Goal: Task Accomplishment & Management: Contribute content

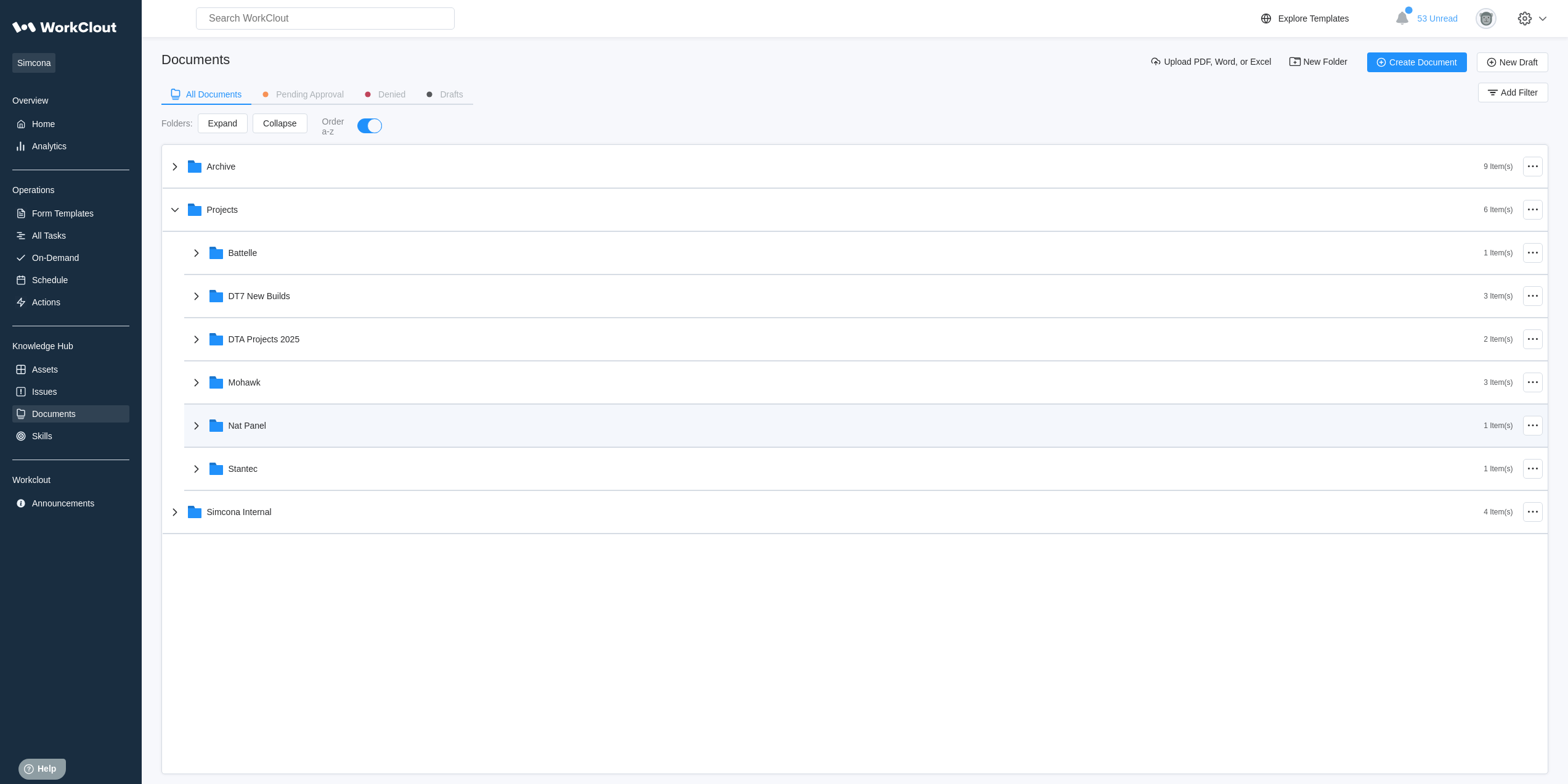
click at [264, 422] on div "Nat Panel" at bounding box center [248, 425] width 38 height 9
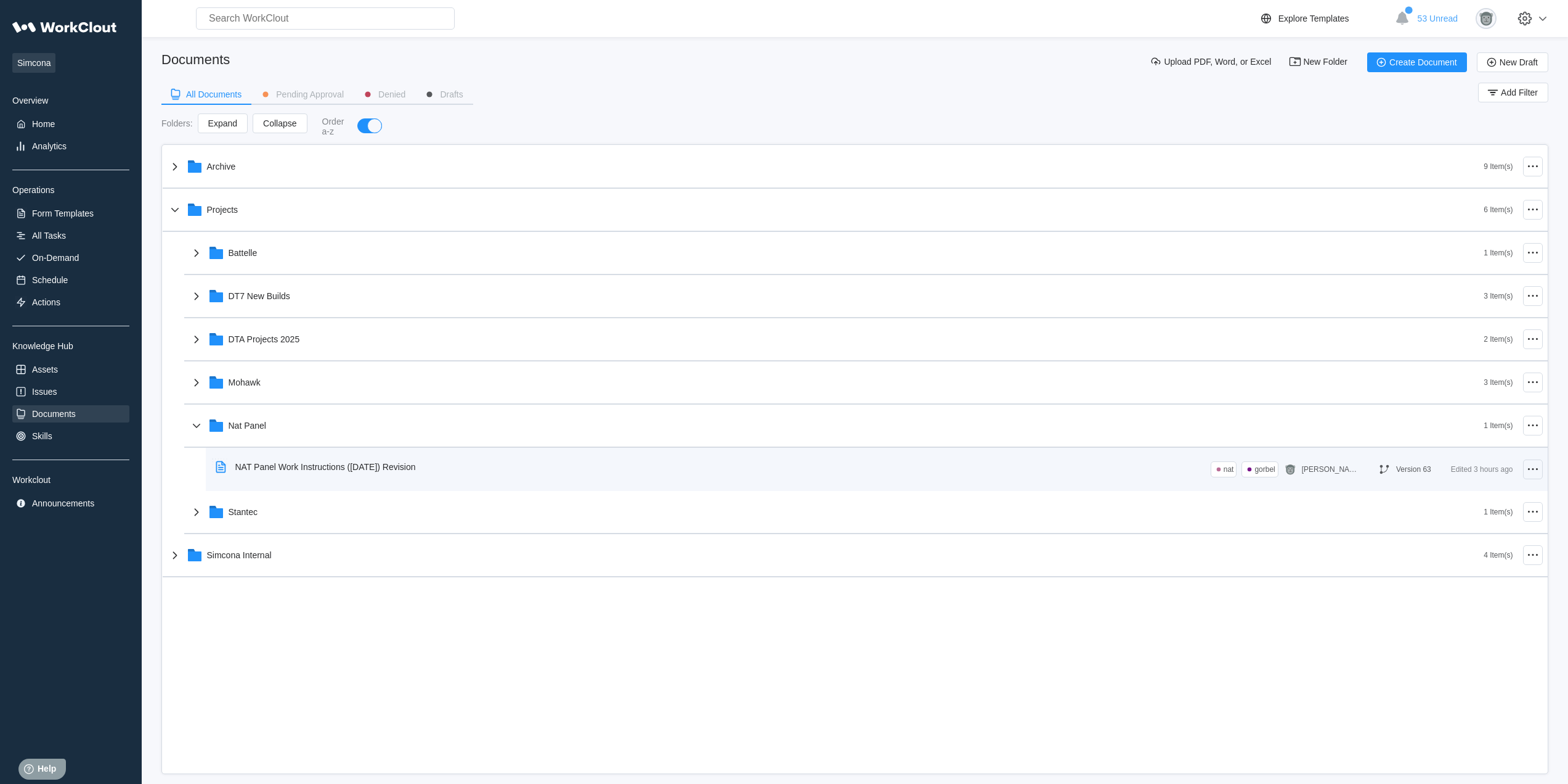
click at [1534, 469] on icon at bounding box center [1533, 469] width 15 height 15
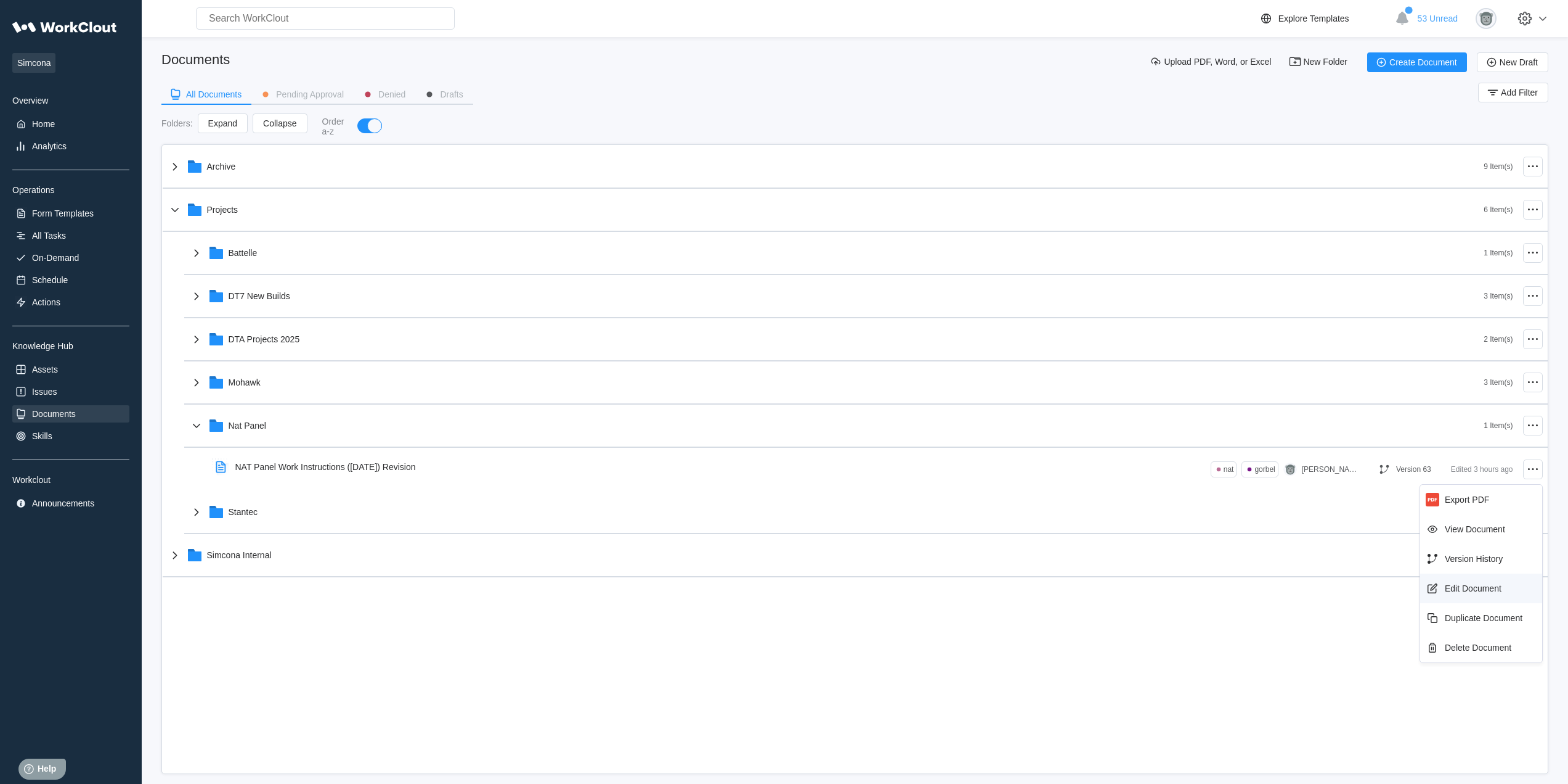
click at [1474, 590] on div "Edit Document" at bounding box center [1473, 588] width 57 height 9
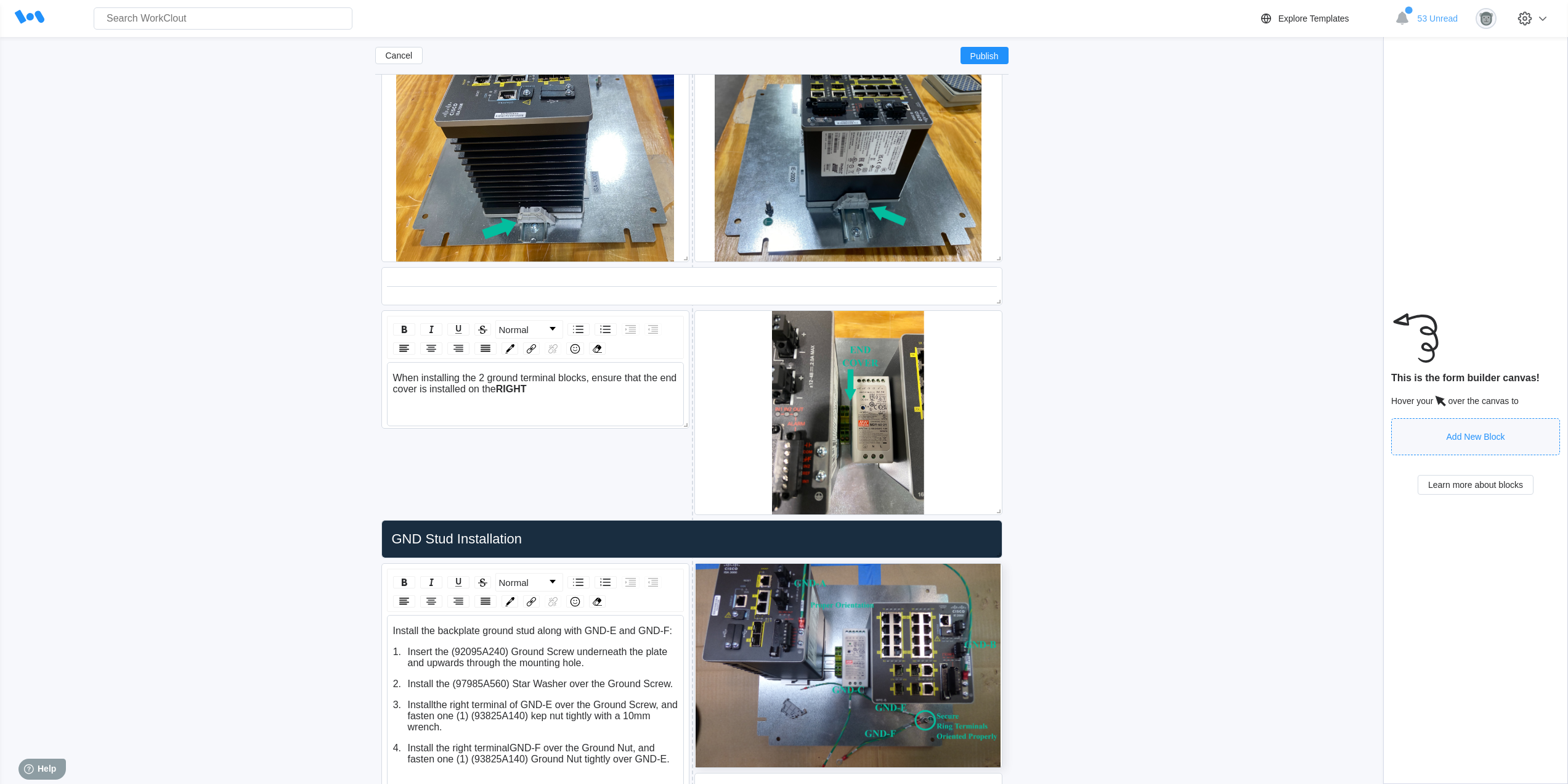
scroll to position [3200, 0]
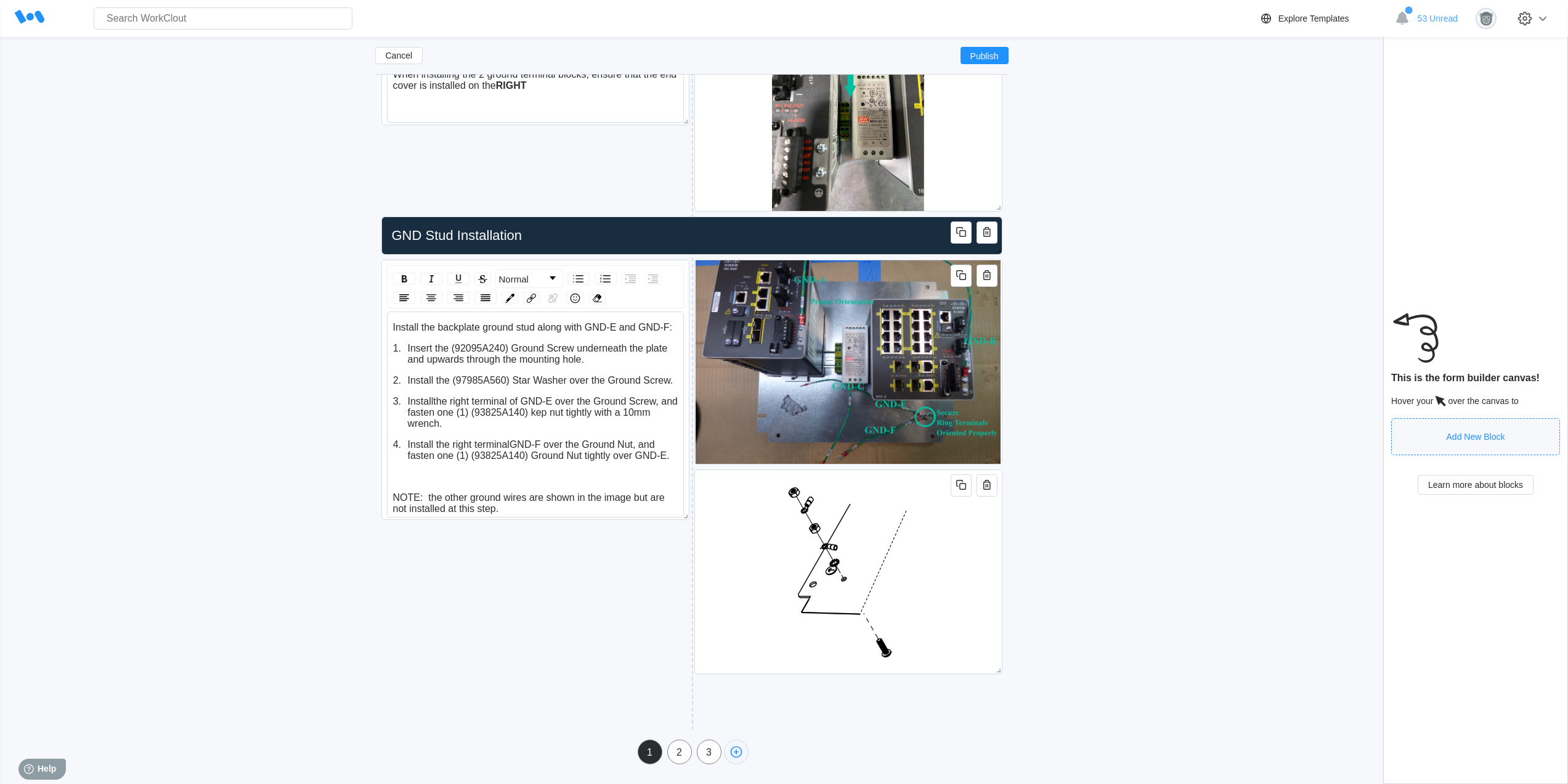
click at [735, 756] on icon "button" at bounding box center [736, 752] width 12 height 12
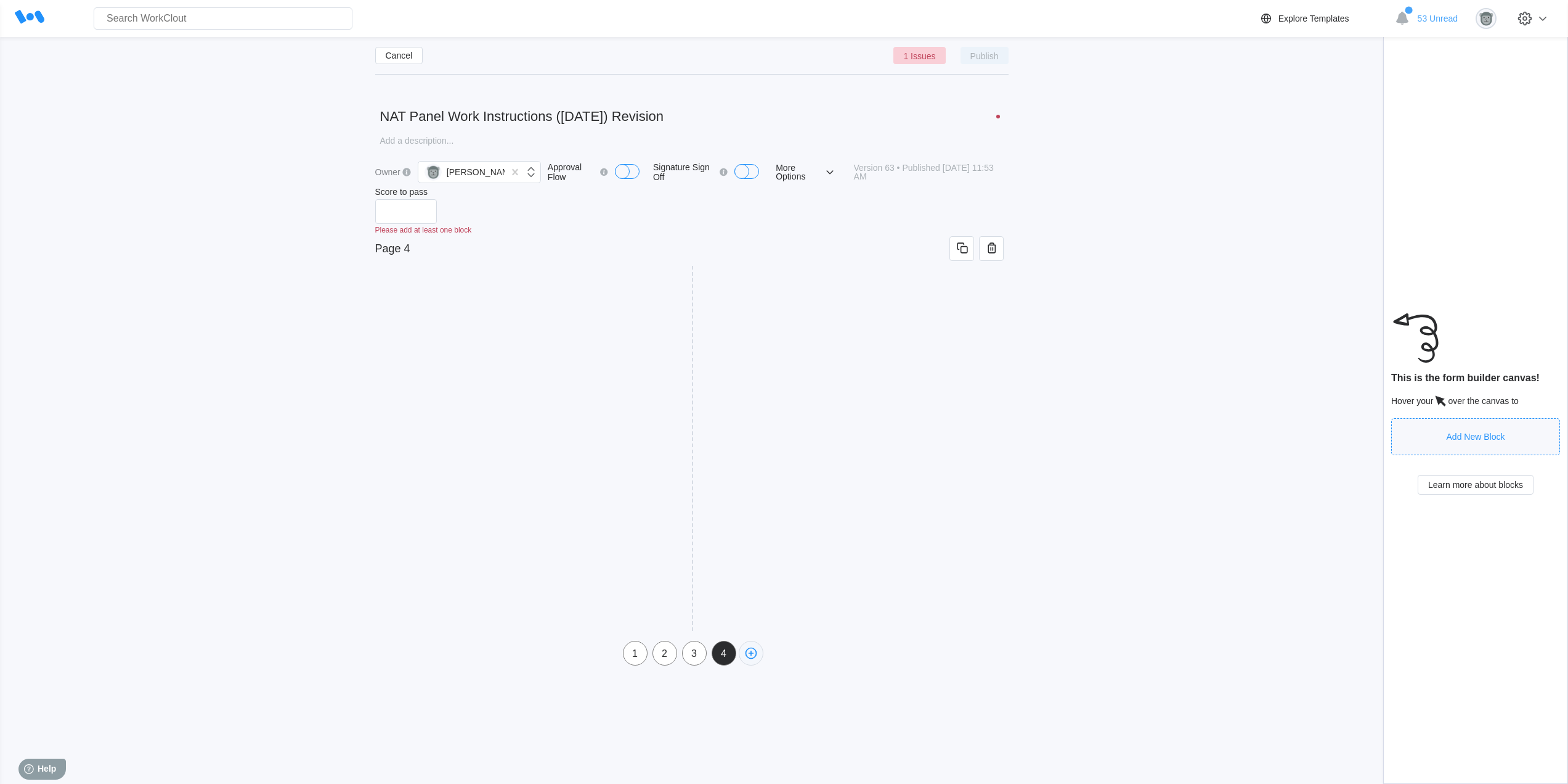
scroll to position [0, 0]
drag, startPoint x: 725, startPoint y: 649, endPoint x: 627, endPoint y: 649, distance: 98.0
click at [627, 649] on div "1 2 3 4" at bounding box center [692, 648] width 634 height 25
click at [420, 245] on input "Page 4" at bounding box center [662, 244] width 575 height 25
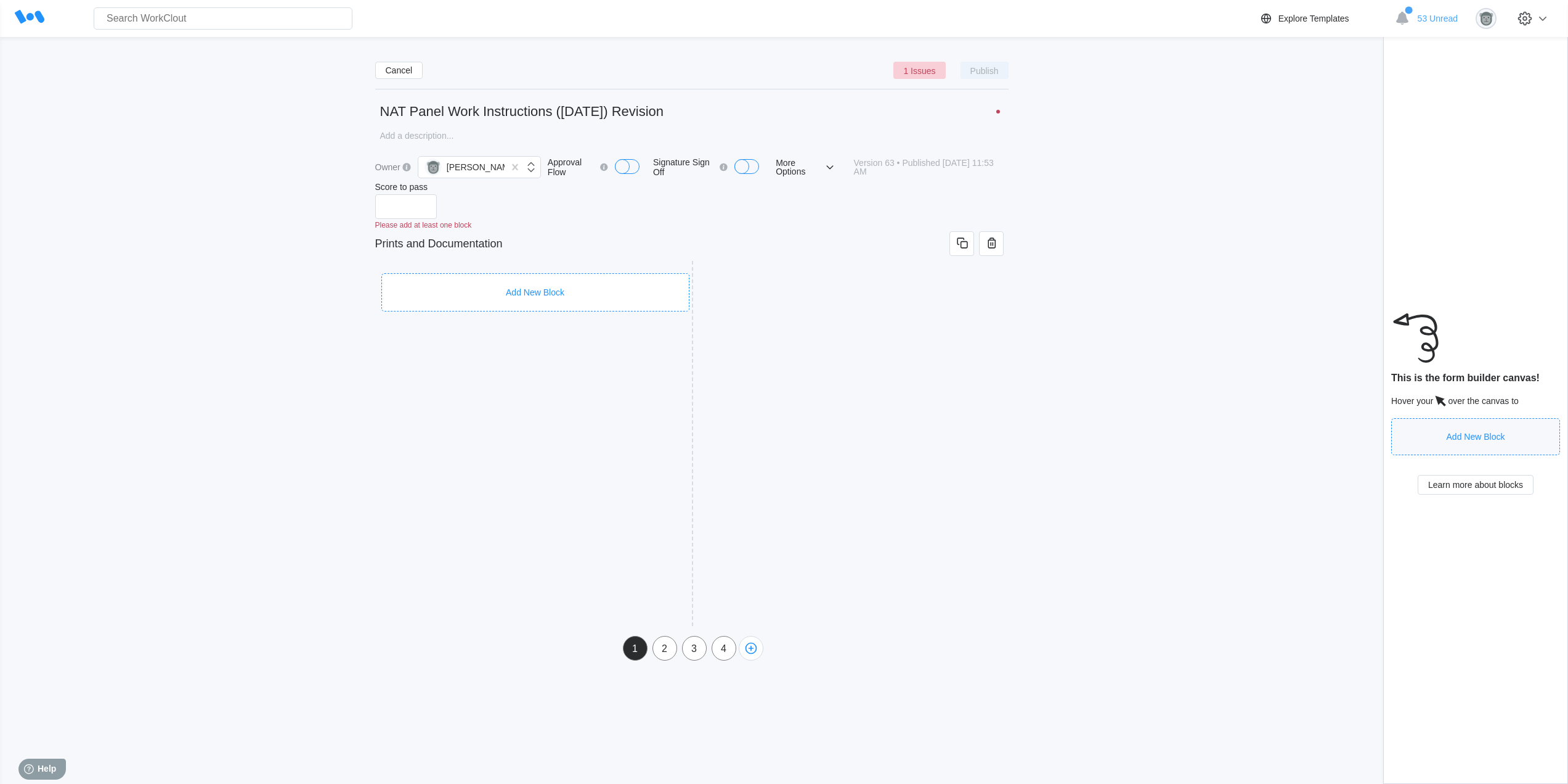
type input "Prints and Documentation"
click at [430, 275] on div "Add New Block" at bounding box center [535, 292] width 308 height 38
click at [425, 351] on div "Header" at bounding box center [417, 347] width 28 height 9
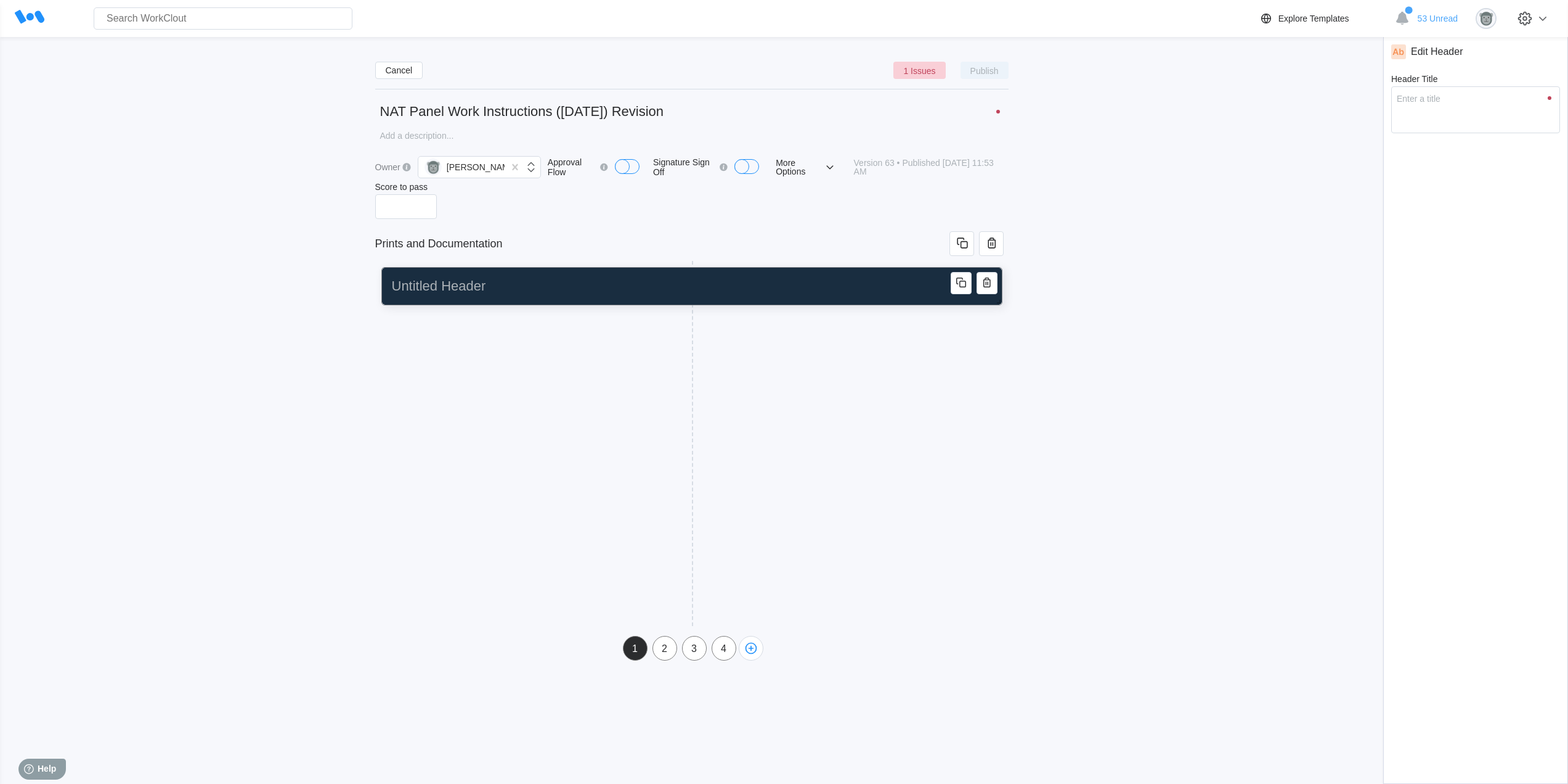
click at [454, 293] on input "Header Title" at bounding box center [690, 286] width 606 height 25
type input "C"
type textarea "C"
type textarea "x"
type input "CA"
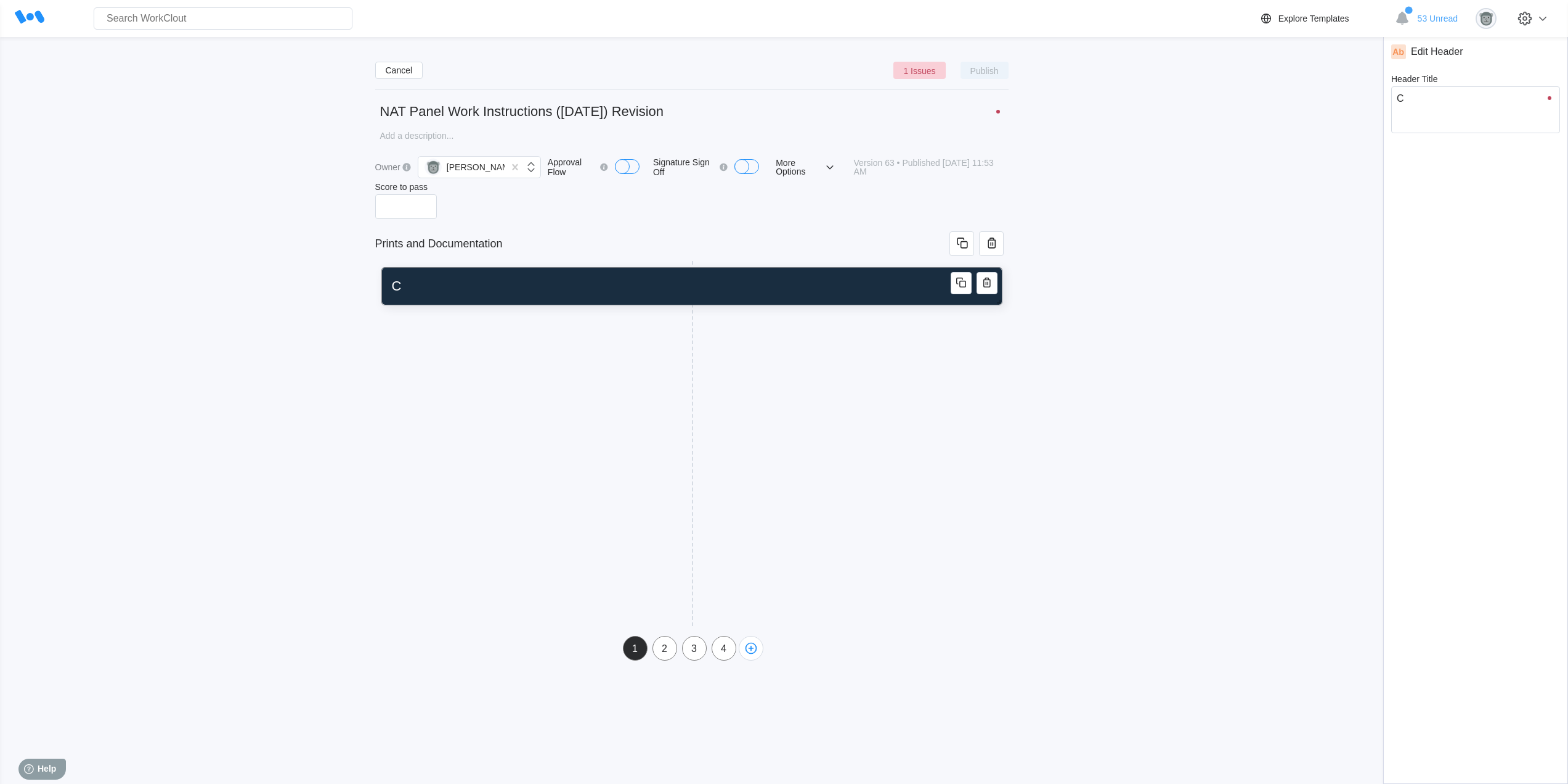
type textarea "CA"
type textarea "x"
type input "CAD"
type textarea "CAD"
type textarea "x"
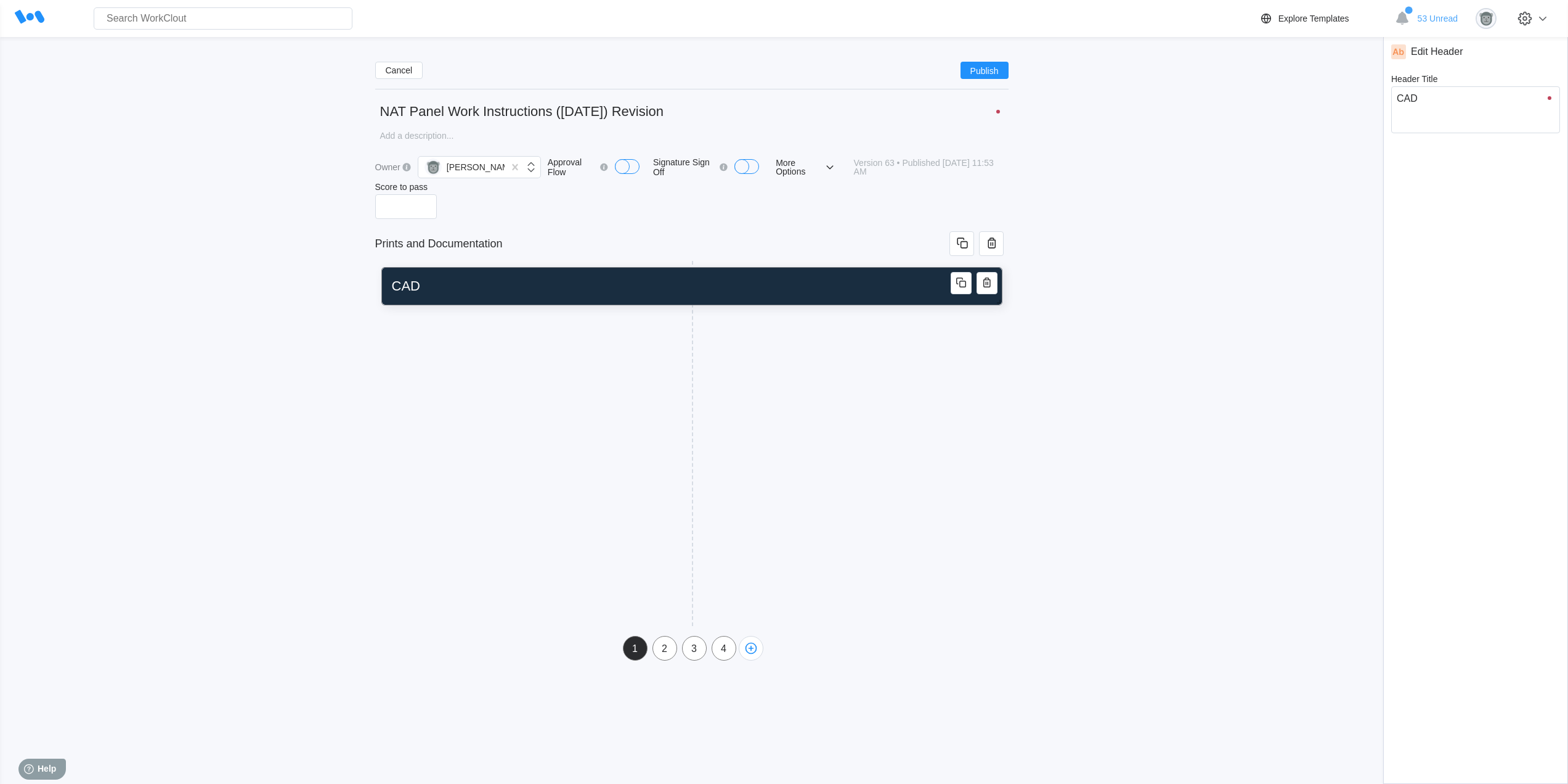
type input "CAD"
type textarea "CAD"
type textarea "x"
type input "CAD F"
type textarea "CAD F"
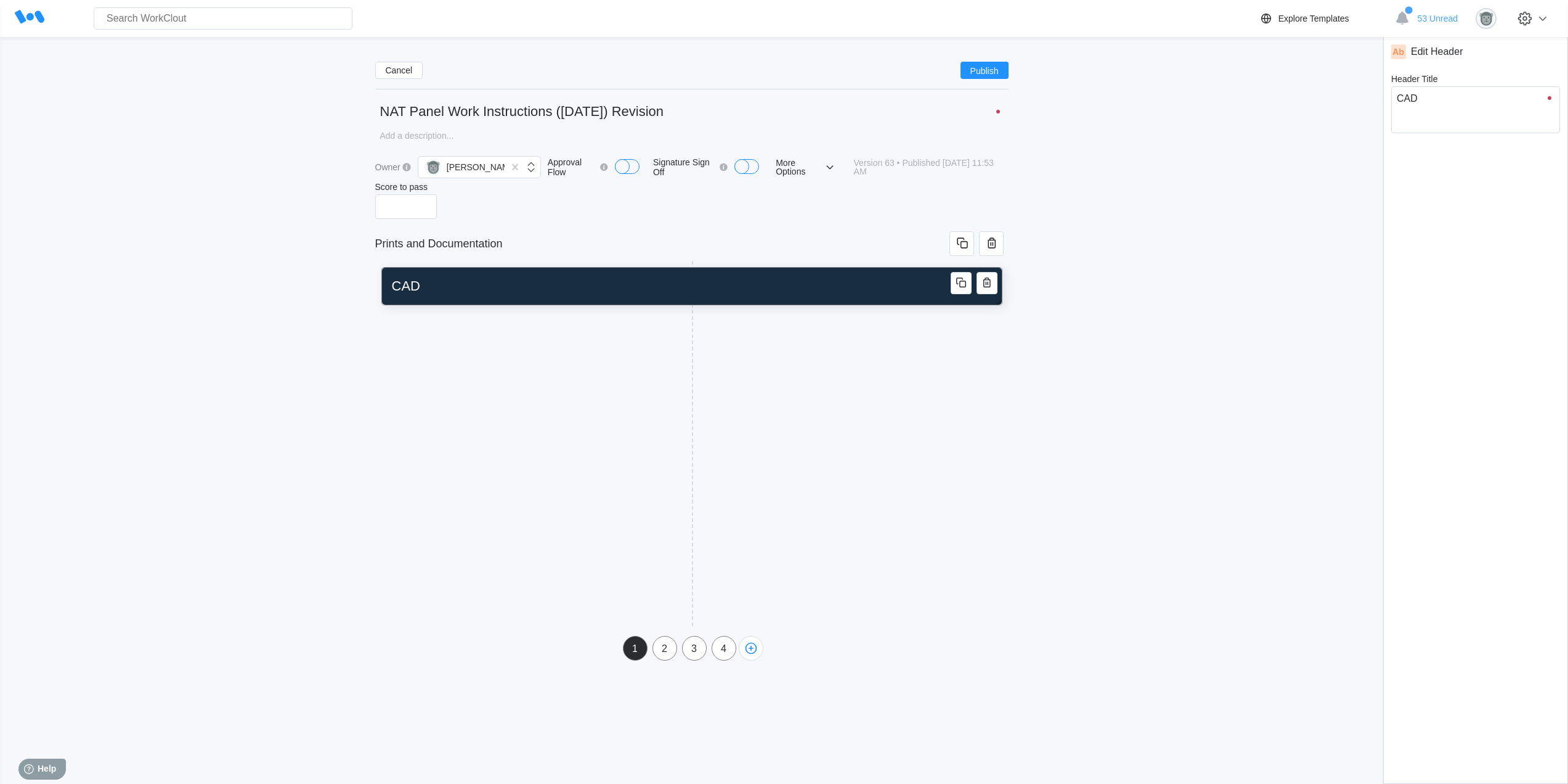
type textarea "x"
type input "CAD Fi"
type textarea "CAD Fi"
type textarea "x"
type input "CAD Fil"
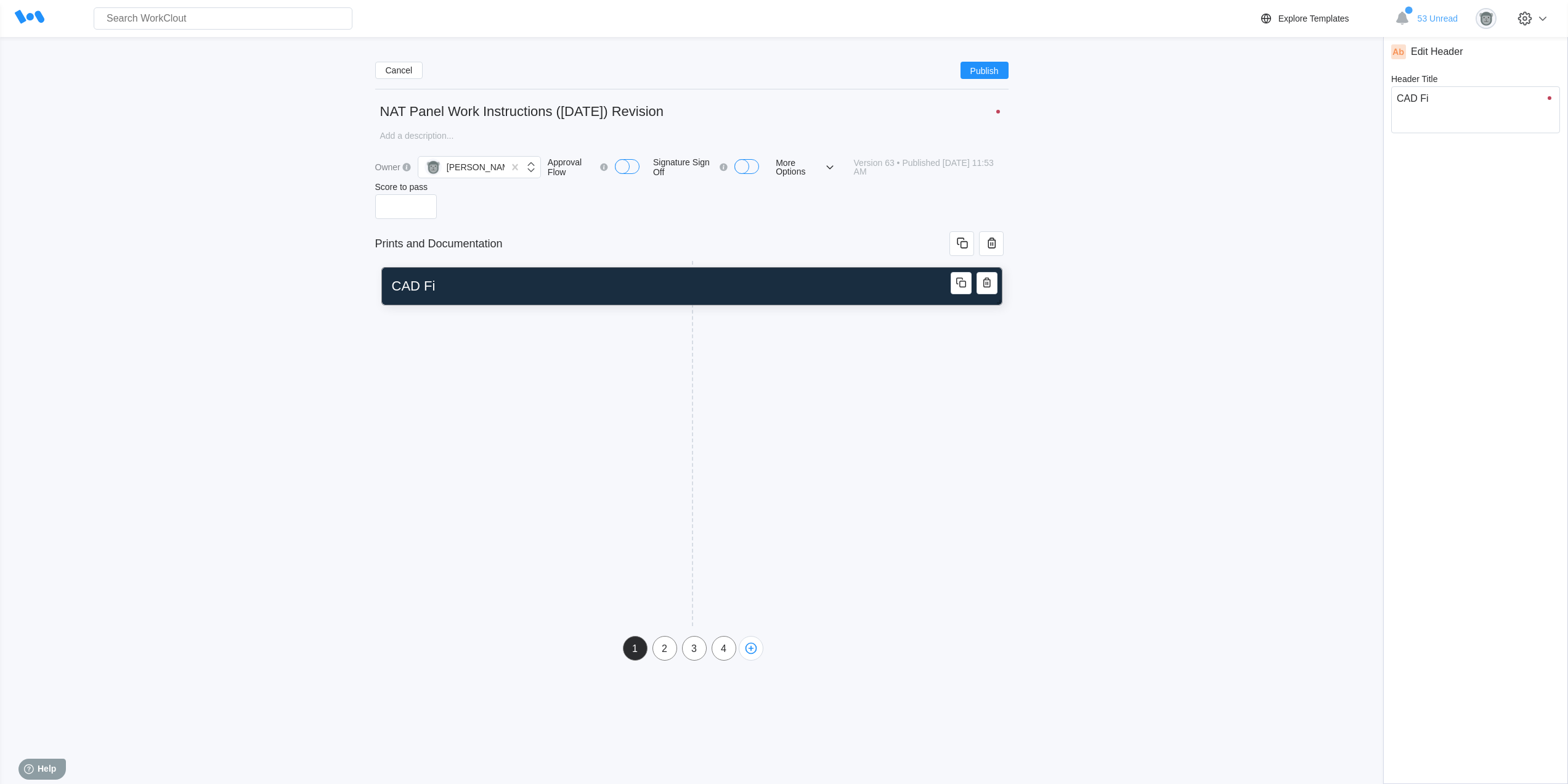
type textarea "CAD Fil"
type textarea "x"
type input "CAD File"
type textarea "CAD File"
type textarea "x"
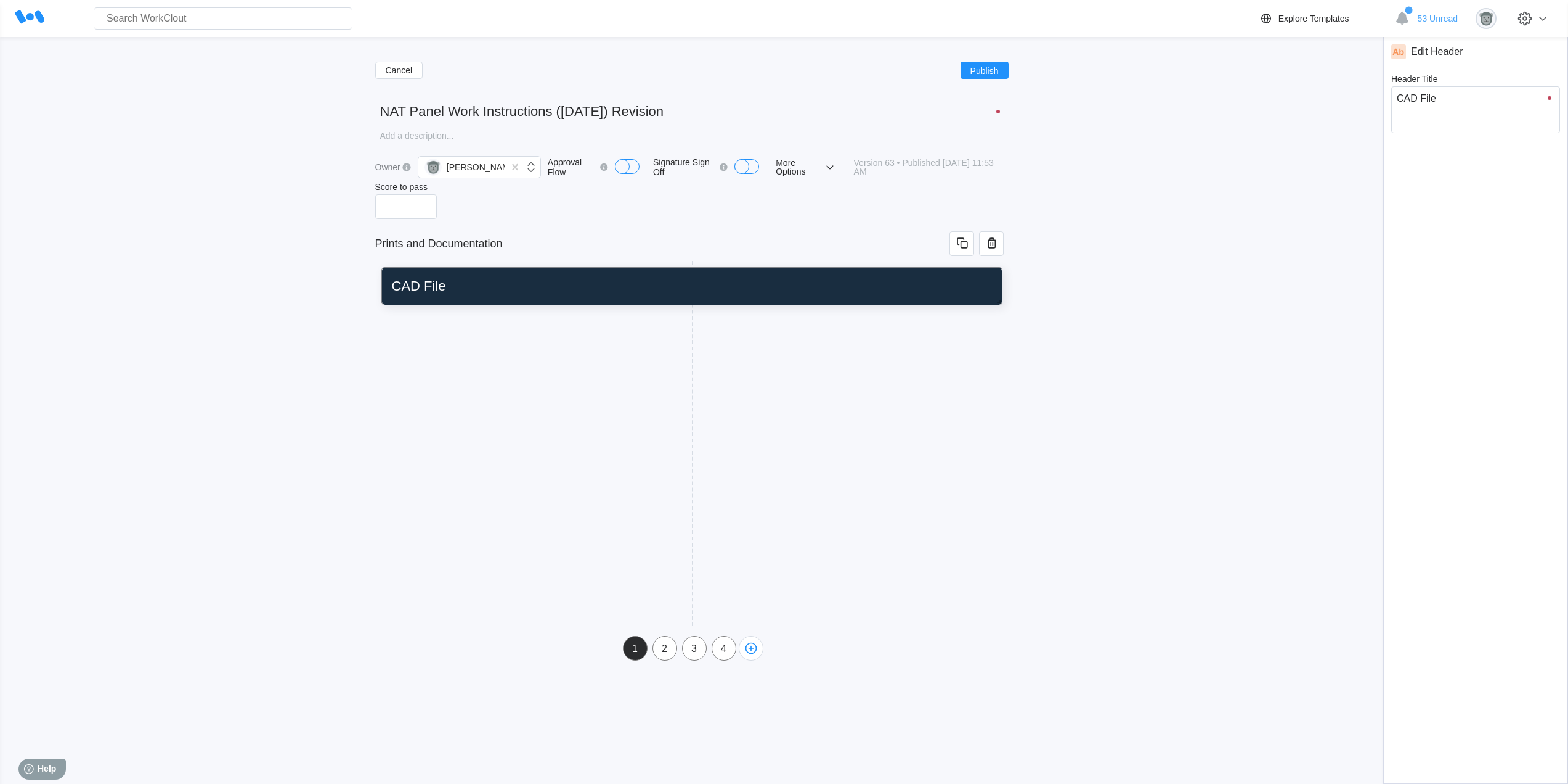
type input "CAD Fil"
type textarea "CAD Fil"
type textarea "x"
type input "CAD Fi"
type textarea "CAD Fi"
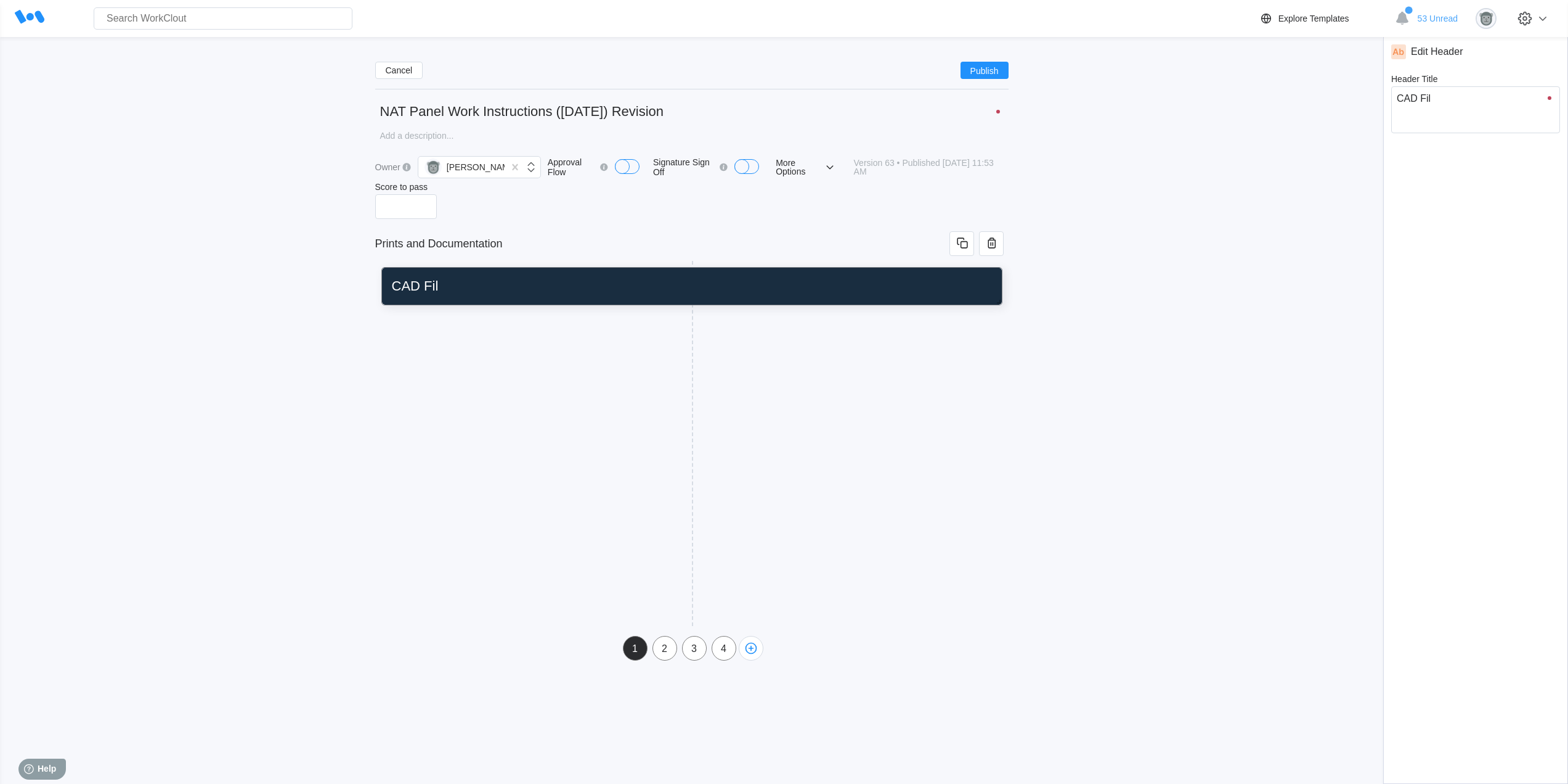
type textarea "x"
type input "CAD F"
type textarea "CAD F"
type textarea "x"
type input "CAD"
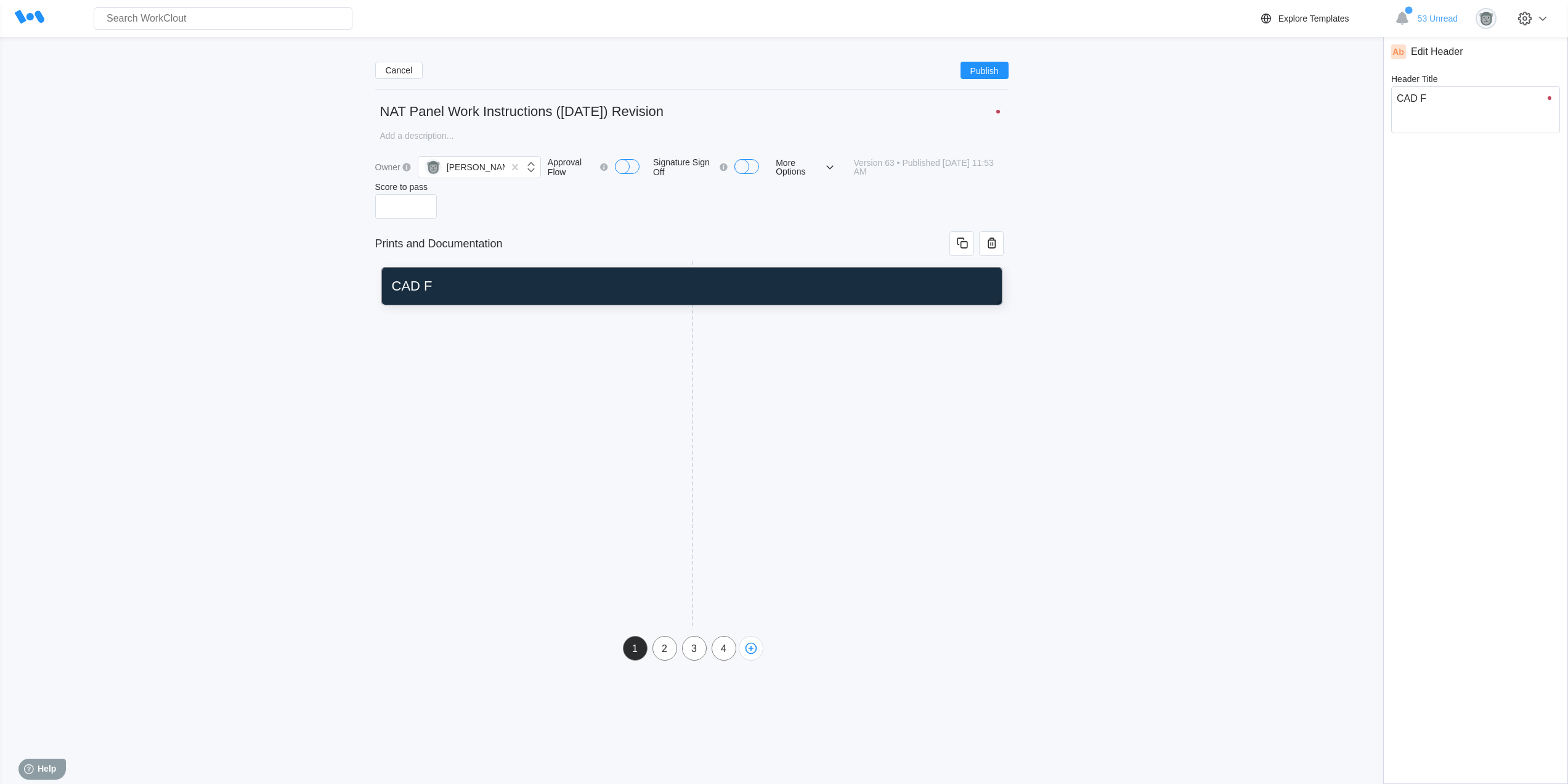
type textarea "CAD"
type textarea "x"
type input "CAD"
type textarea "CAD"
type textarea "x"
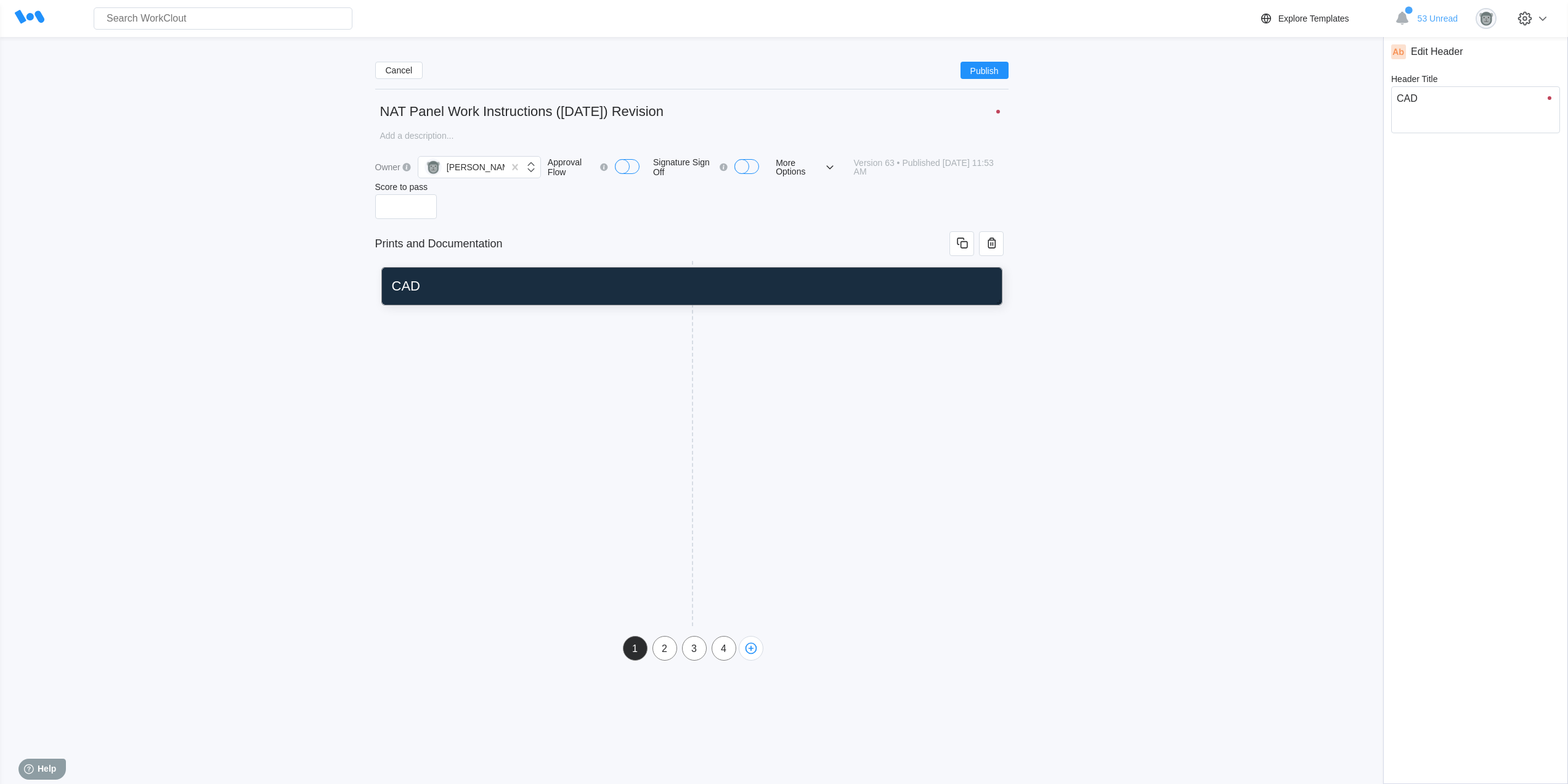
type input "CA"
type textarea "CA"
type textarea "x"
type input "C"
type textarea "C"
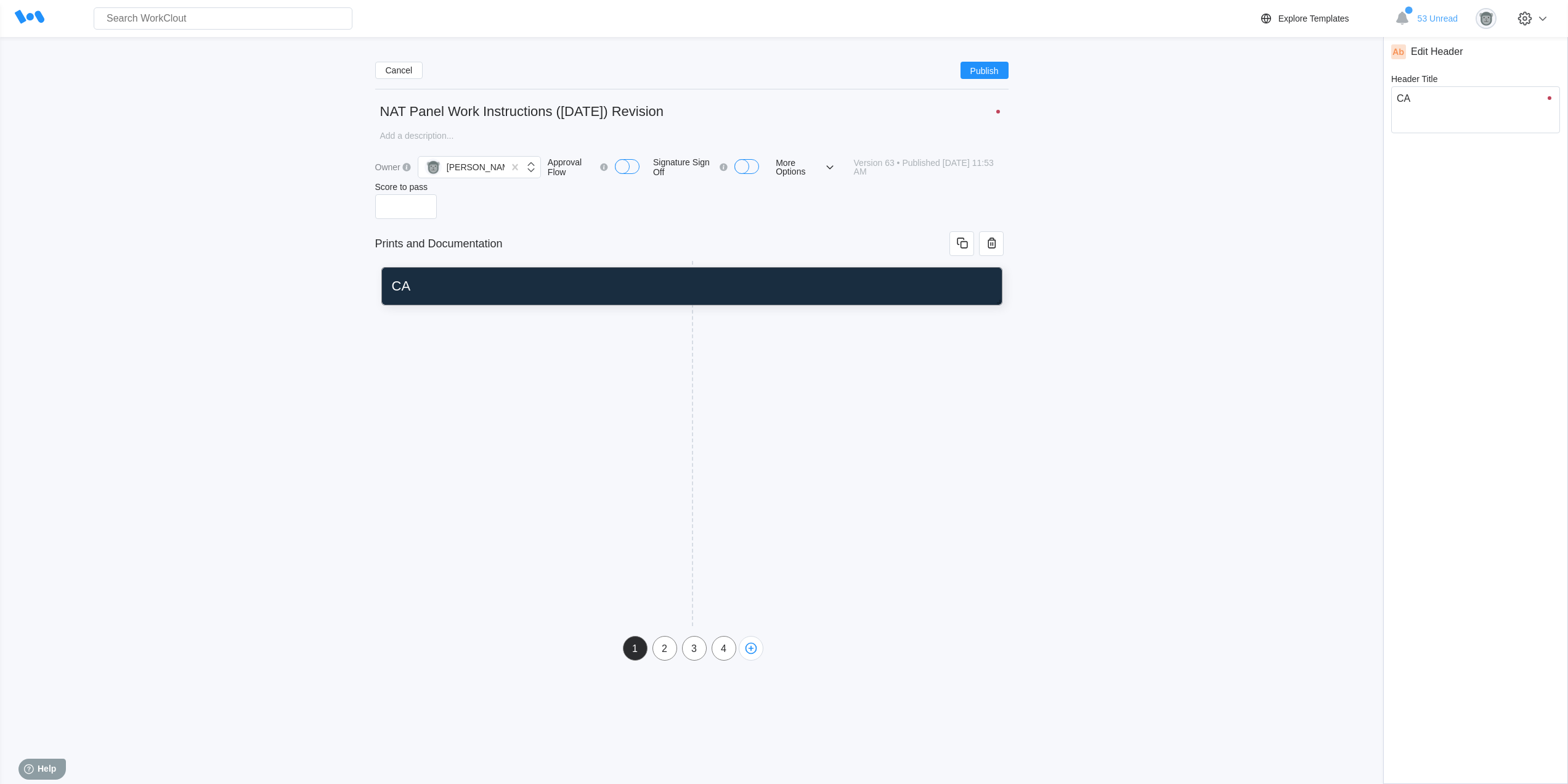
type textarea "x"
type input "A"
type textarea "A"
type textarea "x"
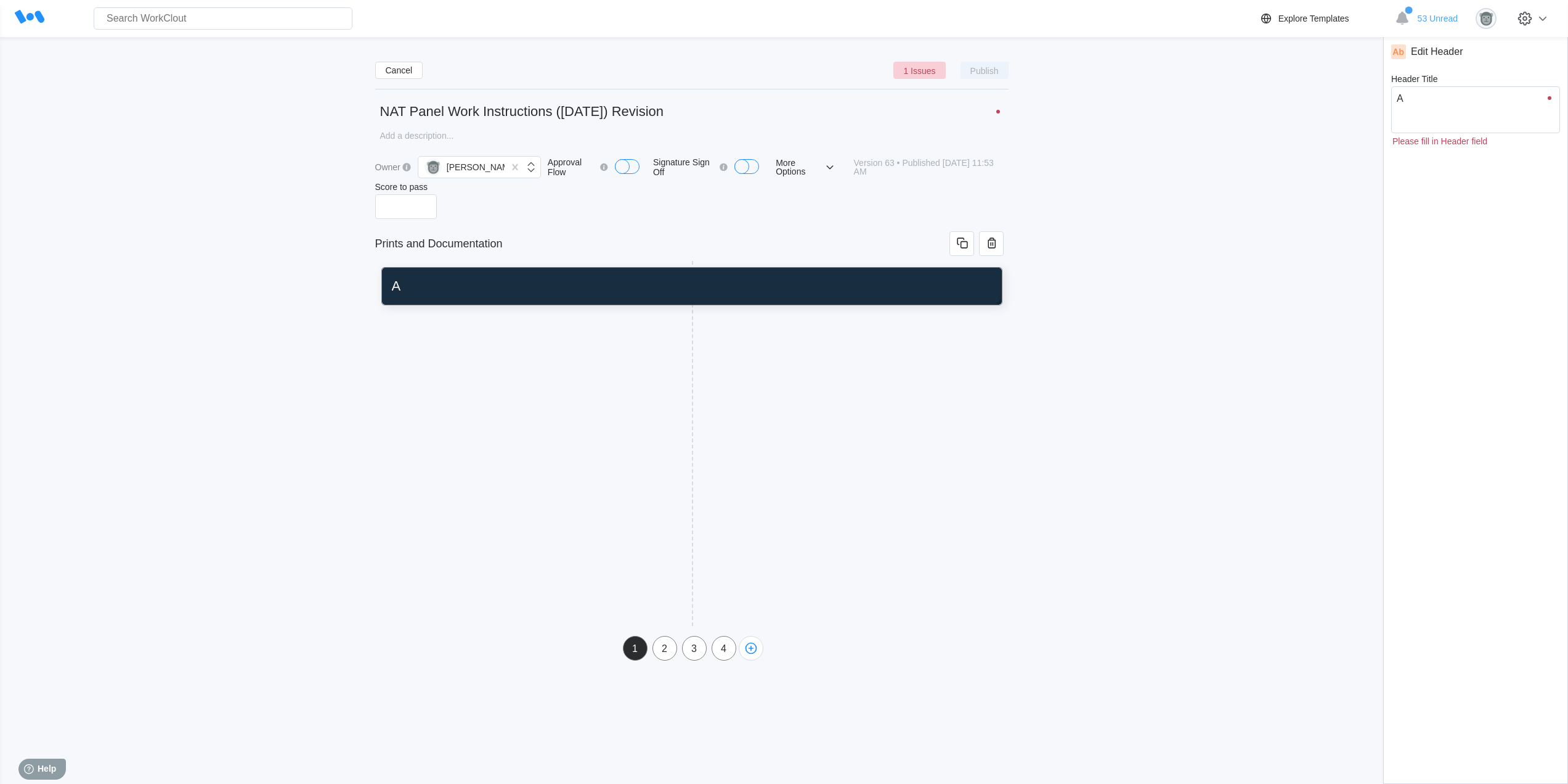
type input "As"
type textarea "As"
type textarea "x"
type input "Ass"
type textarea "Ass"
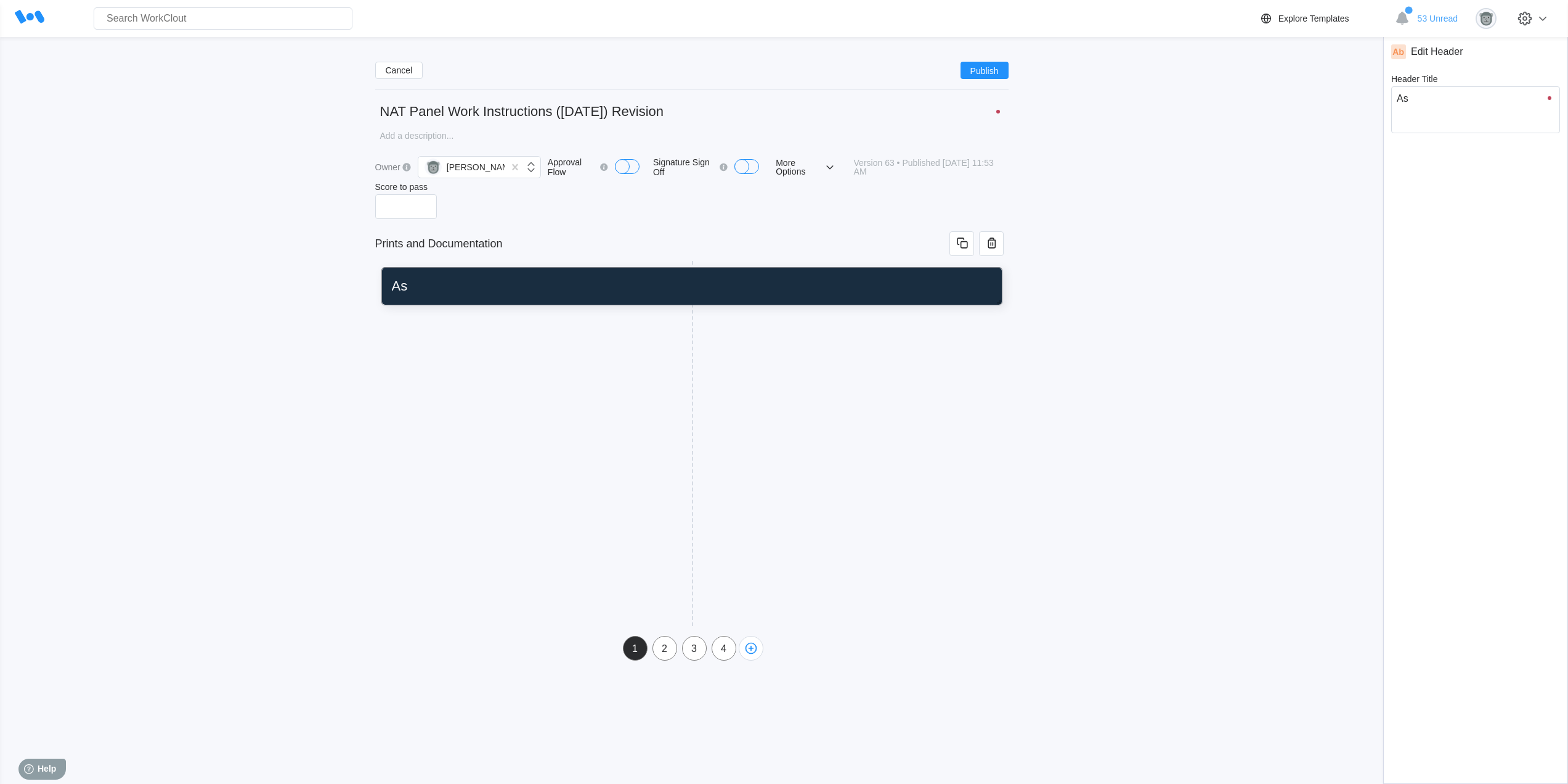
type textarea "x"
type input "Asse"
type textarea "Asse"
type textarea "x"
type input "Assem"
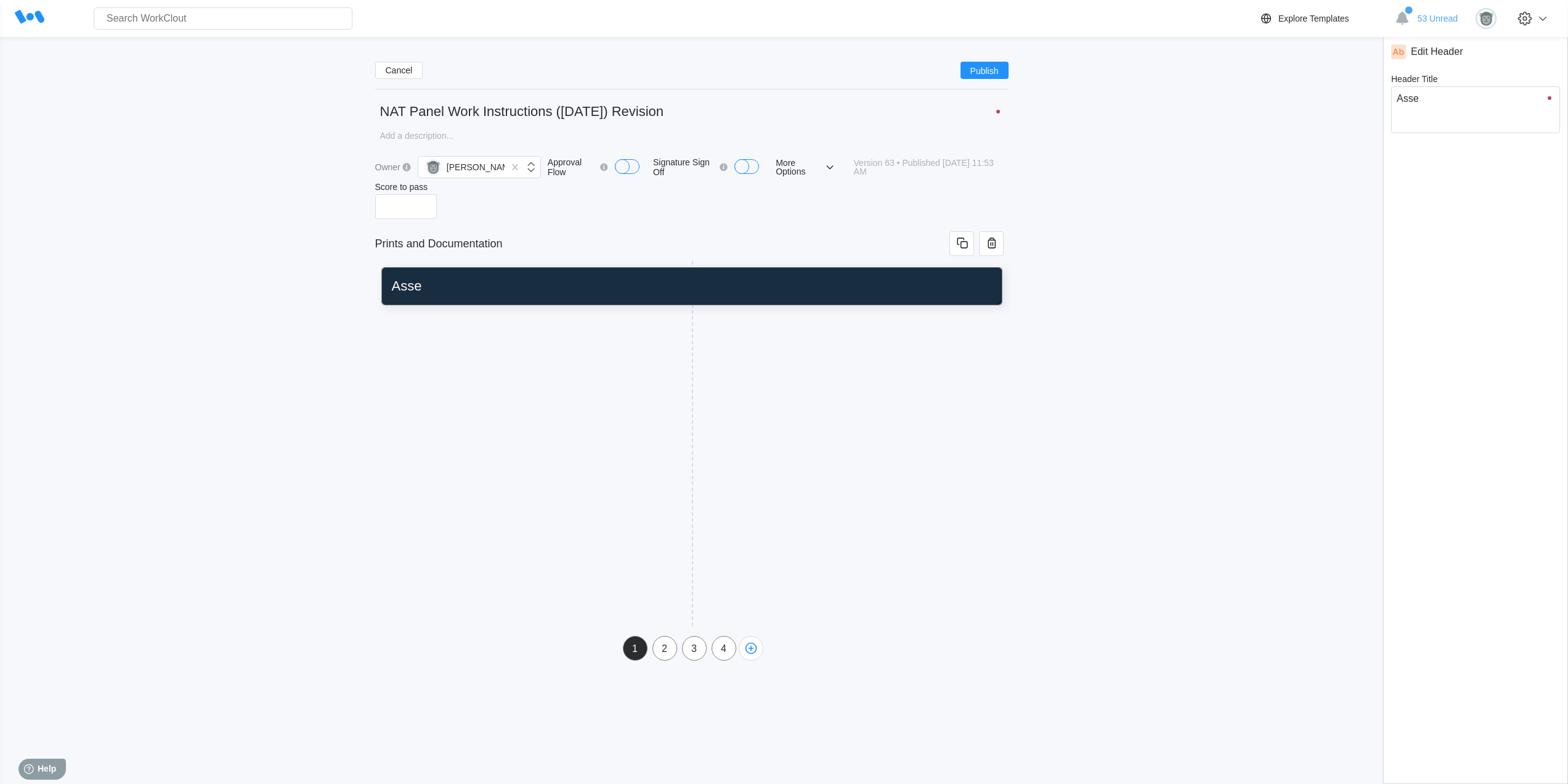
type textarea "Assem"
type textarea "x"
type input "Assemb"
type textarea "Assemb"
type textarea "x"
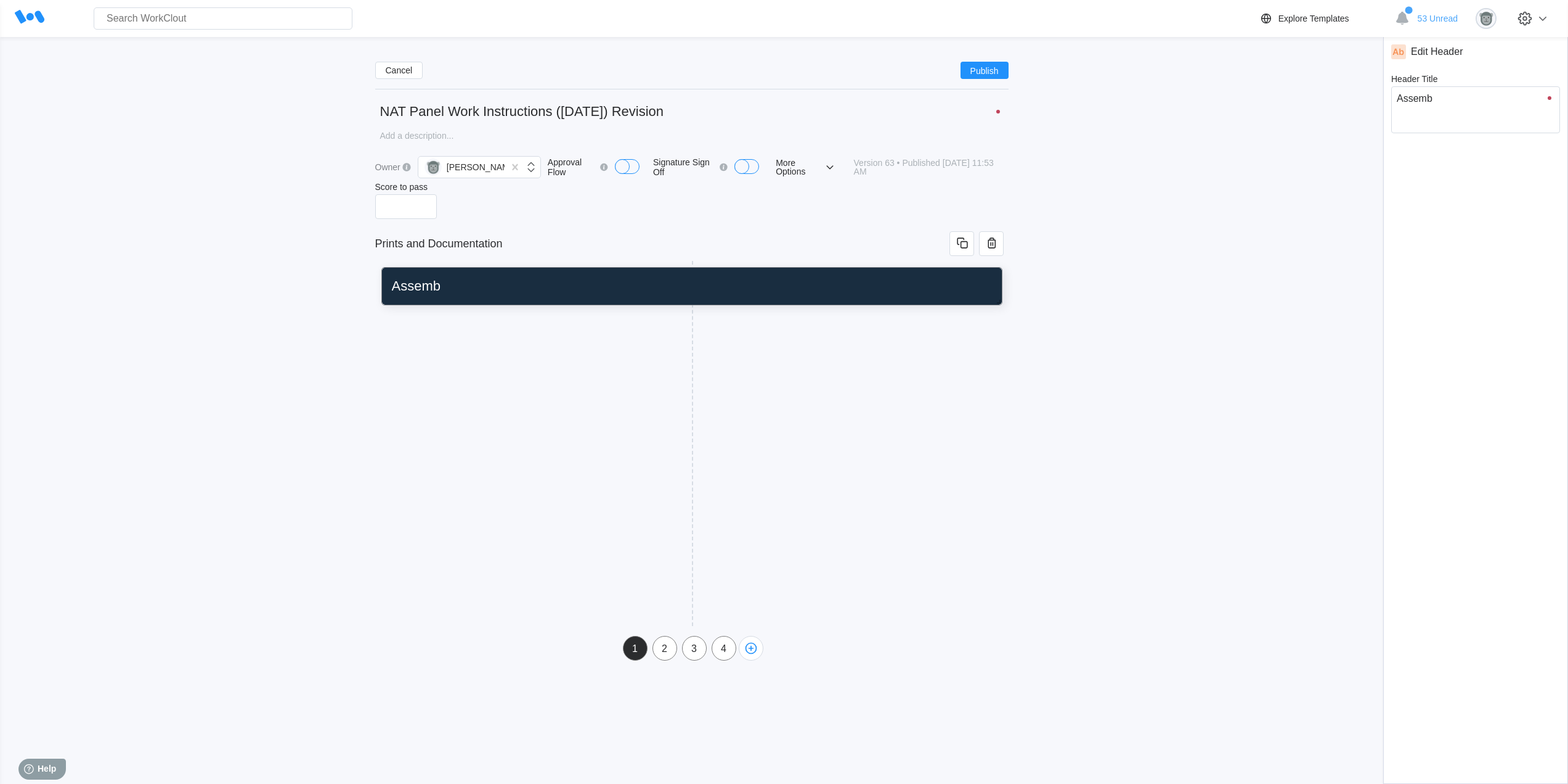
type input "Assembl"
type textarea "Assembl"
type textarea "x"
type input "Assembly"
type textarea "Assembly"
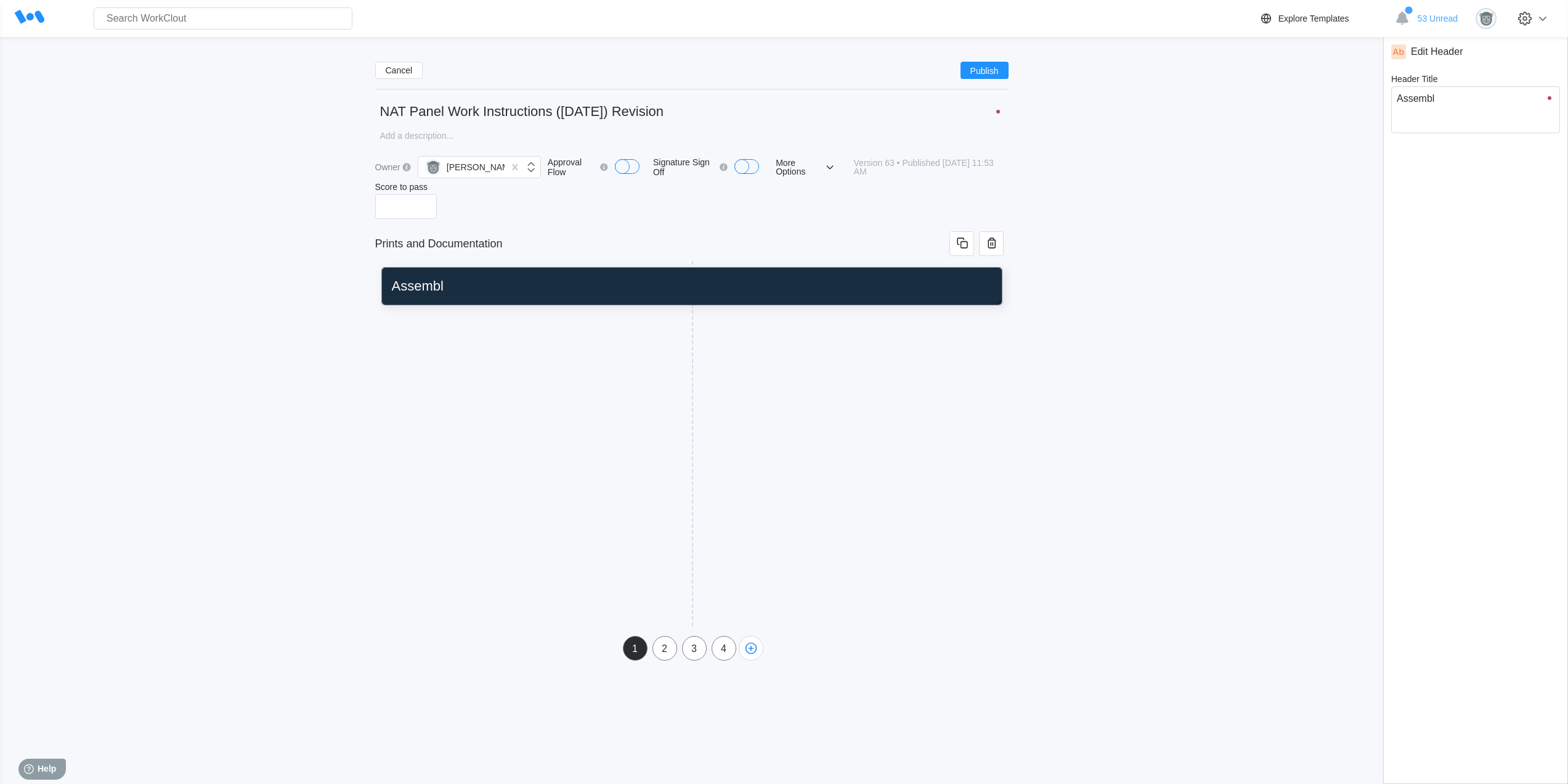
type textarea "x"
type input "Assembly"
type textarea "Assembly"
type textarea "x"
type input "Assembly D"
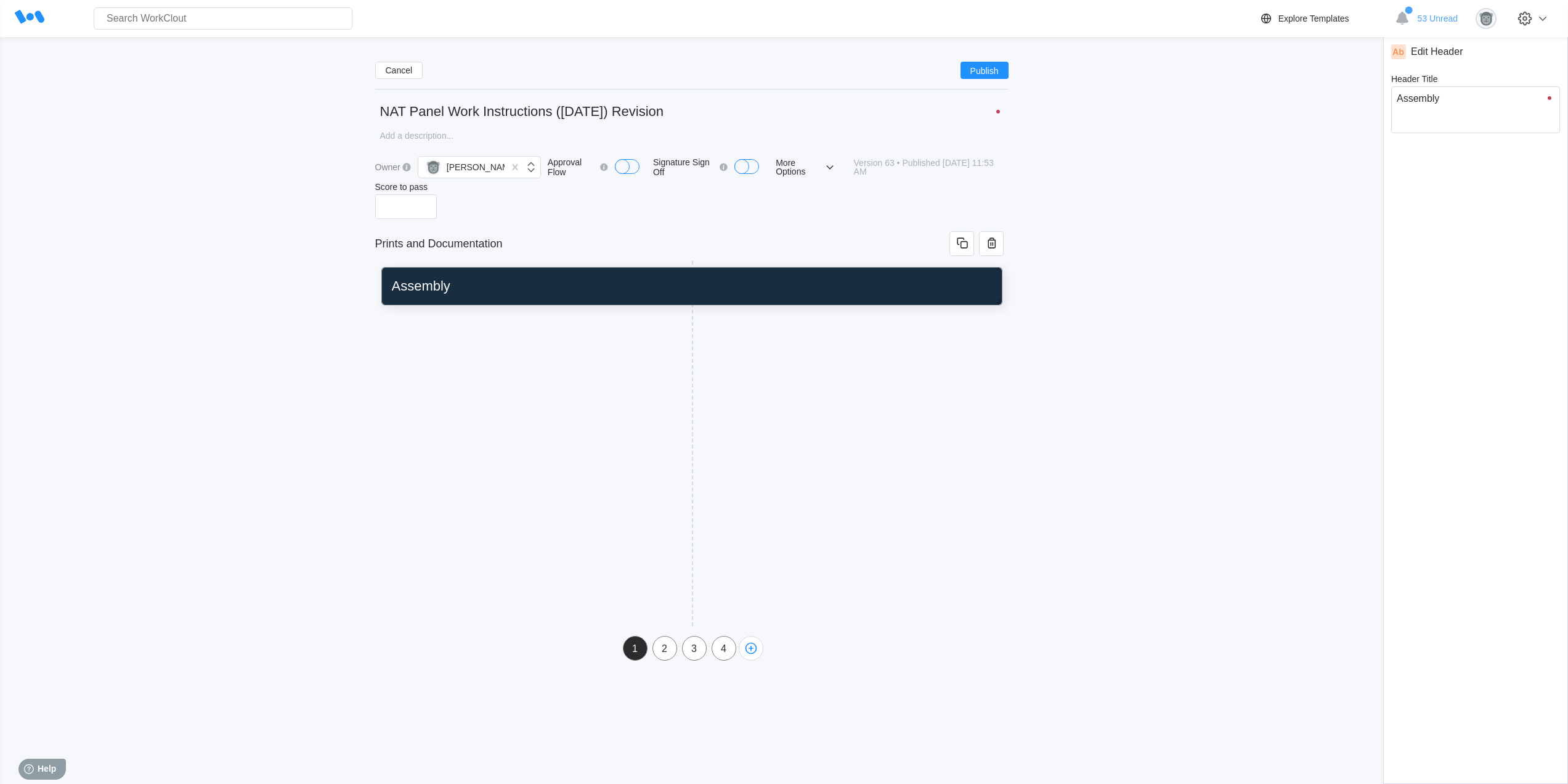
type textarea "Assembly D"
type textarea "x"
type input "Assembly Dr"
type textarea "Assembly Dr"
type textarea "x"
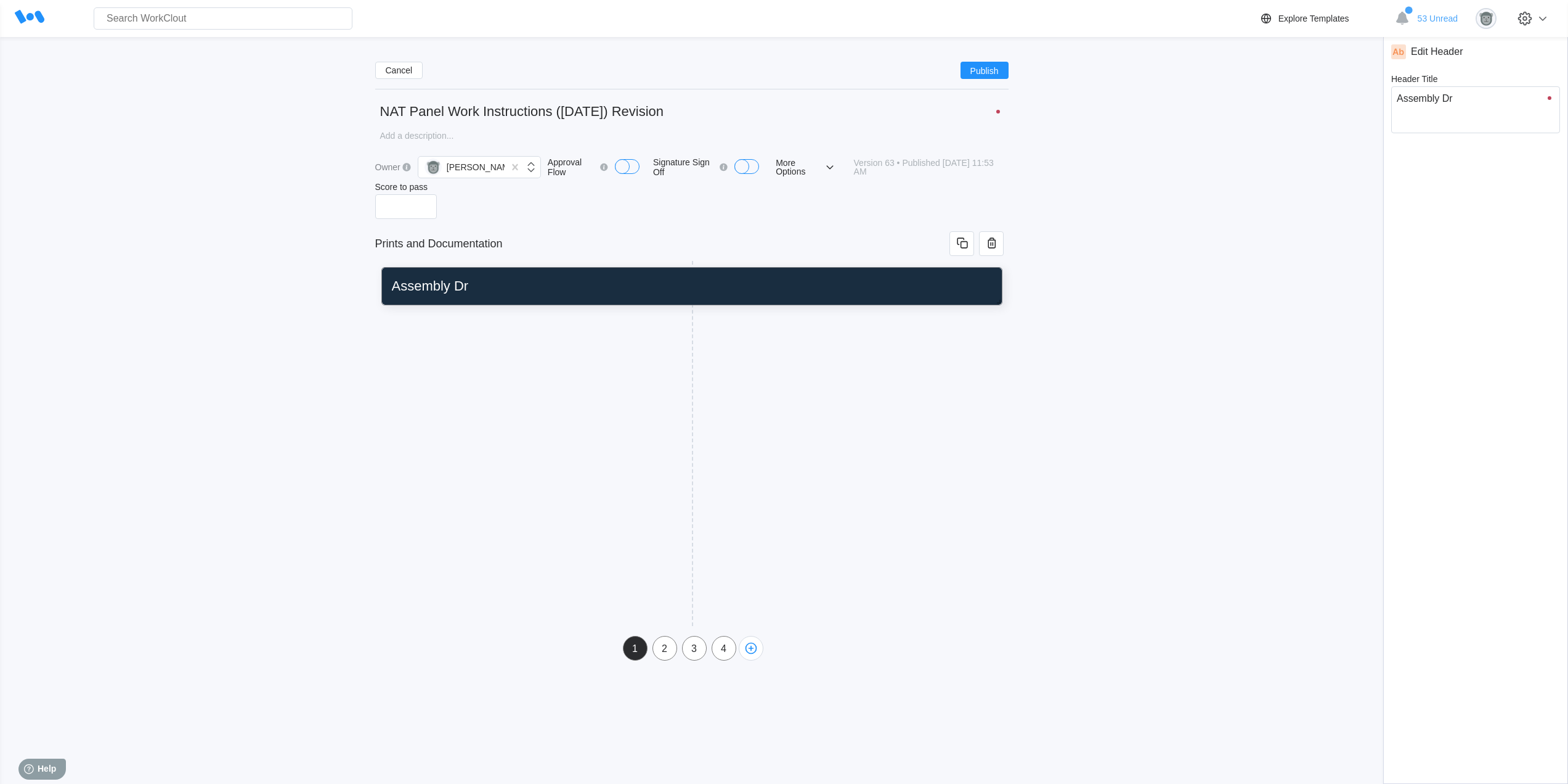
type input "Assembly Dra"
type textarea "Assembly Dra"
type textarea "x"
type input "Assembly Draw"
type textarea "Assembly Draw"
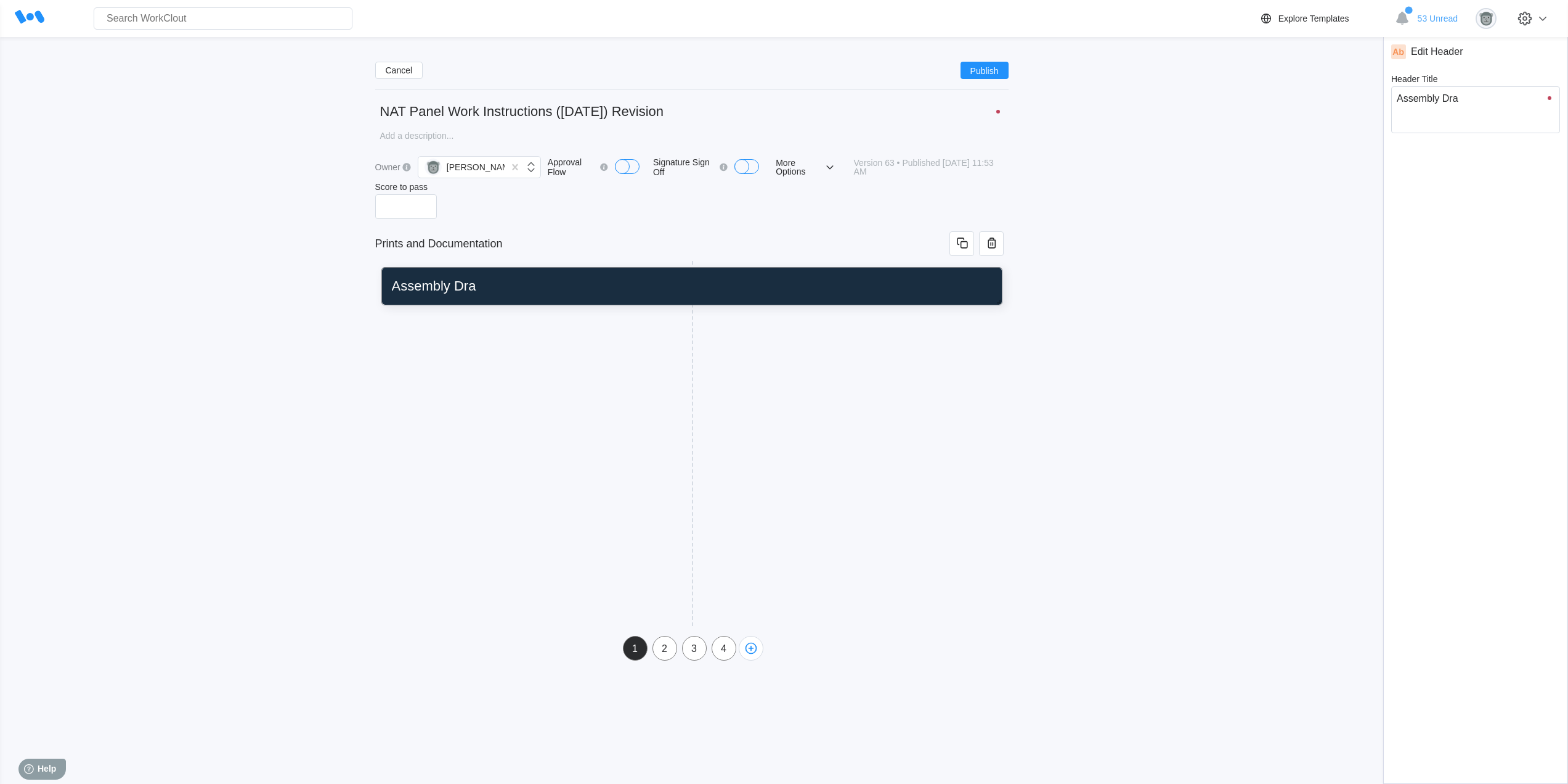
type textarea "x"
type input "Assembly Drawi"
type textarea "Assembly Drawi"
type textarea "x"
type input "Assembly Drawin"
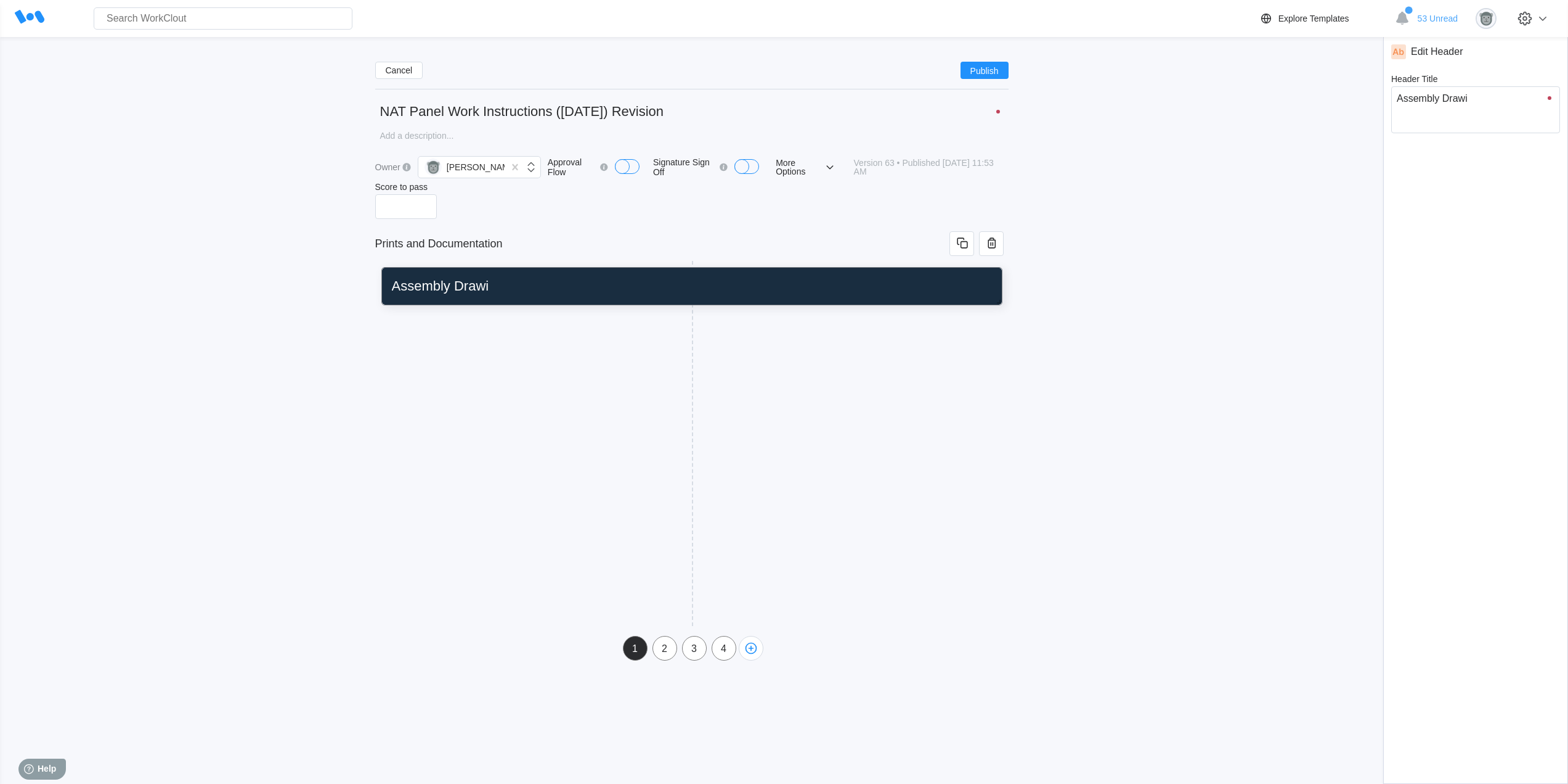
type textarea "Assembly Drawin"
type textarea "x"
type input "Assembly Drawing"
type textarea "Assembly Drawing"
type textarea "x"
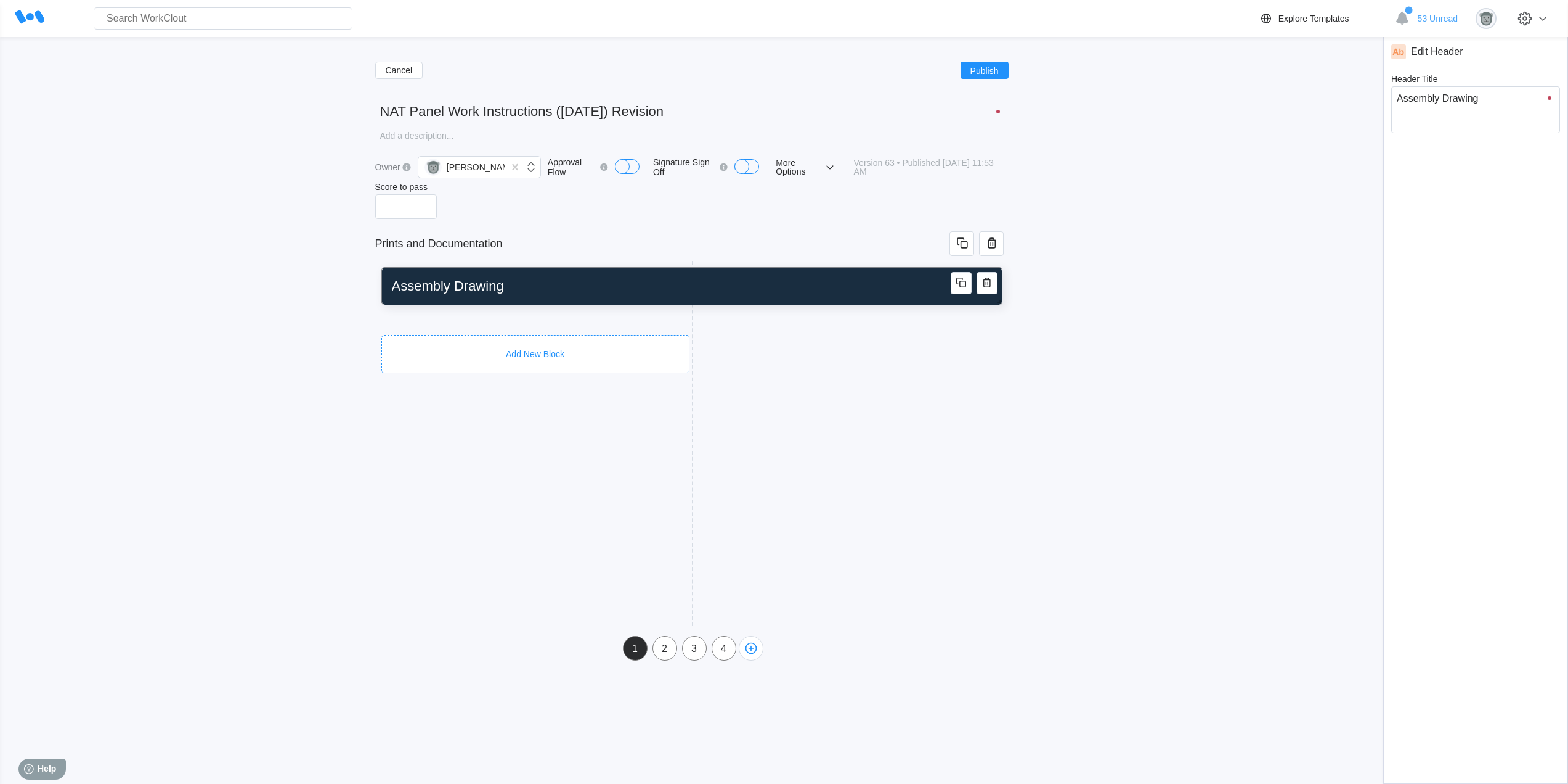
type input "Assembly Drawing"
click at [441, 325] on div "Add New Block" at bounding box center [535, 342] width 308 height 38
click at [454, 441] on div "Informational Paragraph" at bounding box center [449, 442] width 92 height 9
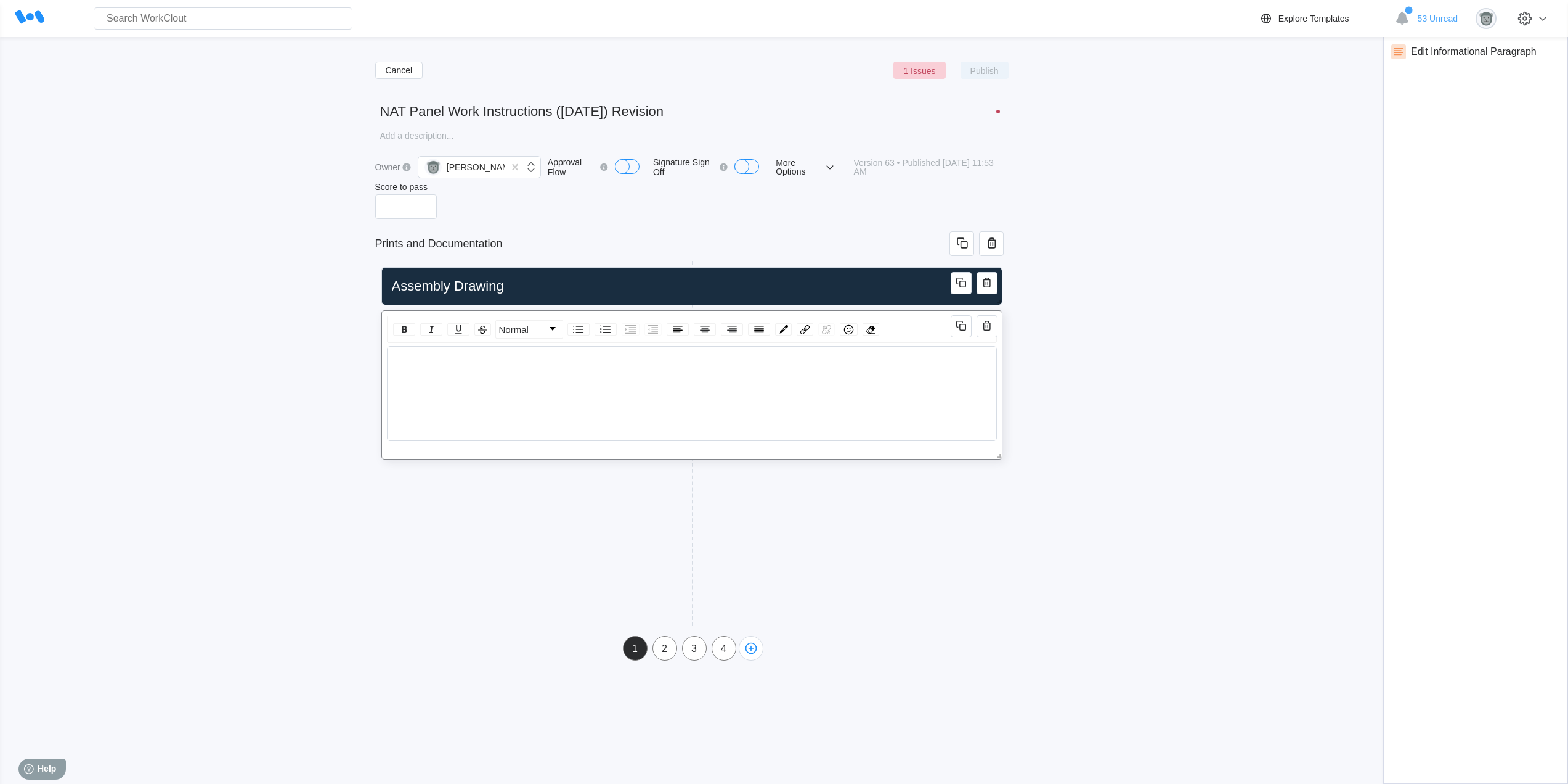
drag, startPoint x: 492, startPoint y: 360, endPoint x: 470, endPoint y: 364, distance: 22.4
click at [490, 360] on div "rdw-editor" at bounding box center [692, 361] width 599 height 11
drag, startPoint x: 559, startPoint y: 362, endPoint x: 372, endPoint y: 361, distance: 187.0
click at [372, 361] on div "Cancel Publish NAT Panel Work Instructions ([DATE]) Revision x Owner [PERSON_NA…" at bounding box center [784, 355] width 1529 height 608
click at [551, 330] on div "rdw-dropdown" at bounding box center [552, 329] width 6 height 3
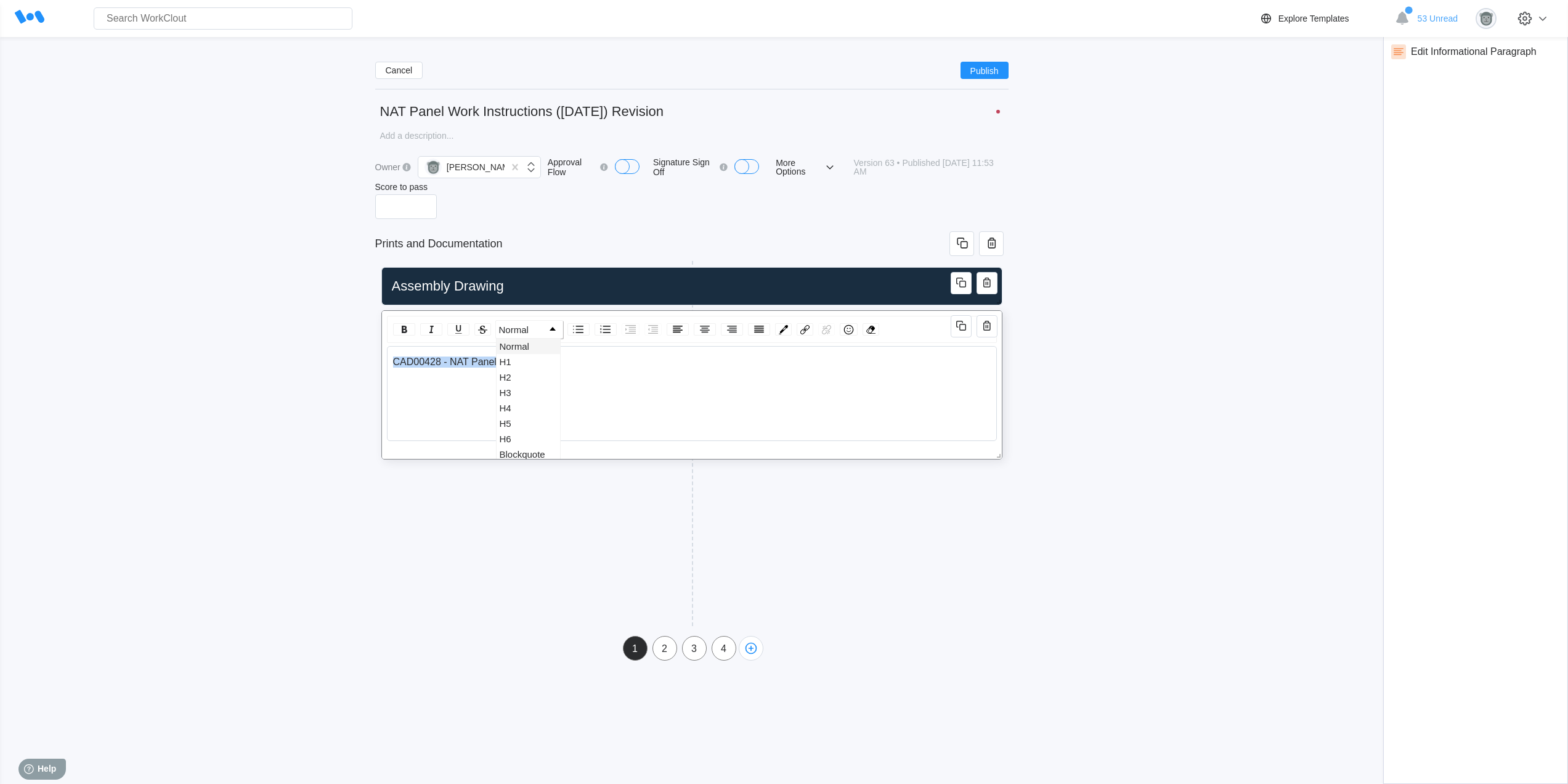
click at [551, 330] on div "rdw-dropdown" at bounding box center [552, 329] width 6 height 3
click at [806, 332] on img "rdw-link-control" at bounding box center [805, 330] width 9 height 9
click at [843, 410] on input "Link Target" at bounding box center [870, 411] width 125 height 15
paste input "[URL][DOMAIN_NAME]"
type input "[URL][DOMAIN_NAME]"
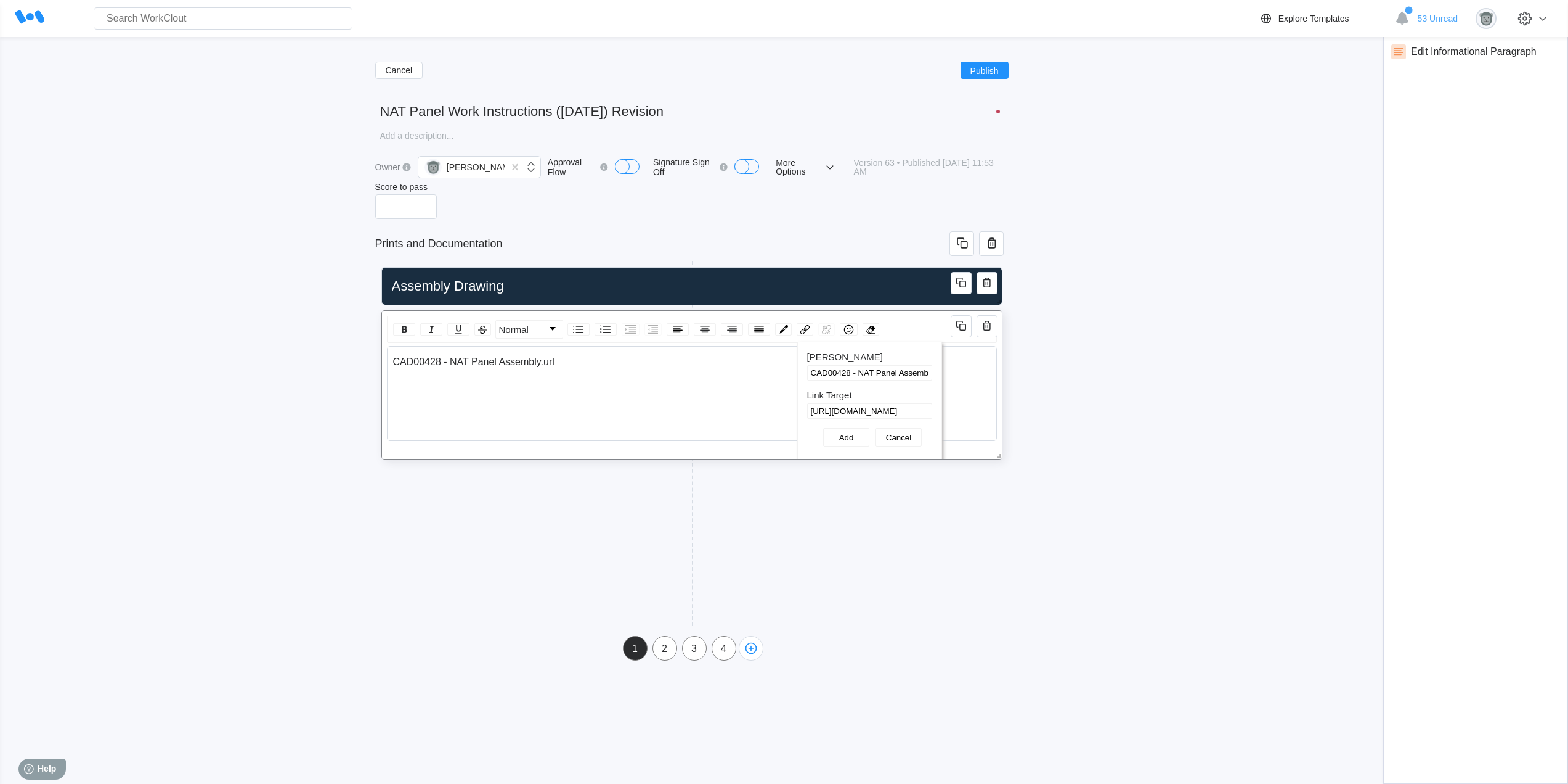
scroll to position [0, 370]
click at [845, 436] on button "Add" at bounding box center [846, 436] width 46 height 18
click at [567, 366] on div "CAD00428 - NAT Panel Assembly.url" at bounding box center [692, 361] width 599 height 11
drag, startPoint x: 560, startPoint y: 363, endPoint x: 384, endPoint y: 363, distance: 176.0
click at [384, 363] on div "Normal CAD00428 - NAT Panel Assembly.url" at bounding box center [692, 384] width 621 height 149
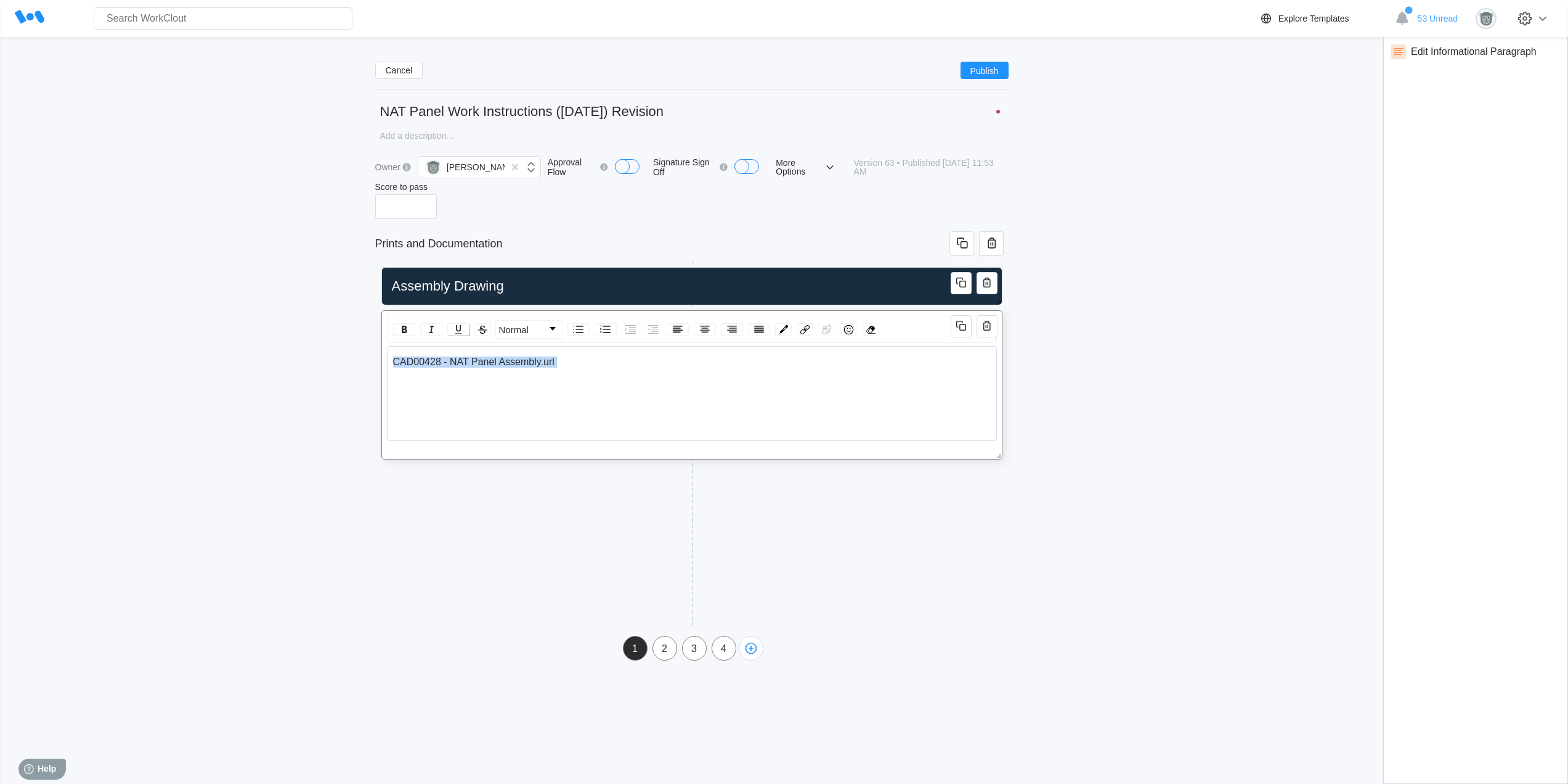
click at [461, 331] on img "rdw-inline-control" at bounding box center [458, 329] width 15 height 15
click at [784, 330] on img "rdw-color-picker" at bounding box center [784, 330] width 9 height 9
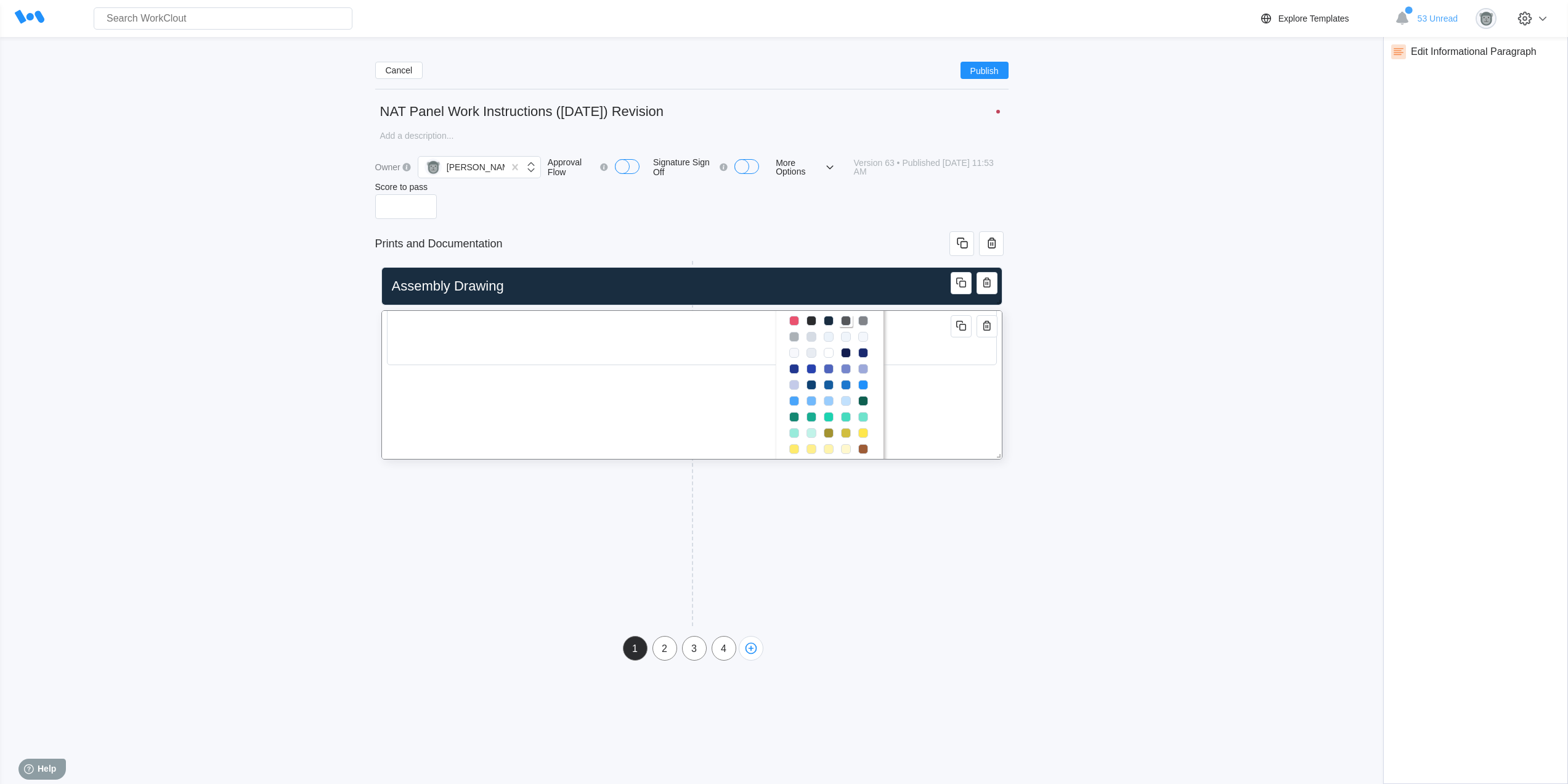
scroll to position [103, 0]
click at [797, 374] on span "rdw-color-picker" at bounding box center [794, 373] width 9 height 9
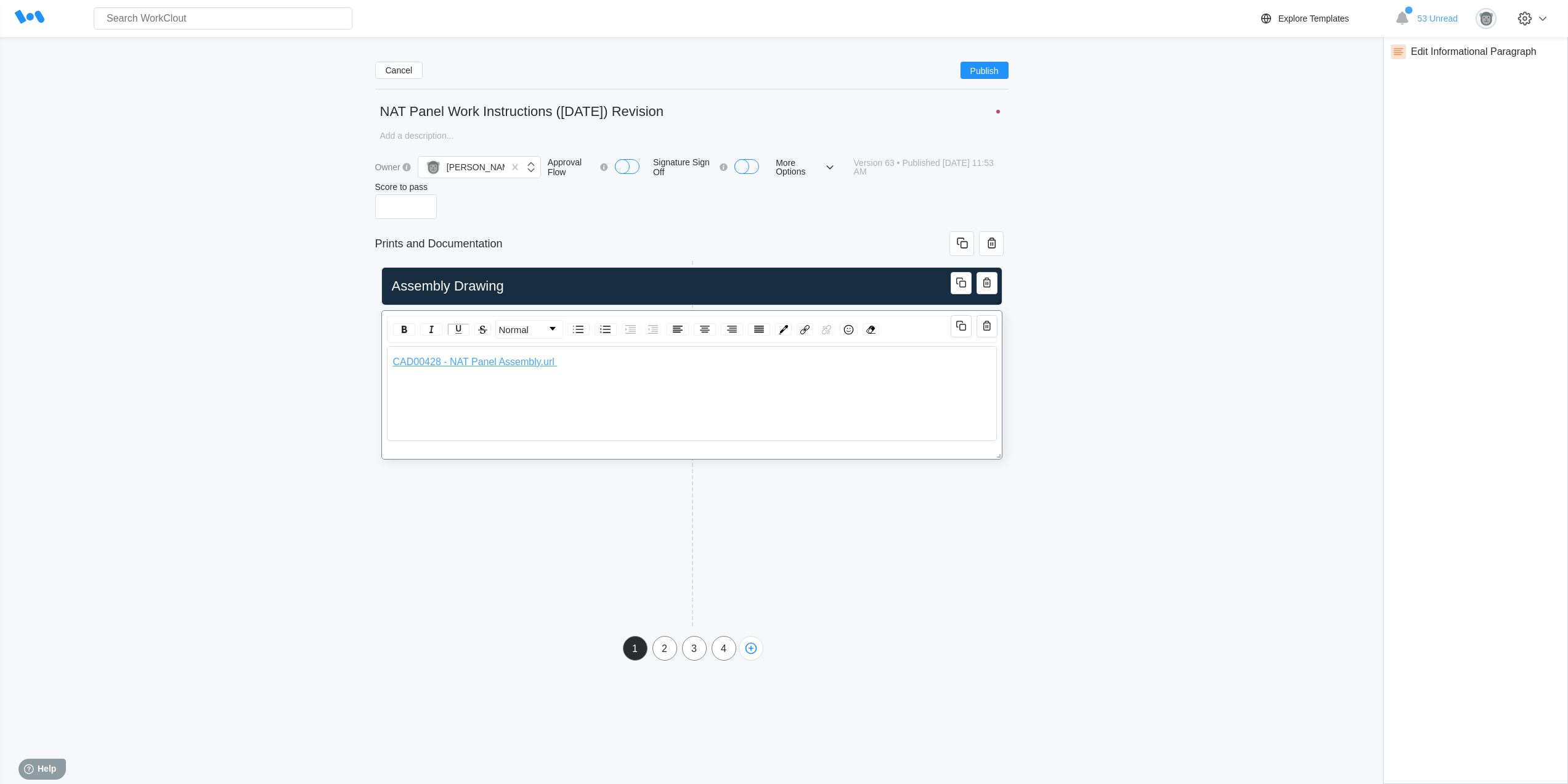
click at [657, 380] on div "CAD00428 - NAT Panel Assembly.url" at bounding box center [692, 381] width 599 height 51
drag, startPoint x: 569, startPoint y: 359, endPoint x: 384, endPoint y: 362, distance: 185.0
click at [384, 362] on div "Normal CAD00428 - NAT Panel Assembly.url" at bounding box center [692, 384] width 621 height 149
click at [782, 330] on img "rdw-color-picker" at bounding box center [784, 330] width 9 height 9
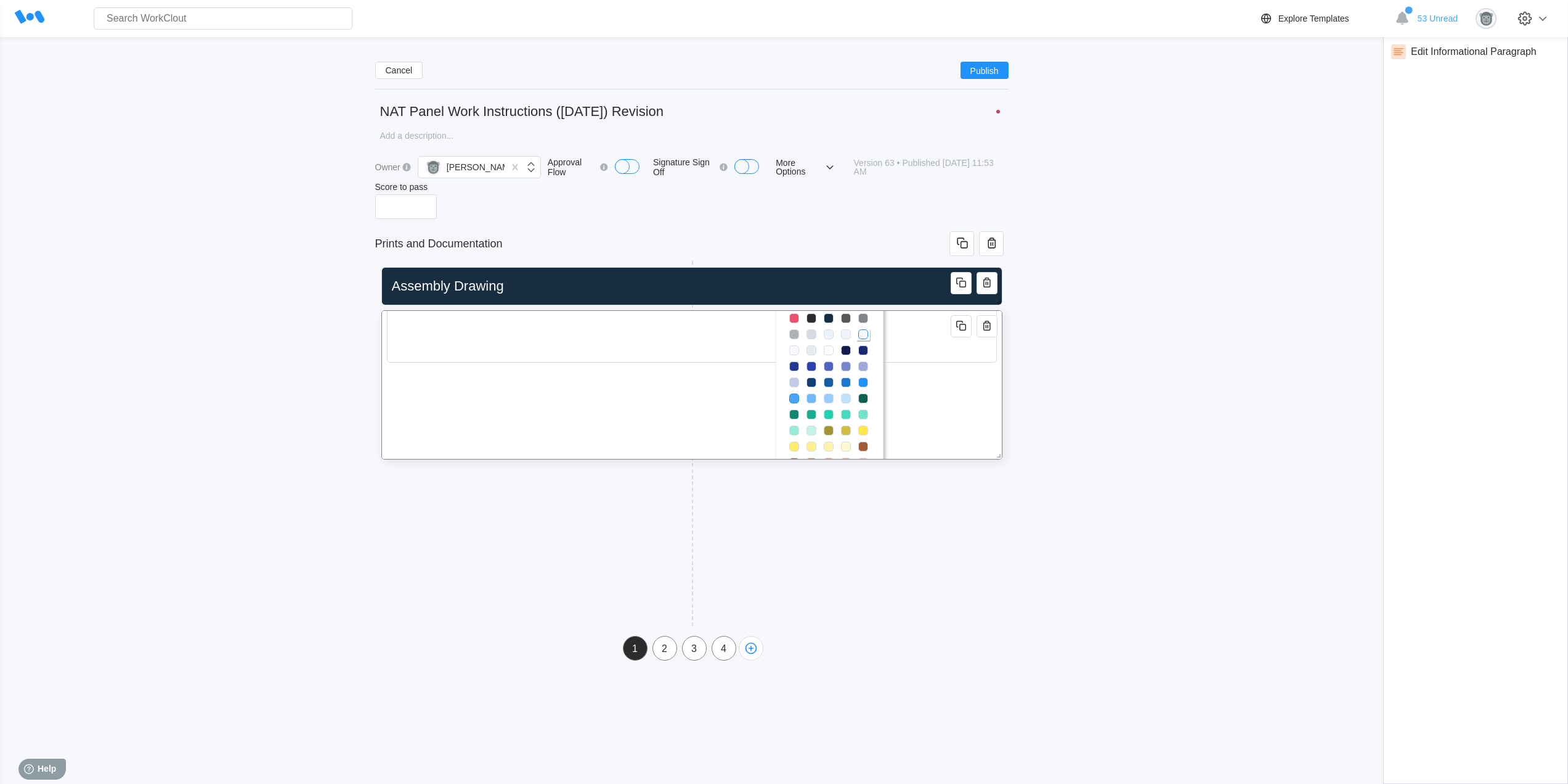
scroll to position [103, 0]
click at [847, 360] on span "rdw-color-picker" at bounding box center [845, 357] width 9 height 9
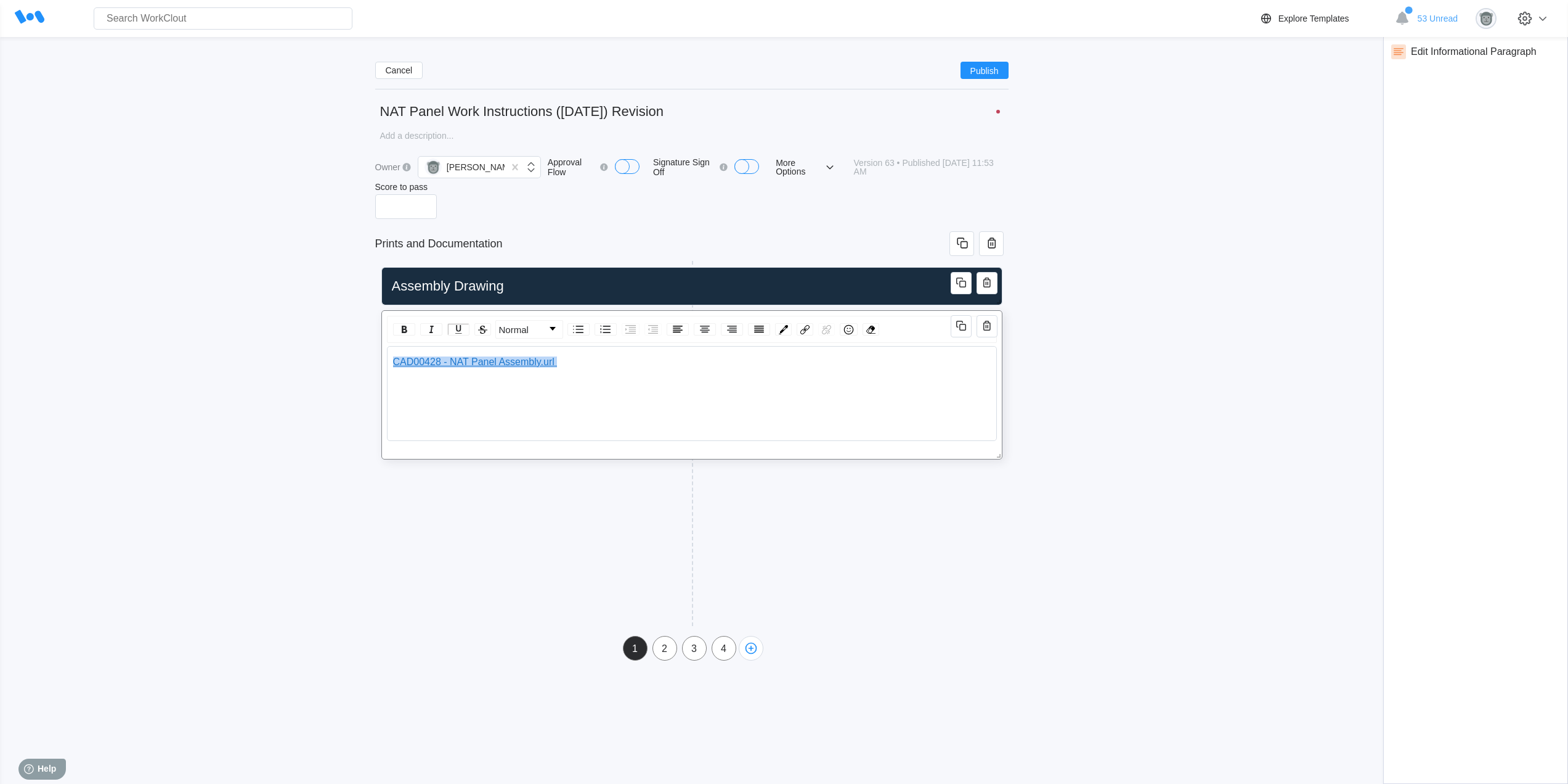
scroll to position [0, 0]
click at [747, 373] on div "CAD00428 - NAT Panel Assembly.url" at bounding box center [692, 381] width 599 height 51
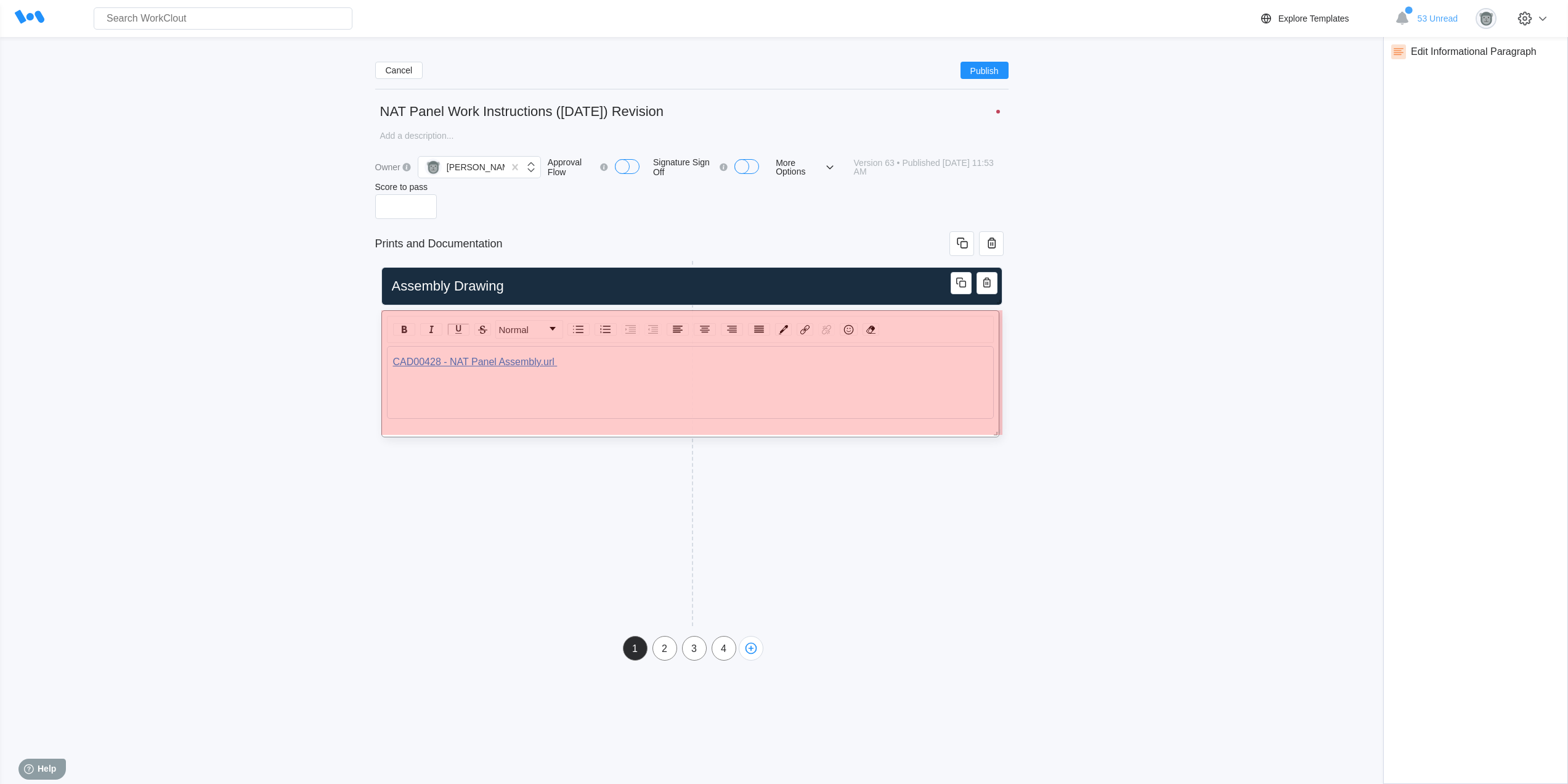
drag, startPoint x: 997, startPoint y: 451, endPoint x: 993, endPoint y: 428, distance: 23.3
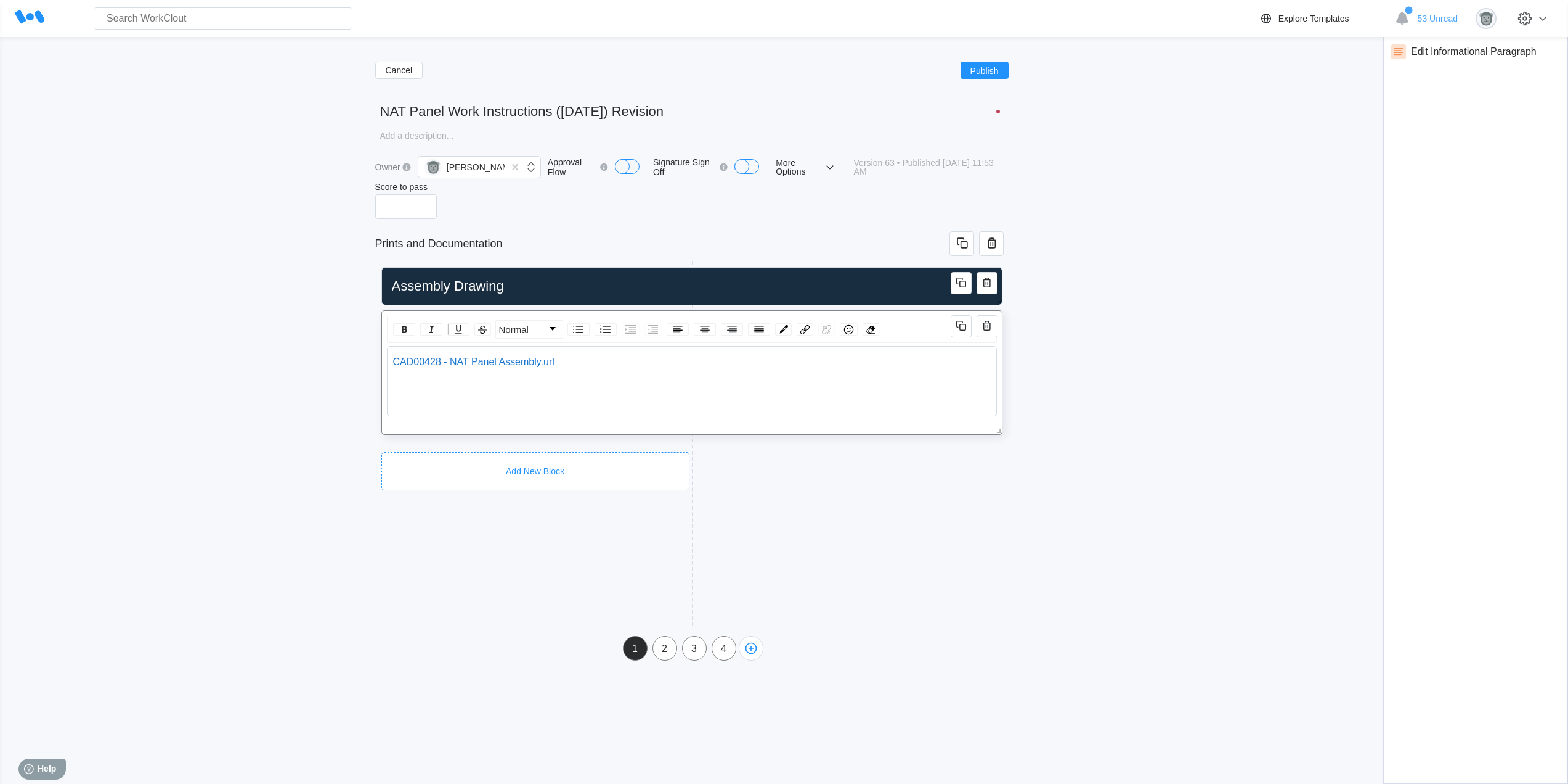
click at [489, 458] on div "Add New Block" at bounding box center [535, 471] width 308 height 38
click at [431, 524] on div "Header" at bounding box center [417, 525] width 28 height 9
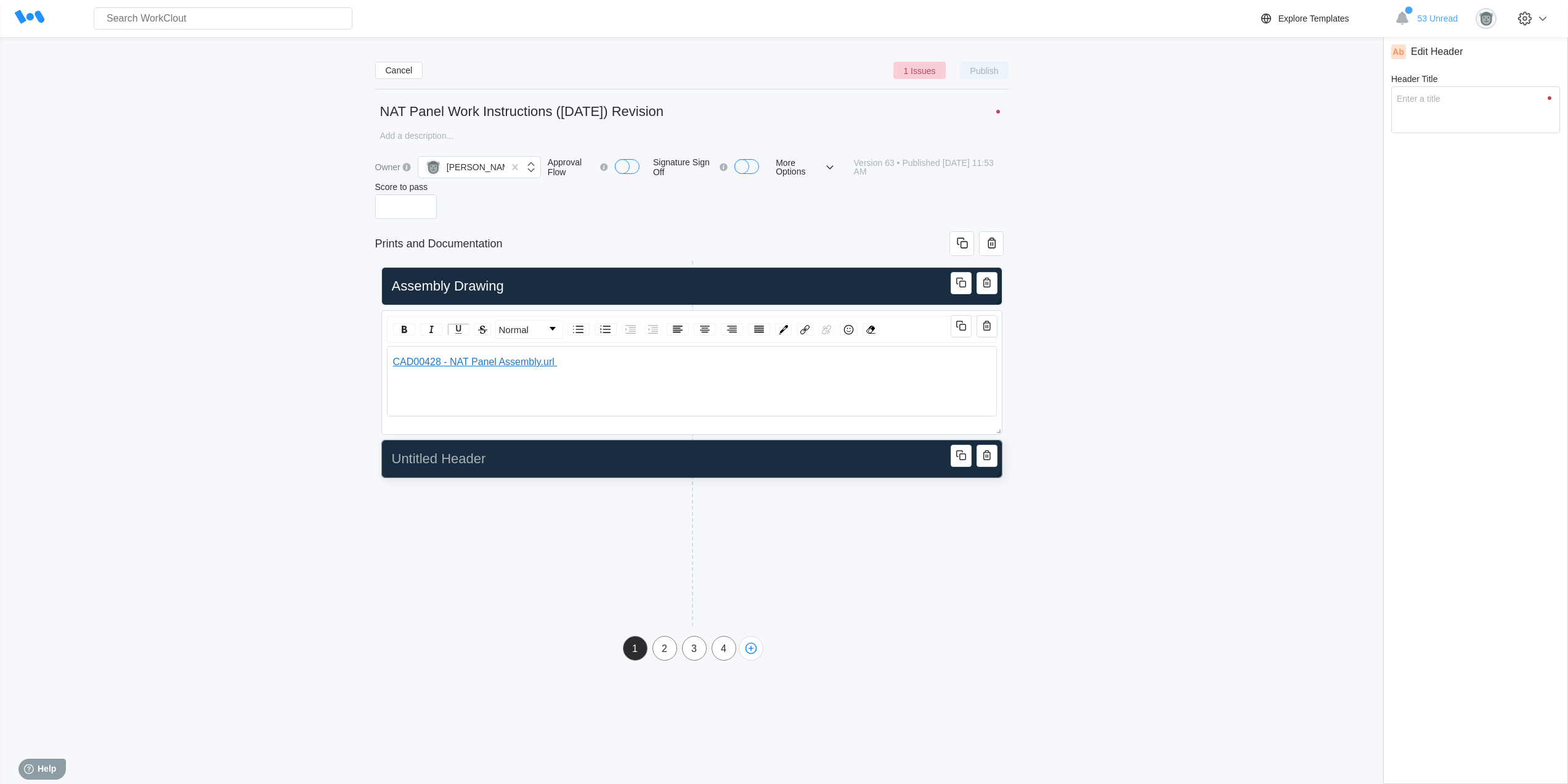
click at [478, 465] on input "Header Title" at bounding box center [690, 459] width 606 height 25
type input "W"
type textarea "W"
type textarea "x"
type input "Wi"
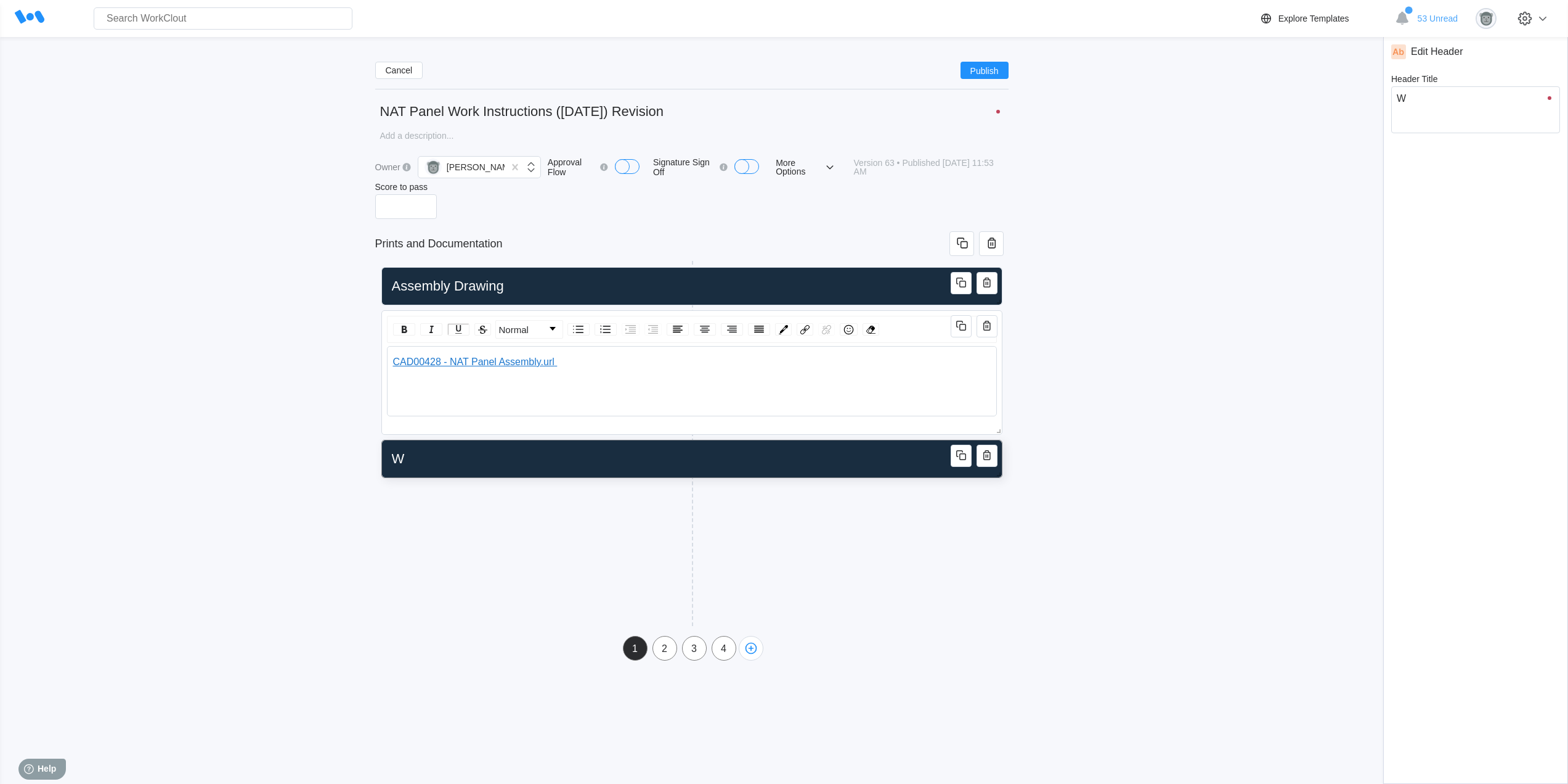
type textarea "Wi"
type textarea "x"
type input "Wir"
type textarea "Wir"
type textarea "x"
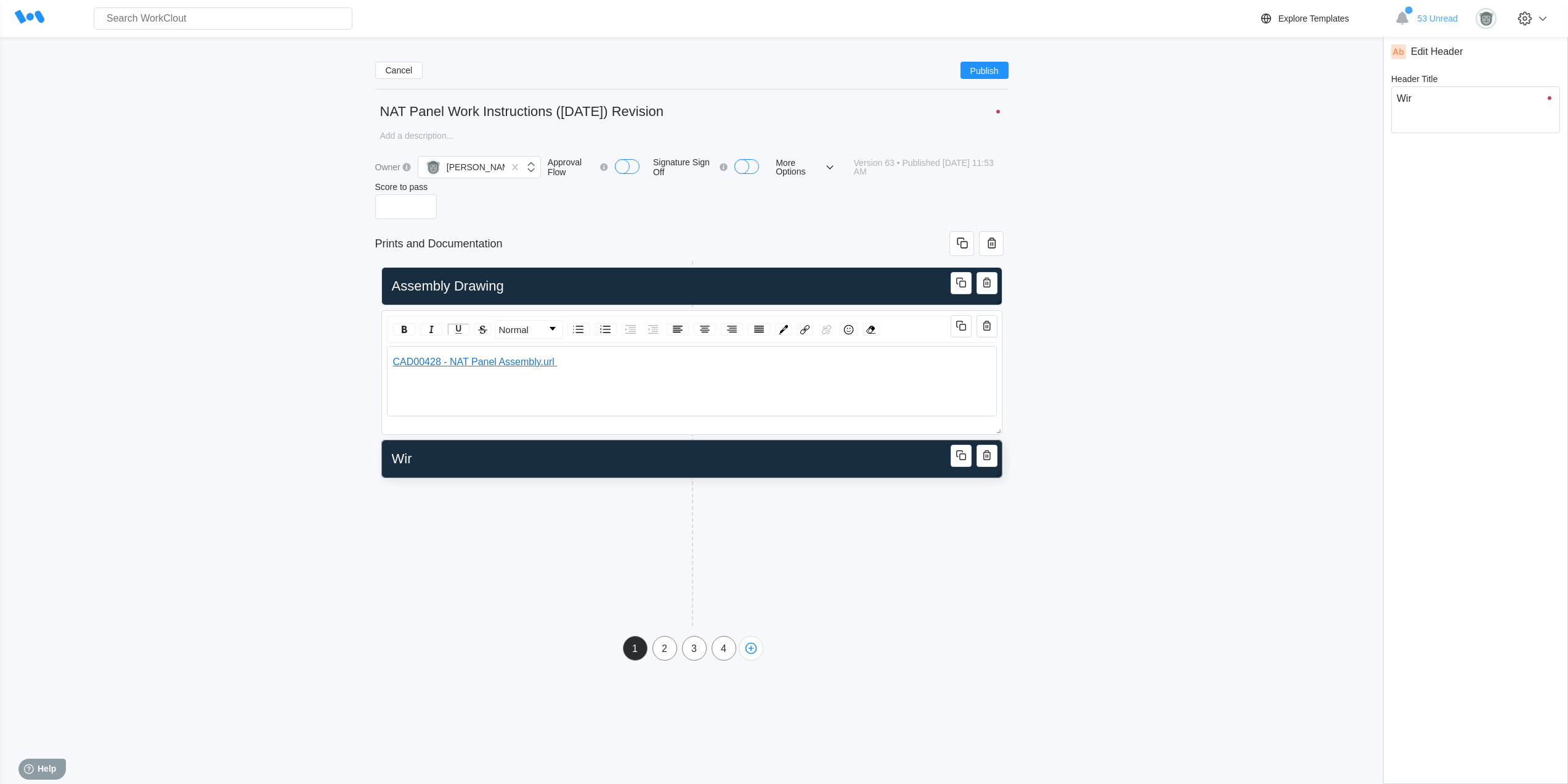
type input "Wire"
type textarea "Wire"
type textarea "x"
type input "WireL"
type textarea "WireL"
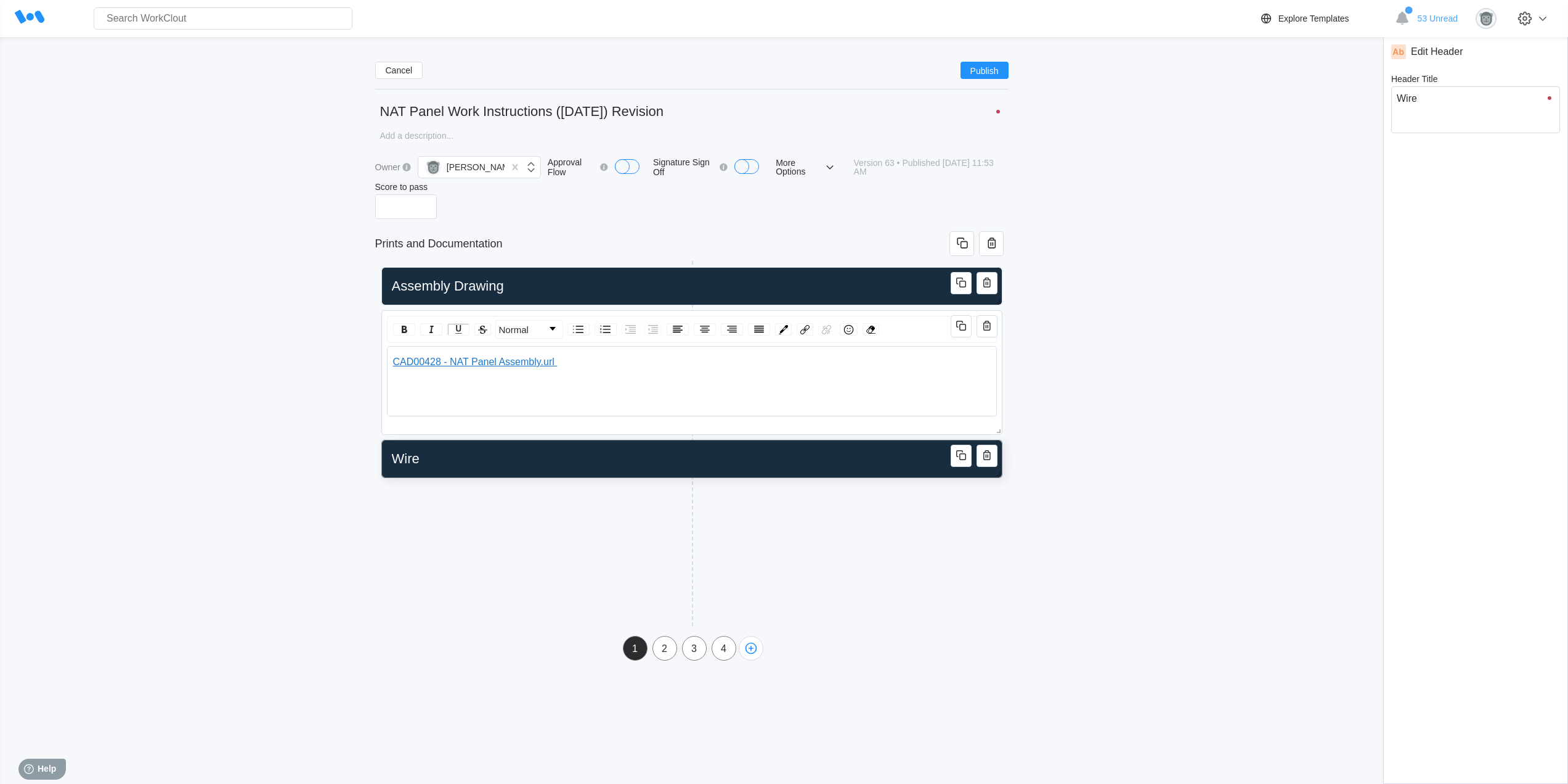
type textarea "x"
type input "WireLi"
type textarea "WireLi"
type textarea "x"
type input "WireLis"
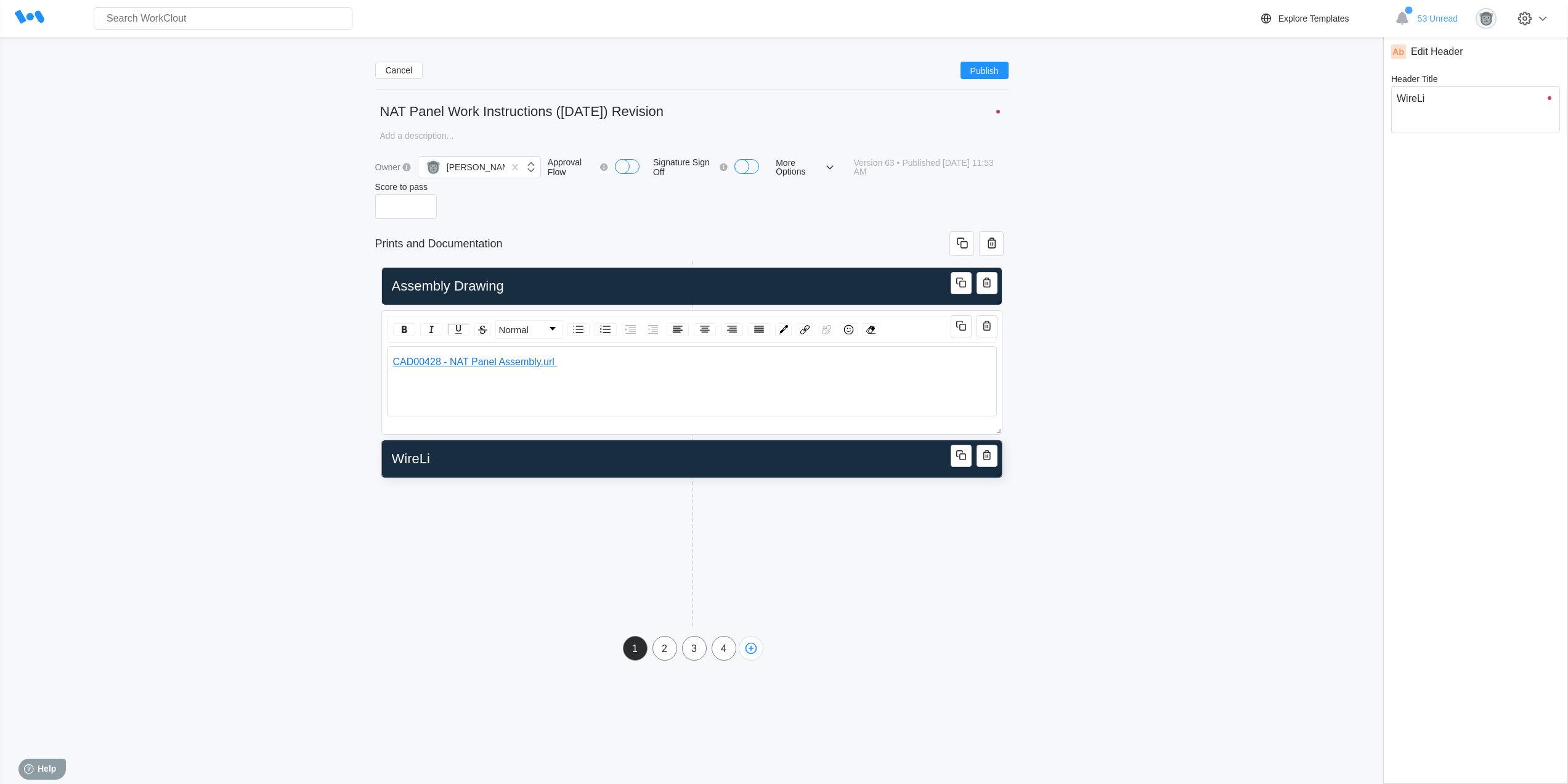
type textarea "WireLis"
type textarea "x"
type input "WireList"
type textarea "WireList"
type textarea "x"
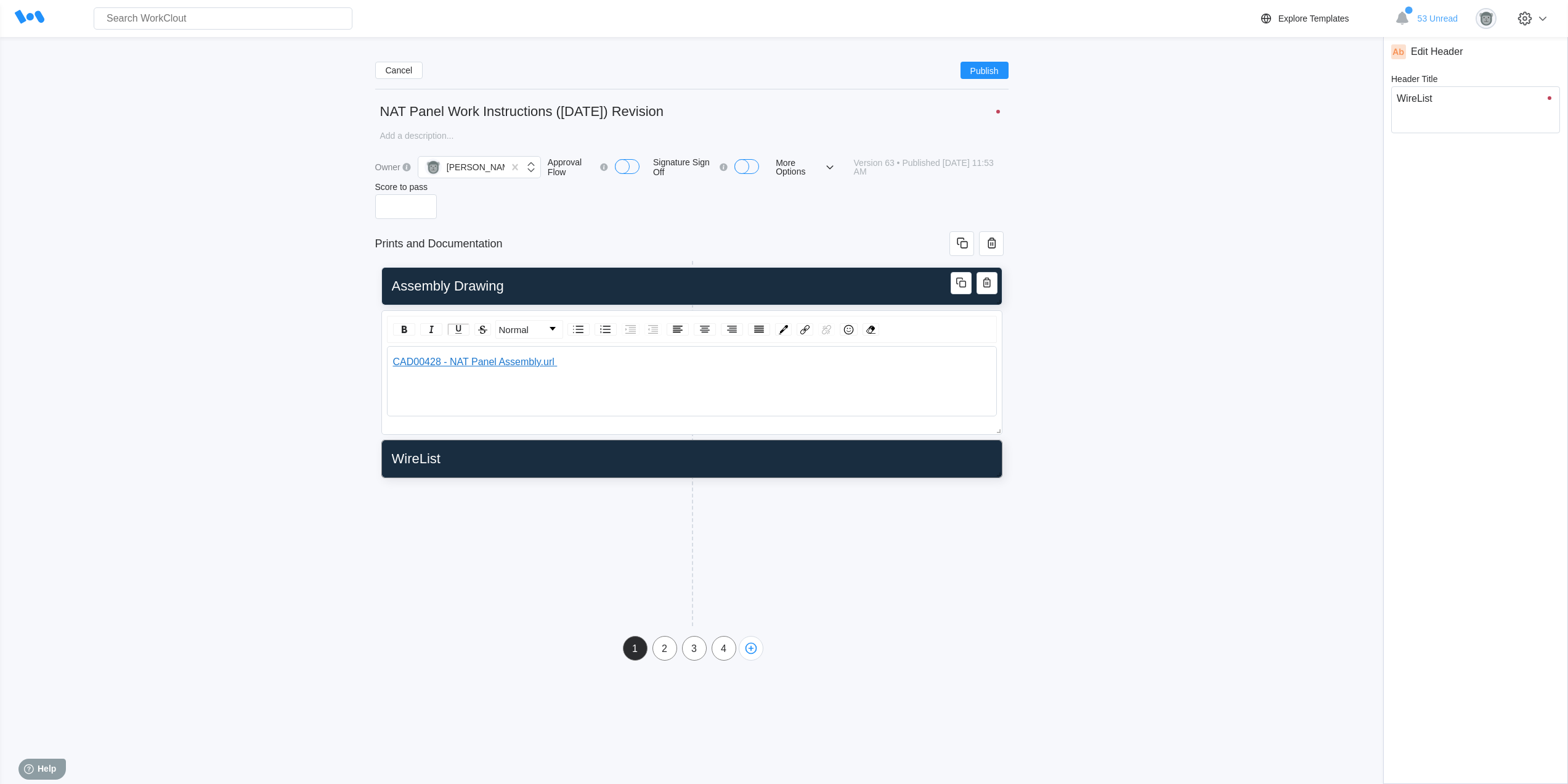
type input "WireList"
click at [540, 288] on input "Assembly Drawing" at bounding box center [690, 286] width 606 height 25
type input "Assembly Drawing"
type textarea "Assembly Drawing"
type textarea "x"
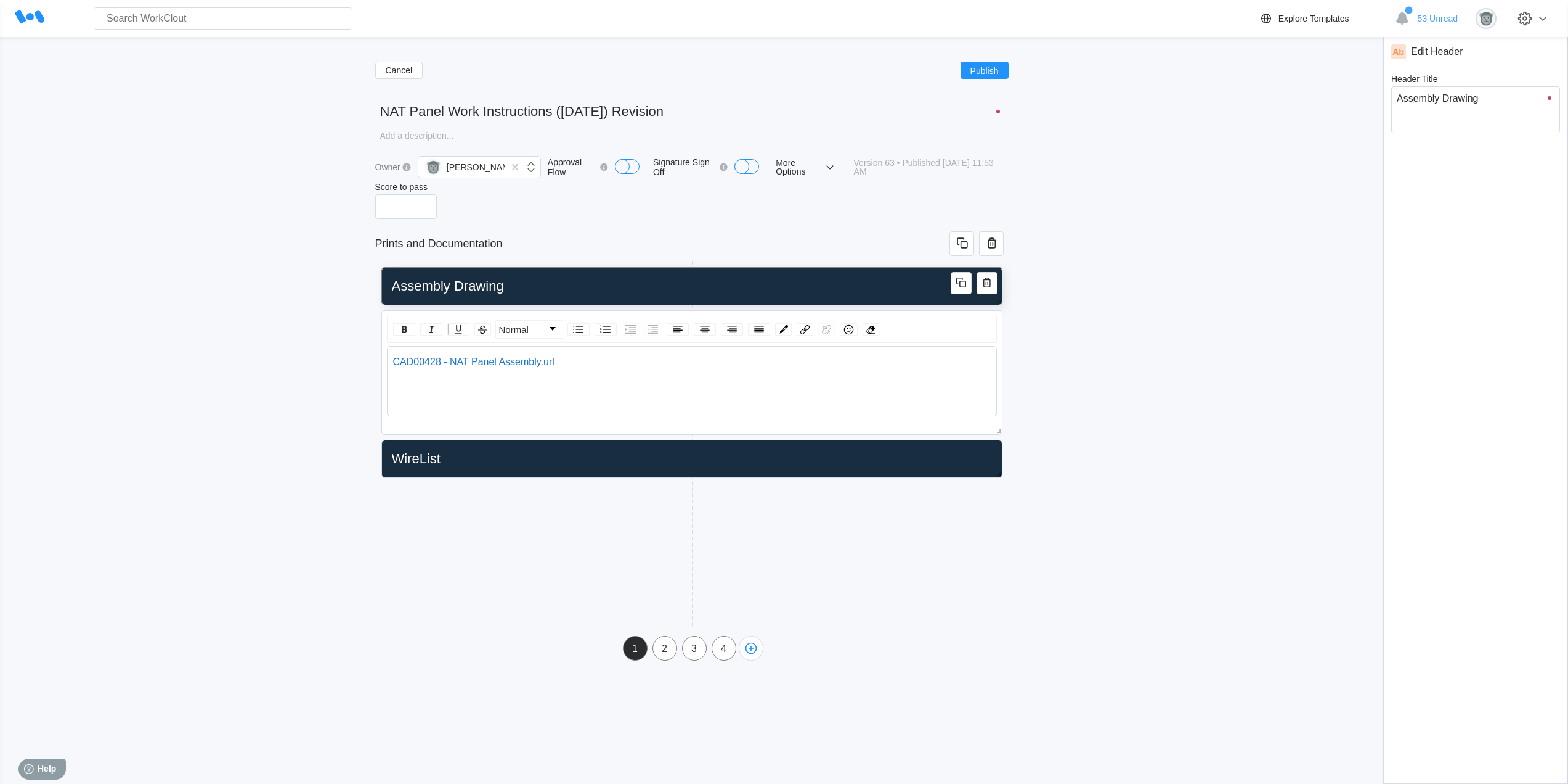
type input "Assembly Drawing -"
type textarea "Assembly Drawing -"
type textarea "x"
type input "Assembly Drawing -"
type textarea "Assembly Drawing -"
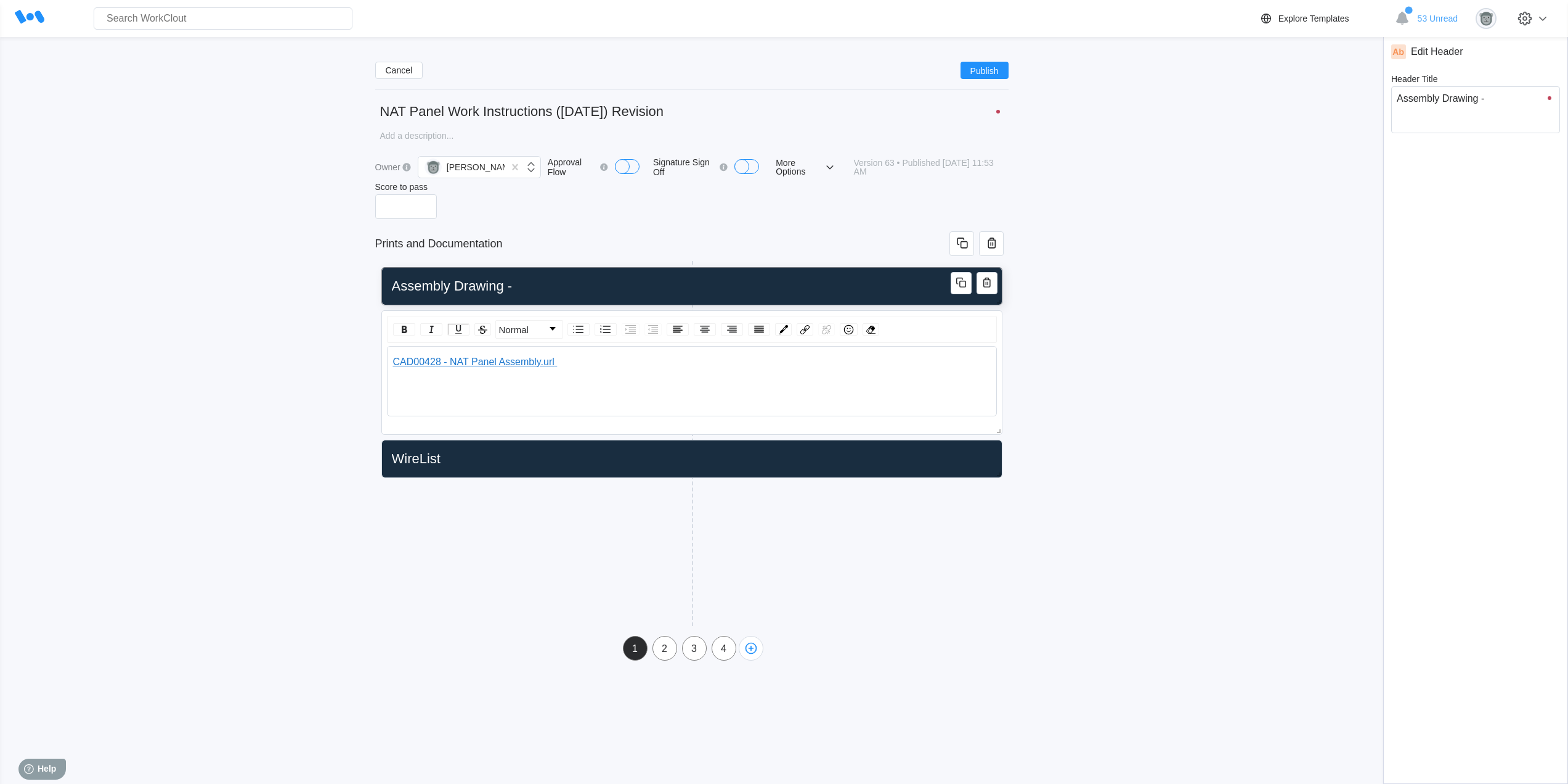
type textarea "x"
type input "Assembly Drawing - C"
type textarea "Assembly Drawing - C"
type textarea "x"
type input "Assembly Drawing - [GEOGRAPHIC_DATA]"
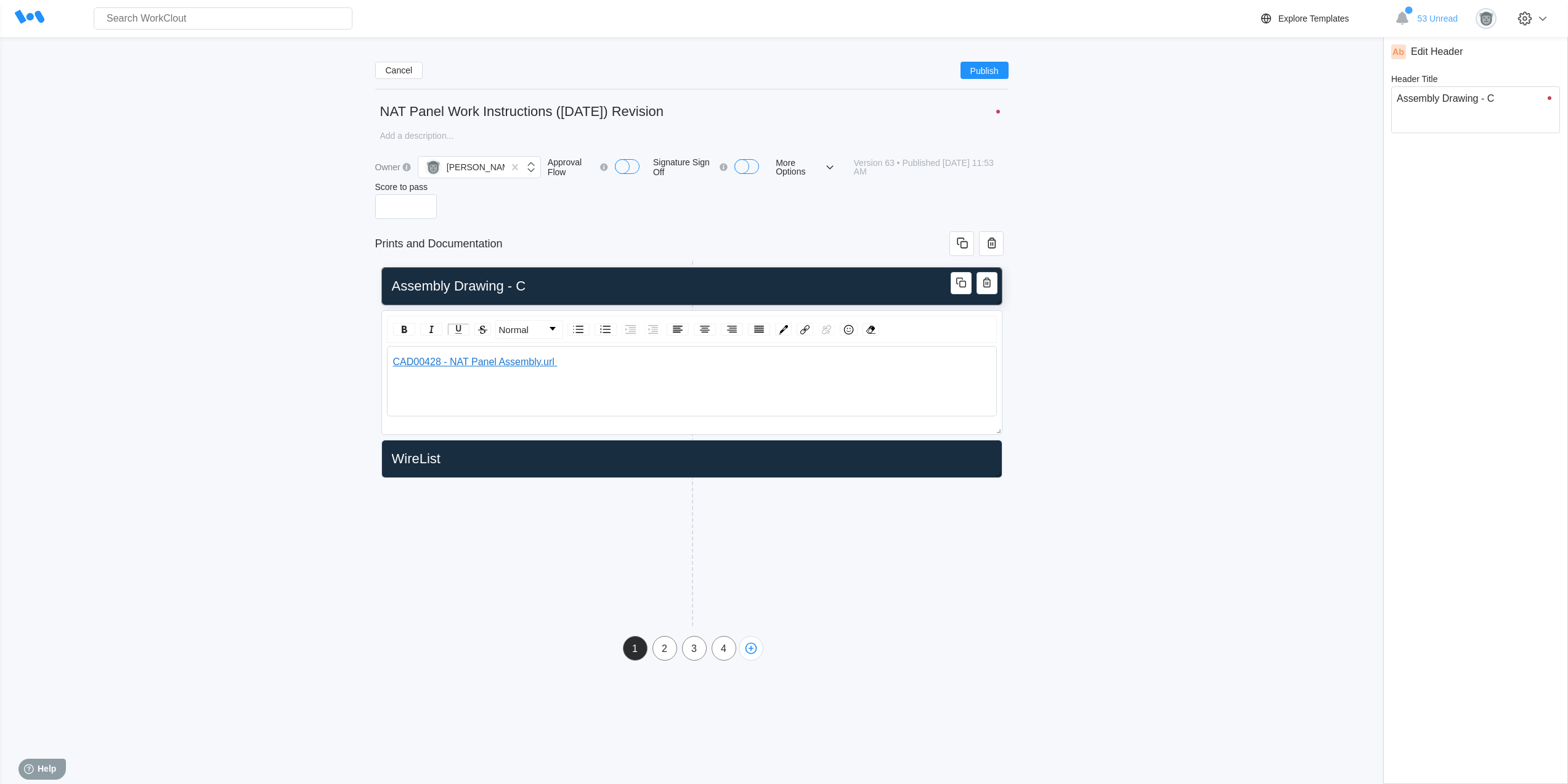
type textarea "Assembly Drawing - [GEOGRAPHIC_DATA]"
type textarea "x"
type input "Assembly Drawing - CAD"
type textarea "Assembly Drawing - CAD"
type textarea "x"
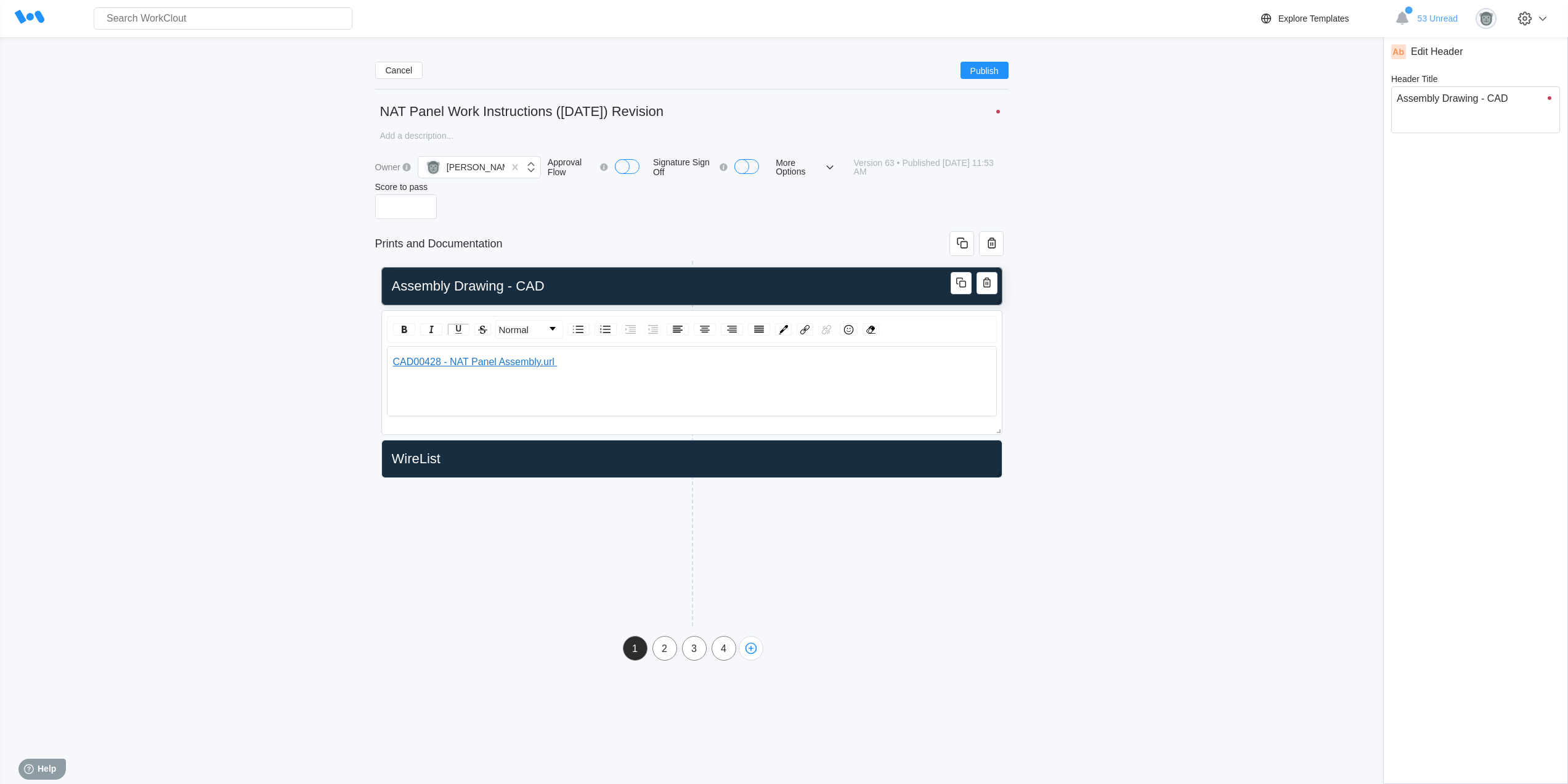
type input "Assembly Drawing - CAD0"
type textarea "Assembly Drawing - CAD0"
type textarea "x"
type input "Assembly Drawing - CAD00"
type textarea "Assembly Drawing - CAD00"
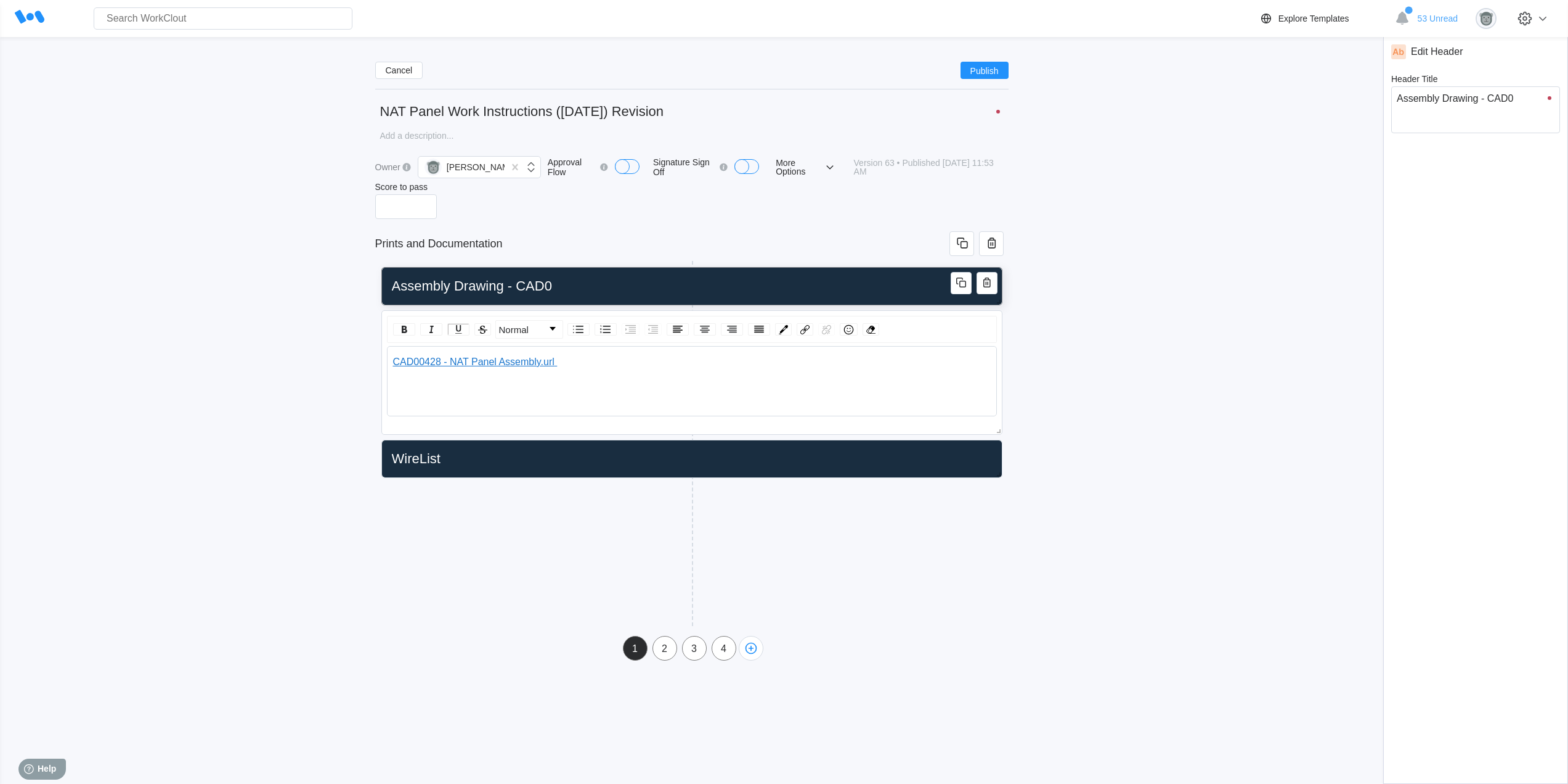
type textarea "x"
type input "Assembly Drawing - CAD004"
type textarea "Assembly Drawing - CAD004"
type textarea "x"
type input "Assembly Drawing - CAD0042"
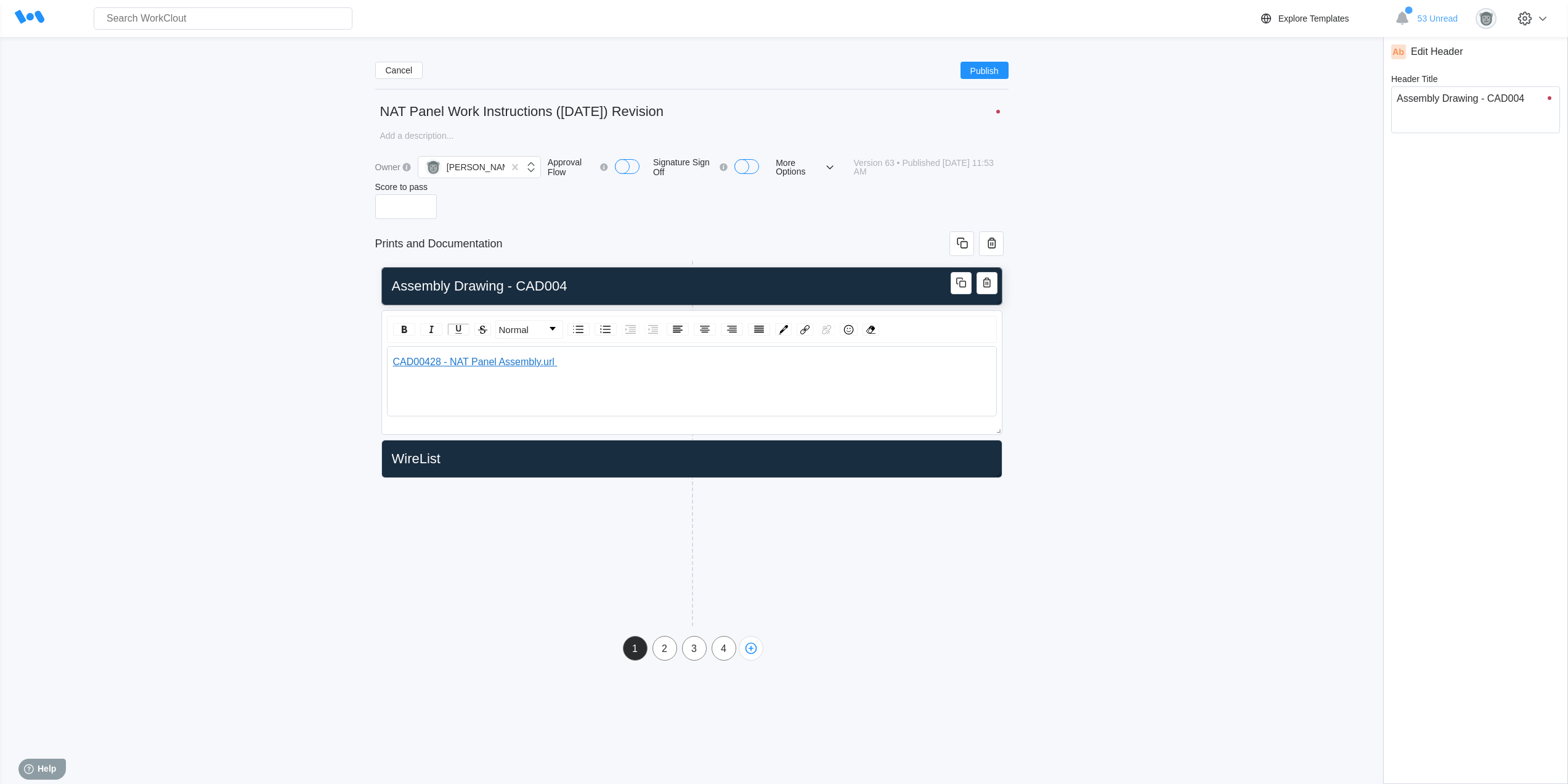
type textarea "Assembly Drawing - CAD0042"
type textarea "x"
type input "Assembly Drawing - CAD00428"
type textarea "Assembly Drawing - CAD00428"
type textarea "x"
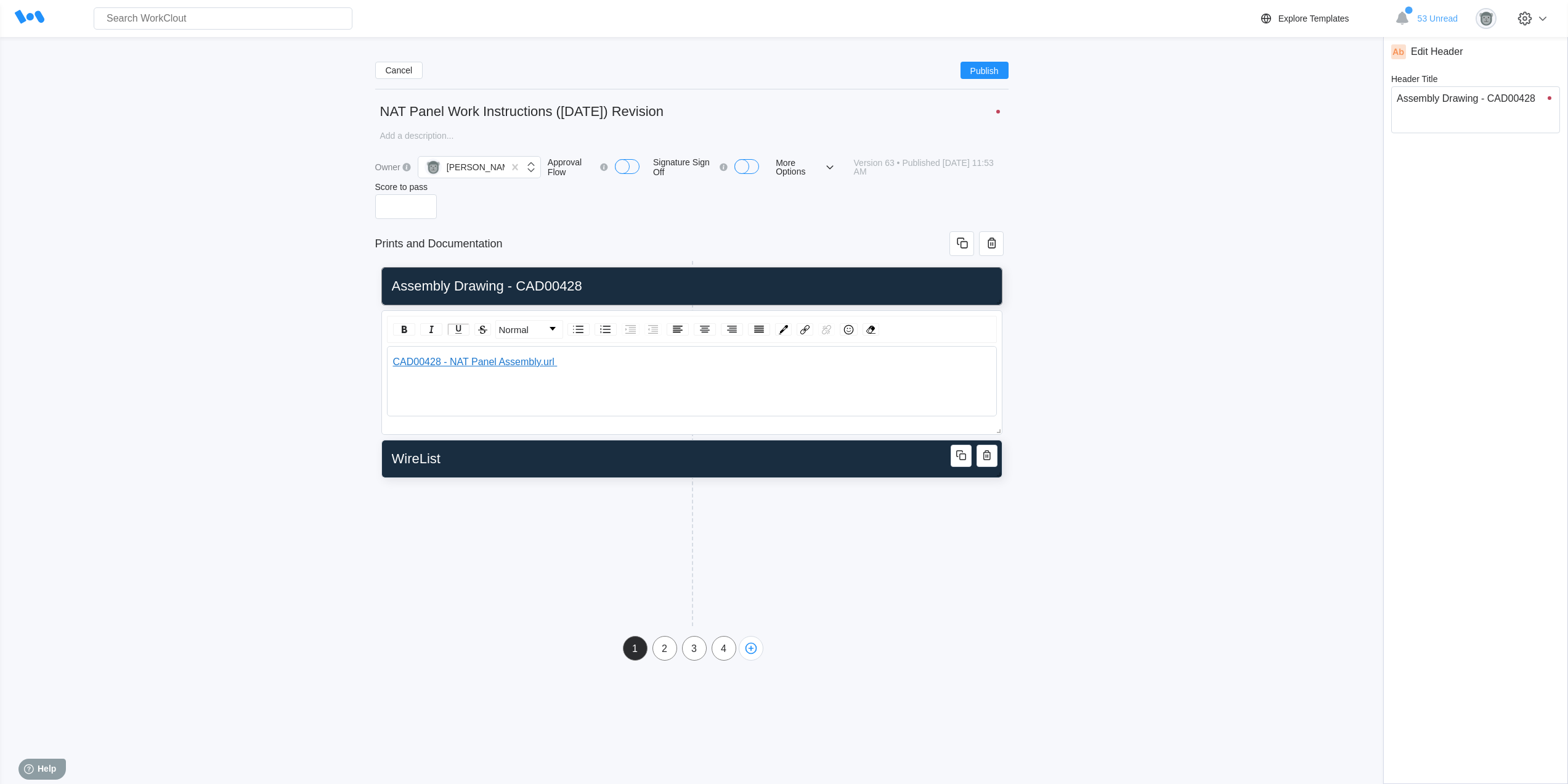
type input "Assembly Drawing - CAD00428"
click at [478, 466] on input "WireList" at bounding box center [690, 459] width 606 height 25
type input "WireList"
type textarea "WireList"
type textarea "x"
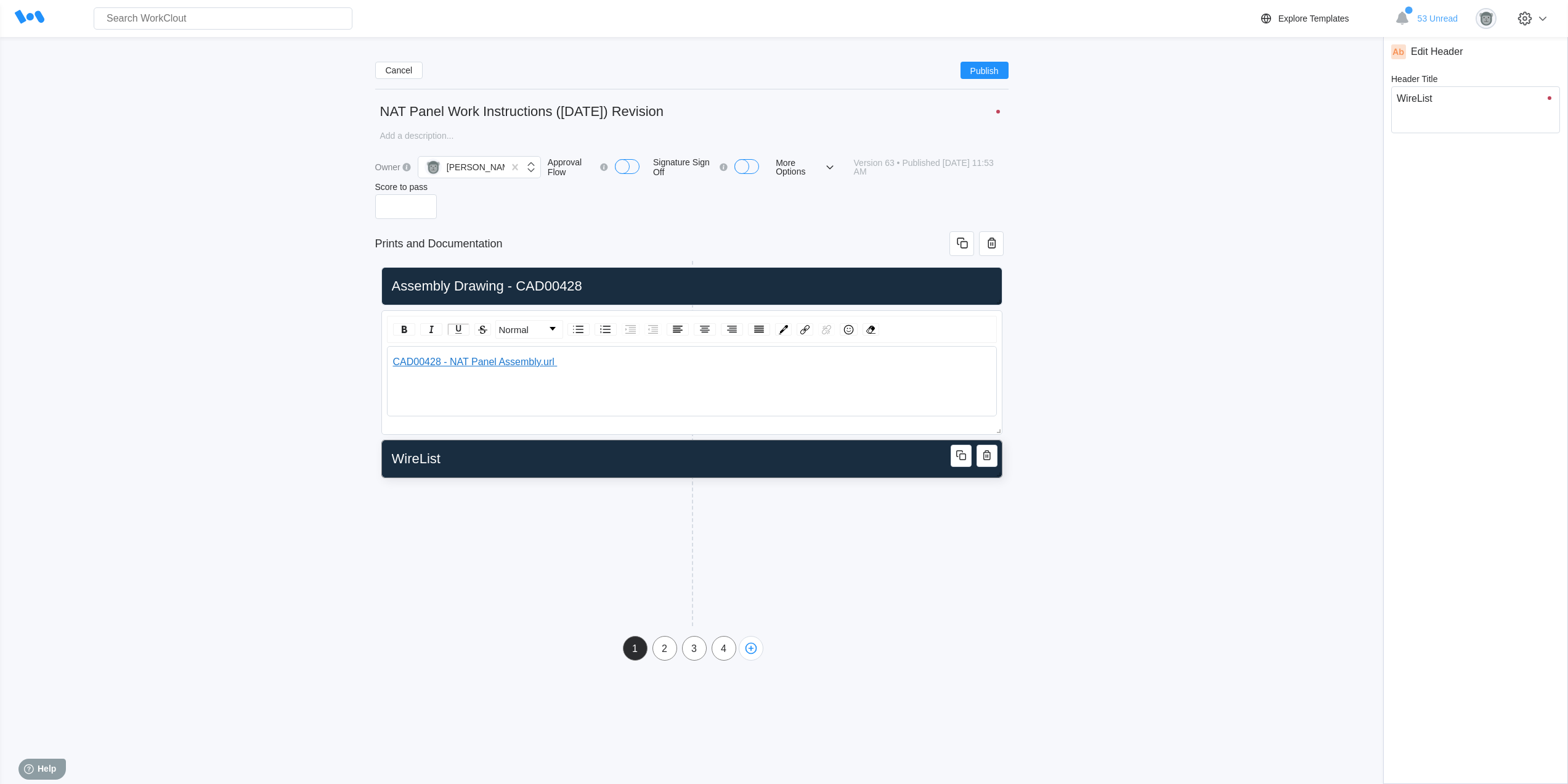
type input "WireList W"
type textarea "WireList W"
type textarea "x"
type input "WireList"
type textarea "WireList"
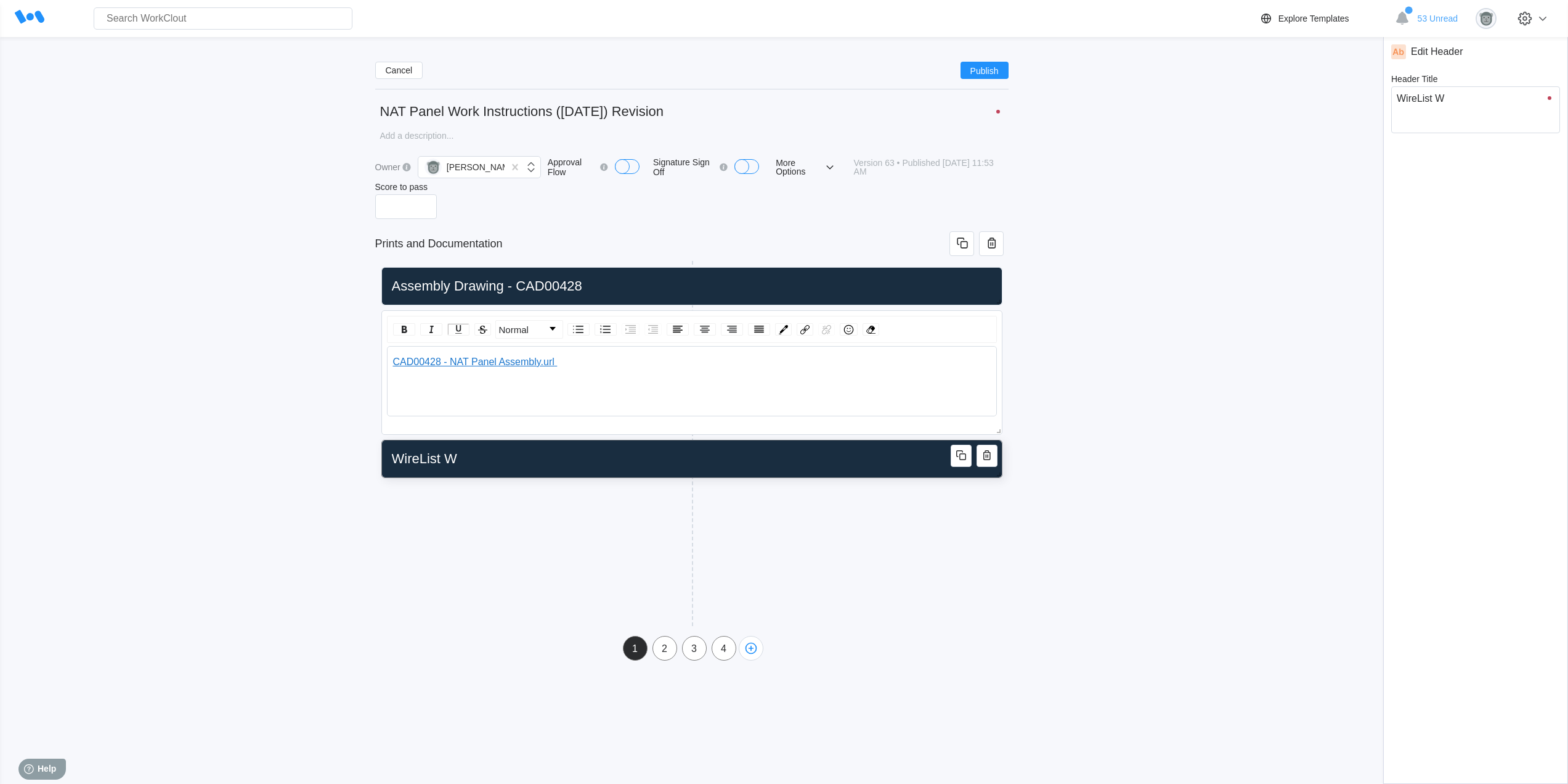
type textarea "x"
type input "WireList -"
type textarea "WireList -"
type textarea "x"
type input "WireList -"
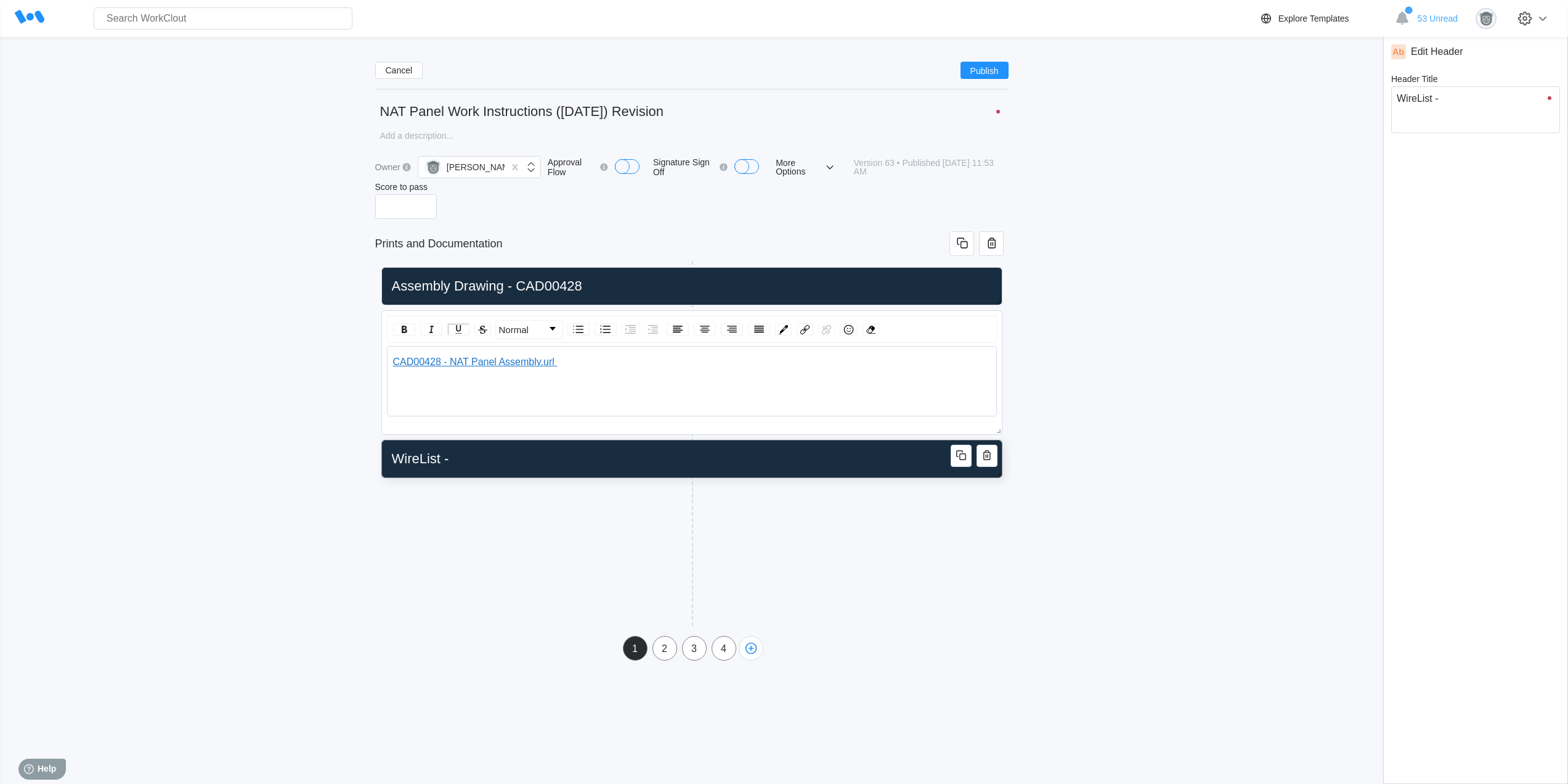
type textarea "WireList -"
type textarea "x"
type input "WireList - W"
type textarea "WireList - W"
type textarea "x"
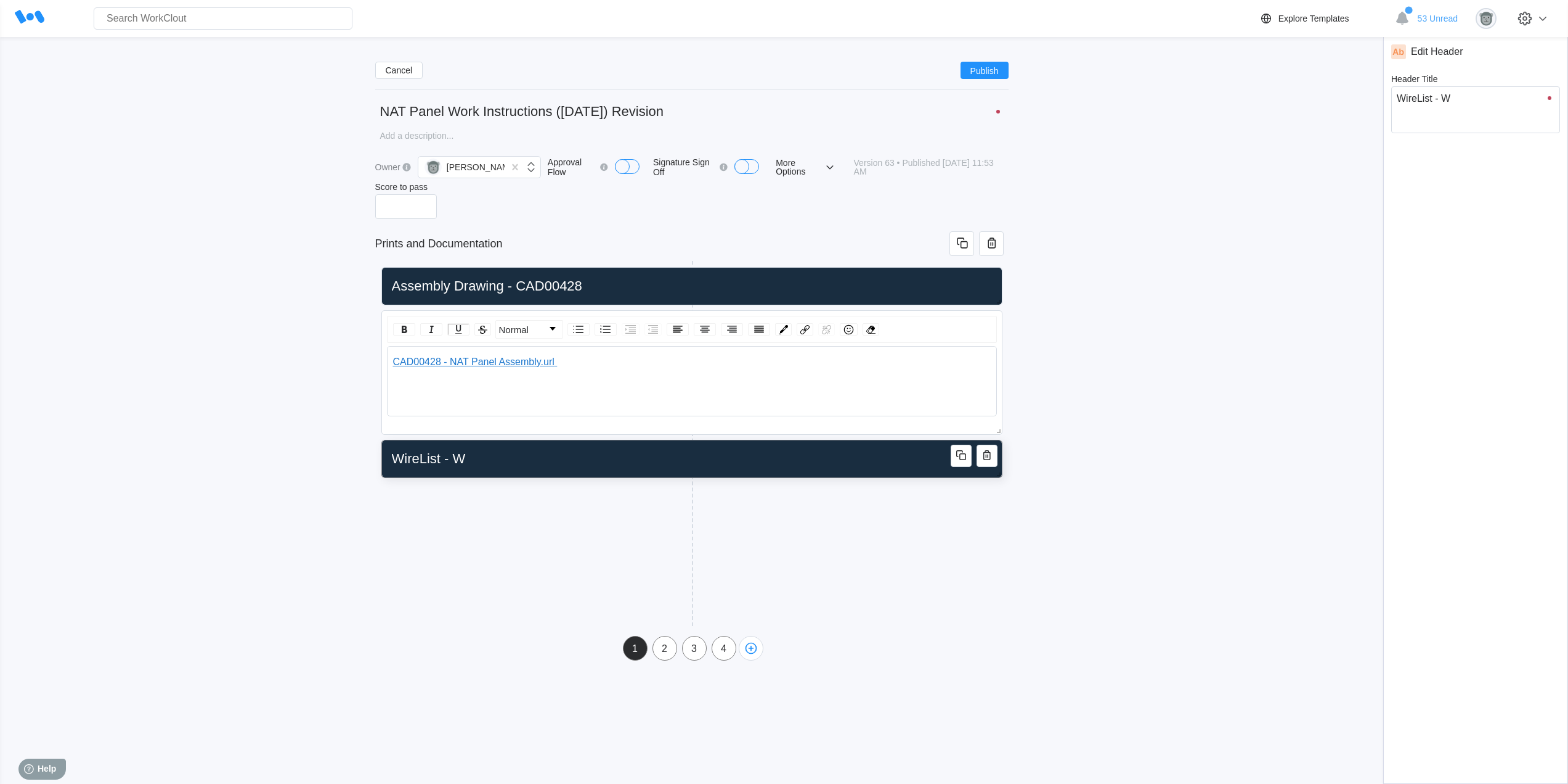
type input "WireList - WL"
type textarea "WireList - WL"
type textarea "x"
type input "WireList - WL0"
type textarea "WireList - WL0"
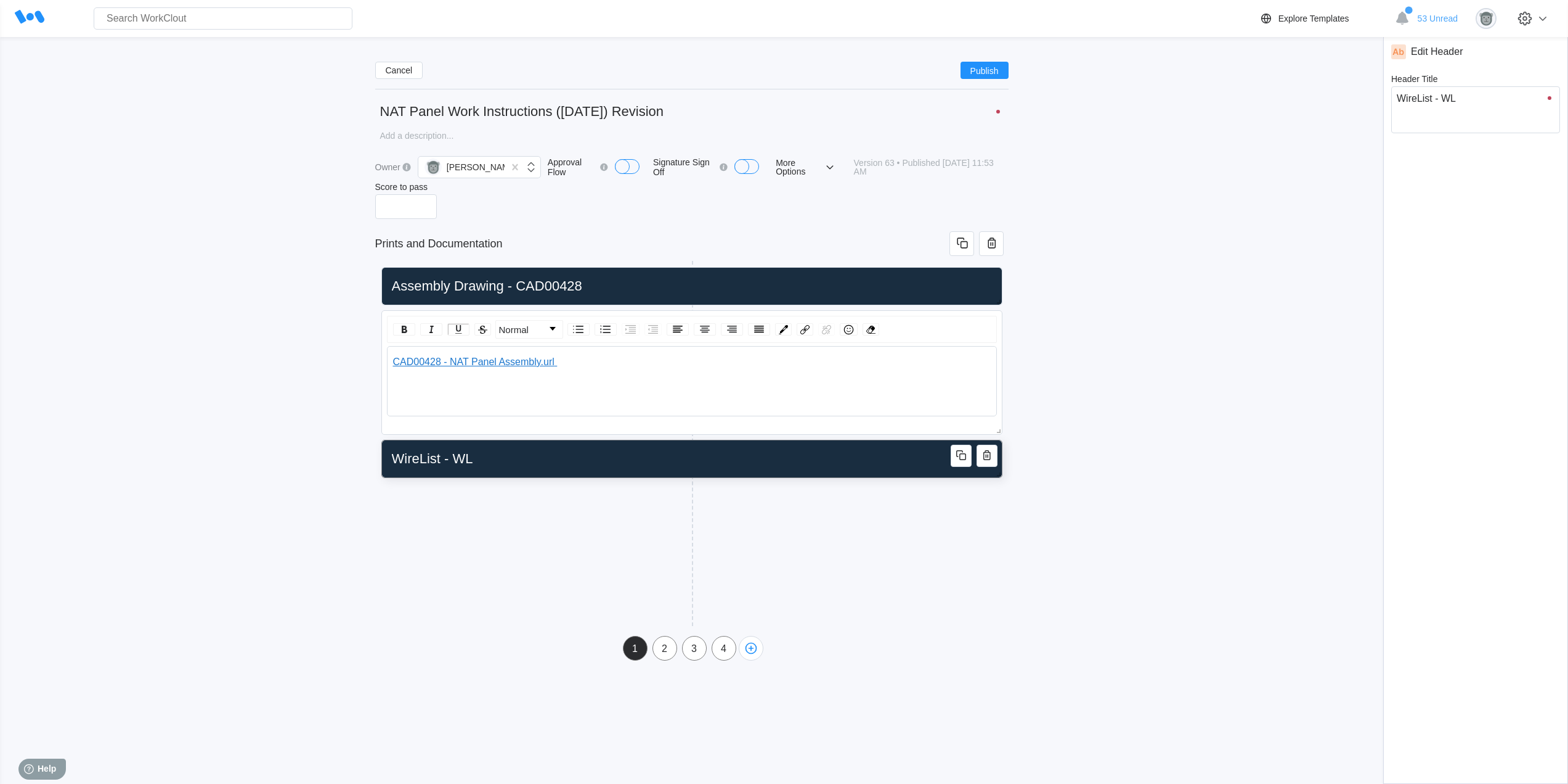
type textarea "x"
type input "WireList - WL00"
type textarea "WireList - WL00"
type textarea "x"
type input "WireList - WL000"
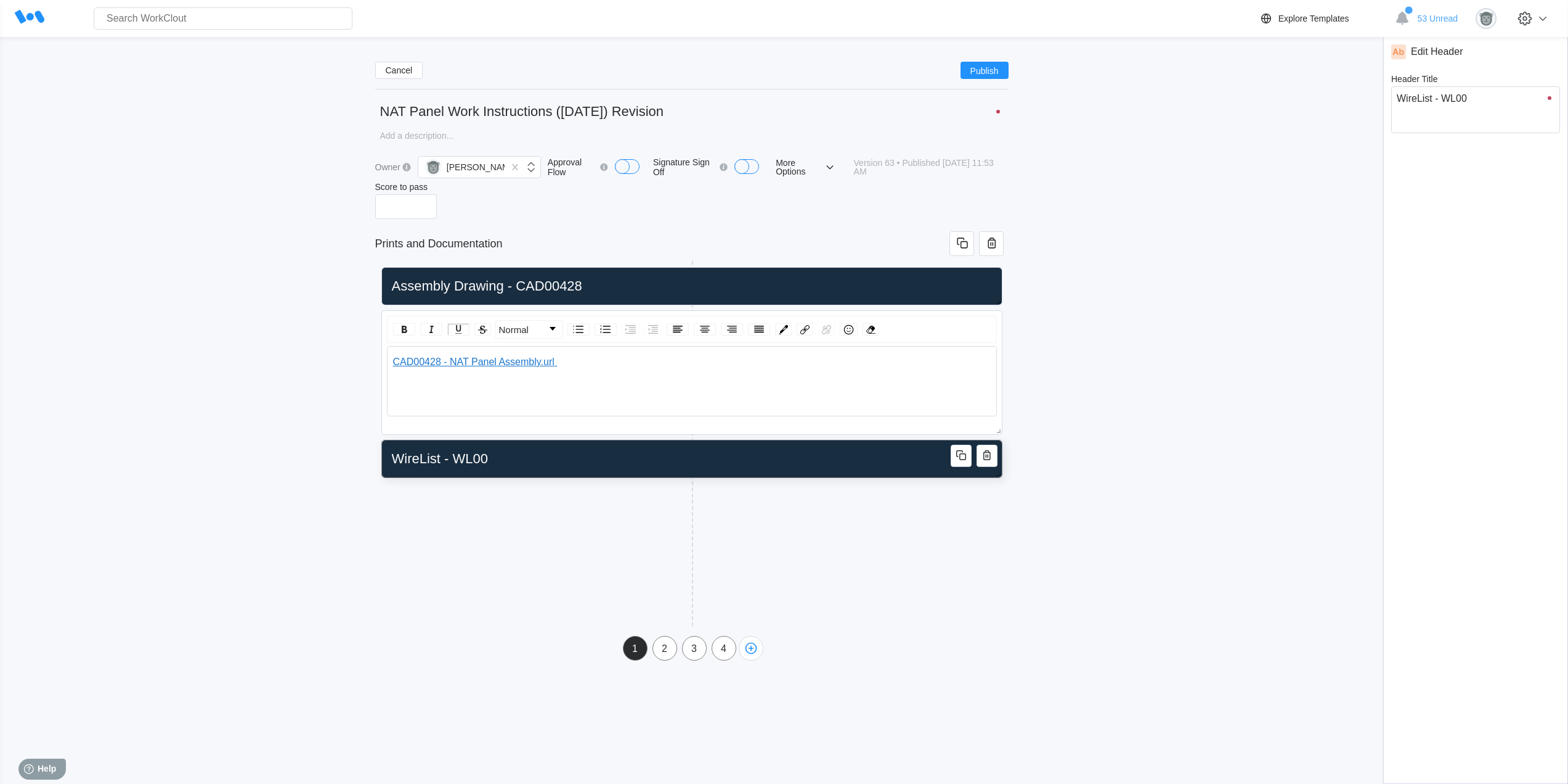
type textarea "WireList - WL000"
type textarea "x"
type input "WireList - WL0004"
type textarea "WireList - WL0004"
type textarea "x"
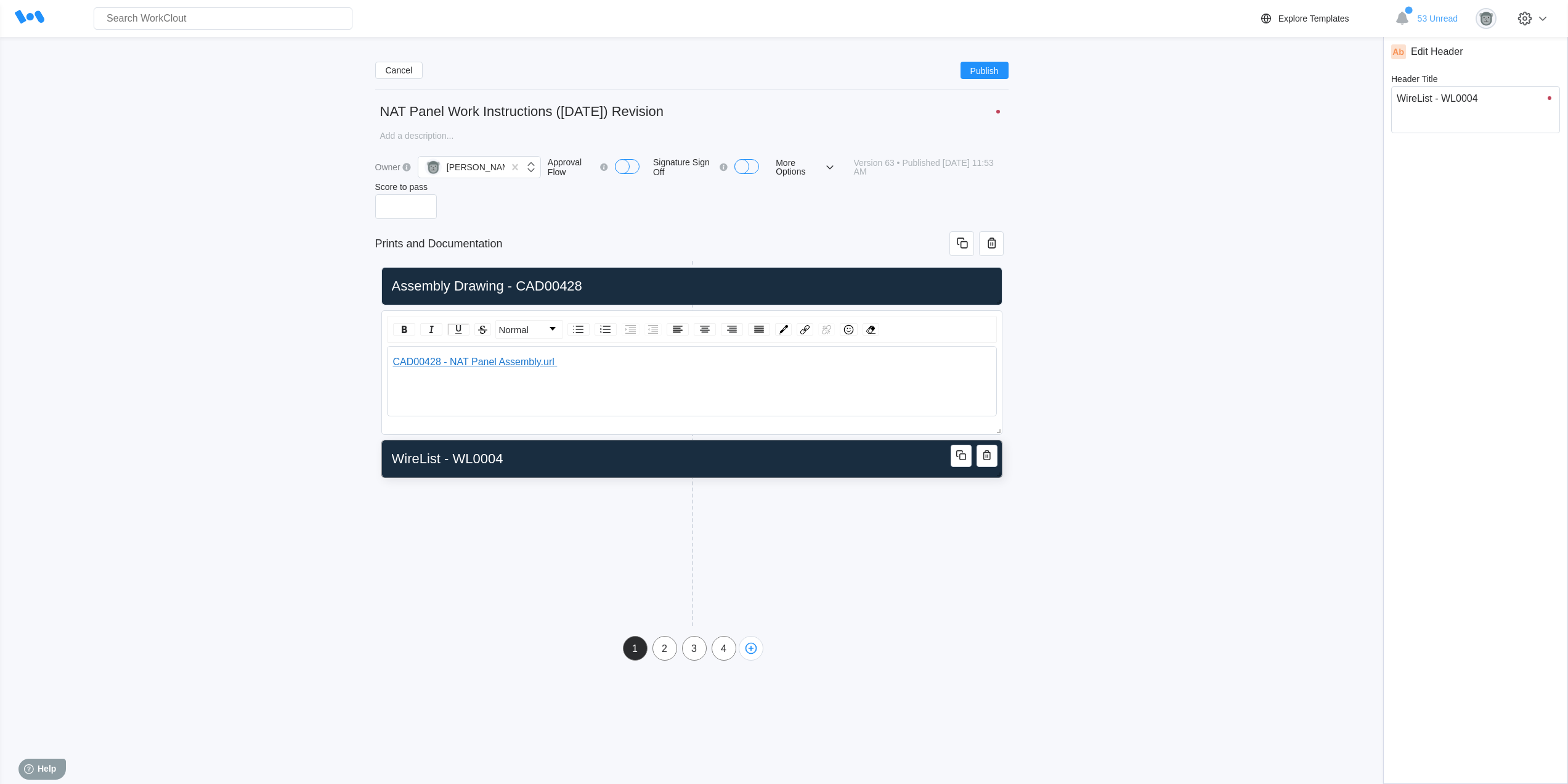
type input "WireList - WL00043"
type textarea "WireList - WL00043"
type textarea "x"
click at [421, 458] on input "WireList - WL00043" at bounding box center [690, 459] width 606 height 25
type input "Wire List - WL00043"
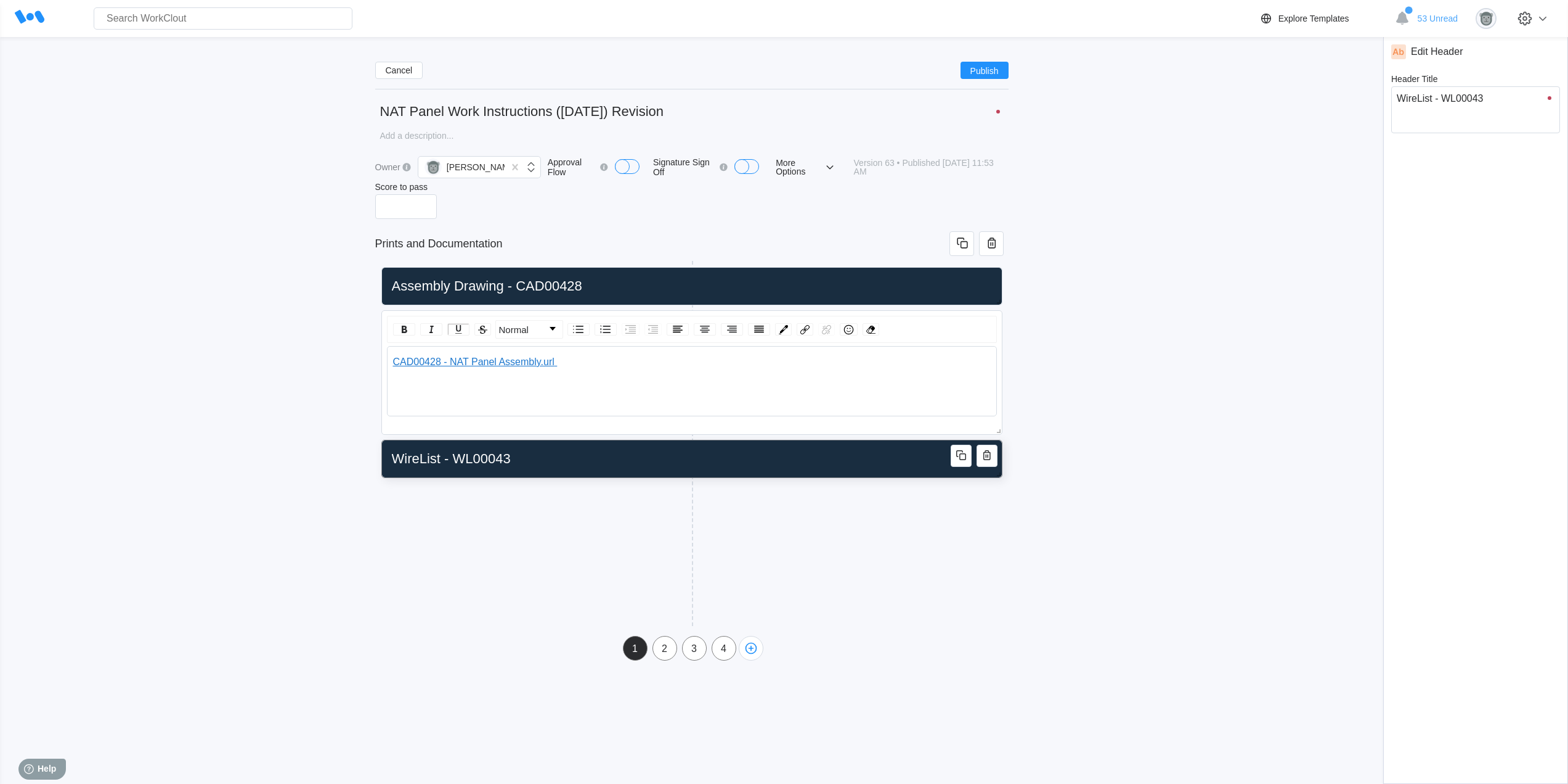
type textarea "Wire List - WL00043"
type textarea "x"
type input "Wire List - WL00043"
click at [460, 495] on div "Add New Block" at bounding box center [535, 514] width 308 height 38
click at [490, 620] on div "Informational Paragraph" at bounding box center [449, 615] width 92 height 9
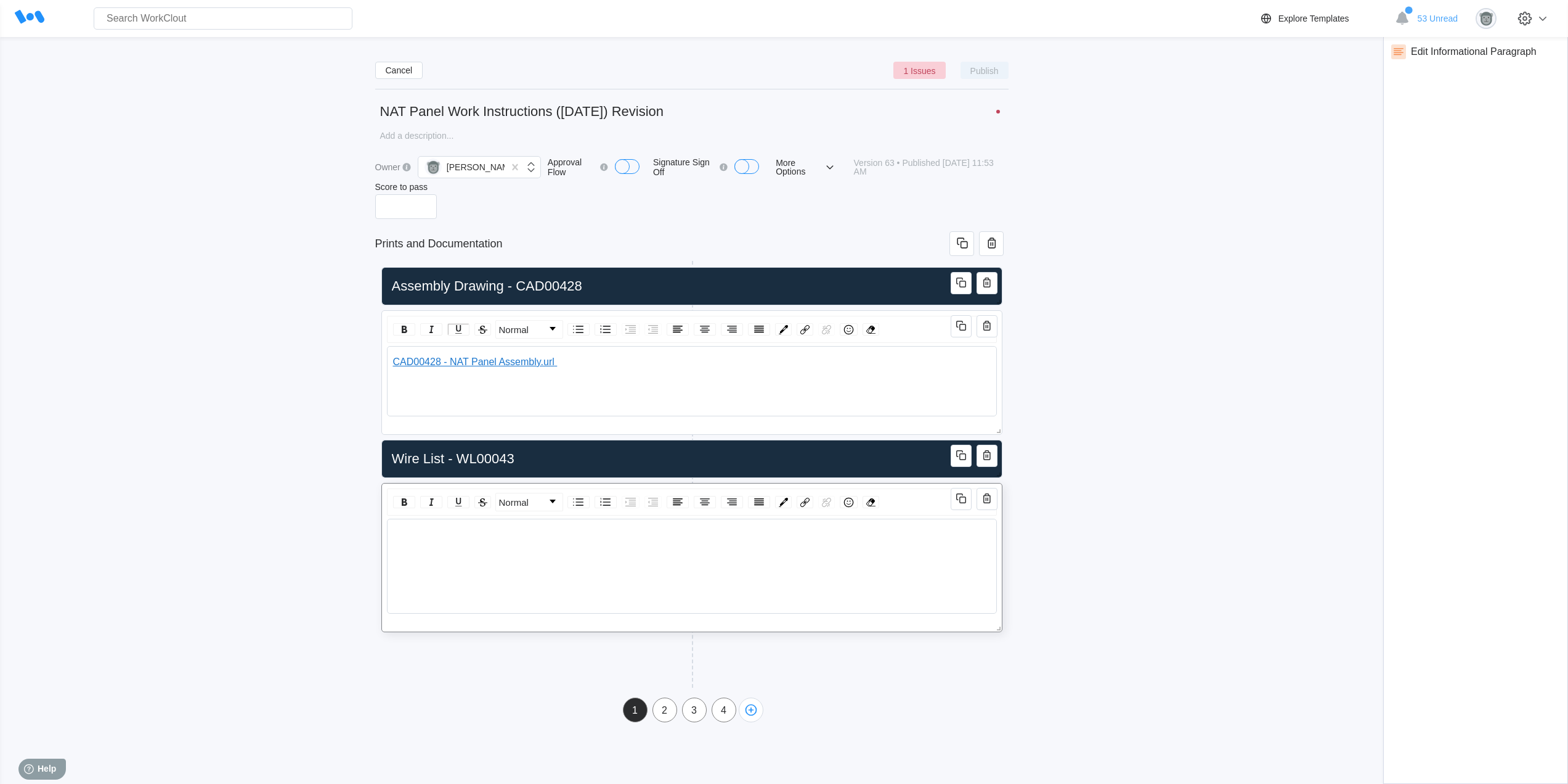
click at [736, 556] on div "rdw-wrapper" at bounding box center [692, 554] width 599 height 51
drag, startPoint x: 538, startPoint y: 534, endPoint x: 381, endPoint y: 532, distance: 157.0
click at [381, 532] on div "Normal WL00043 - NAT Panel.url" at bounding box center [692, 557] width 621 height 149
click at [459, 501] on img "rdw-inline-control" at bounding box center [458, 502] width 15 height 15
click at [783, 503] on img "rdw-color-picker" at bounding box center [784, 502] width 9 height 9
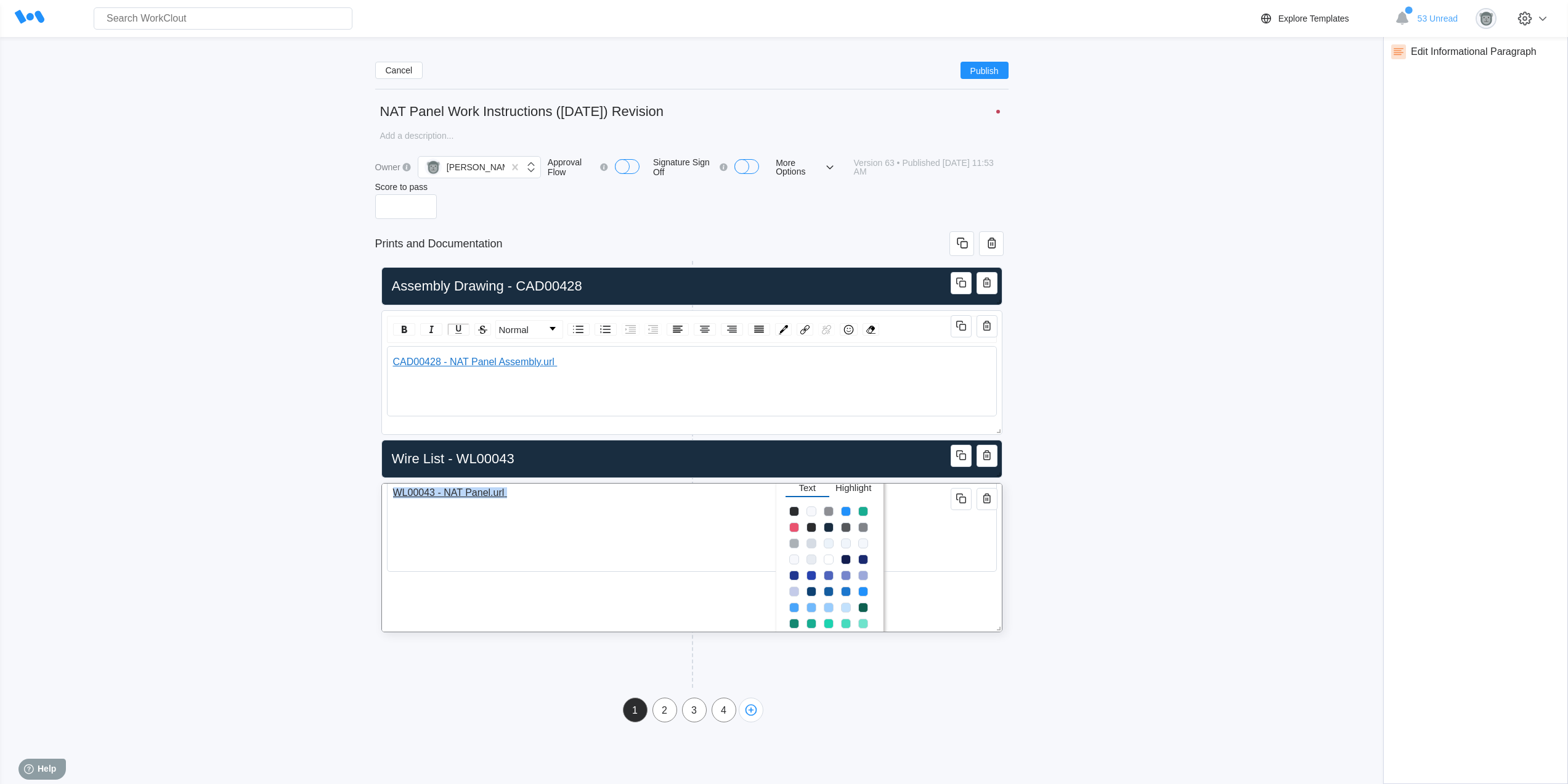
scroll to position [103, 0]
click at [791, 546] on span "rdw-color-picker" at bounding box center [794, 546] width 9 height 9
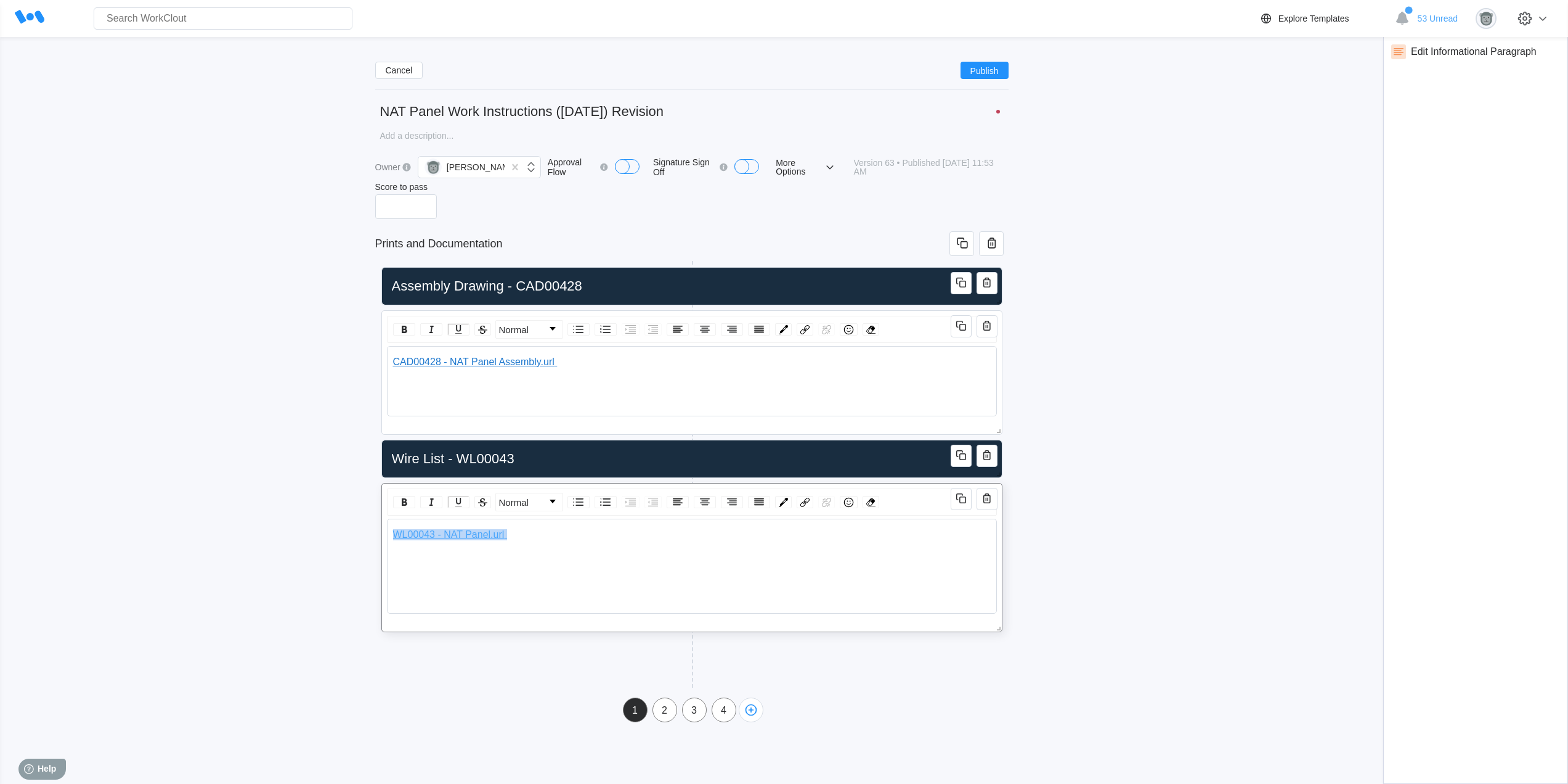
scroll to position [0, 0]
click at [712, 552] on div "WL00043 - NAT Panel.url" at bounding box center [692, 554] width 599 height 51
drag, startPoint x: 510, startPoint y: 533, endPoint x: 341, endPoint y: 534, distance: 169.0
click at [341, 534] on div "Cancel Publish NAT Panel Work Instructions ([DATE]) Revision x Owner [PERSON_NA…" at bounding box center [784, 386] width 1529 height 670
click at [788, 499] on img "rdw-color-picker" at bounding box center [784, 502] width 9 height 9
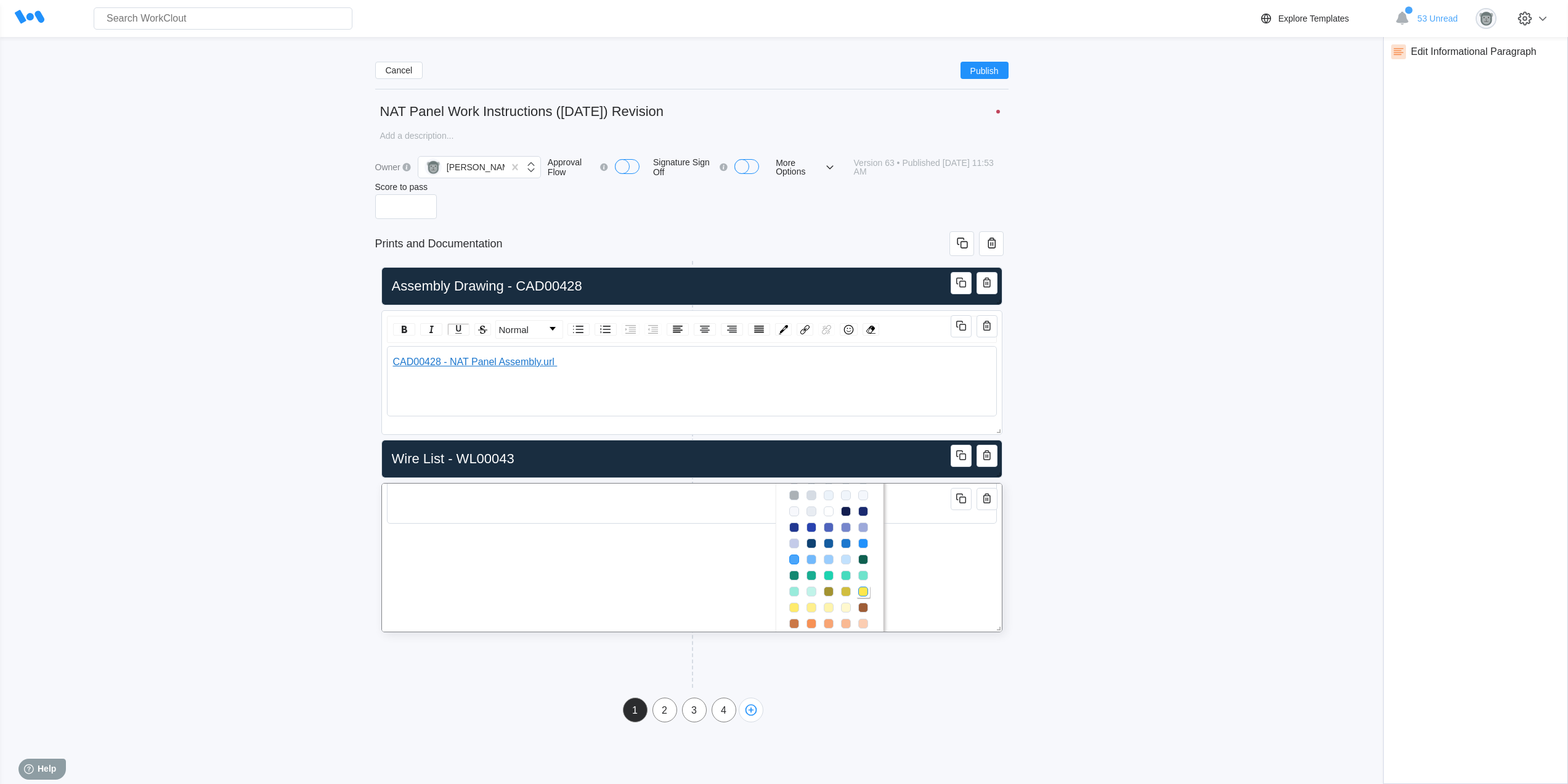
scroll to position [103, 0]
click at [860, 531] on span "rdw-color-picker" at bounding box center [863, 529] width 9 height 9
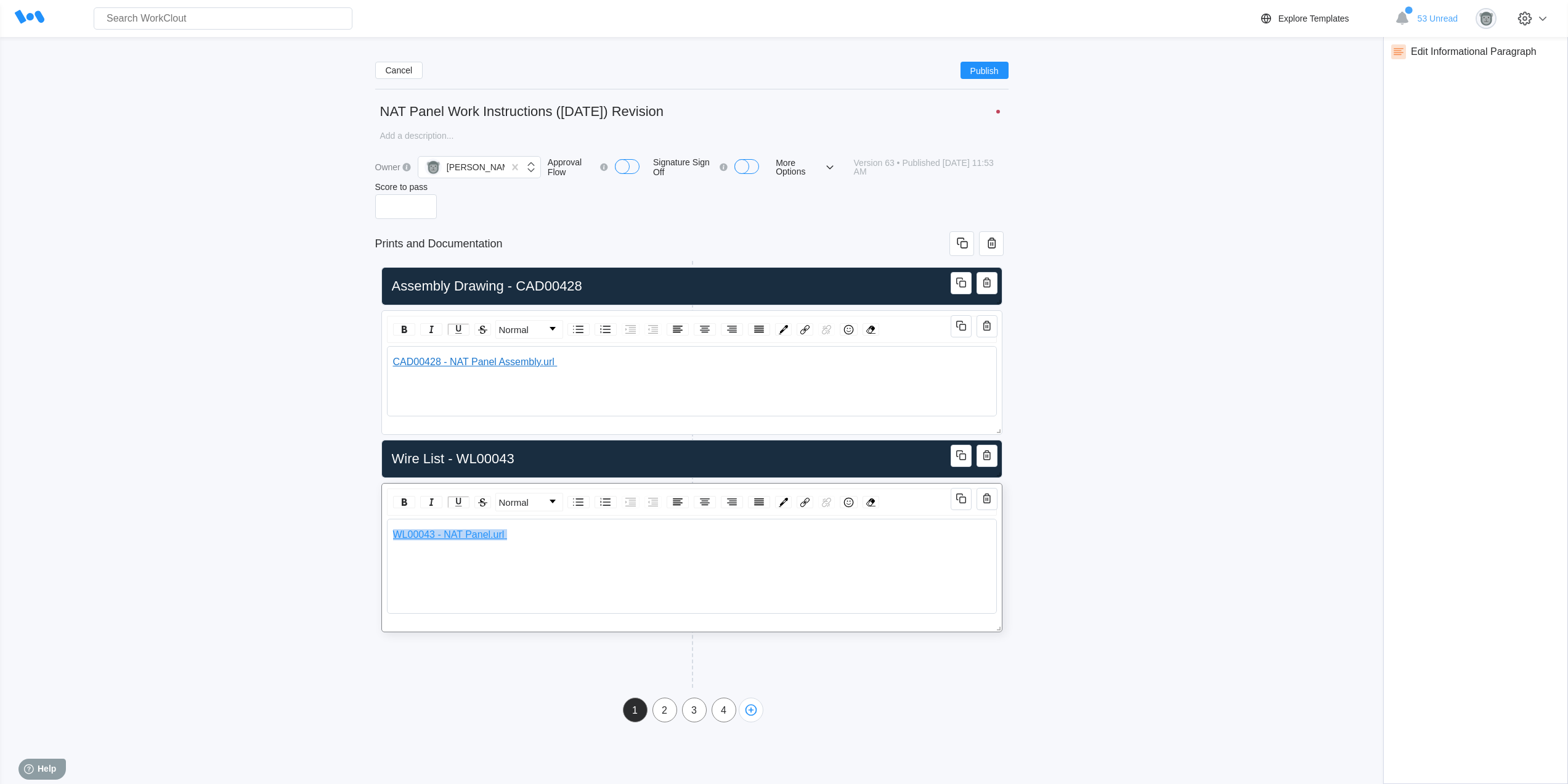
scroll to position [0, 0]
click at [606, 566] on div "WL00043 - NAT Panel.url" at bounding box center [692, 554] width 599 height 51
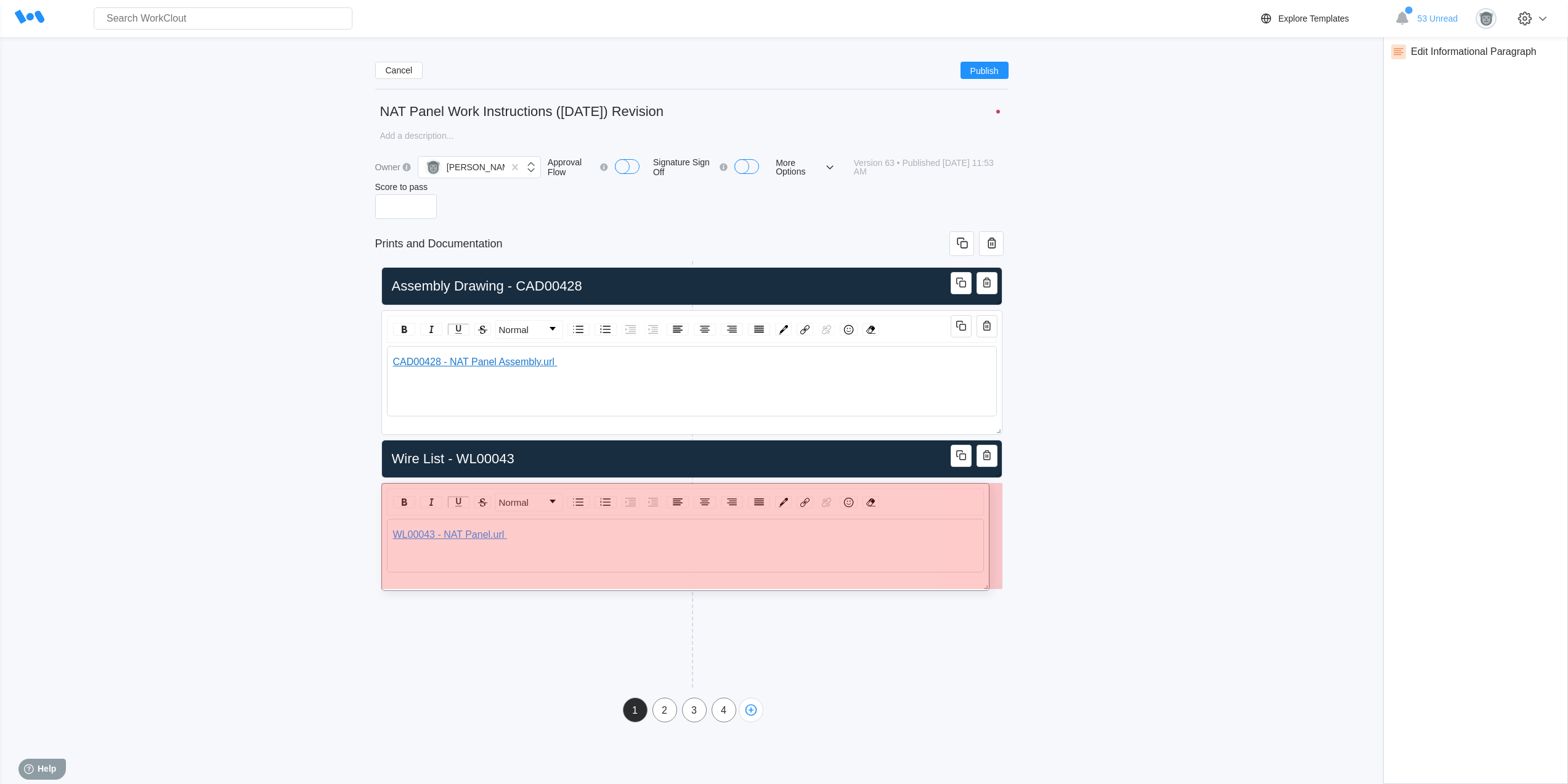
drag, startPoint x: 1002, startPoint y: 626, endPoint x: 989, endPoint y: 583, distance: 44.9
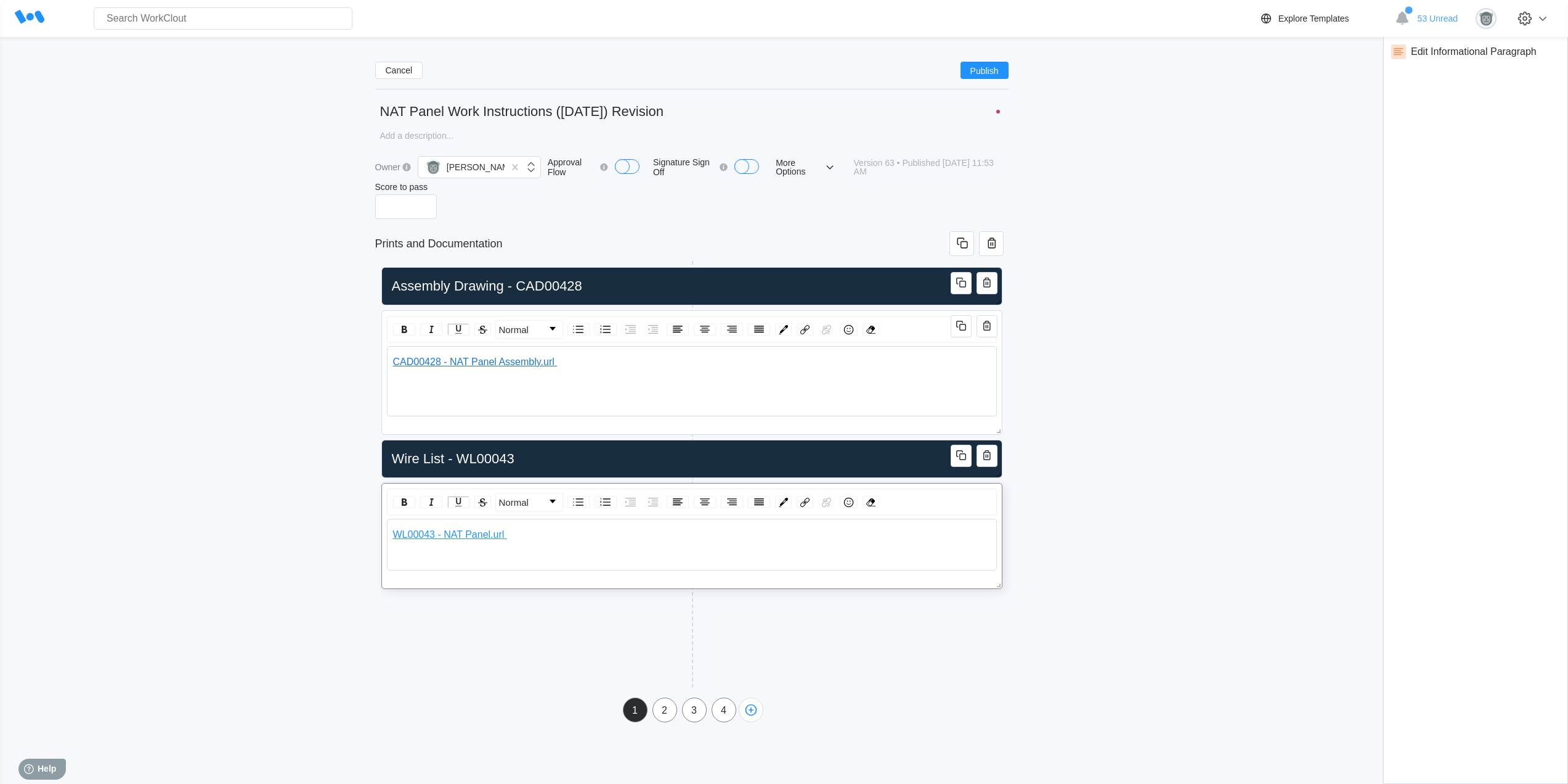
click at [1098, 549] on div "Cancel Publish NAT Panel Work Instructions ([DATE]) Revision x Owner [PERSON_NA…" at bounding box center [784, 386] width 1529 height 670
click at [550, 367] on span "CAD00428 - NAT Panel Assembly.url" at bounding box center [474, 361] width 162 height 10
drag, startPoint x: 1225, startPoint y: 573, endPoint x: 1231, endPoint y: 563, distance: 11.7
click at [1224, 572] on div "Cancel Publish NAT Panel Work Instructions ([DATE]) Revision x Owner [PERSON_NA…" at bounding box center [784, 386] width 1529 height 670
click at [601, 534] on div "WL00043 - NAT Panel.url" at bounding box center [692, 534] width 599 height 11
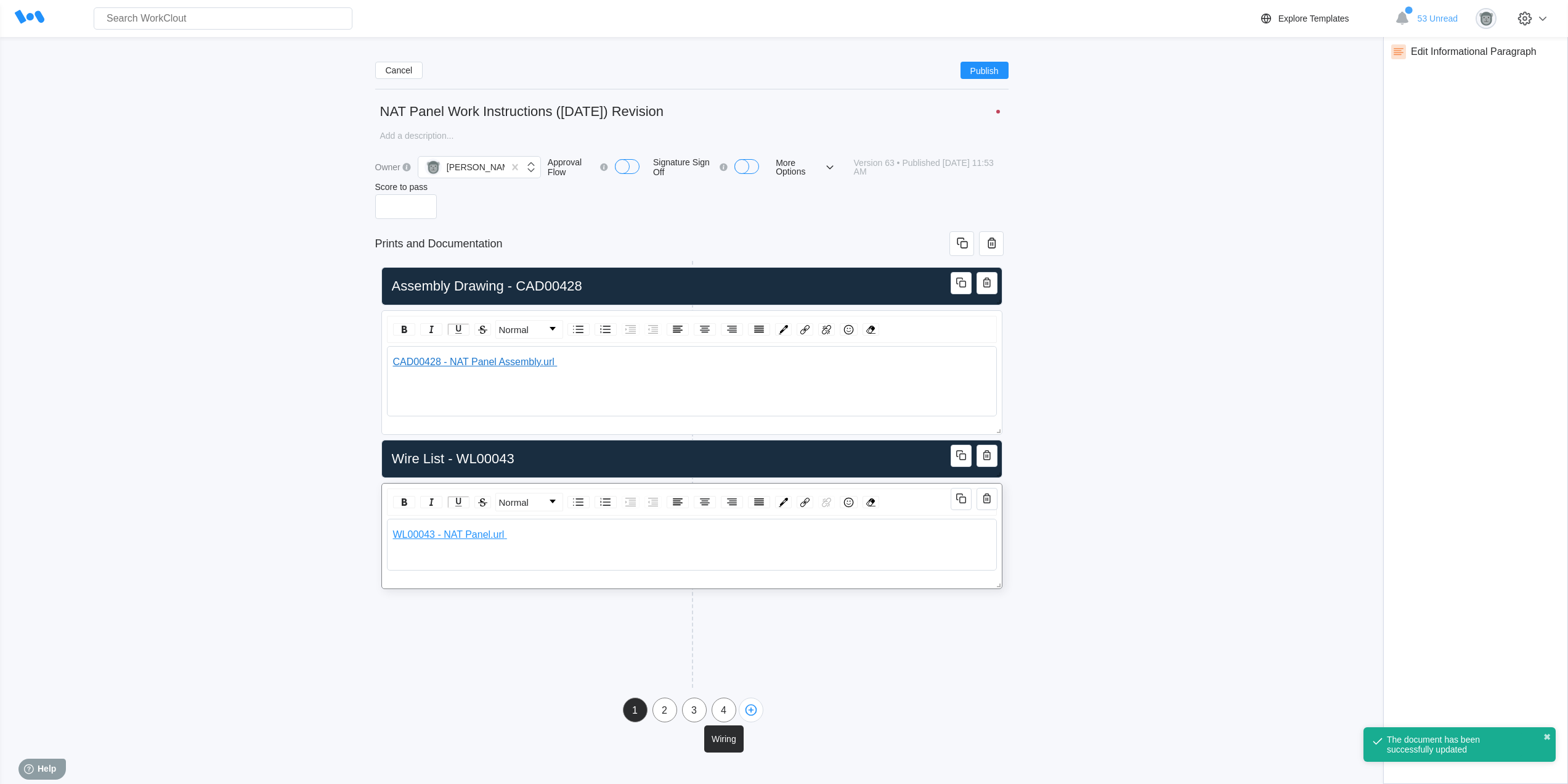
click at [721, 710] on div "4" at bounding box center [723, 710] width 23 height 11
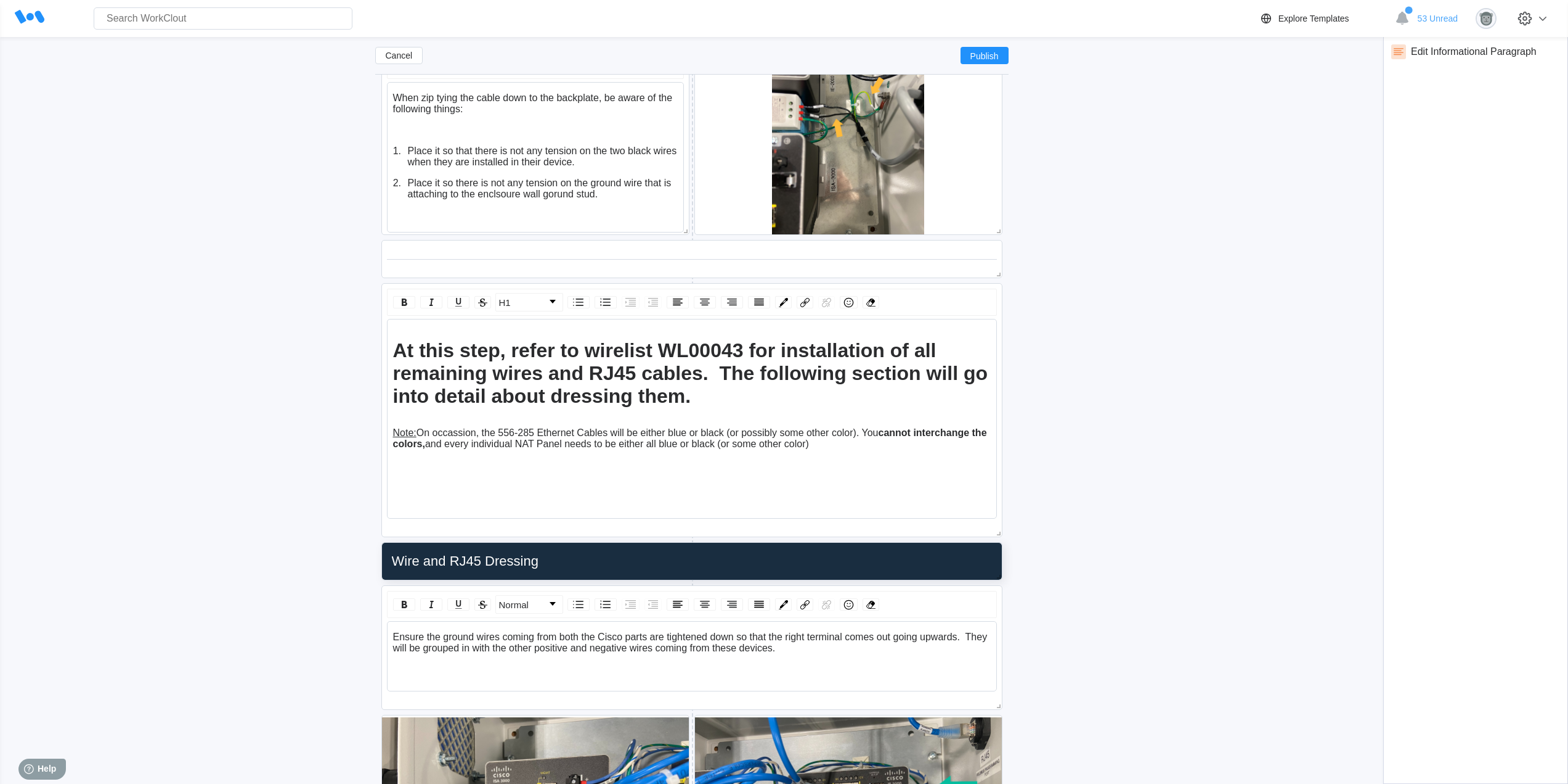
scroll to position [5559, 0]
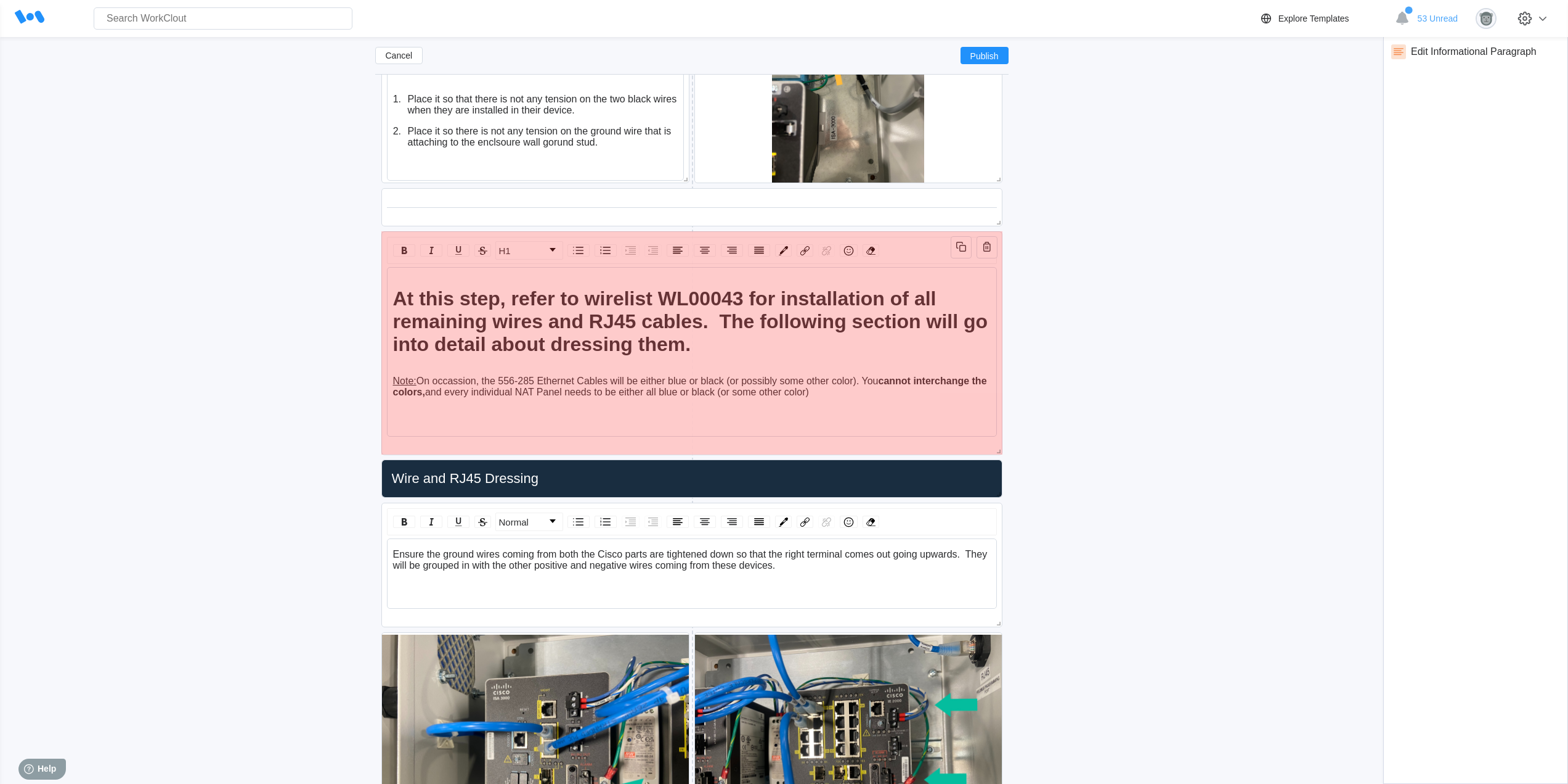
drag, startPoint x: 994, startPoint y: 481, endPoint x: 994, endPoint y: 451, distance: 30.0
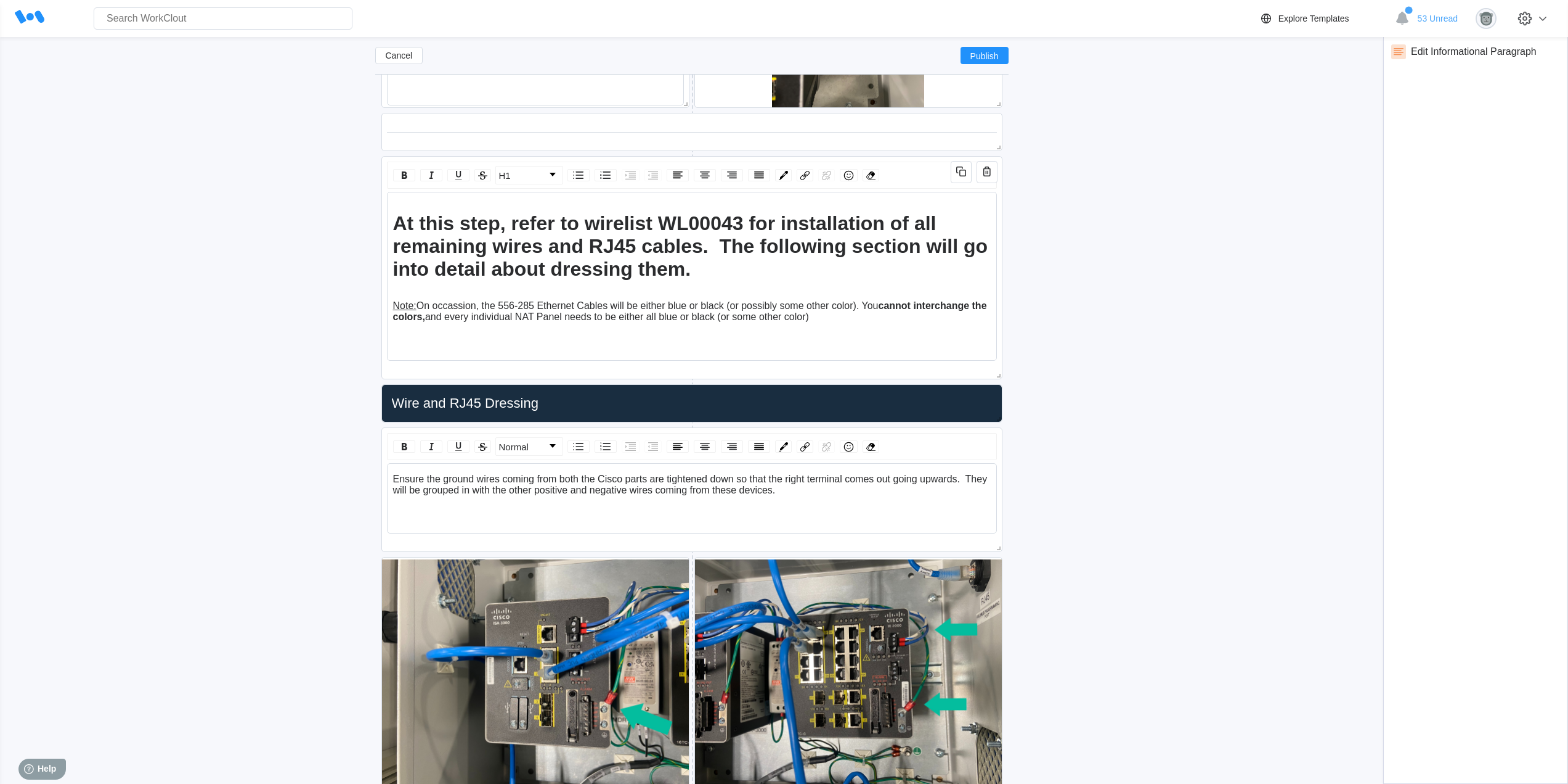
scroll to position [5662, 0]
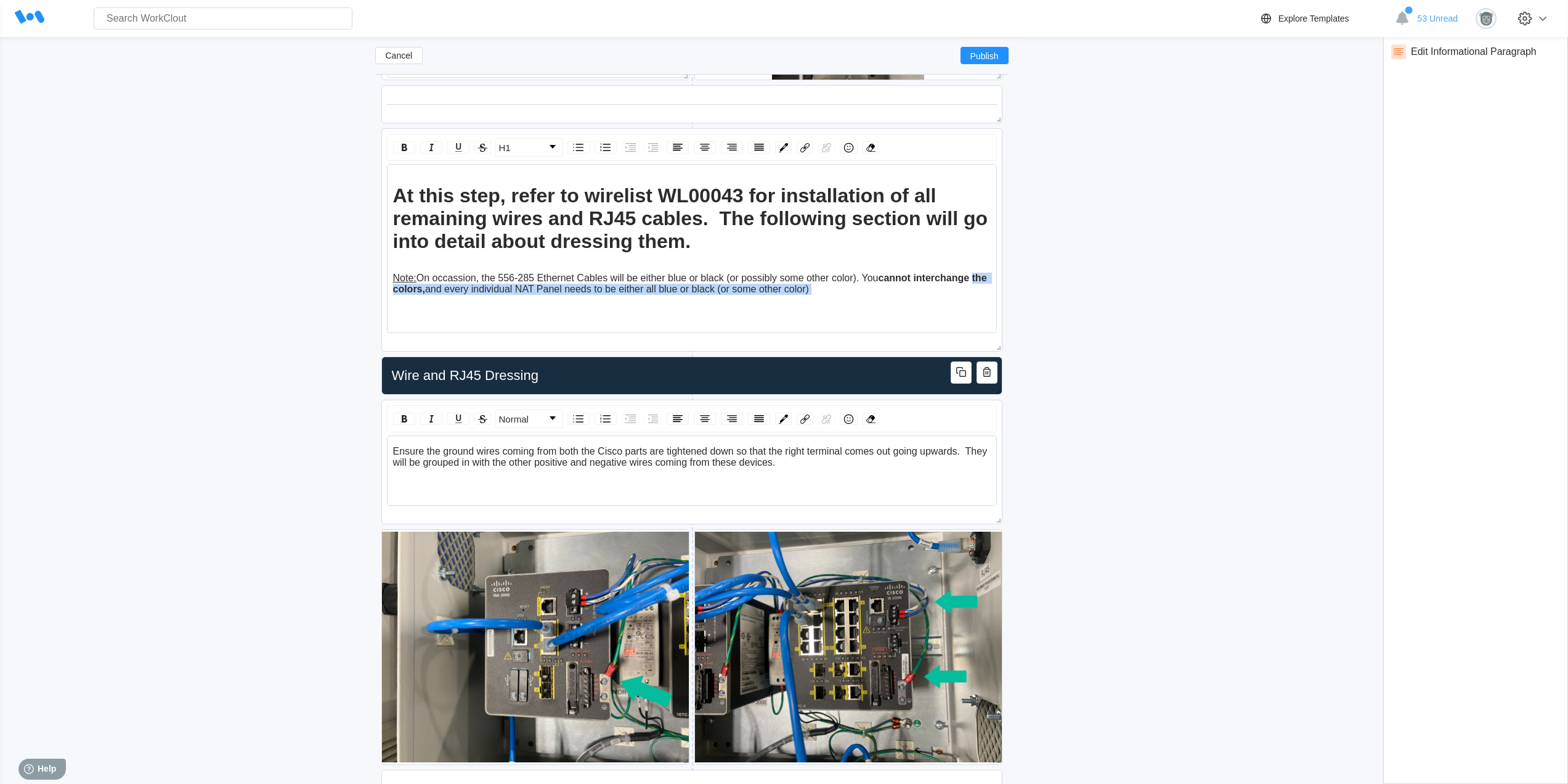
drag, startPoint x: 831, startPoint y: 288, endPoint x: 364, endPoint y: 277, distance: 467.1
click at [821, 281] on span "On occassion, the 556-285 Ethernet Cables will be either blue or black (or poss…" at bounding box center [647, 278] width 462 height 10
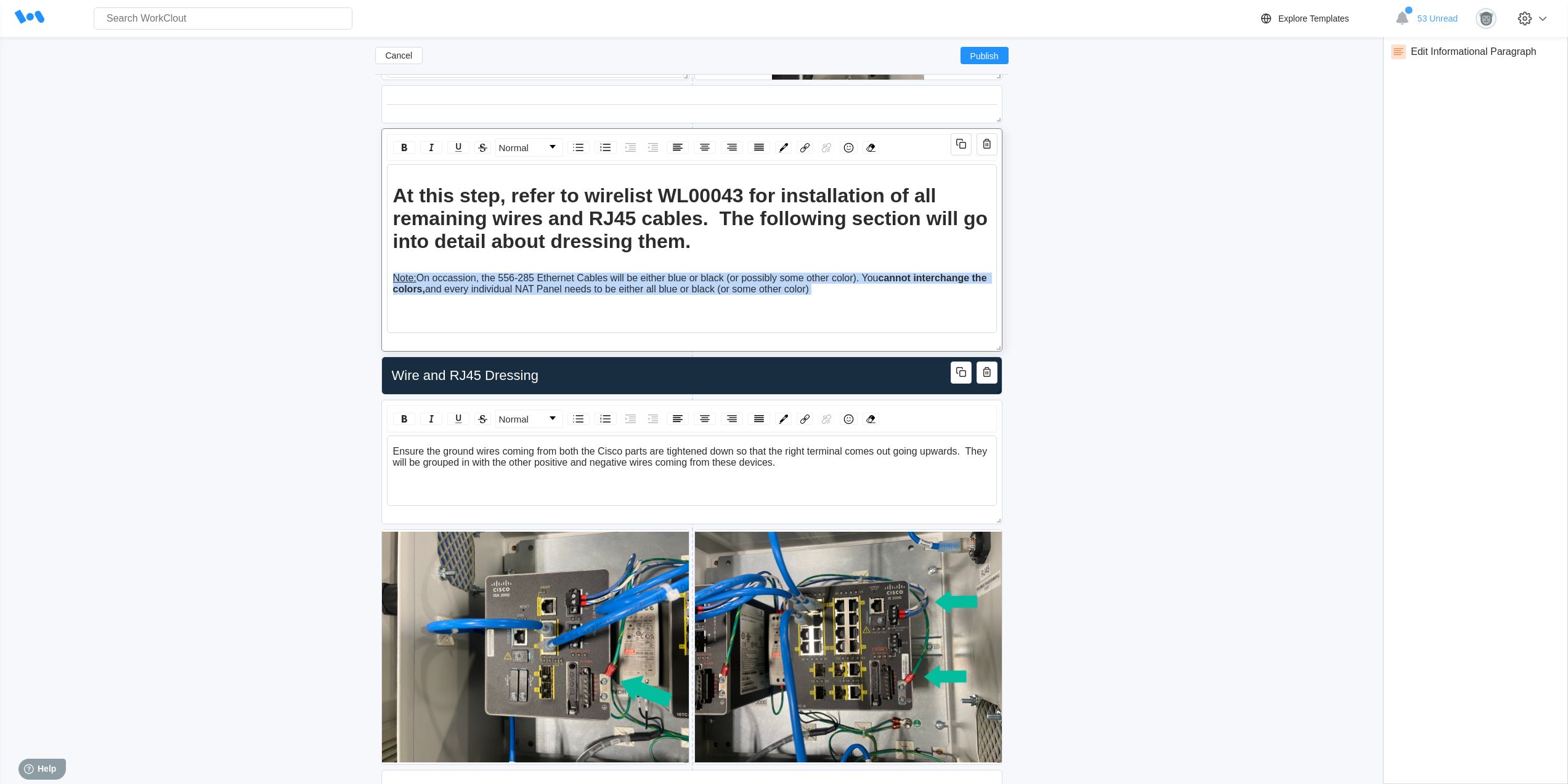
drag, startPoint x: 840, startPoint y: 290, endPoint x: 391, endPoint y: 281, distance: 449.1
click at [391, 281] on div "At this step, refer to wirelist WL00043 for installation of all remaining wires…" at bounding box center [692, 249] width 610 height 169
click at [557, 151] on link "Normal" at bounding box center [529, 147] width 66 height 17
click at [514, 216] on li "H3" at bounding box center [528, 211] width 65 height 15
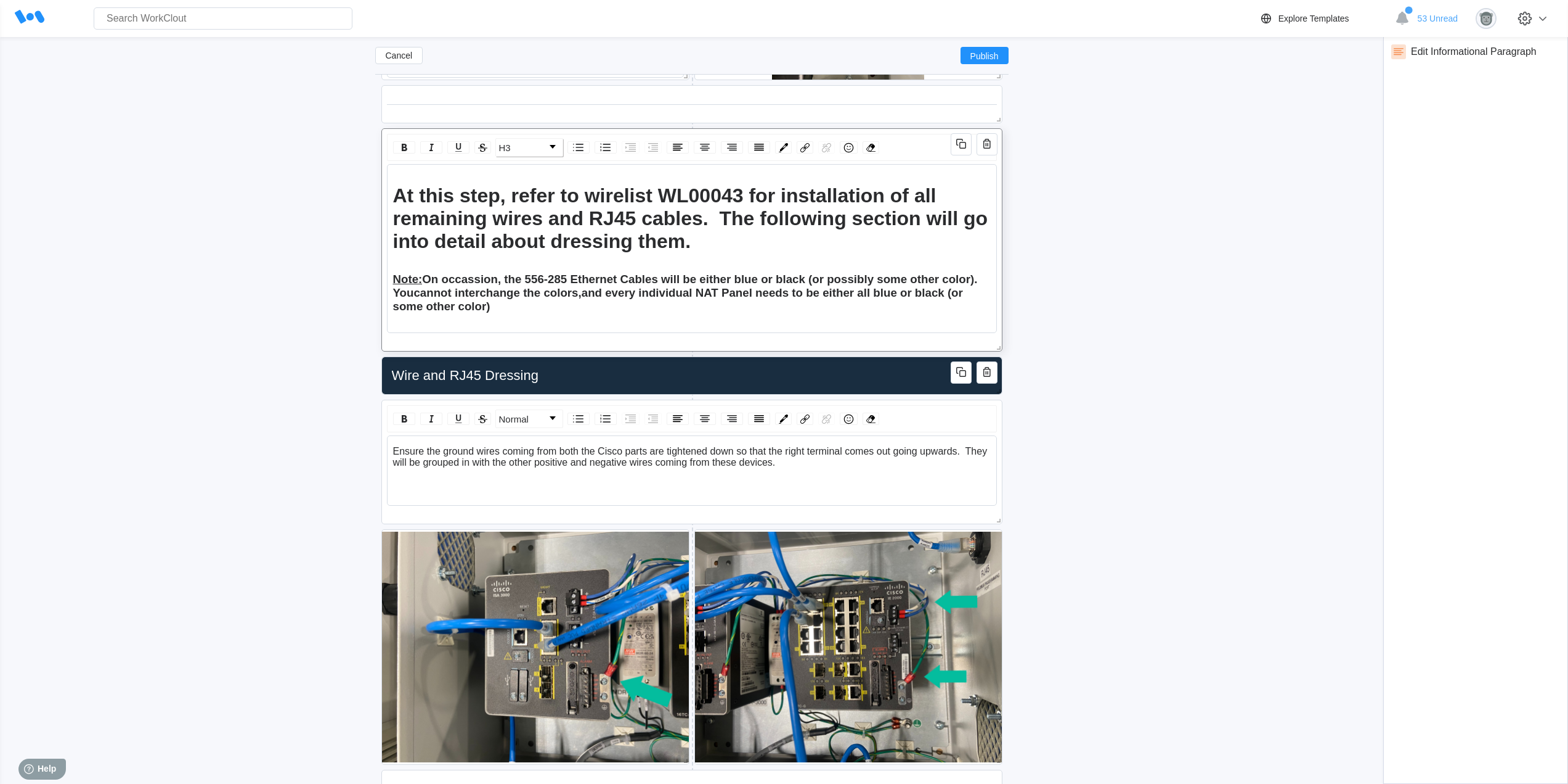
click at [511, 316] on div "At this step, refer to wirelist WL00043 for installation of all remaining wires…" at bounding box center [692, 249] width 610 height 169
click at [692, 354] on icon at bounding box center [692, 354] width 1 height 6
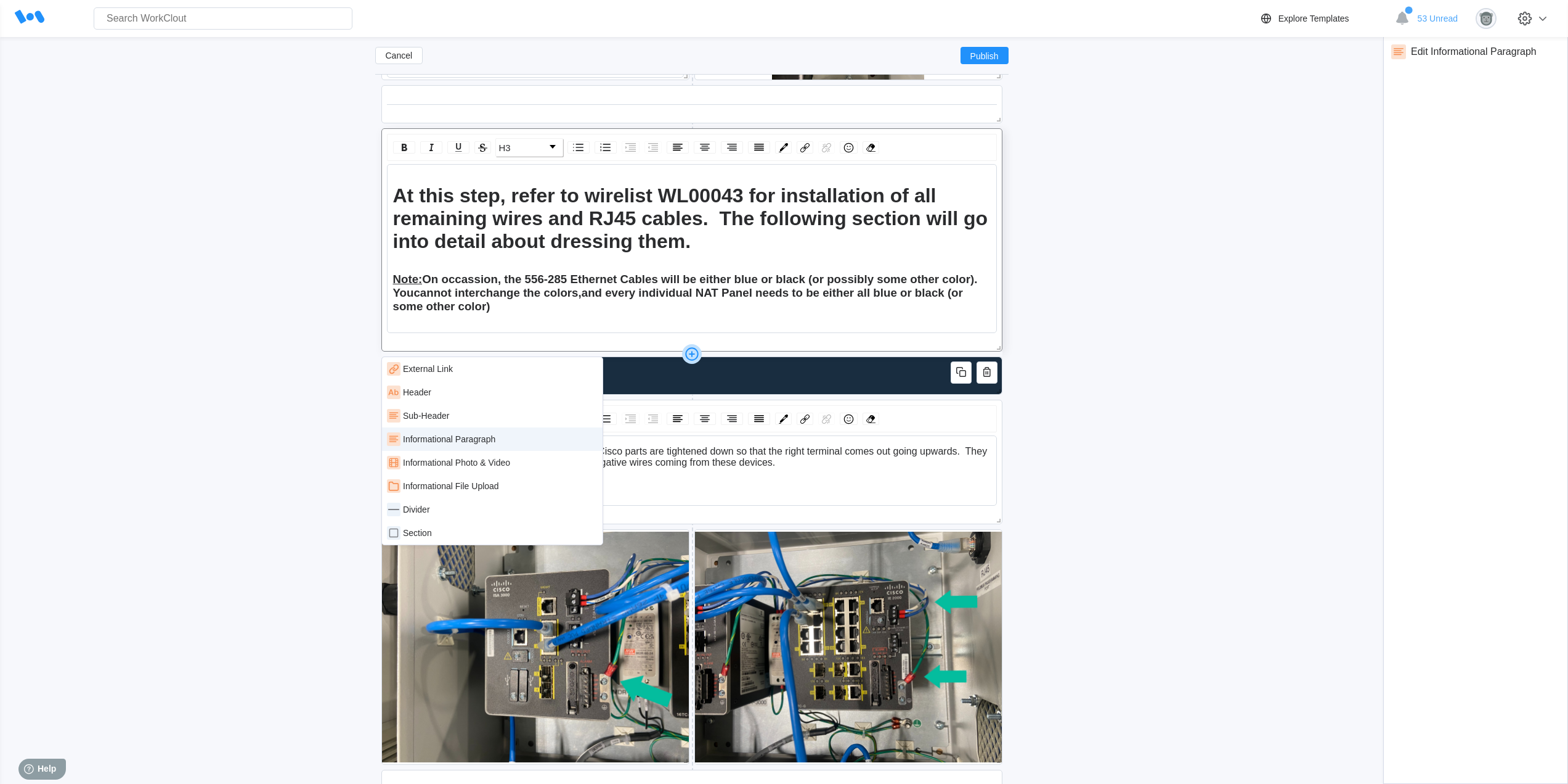
click at [484, 444] on div "Informational Paragraph" at bounding box center [492, 439] width 211 height 14
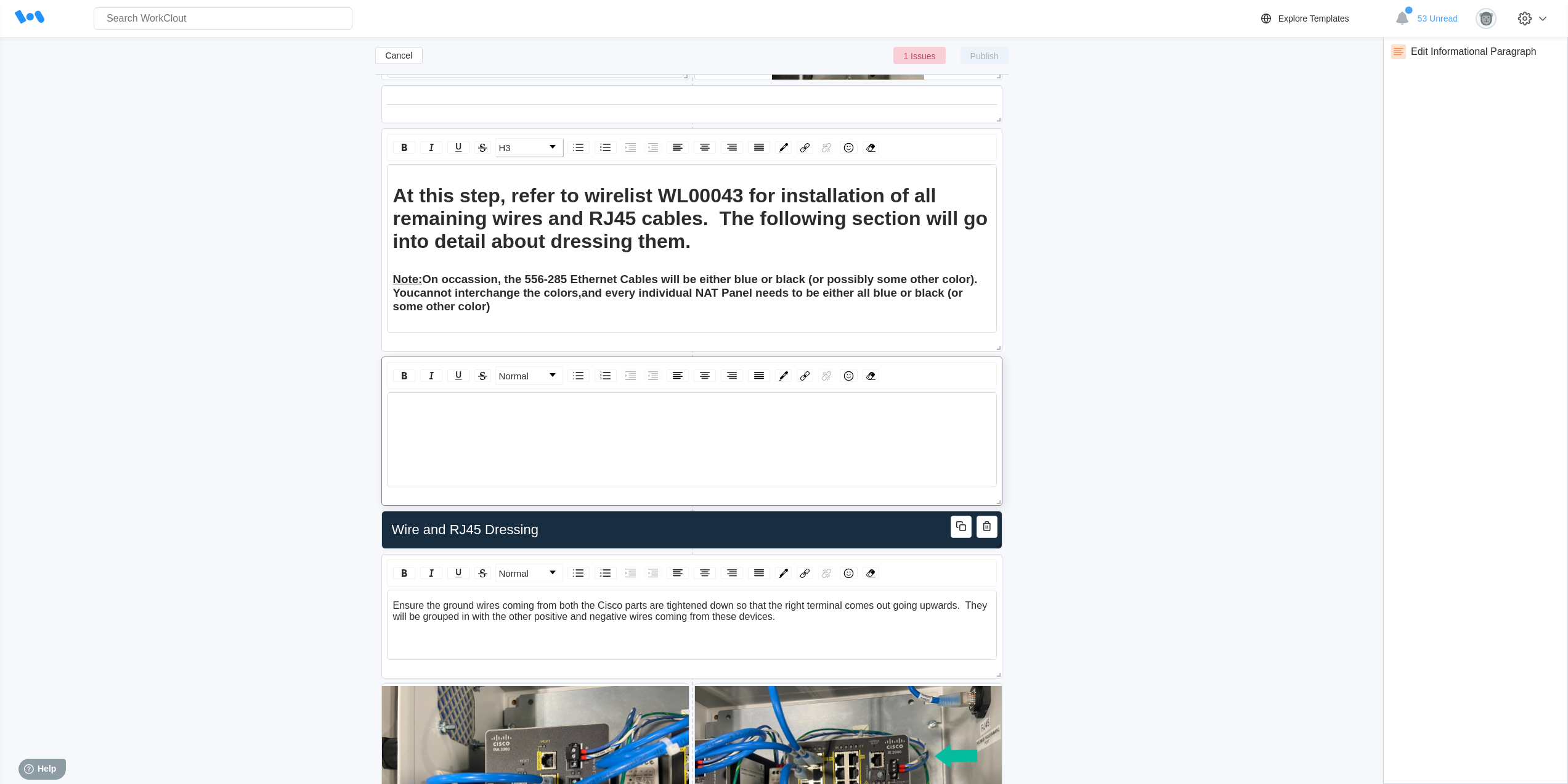
click at [532, 405] on div "rdw-editor" at bounding box center [692, 408] width 599 height 11
drag, startPoint x: 527, startPoint y: 405, endPoint x: 386, endPoint y: 408, distance: 141.0
click at [386, 408] on div "Normal WL00043 - NAT Panel.url" at bounding box center [692, 430] width 621 height 149
click at [553, 376] on div "rdw-dropdown" at bounding box center [552, 374] width 6 height 3
click at [516, 423] on li "H2" at bounding box center [528, 423] width 65 height 15
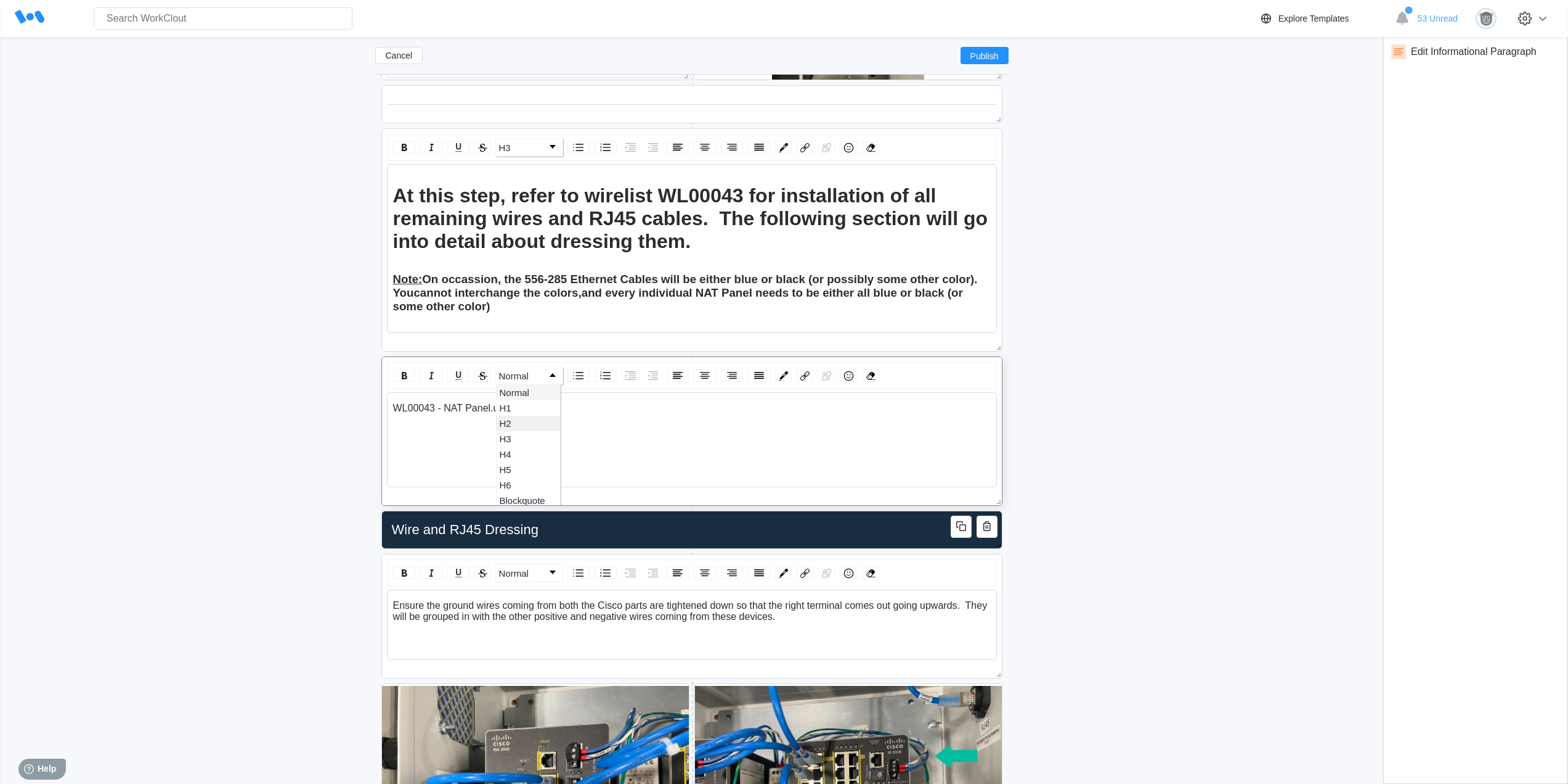
scroll to position [5667, 0]
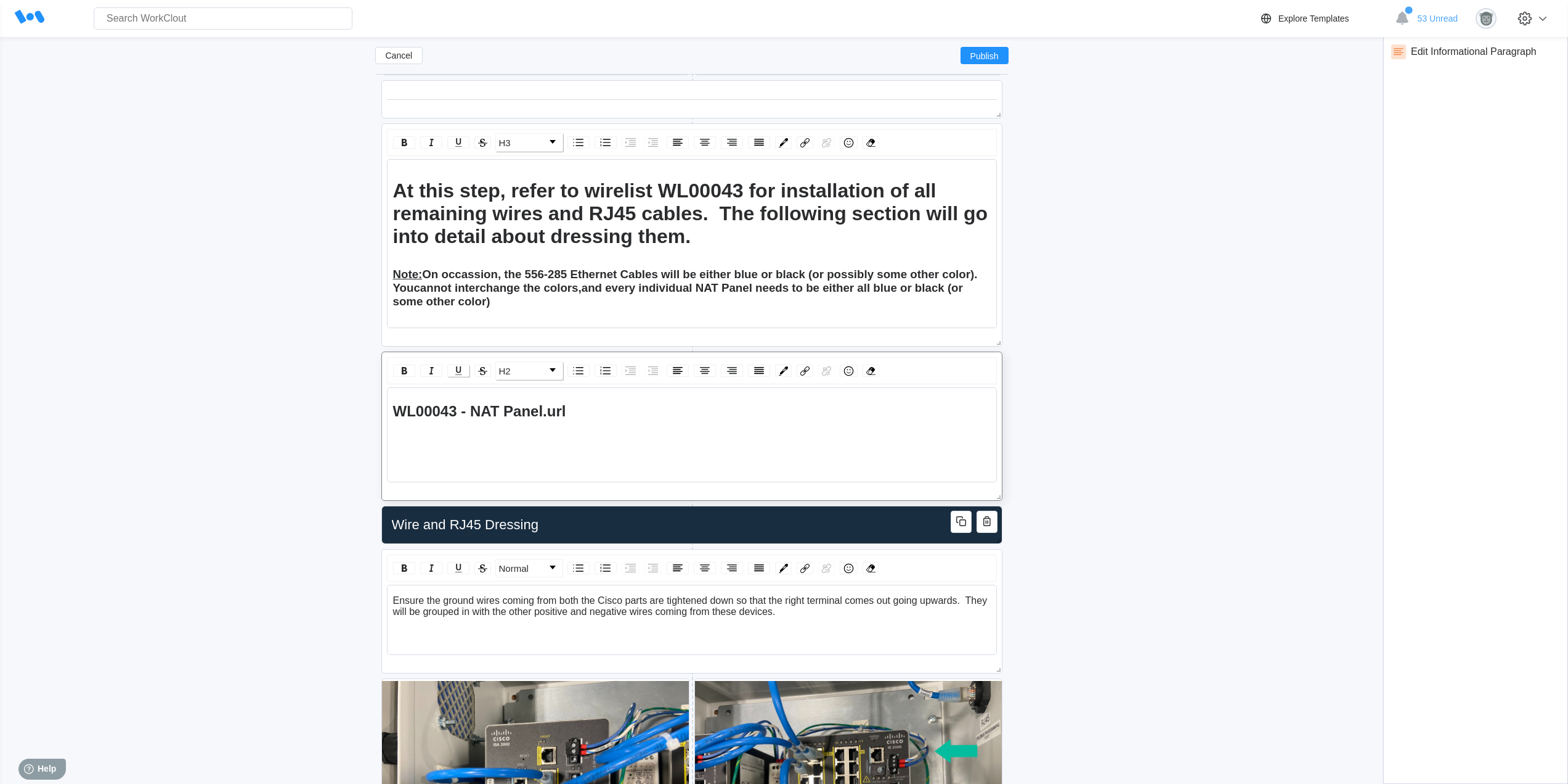
click at [461, 371] on img "rdw-inline-control" at bounding box center [458, 370] width 15 height 15
click at [781, 370] on img "rdw-color-picker" at bounding box center [784, 371] width 9 height 9
drag, startPoint x: 850, startPoint y: 423, endPoint x: 806, endPoint y: 423, distance: 44.0
click at [849, 423] on span "rdw-color-picker" at bounding box center [845, 421] width 9 height 9
click at [694, 421] on div "WL00043 - NAT Panel.url" at bounding box center [692, 428] width 599 height 51
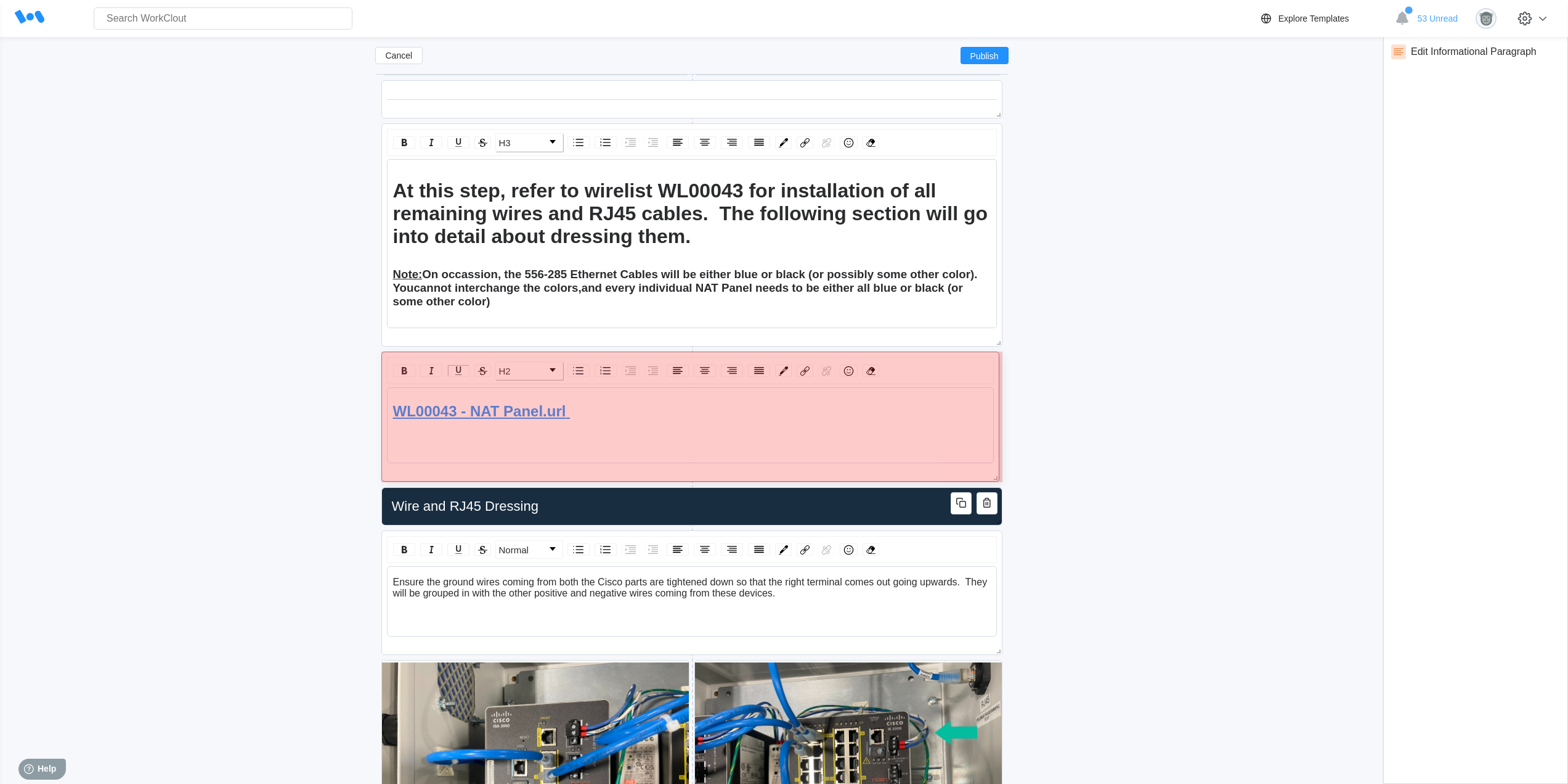
drag, startPoint x: 994, startPoint y: 490, endPoint x: 991, endPoint y: 471, distance: 19.2
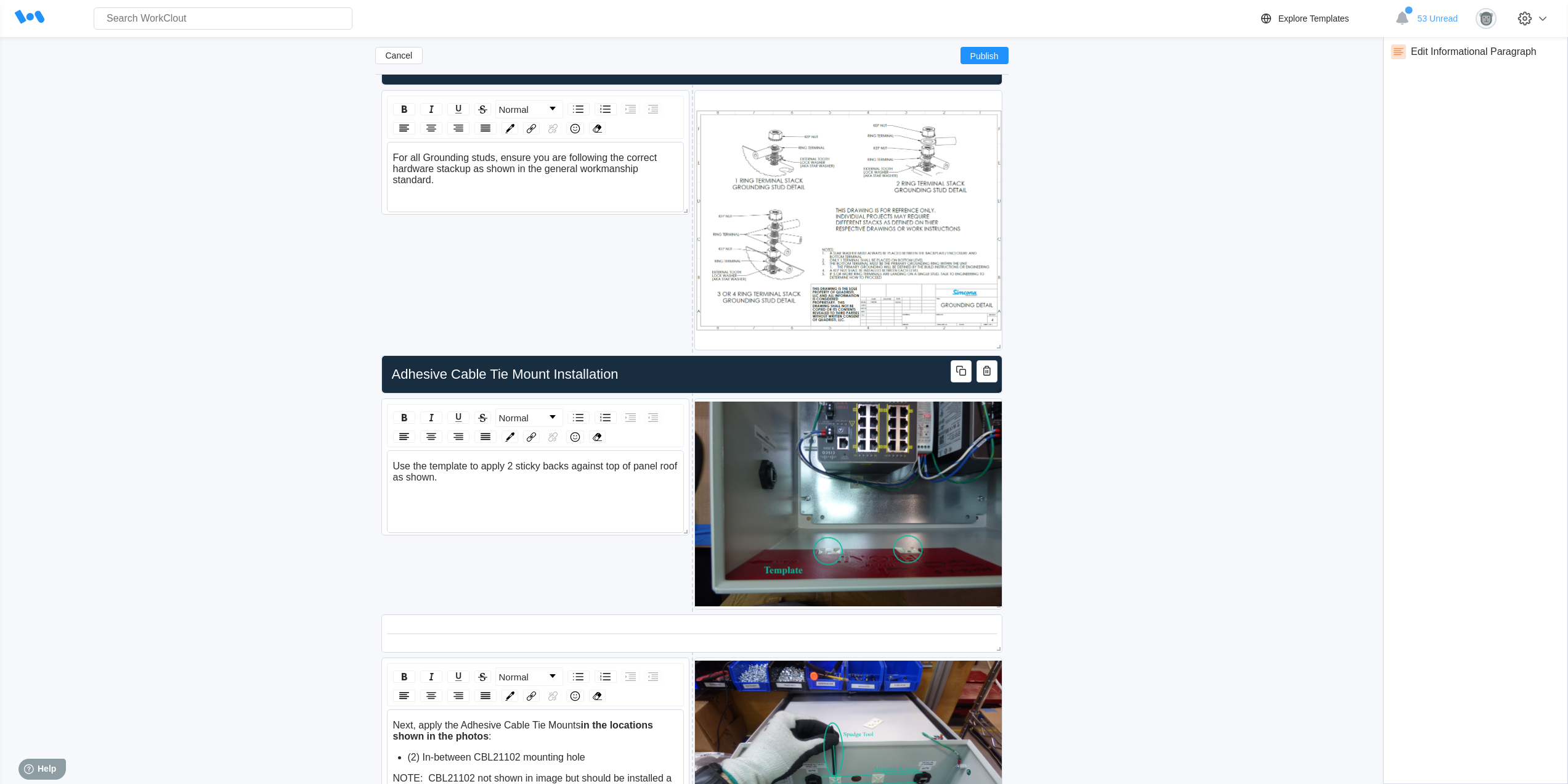
scroll to position [308, 0]
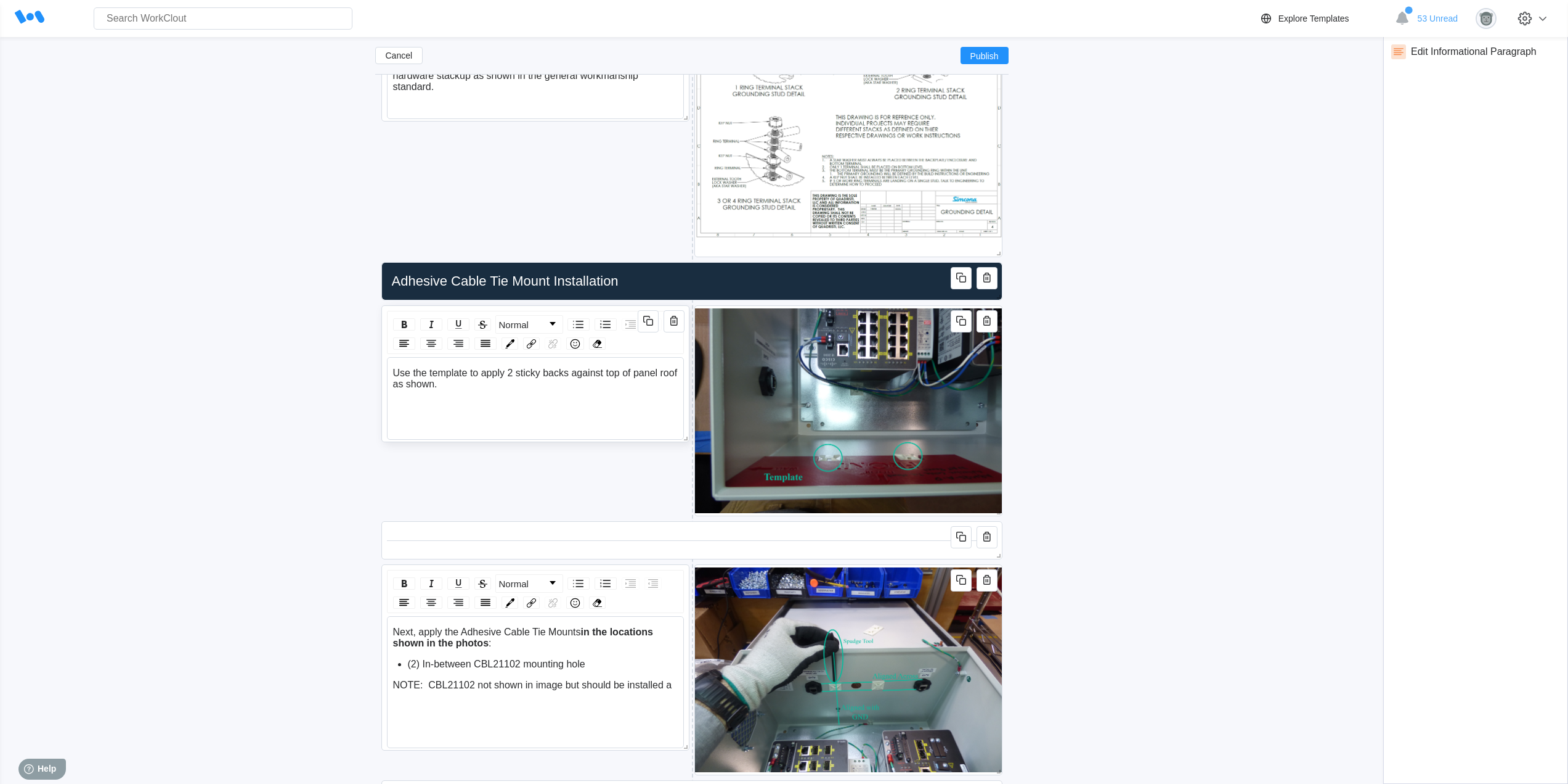
click at [430, 370] on span "Use the template to apply 2 sticky backs against top of panel roof as shown." at bounding box center [537, 378] width 287 height 22
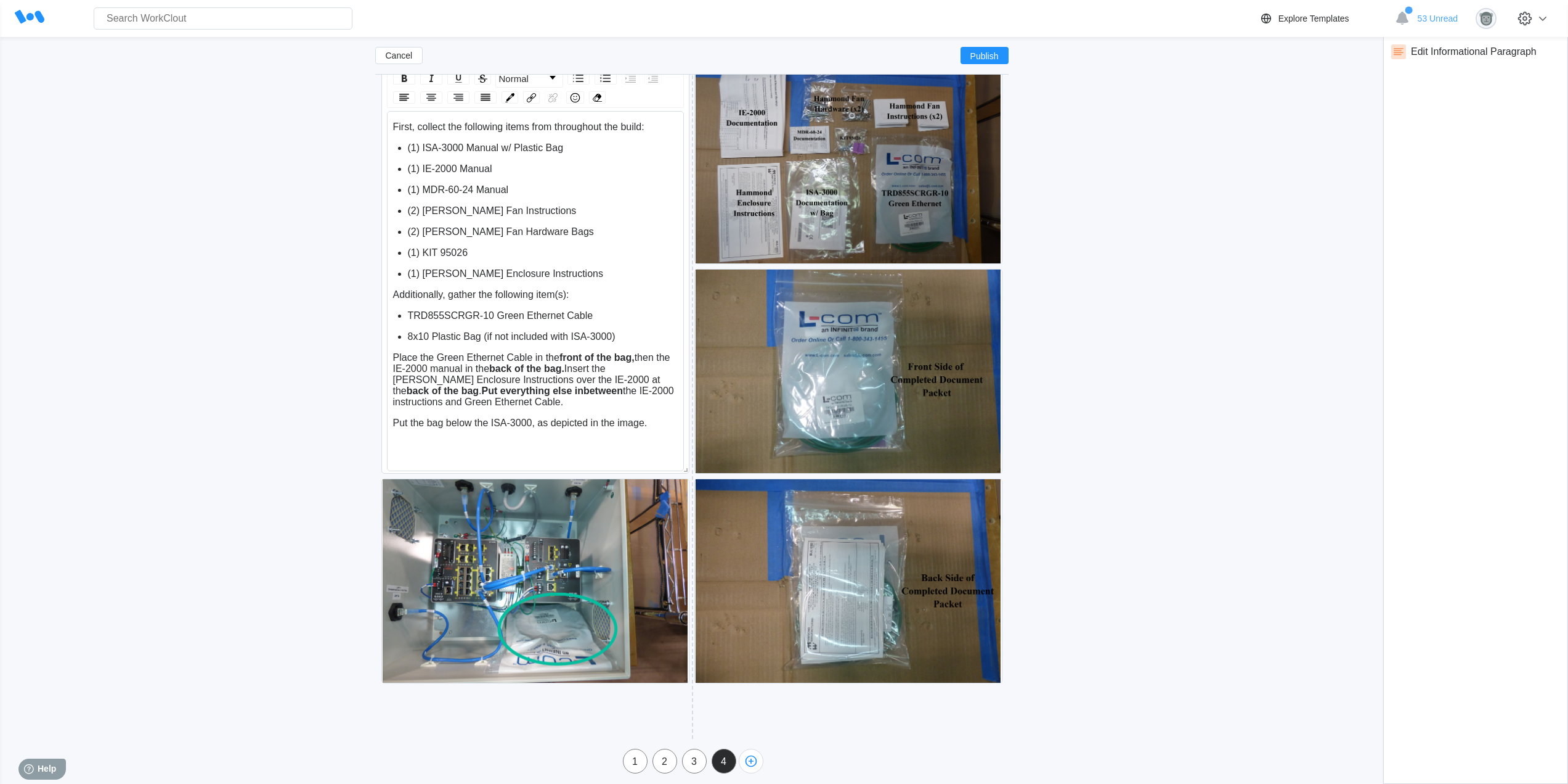
scroll to position [8331, 0]
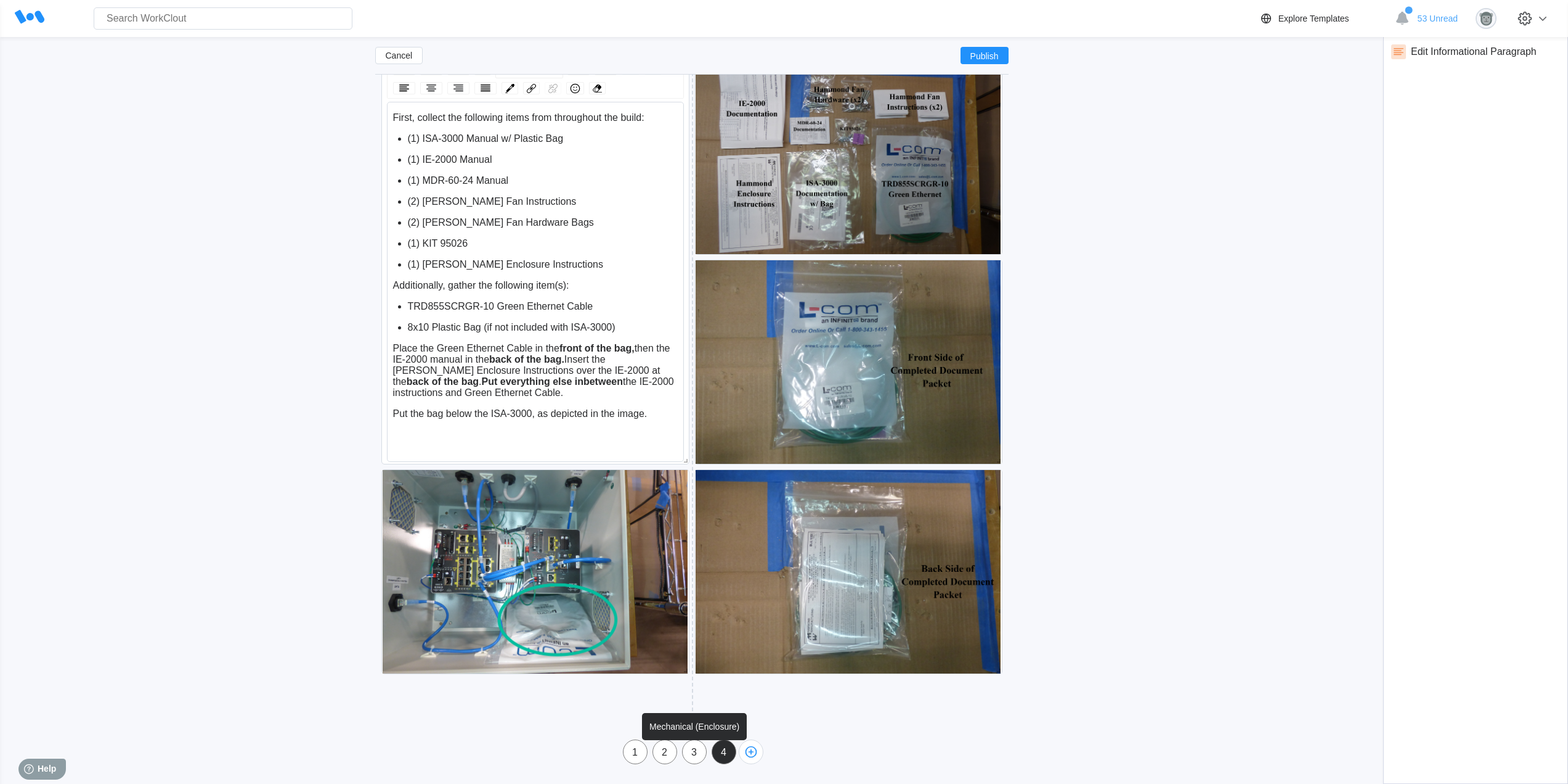
click at [702, 754] on div "3" at bounding box center [694, 752] width 23 height 11
type input "Mechanical (Enclosure)"
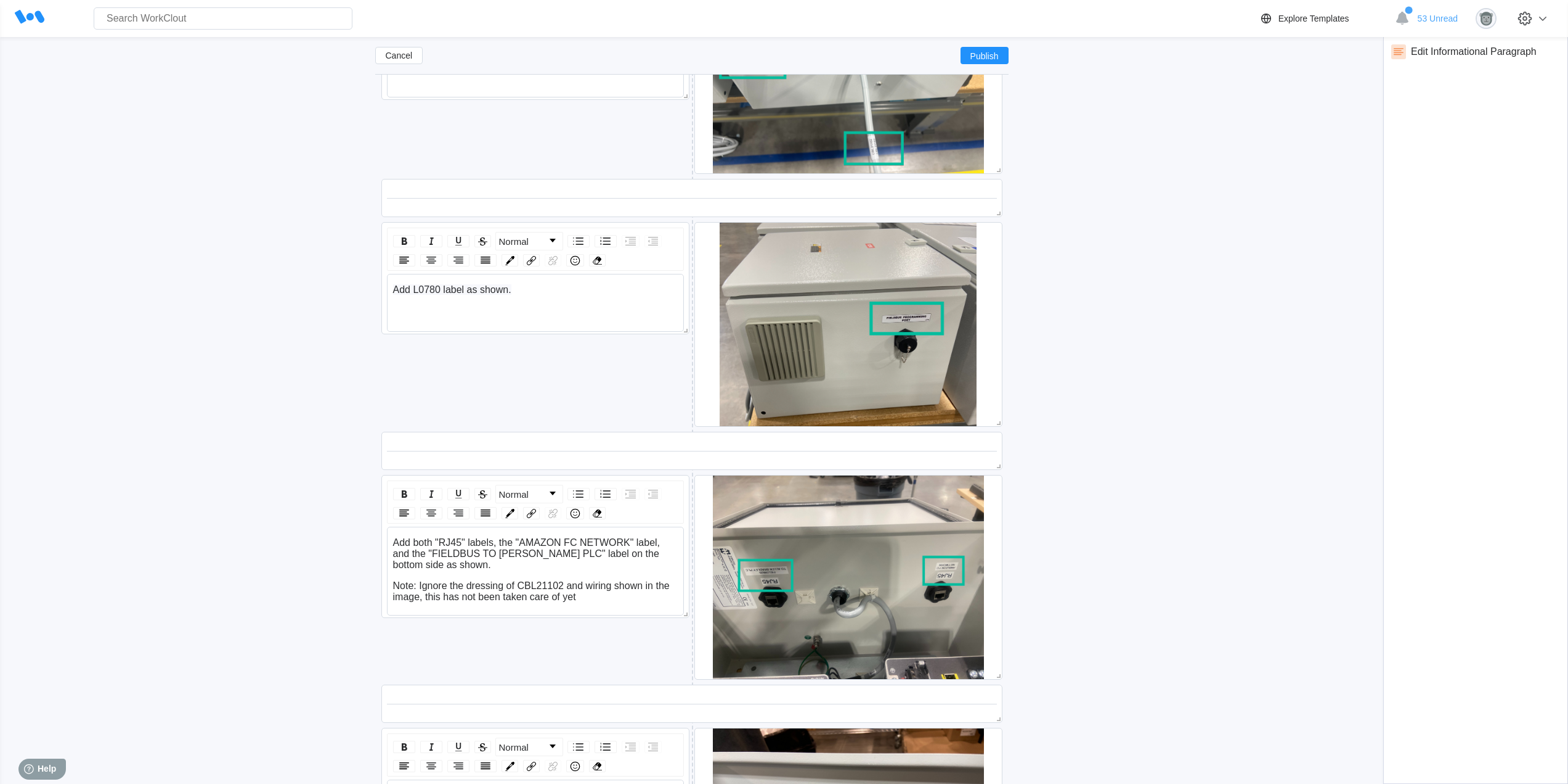
scroll to position [4540, 0]
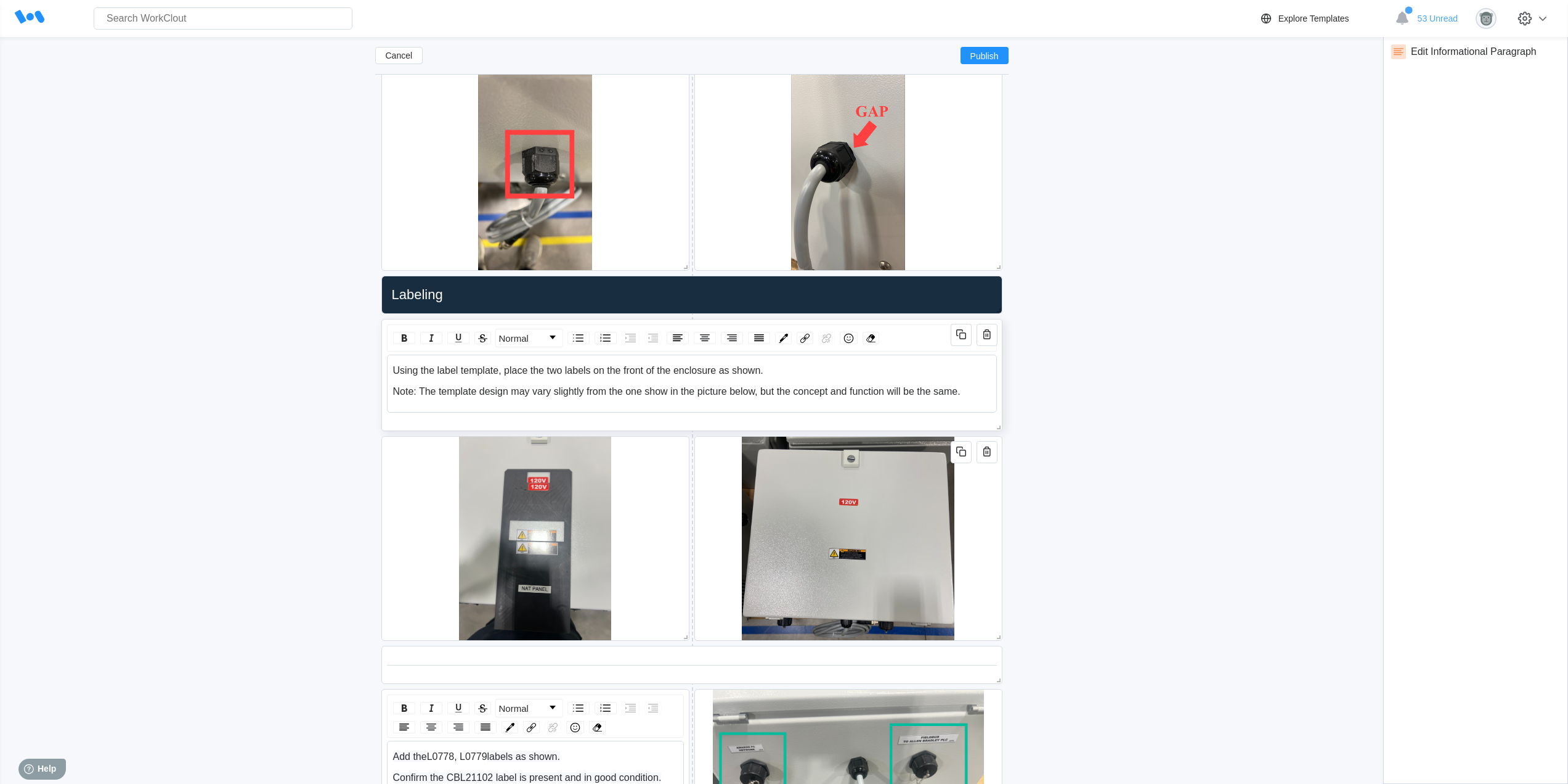
click at [497, 372] on span "Using the label template, place the two labels on the front of the enclosure as…" at bounding box center [578, 370] width 371 height 10
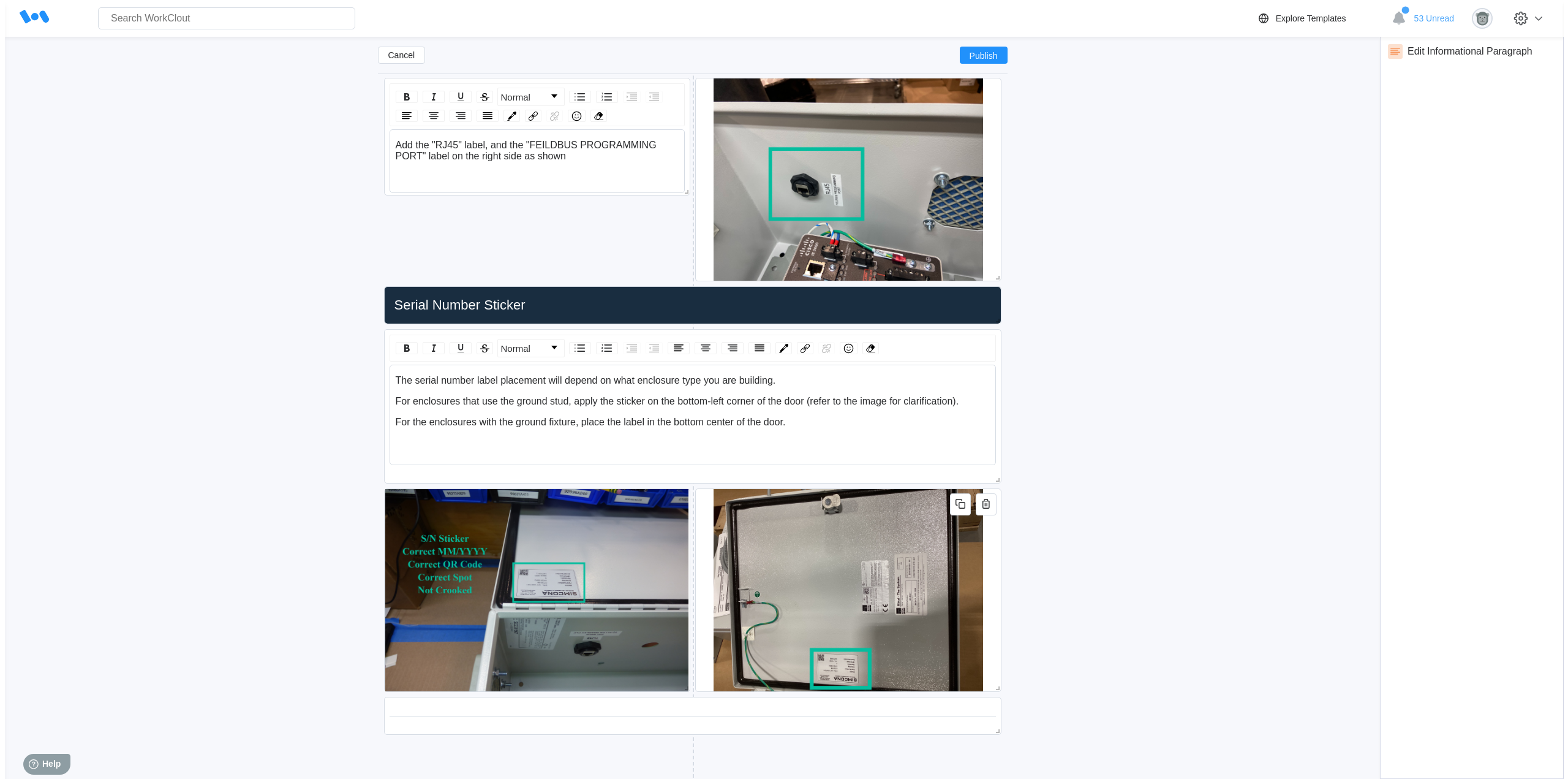
scroll to position [5937, 0]
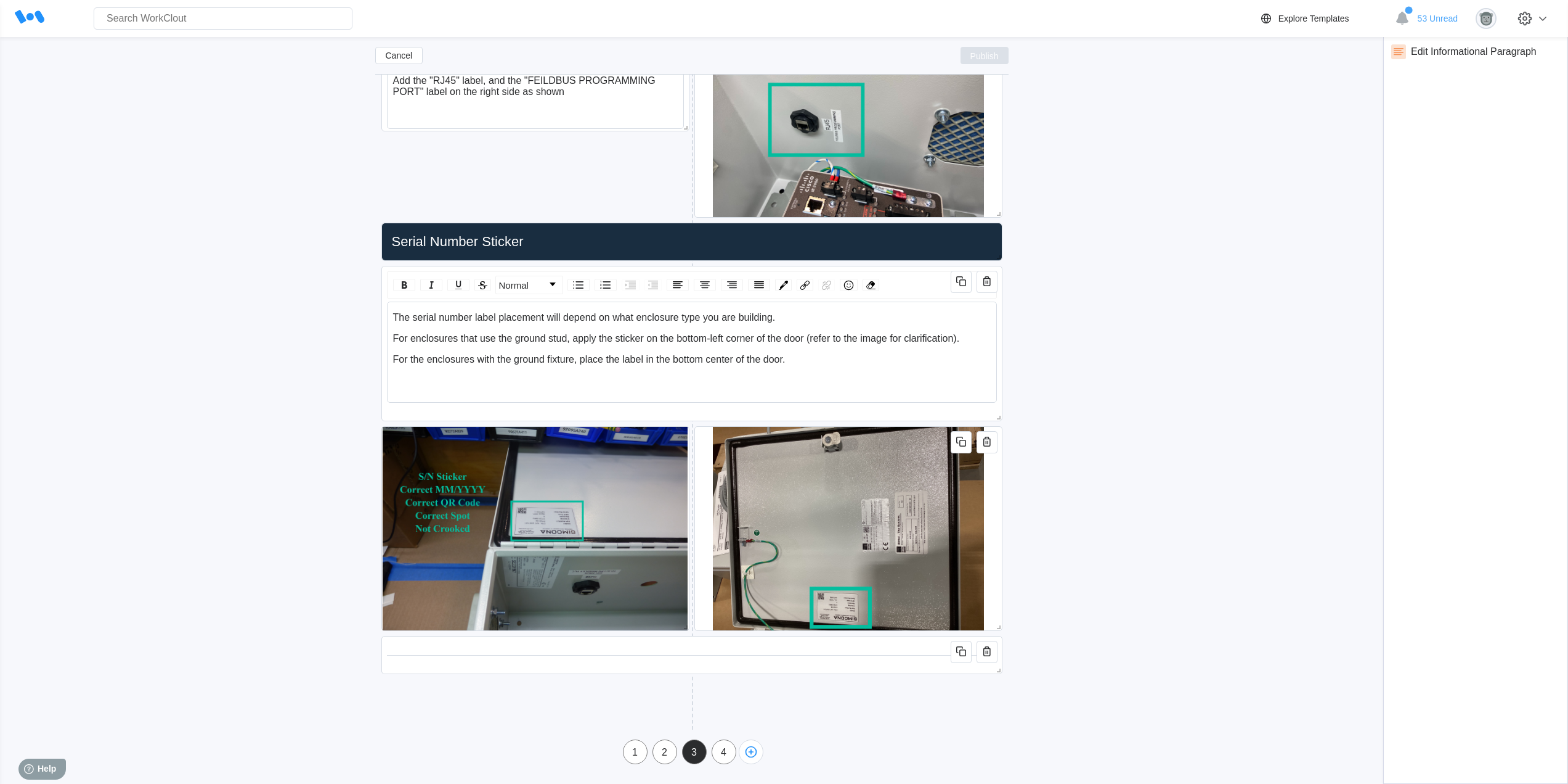
click at [1002, 56] on button "Publish" at bounding box center [985, 55] width 48 height 17
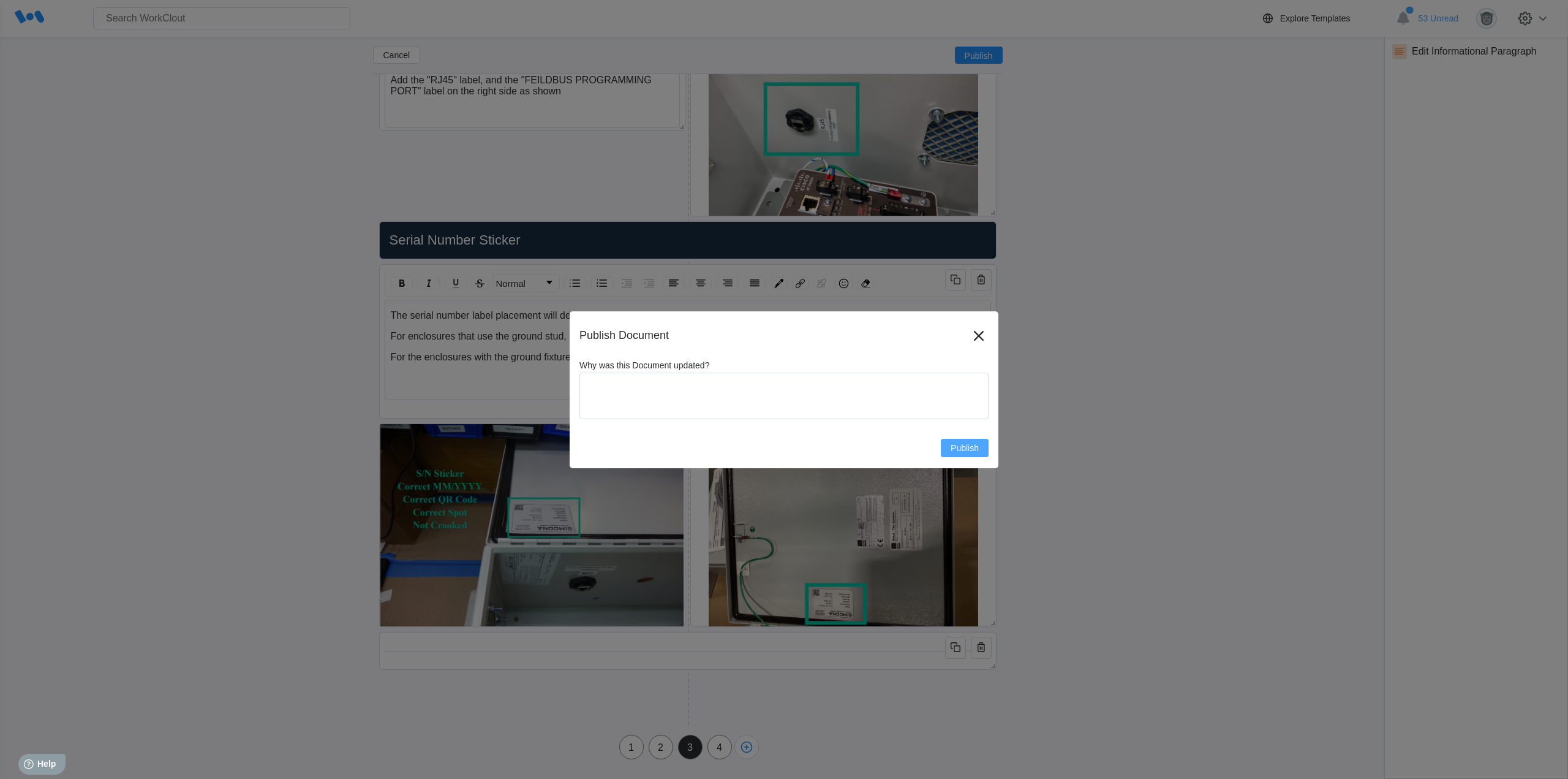
click at [967, 448] on span "Publish" at bounding box center [964, 448] width 28 height 9
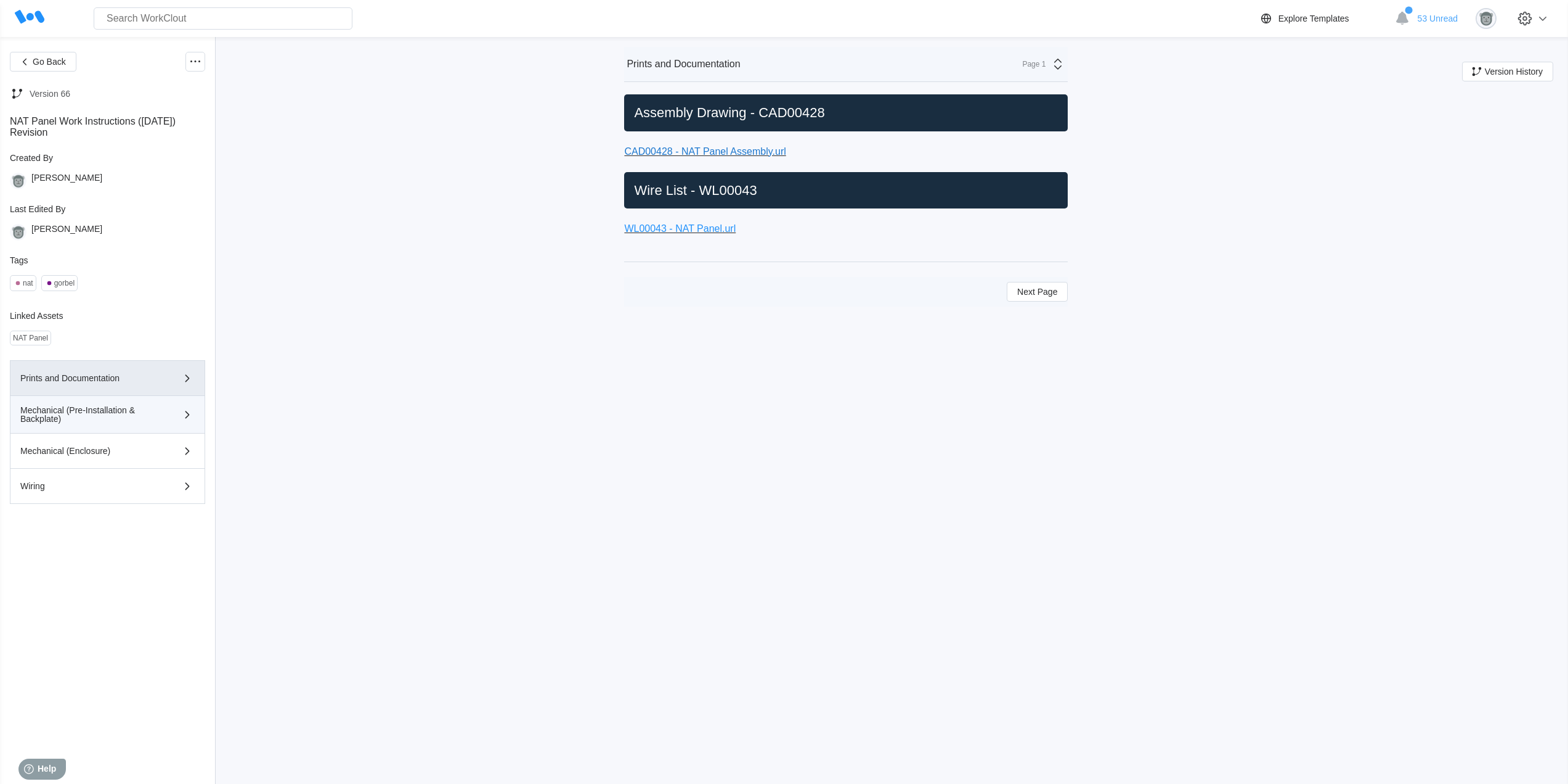
click at [129, 417] on div "Mechanical (Pre-Installation & Backplate)" at bounding box center [90, 414] width 139 height 17
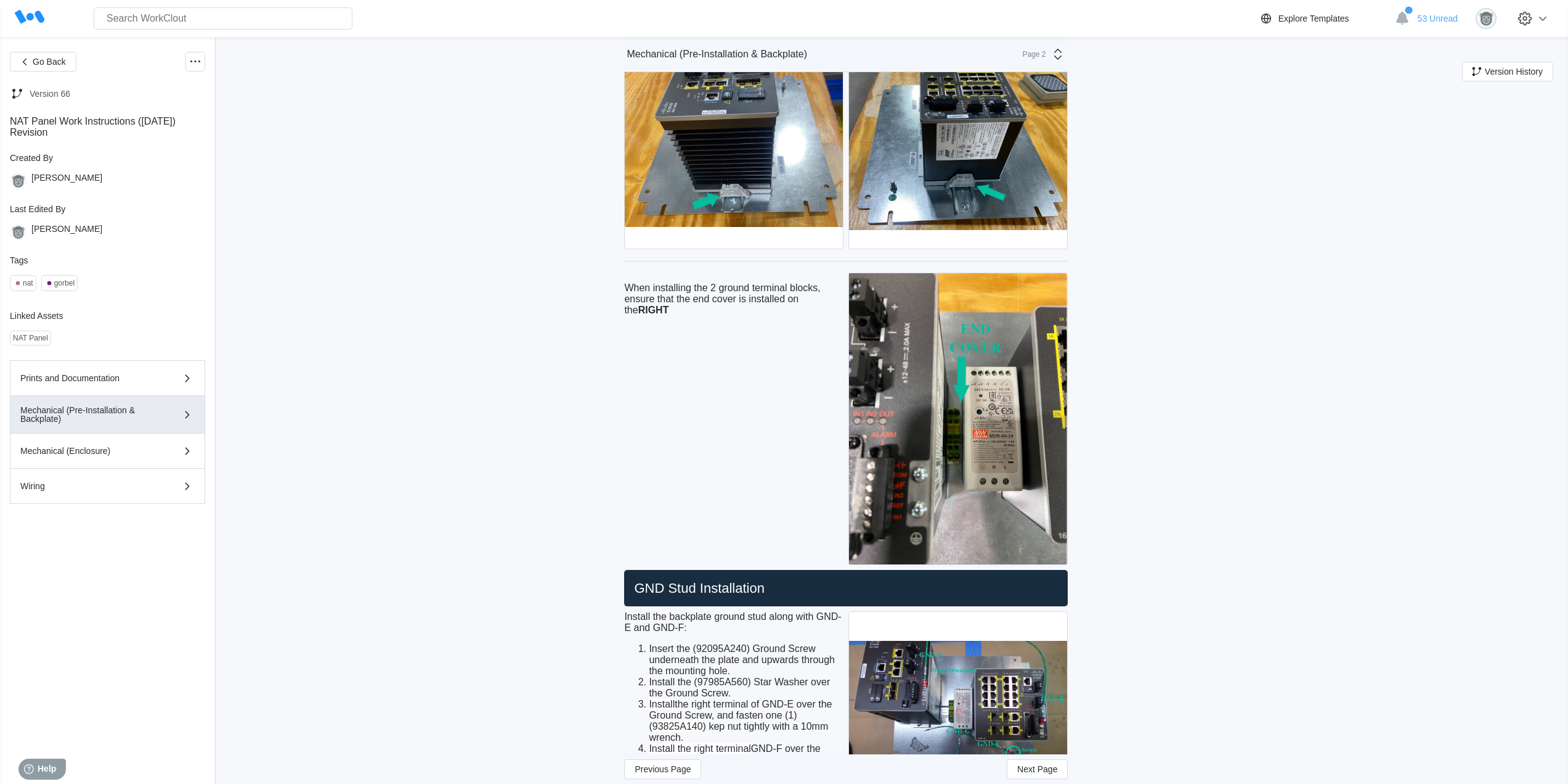
scroll to position [2473, 0]
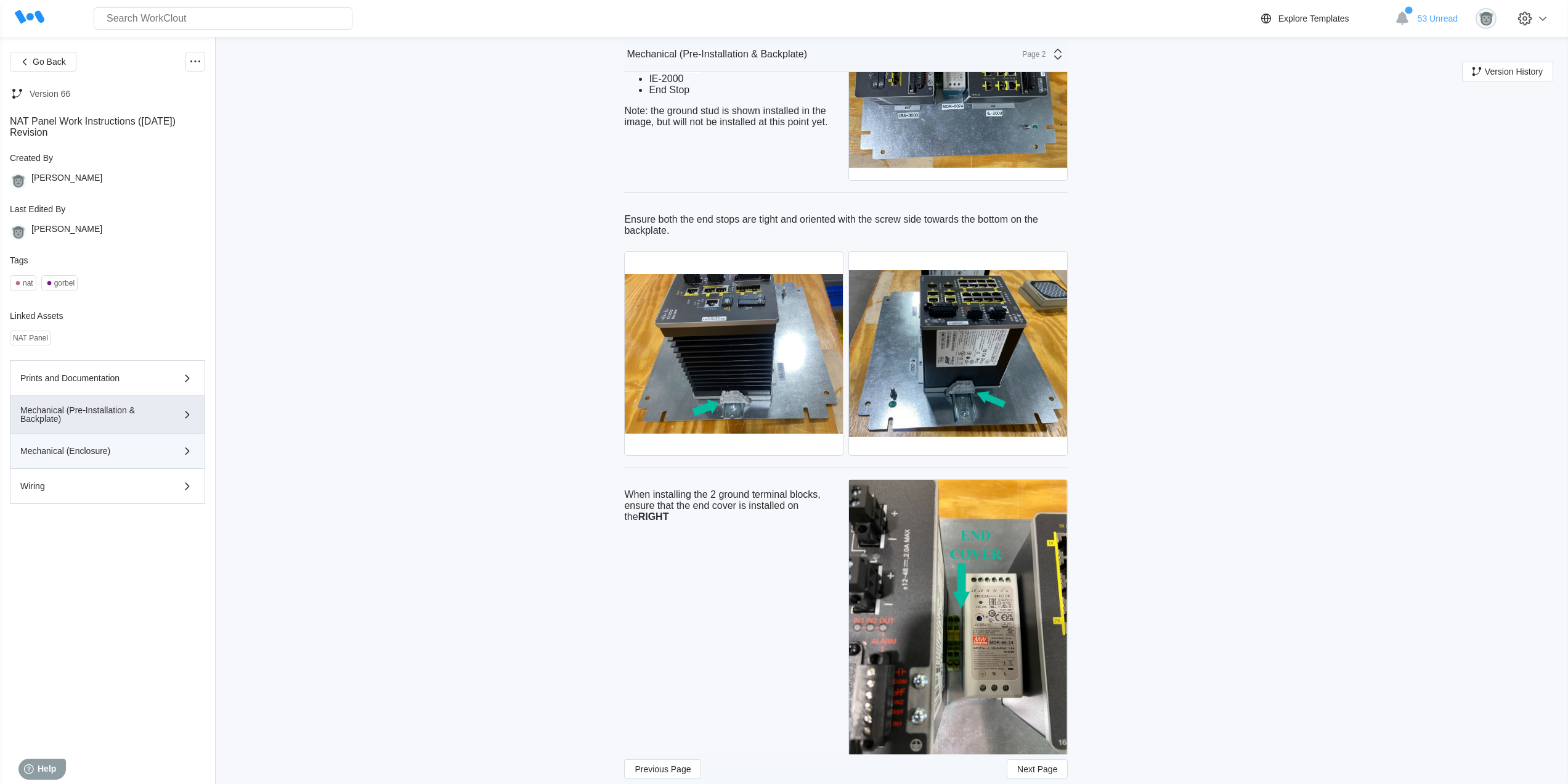
click at [118, 446] on div "Mechanical (Enclosure)" at bounding box center [108, 450] width 175 height 15
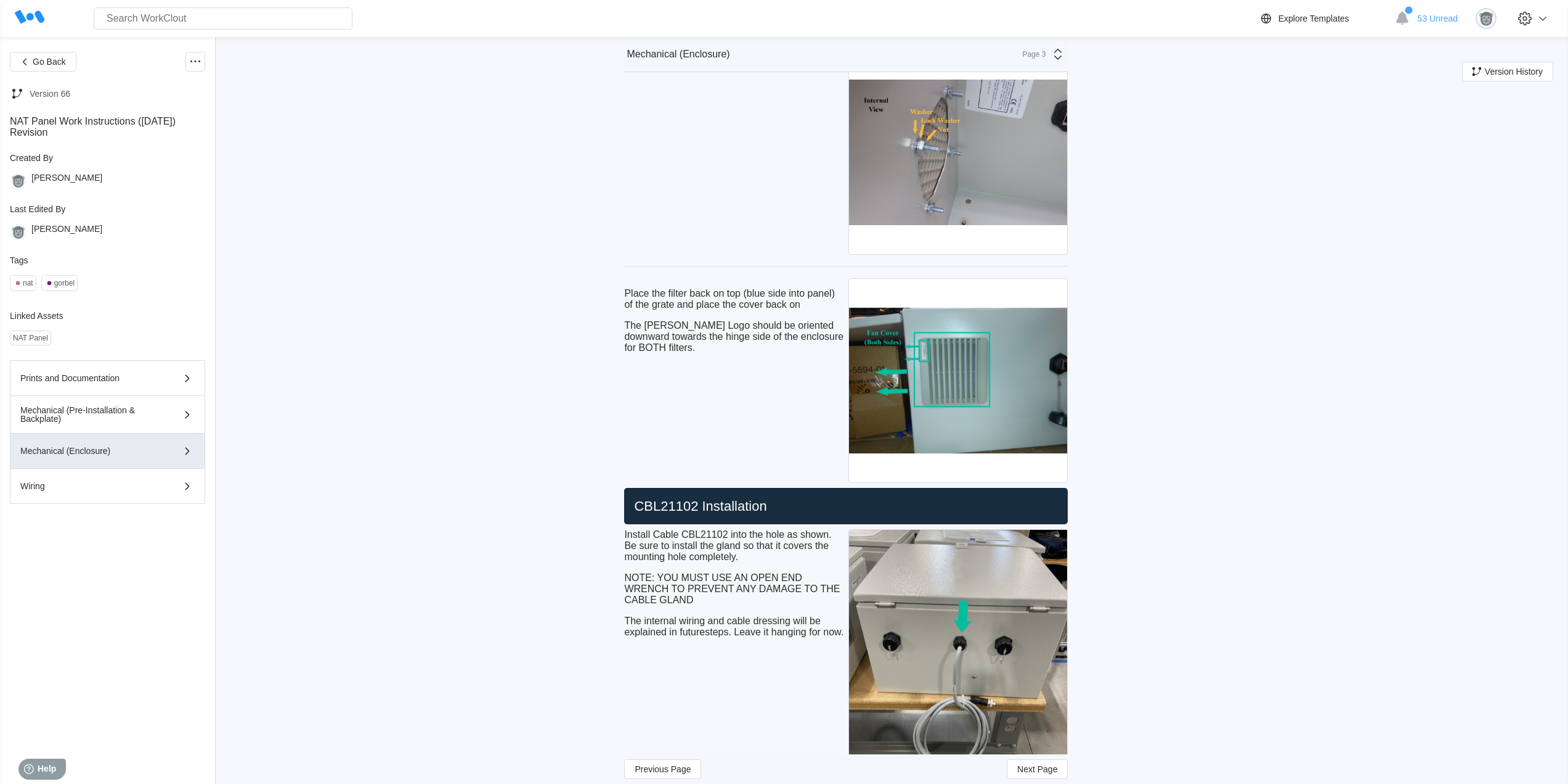
scroll to position [2664, 0]
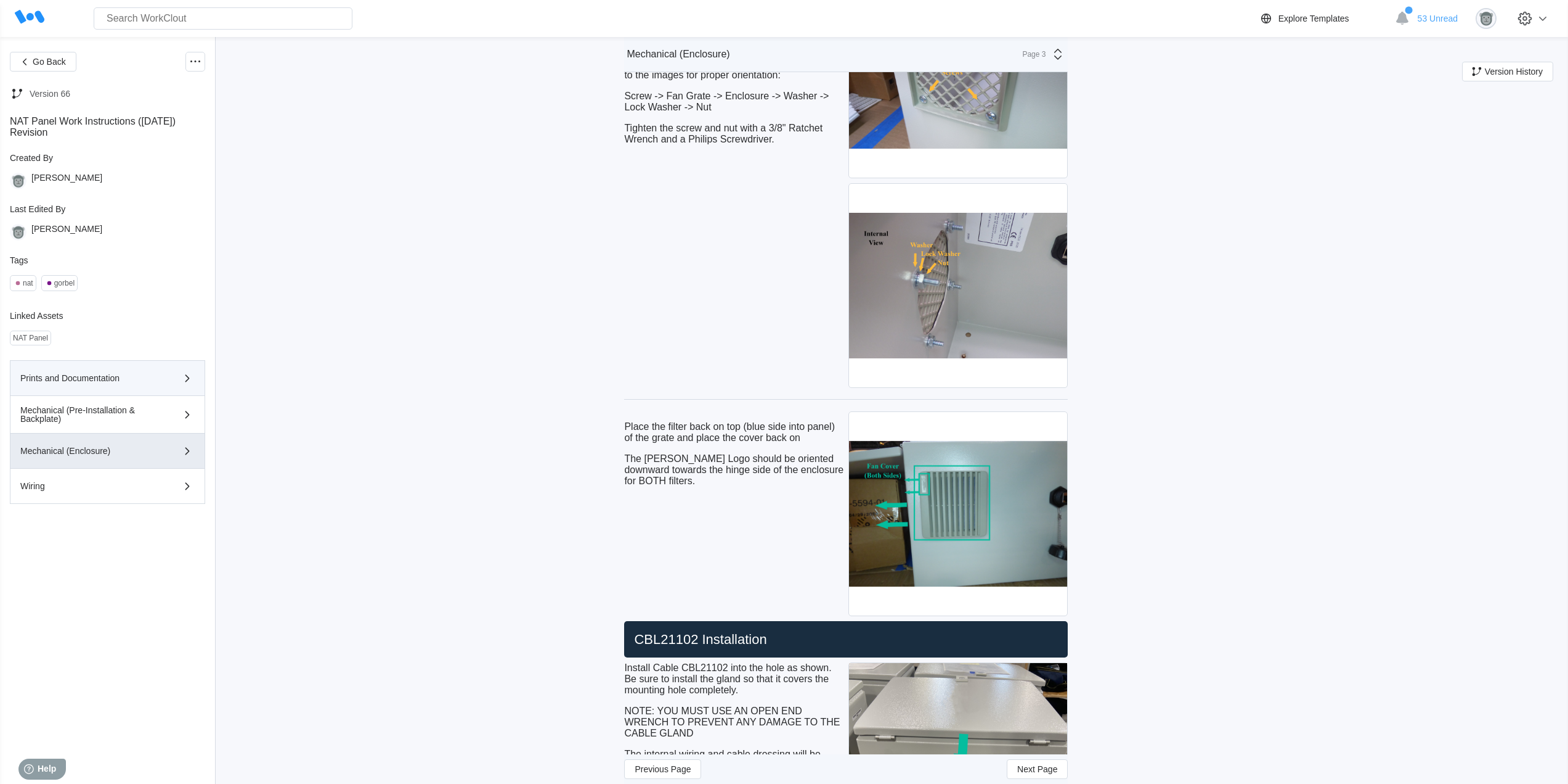
click at [86, 374] on div "Prints and Documentation" at bounding box center [90, 378] width 139 height 9
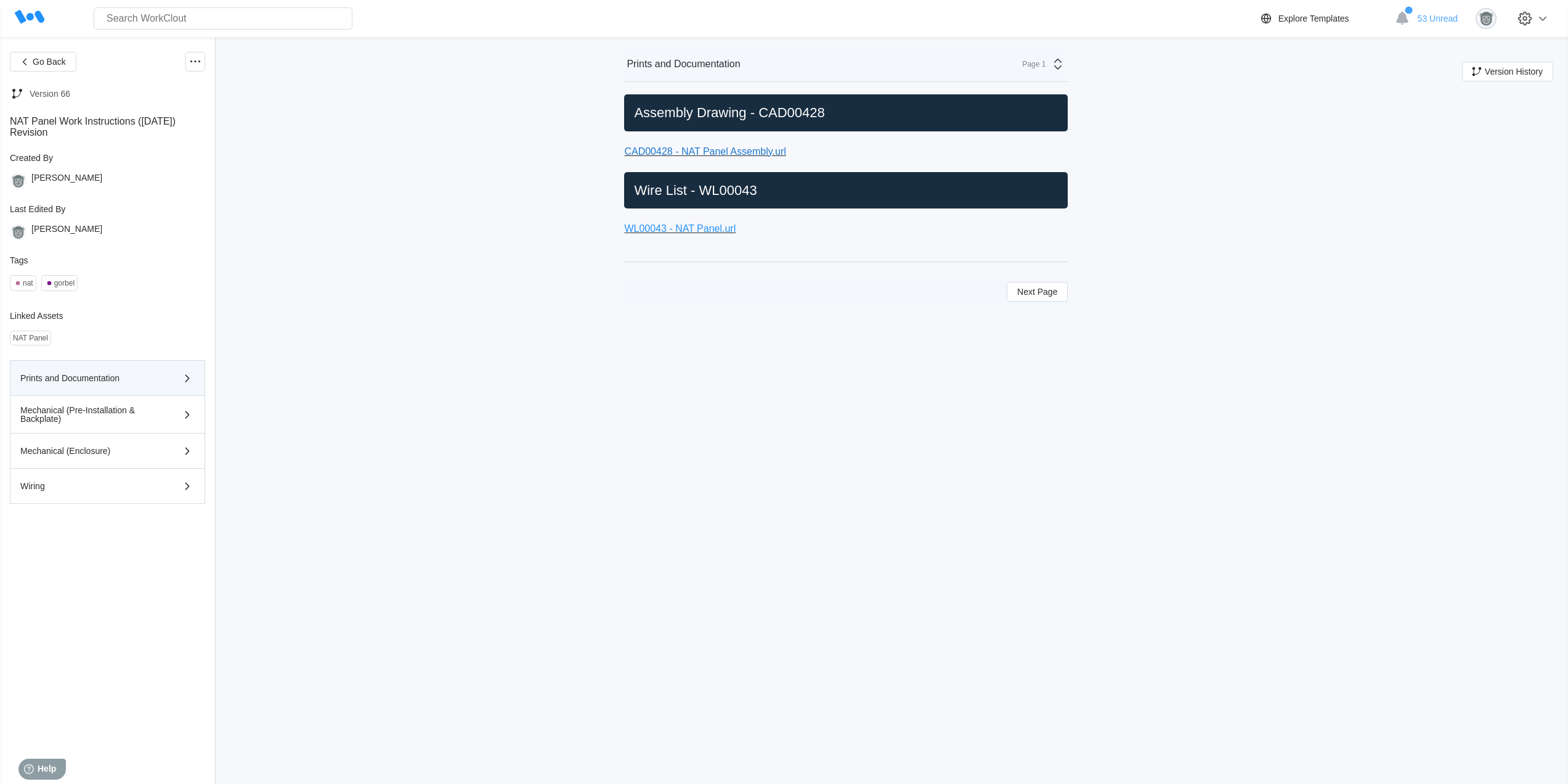
scroll to position [0, 0]
click at [76, 422] on div "Mechanical (Pre-Installation & Backplate)" at bounding box center [90, 414] width 139 height 17
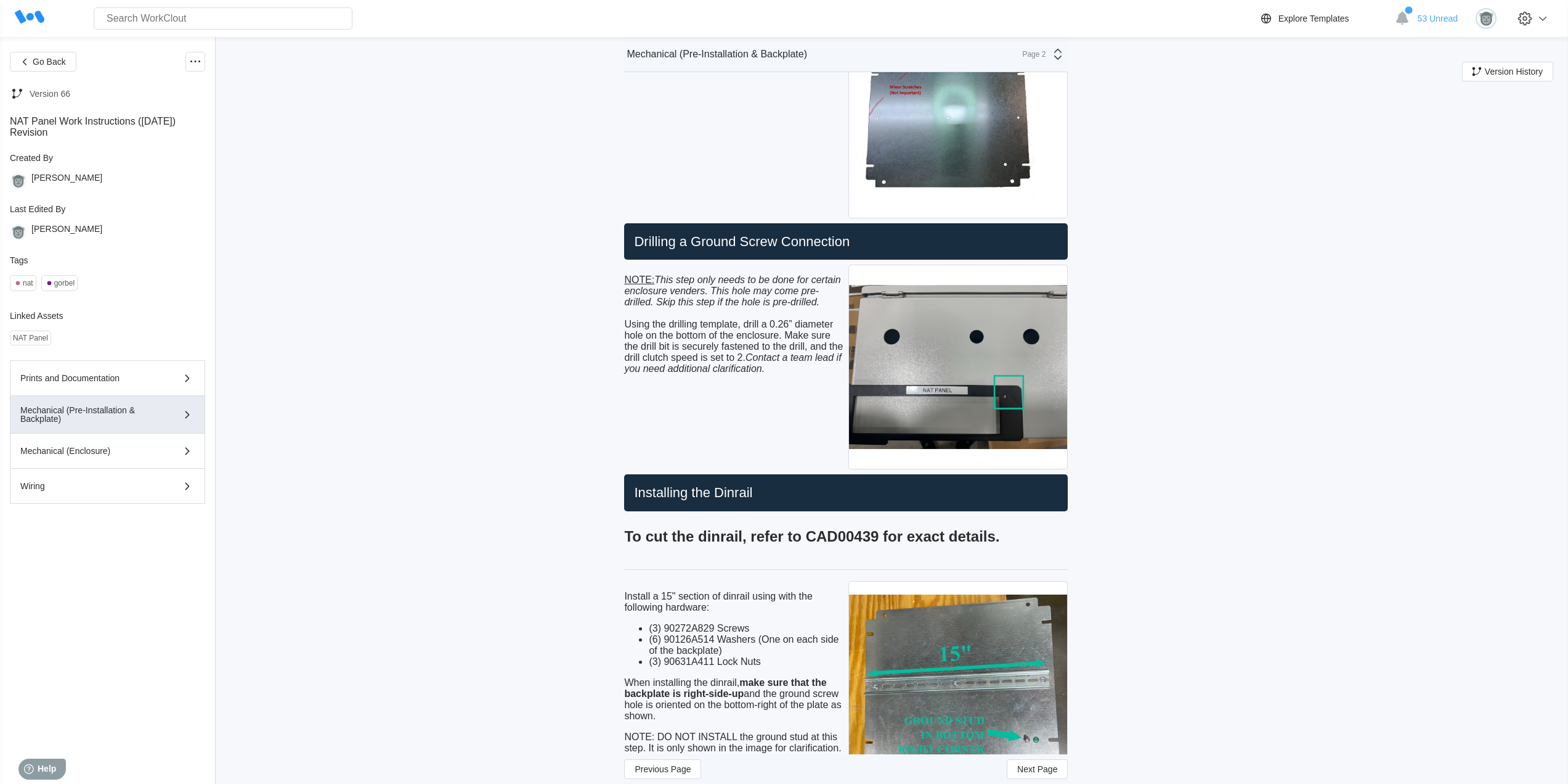
scroll to position [308, 0]
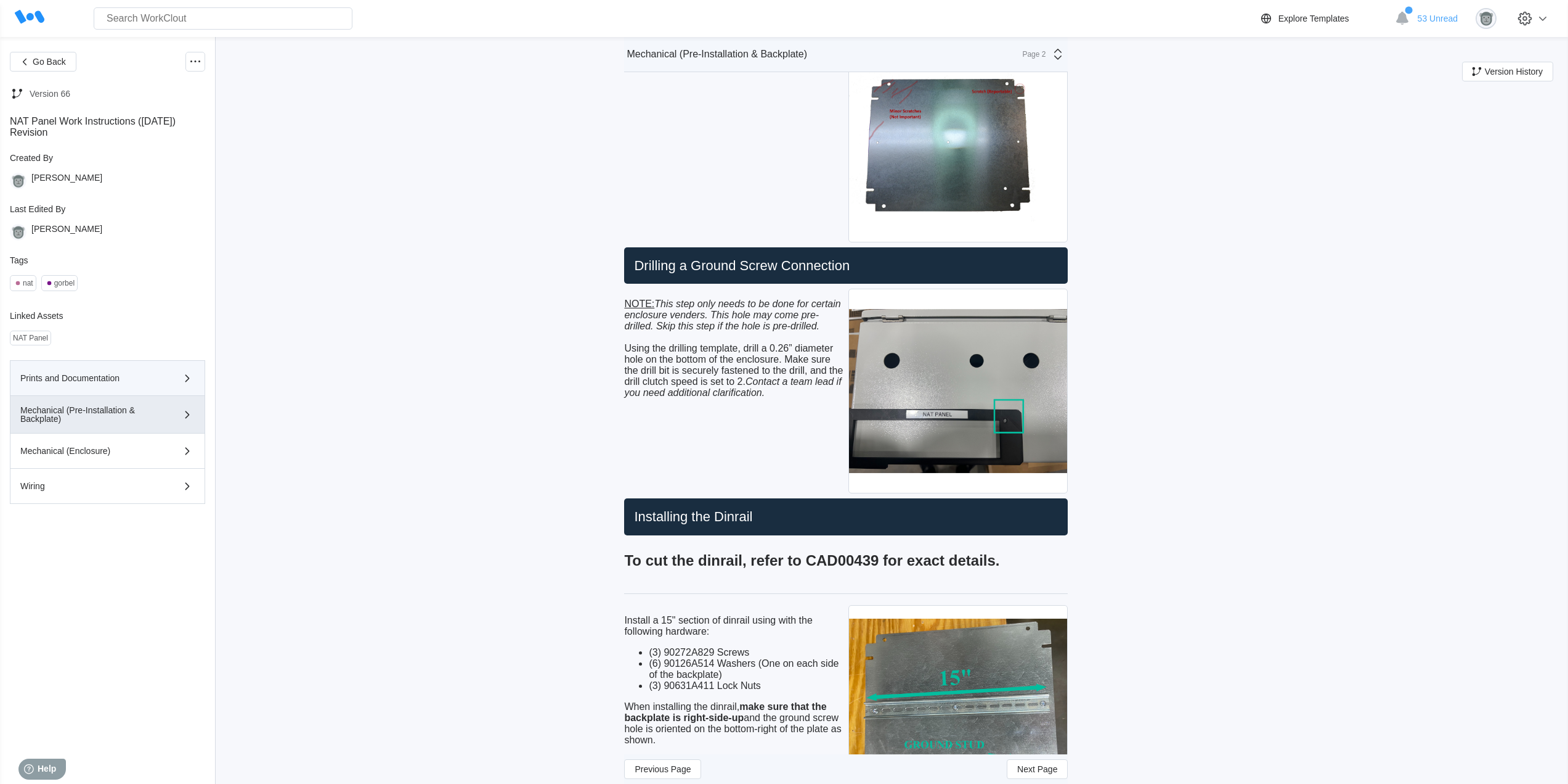
drag, startPoint x: 150, startPoint y: 386, endPoint x: 150, endPoint y: 379, distance: 7.0
click at [150, 386] on button "Prints and Documentation" at bounding box center [107, 378] width 195 height 36
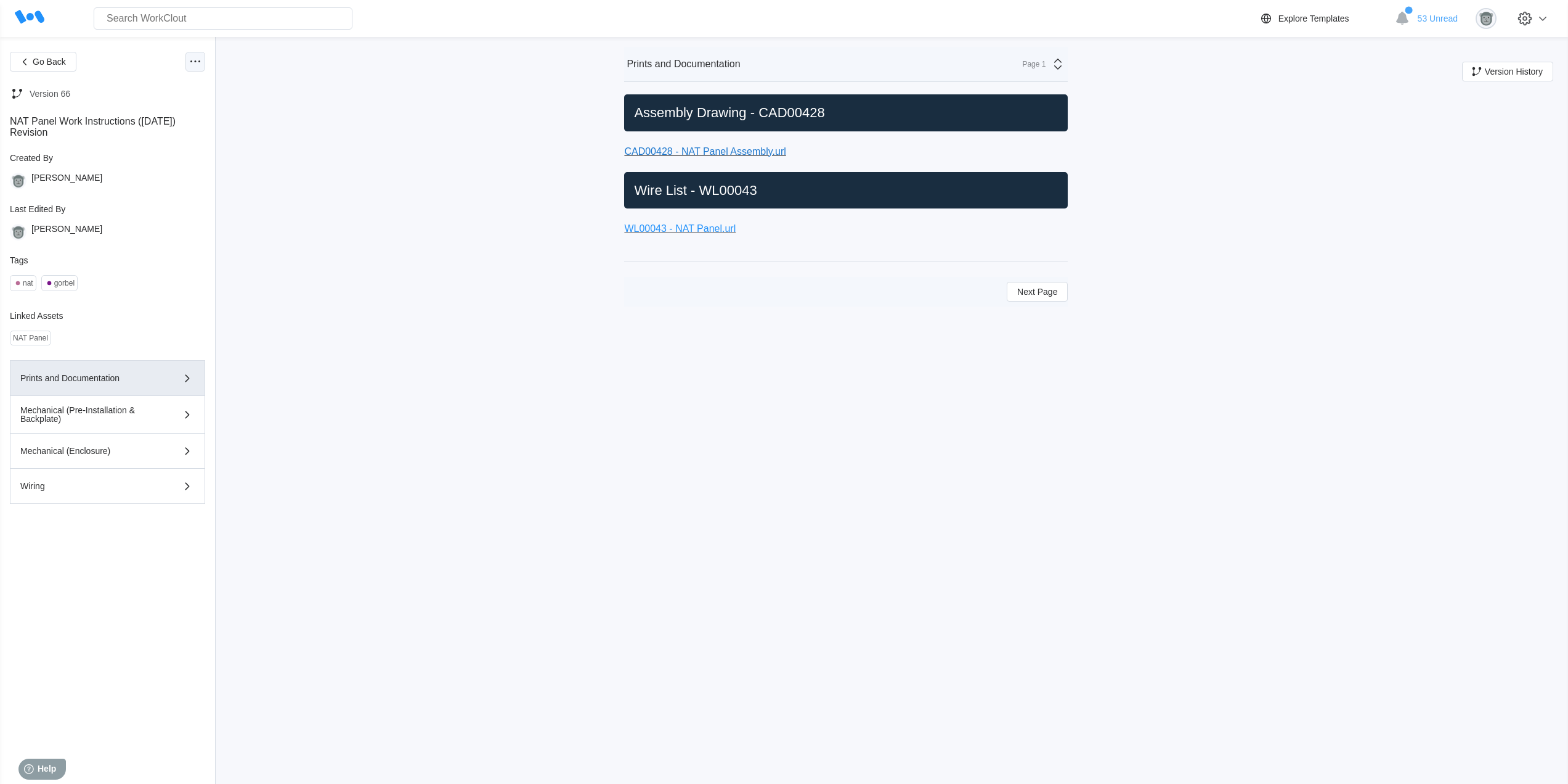
click at [196, 65] on icon at bounding box center [195, 61] width 15 height 15
click at [157, 116] on div "Edit Document" at bounding box center [136, 120] width 57 height 9
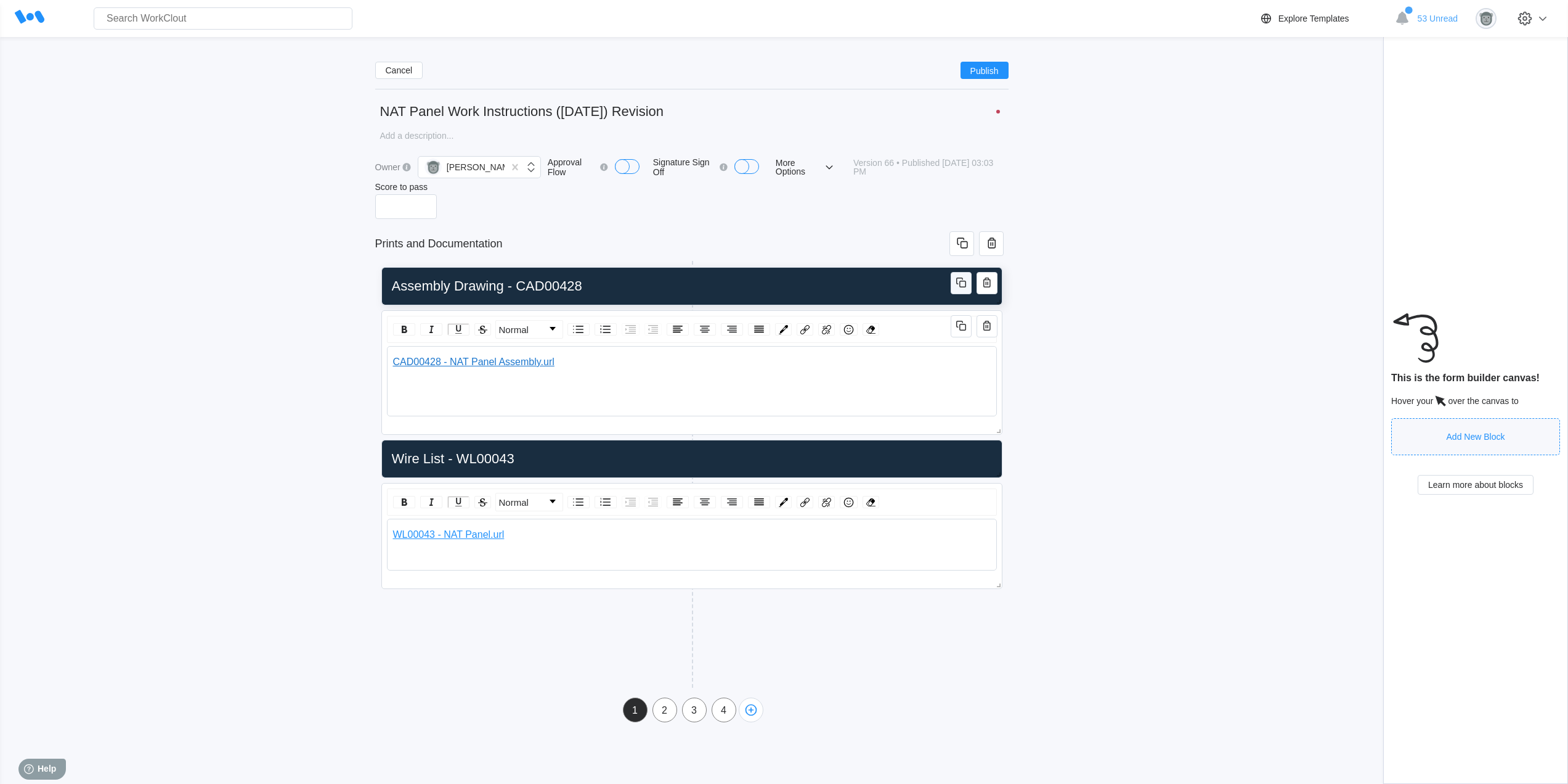
click at [964, 283] on icon "button" at bounding box center [961, 282] width 15 height 15
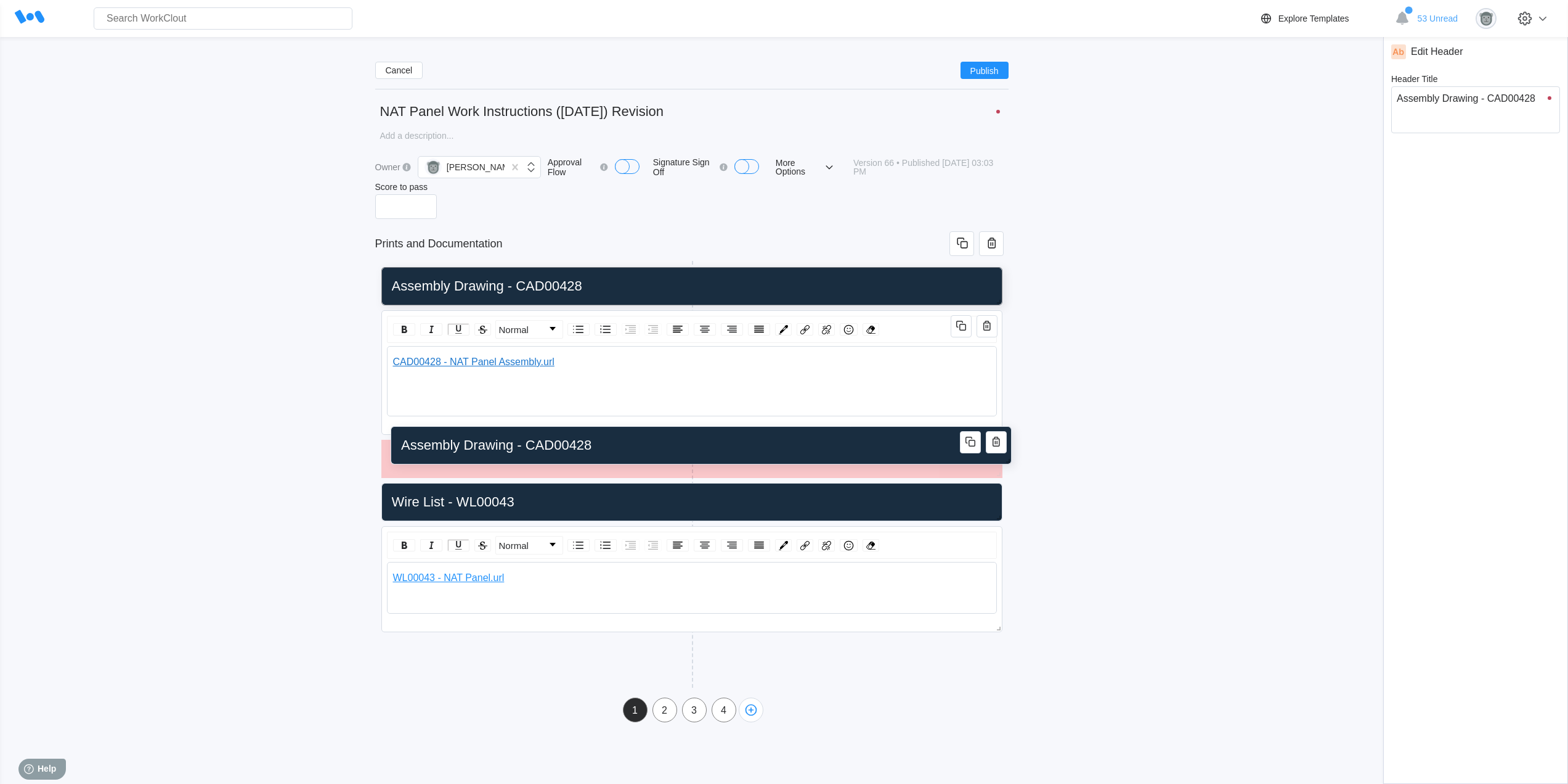
drag, startPoint x: 704, startPoint y: 330, endPoint x: 708, endPoint y: 429, distance: 99.1
click at [708, 438] on input "Assembly Drawing - CAD00428" at bounding box center [699, 445] width 606 height 25
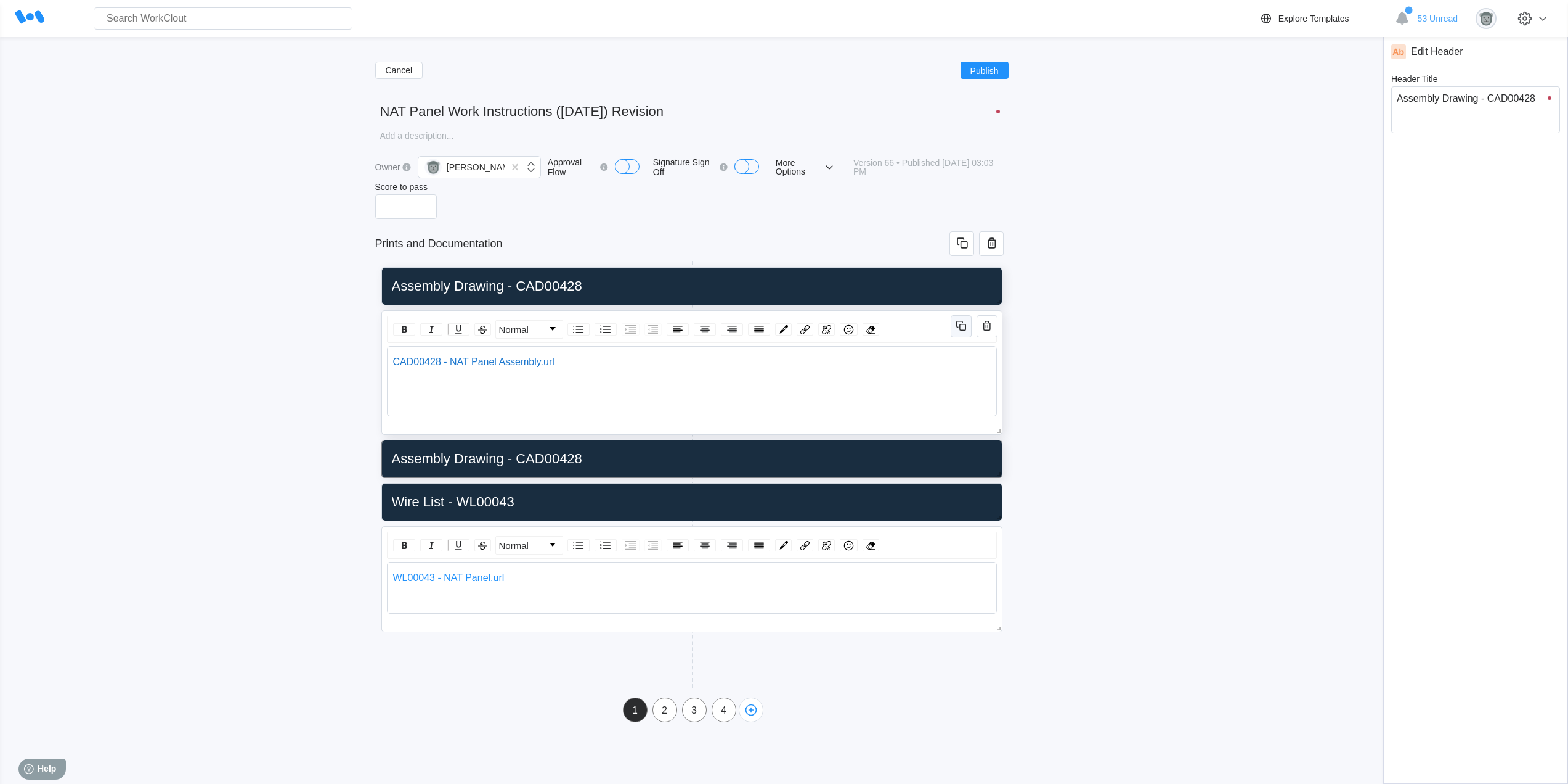
click at [962, 325] on icon "button" at bounding box center [961, 325] width 15 height 15
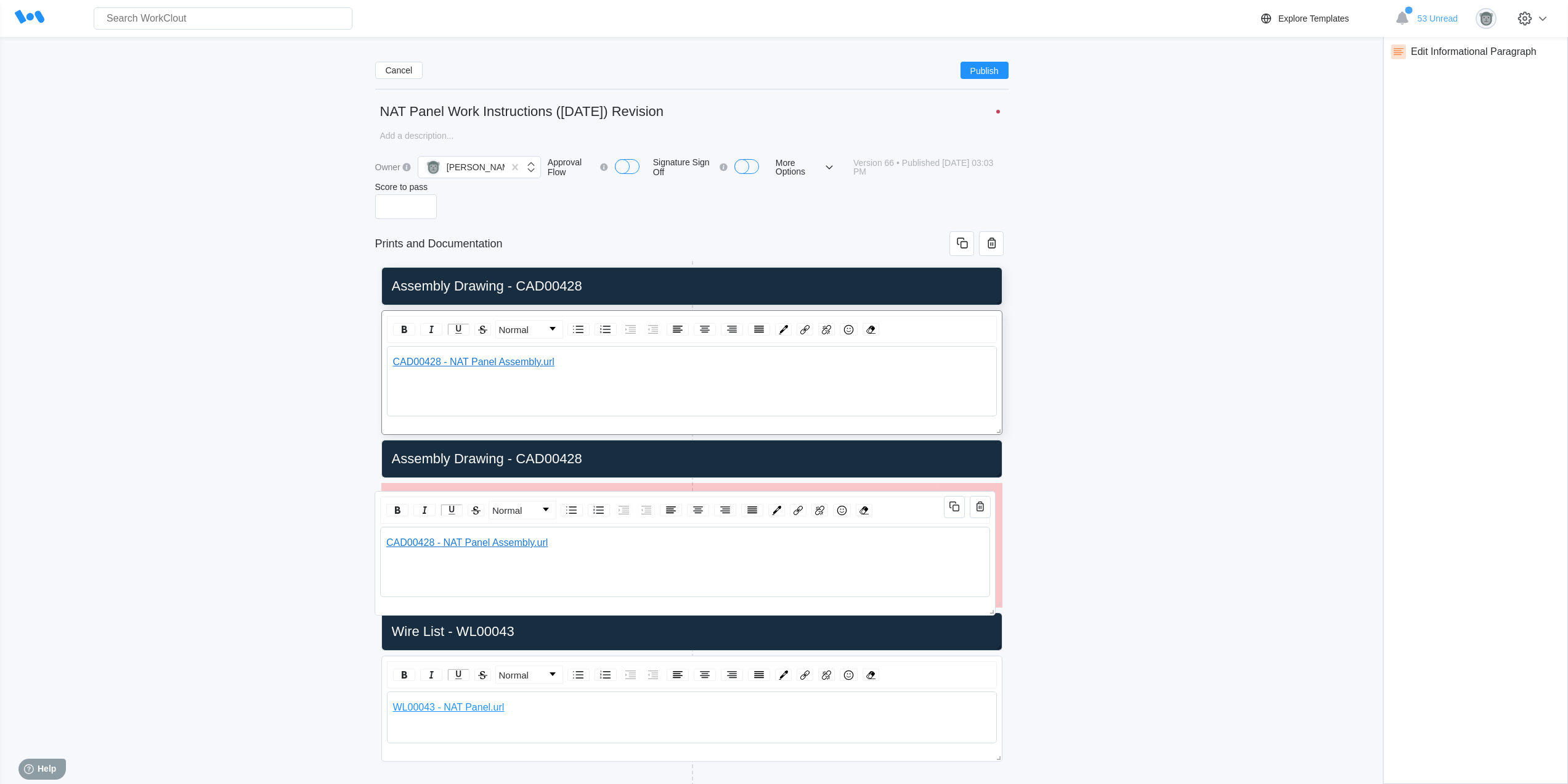
drag, startPoint x: 893, startPoint y: 441, endPoint x: 873, endPoint y: 478, distance: 42.1
click at [884, 491] on div "Normal CAD00428 - NAT Panel Assembly.url" at bounding box center [686, 553] width 621 height 125
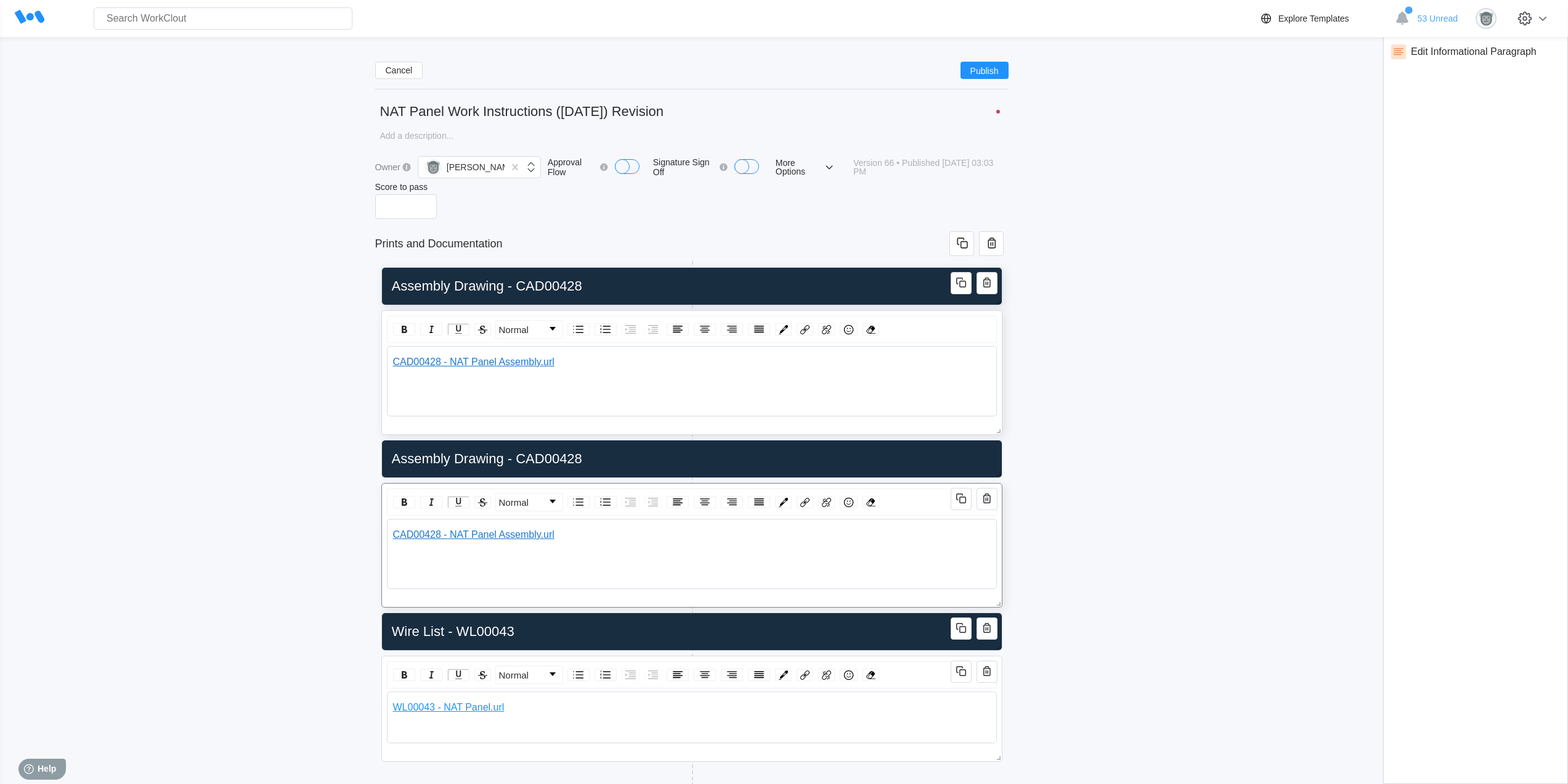
click at [572, 545] on div "CAD00428 - NAT Panel Assembly.url" at bounding box center [692, 542] width 599 height 26
drag, startPoint x: 570, startPoint y: 536, endPoint x: 373, endPoint y: 539, distance: 197.0
click at [373, 539] on div "Cancel Publish NAT Panel Work Instructions ([DATE]) Revision x Owner [PERSON_NA…" at bounding box center [784, 451] width 1529 height 799
drag, startPoint x: 626, startPoint y: 531, endPoint x: 380, endPoint y: 530, distance: 246.0
click at [380, 530] on div "Assembly Drawing - CAD00428 Normal CAD00428 - NAT Panel Assembly.url Wire List …" at bounding box center [692, 539] width 634 height 556
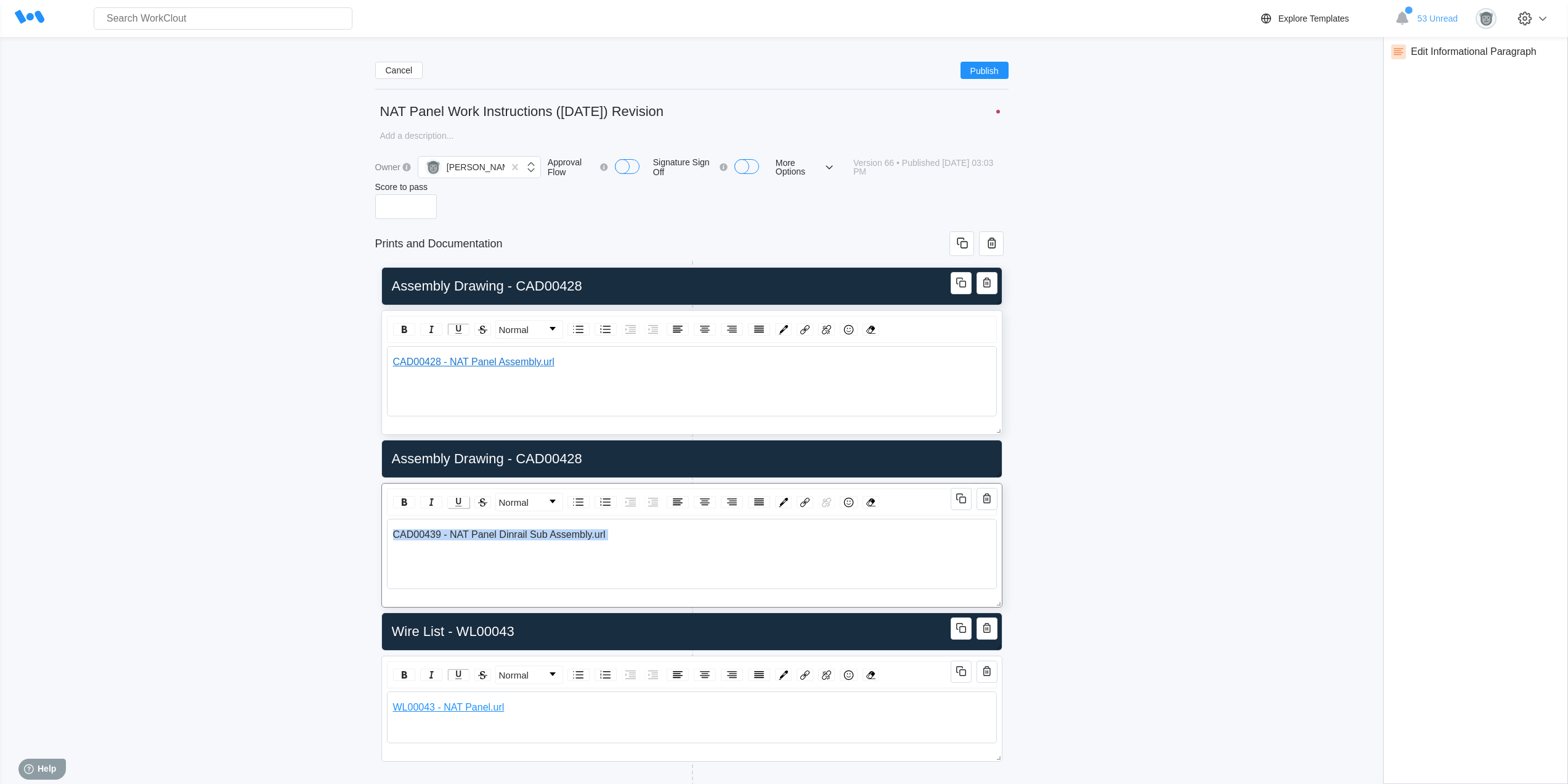
click at [460, 499] on img "rdw-inline-control" at bounding box center [458, 502] width 15 height 15
click at [788, 504] on img "rdw-color-picker" at bounding box center [784, 502] width 9 height 9
click at [847, 555] on span "rdw-color-picker" at bounding box center [845, 553] width 9 height 9
click at [650, 545] on div "CAD00439 - NAT Panel Dinrail Sub Assembly.url" at bounding box center [692, 542] width 599 height 26
click at [496, 460] on input "Assembly Drawing - CAD00428" at bounding box center [690, 459] width 606 height 25
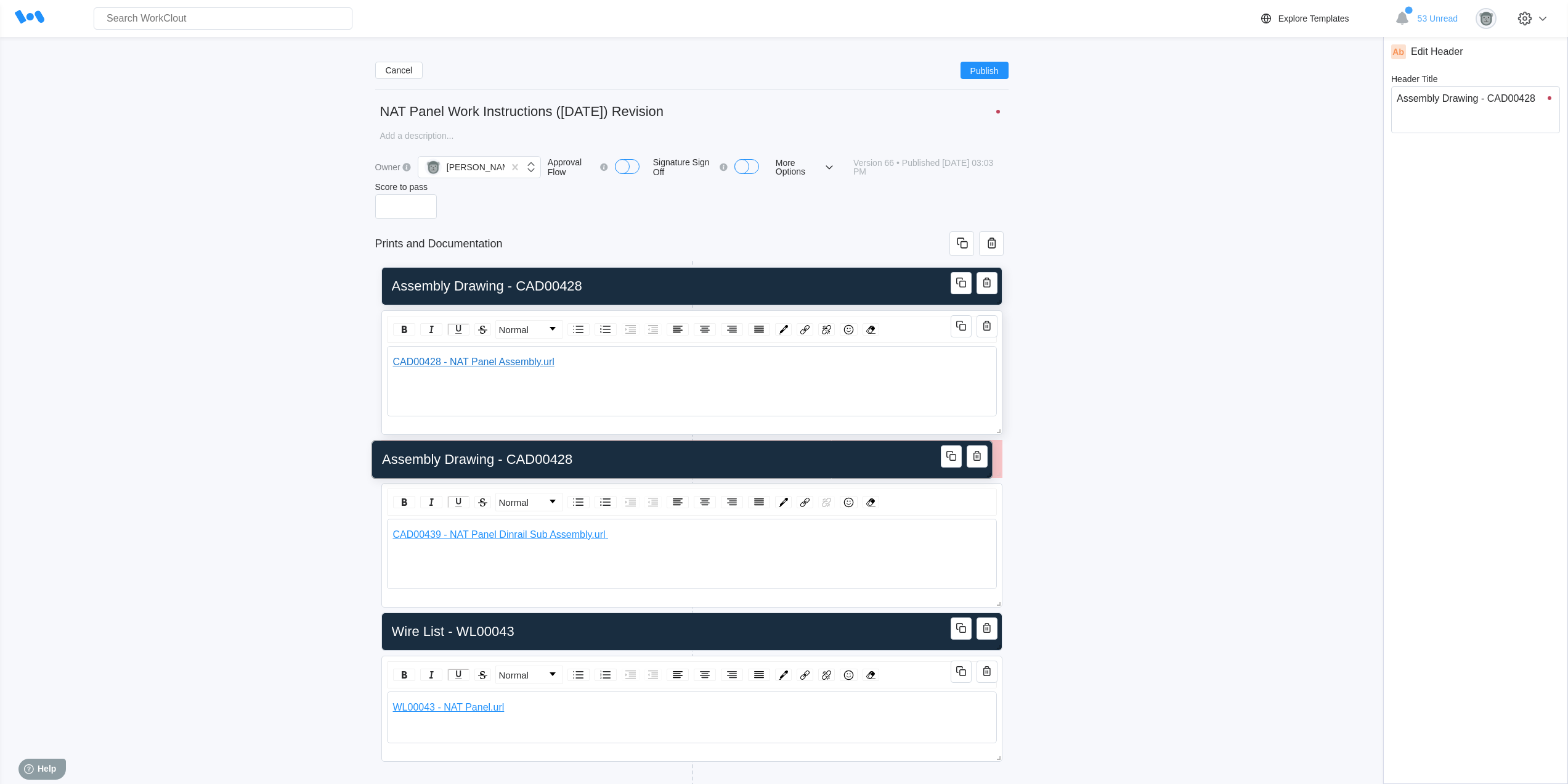
drag, startPoint x: 501, startPoint y: 460, endPoint x: 475, endPoint y: 457, distance: 26.2
click at [474, 458] on input "Assembly Drawing - CAD00428" at bounding box center [679, 459] width 606 height 25
type input "Assembl Drawing - CAD00428"
click at [570, 462] on input "Dinrail Drawing - CAD00428" at bounding box center [690, 459] width 606 height 25
click at [963, 460] on icon "button" at bounding box center [963, 457] width 7 height 7
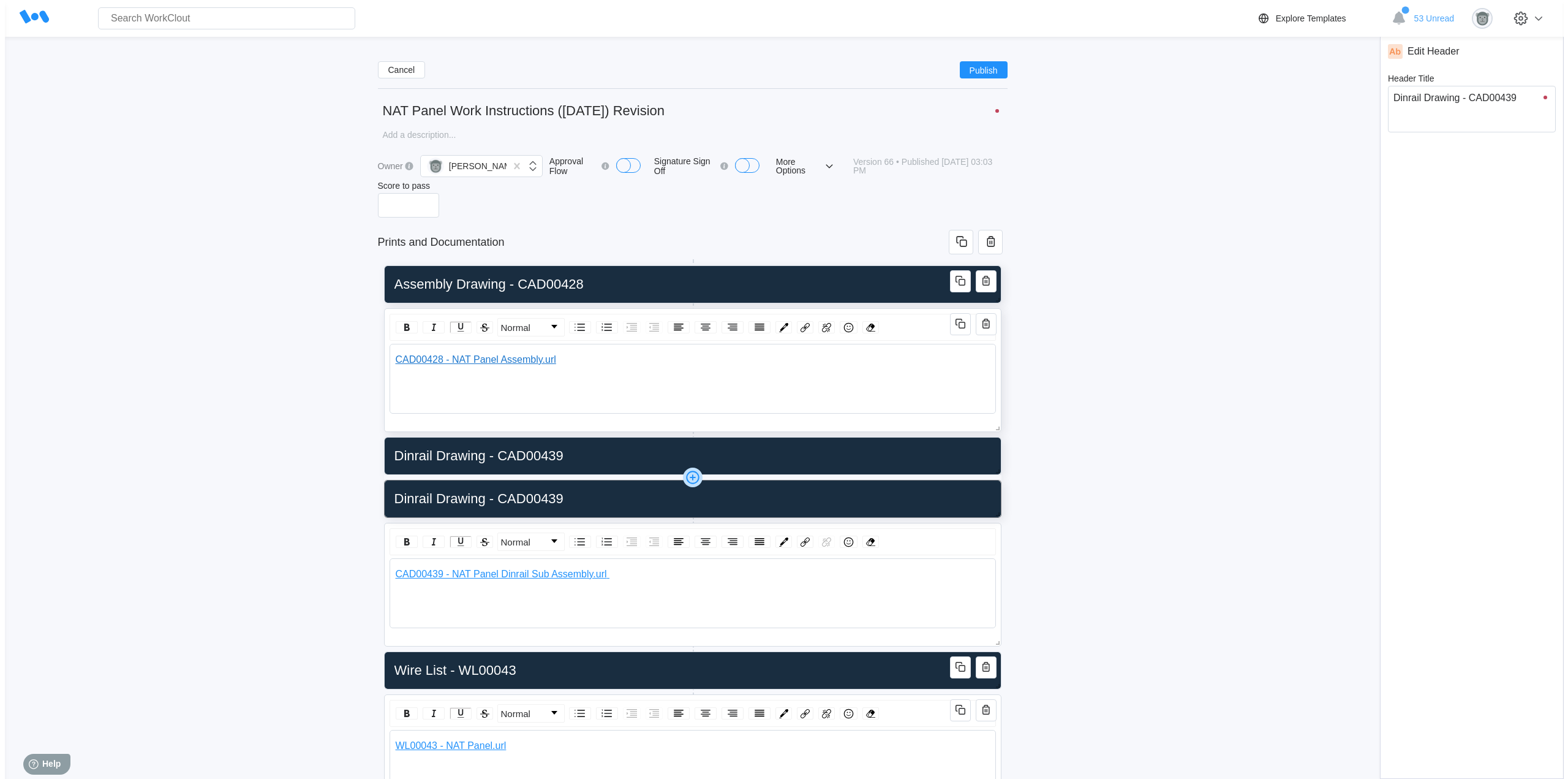
scroll to position [103, 0]
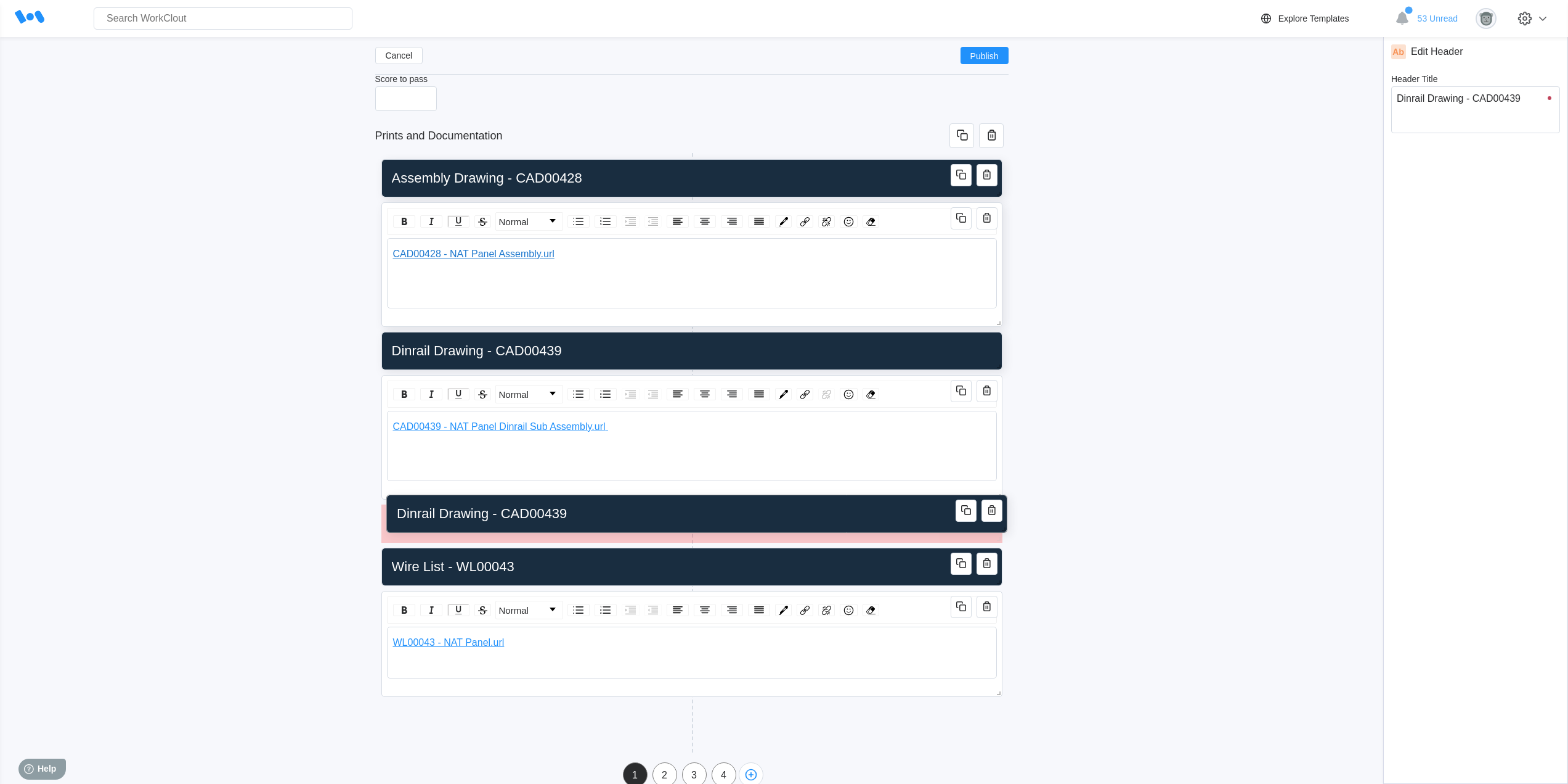
drag, startPoint x: 799, startPoint y: 384, endPoint x: 804, endPoint y: 503, distance: 119.1
click at [804, 503] on input "Dinrail Drawing - CAD00439" at bounding box center [695, 513] width 606 height 25
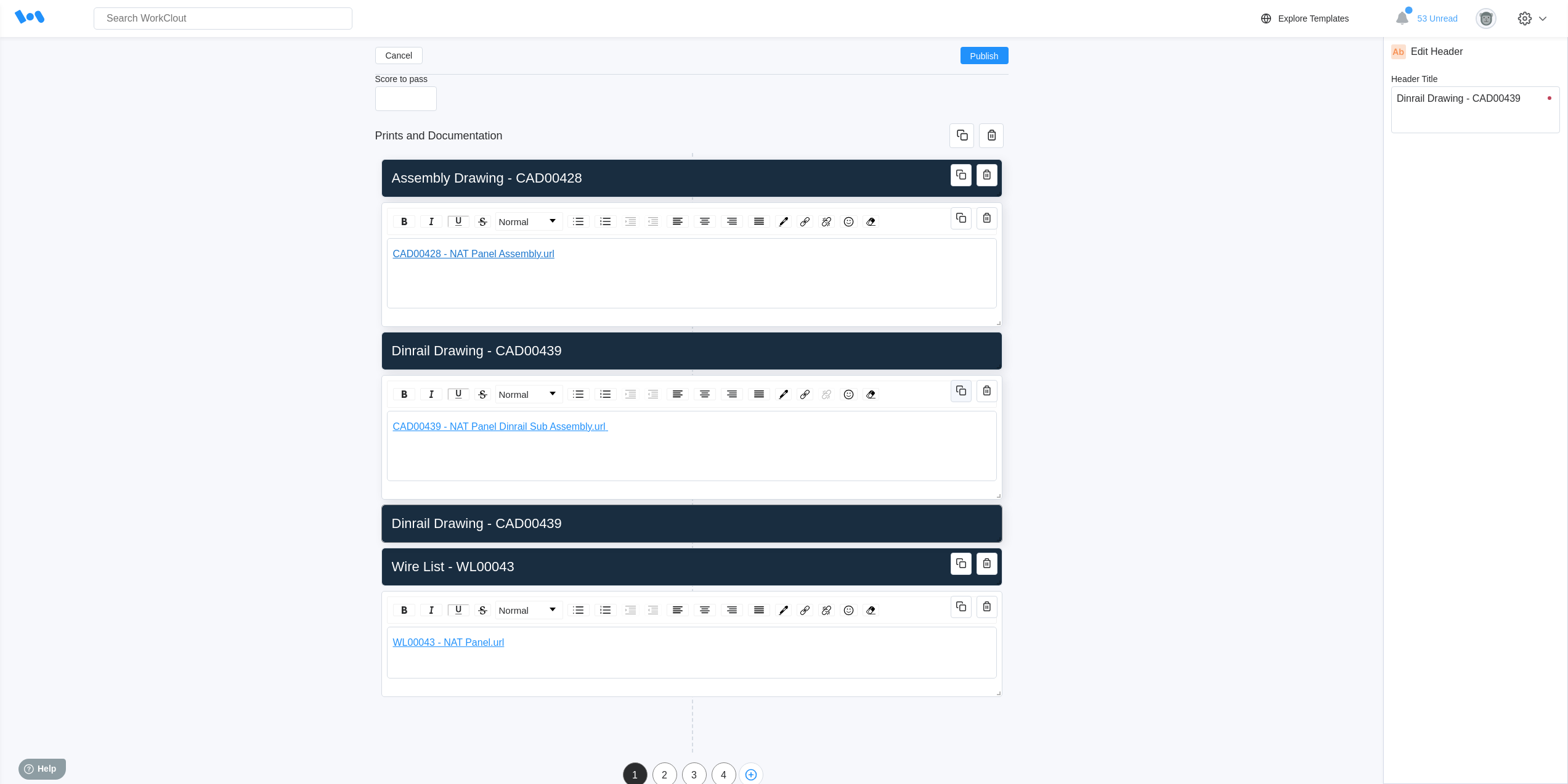
click at [962, 392] on icon "button" at bounding box center [961, 390] width 15 height 15
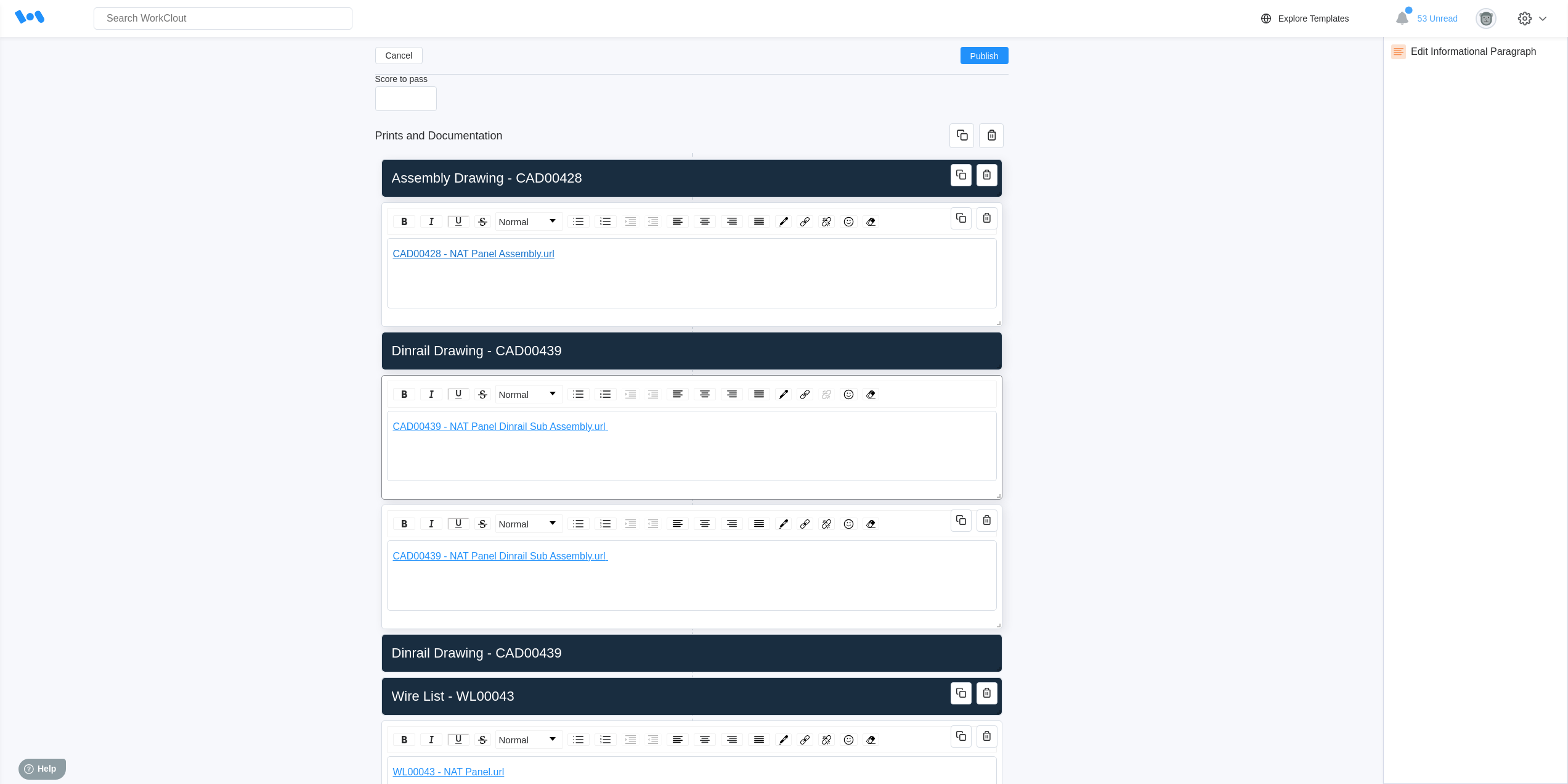
drag, startPoint x: 907, startPoint y: 512, endPoint x: 919, endPoint y: 516, distance: 12.6
click at [907, 578] on div "Normal CAD00439 - NAT Panel Dinrail Sub Assembly.url" at bounding box center [692, 567] width 610 height 114
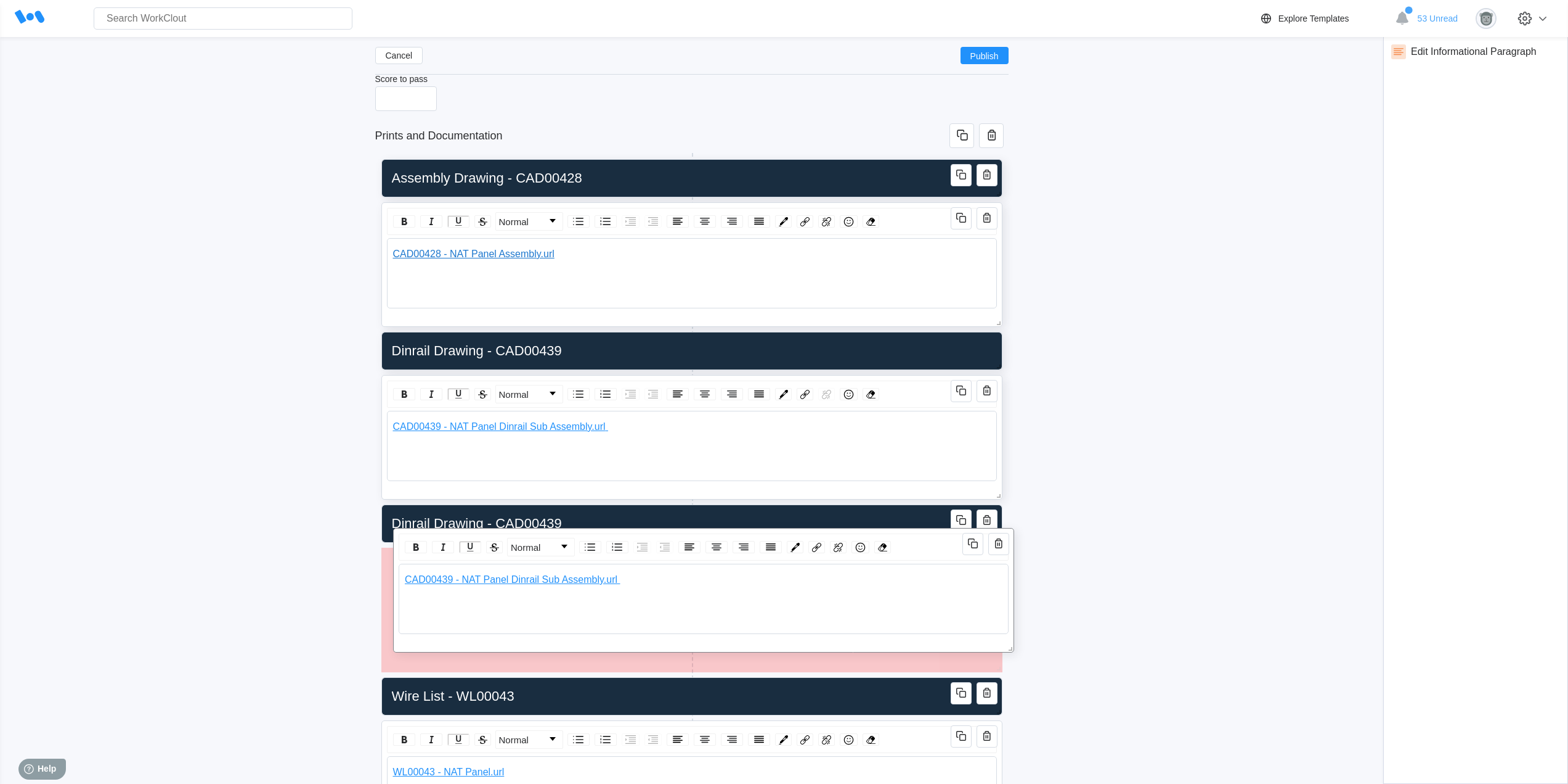
drag, startPoint x: 905, startPoint y: 511, endPoint x: 910, endPoint y: 546, distance: 35.4
click at [910, 546] on div "Normal CAD00439 - NAT Panel Dinrail Sub Assembly.url" at bounding box center [704, 590] width 621 height 125
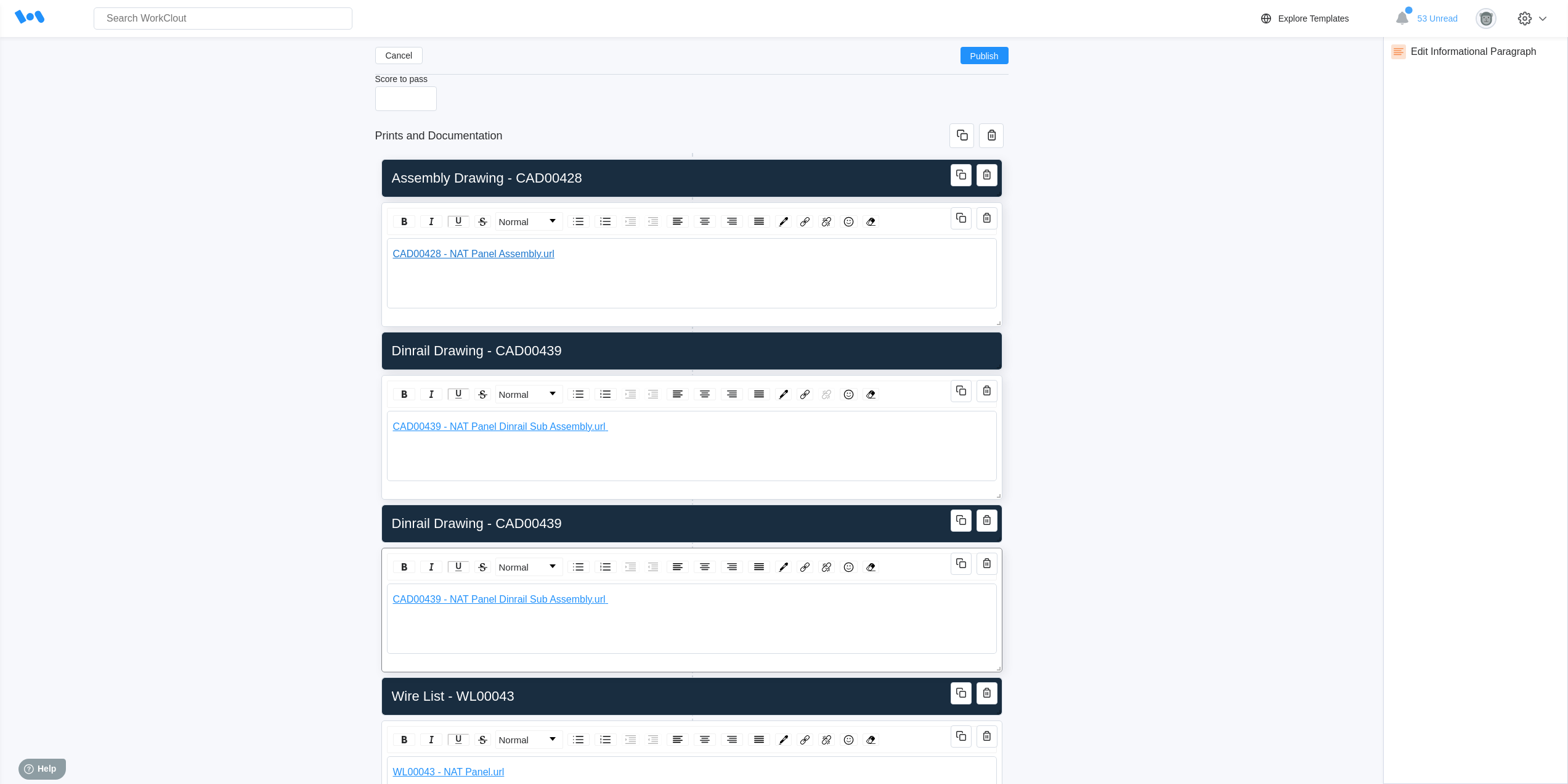
click at [636, 595] on div "CAD00439 - NAT Panel Dinrail Sub Assembly.url" at bounding box center [692, 599] width 599 height 11
drag, startPoint x: 636, startPoint y: 600, endPoint x: 351, endPoint y: 596, distance: 285.0
click at [351, 596] on div "Cancel Publish NAT Panel Work Instructions ([DATE]) Revision x Owner [PERSON_NA…" at bounding box center [784, 433] width 1529 height 967
drag, startPoint x: 596, startPoint y: 596, endPoint x: 383, endPoint y: 590, distance: 213.1
click at [383, 590] on div "Normal CAD00440 - NAT Panel Label Kit.url" at bounding box center [692, 609] width 621 height 125
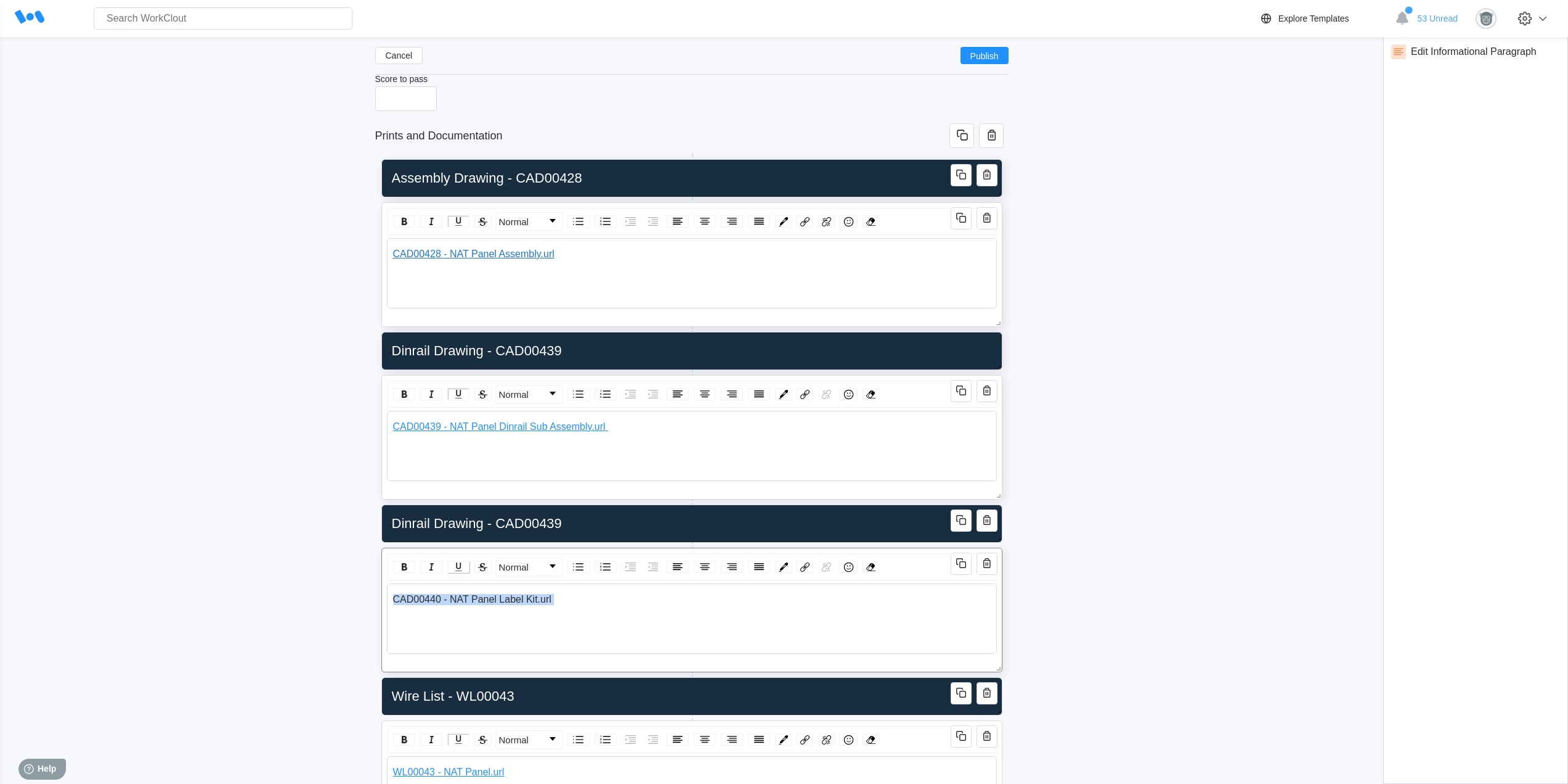
click at [462, 566] on img "rdw-inline-control" at bounding box center [458, 566] width 15 height 15
click at [781, 566] on img "rdw-color-picker" at bounding box center [784, 566] width 9 height 9
click at [845, 619] on span "rdw-color-picker" at bounding box center [845, 617] width 9 height 9
click at [569, 522] on input "Dinrail Drawing - CAD00439" at bounding box center [690, 523] width 606 height 25
click at [427, 525] on input "Dinrail Drawing - CAD00440" at bounding box center [690, 523] width 606 height 25
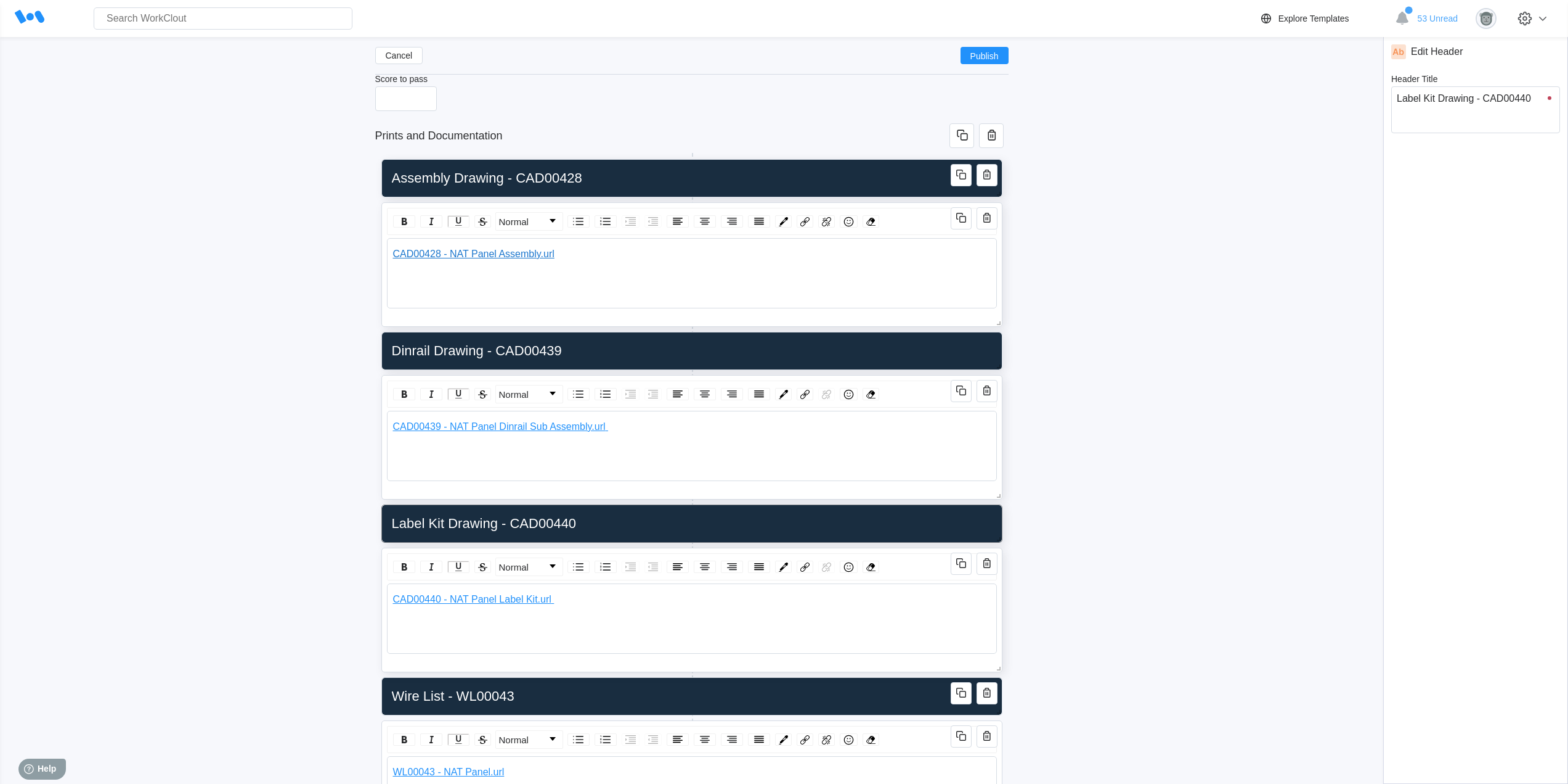
click at [578, 623] on div "CAD00440 - NAT Panel Label Kit.url" at bounding box center [692, 619] width 610 height 71
click at [306, 571] on div "Cancel Publish NAT Panel Work Instructions ([DATE]) Revision x Owner [PERSON_NA…" at bounding box center [784, 433] width 1529 height 967
click at [985, 56] on span "Publish" at bounding box center [984, 55] width 28 height 8
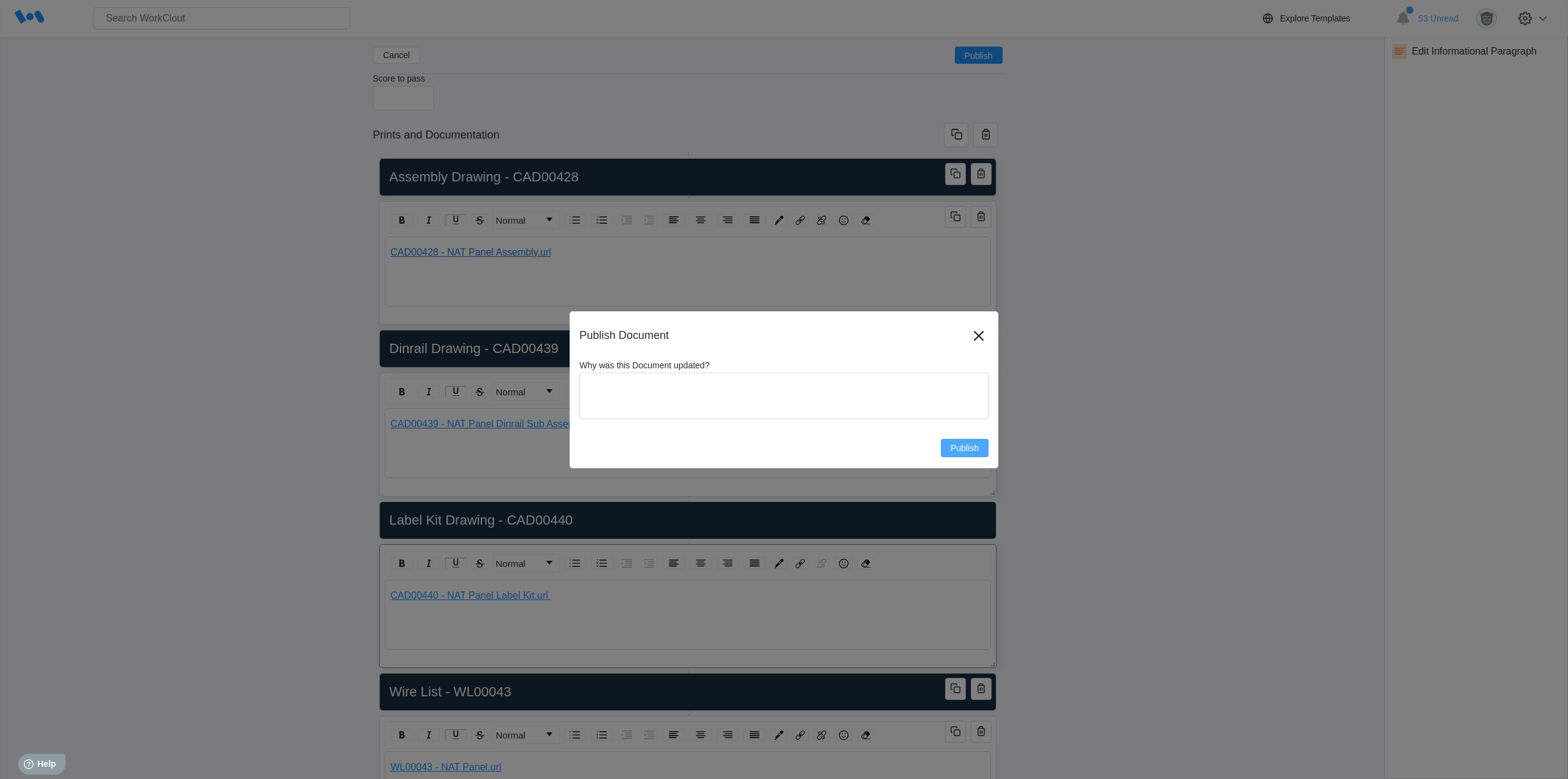
click at [966, 450] on span "Publish" at bounding box center [964, 448] width 28 height 9
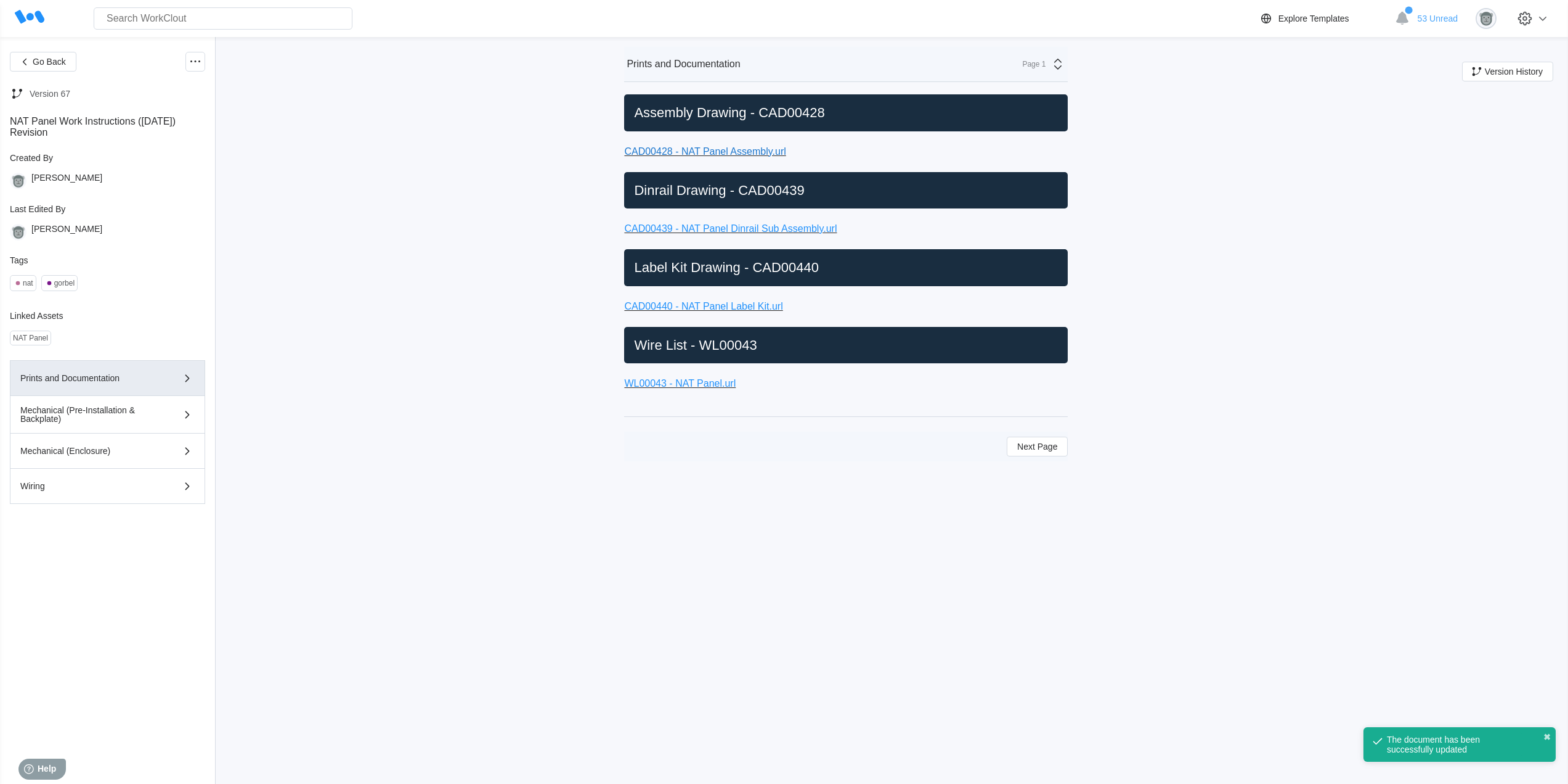
click at [728, 305] on link "CAD00440 - NAT Panel Label Kit.url" at bounding box center [704, 306] width 158 height 10
click at [792, 230] on link "CAD00439 - NAT Panel Dinrail Sub Assembly.url" at bounding box center [730, 228] width 212 height 10
click at [756, 151] on link "CAD00428 - NAT Panel Assembly.url" at bounding box center [705, 151] width 162 height 10
click at [1355, 338] on div "Go Back Version 67 NAT Panel Work Instructions ([DATE]) Revision Created By [PE…" at bounding box center [784, 411] width 1568 height 747
click at [424, 262] on div "Go Back Version 67 NAT Panel Work Instructions ([DATE]) Revision Created By [PE…" at bounding box center [784, 411] width 1568 height 747
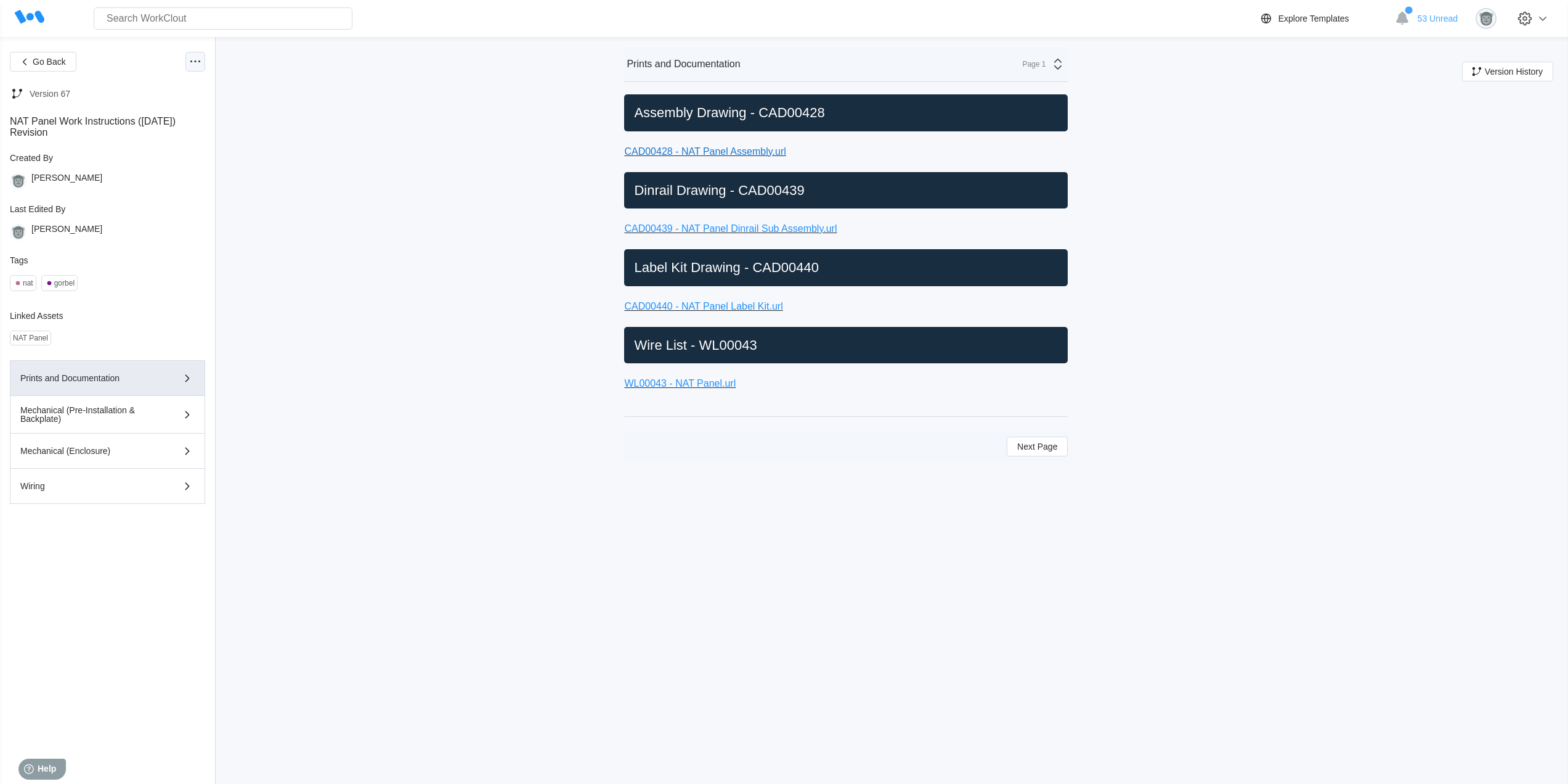
click at [195, 62] on circle at bounding box center [195, 61] width 2 height 2
click at [132, 125] on div "Edit Document" at bounding box center [136, 120] width 57 height 9
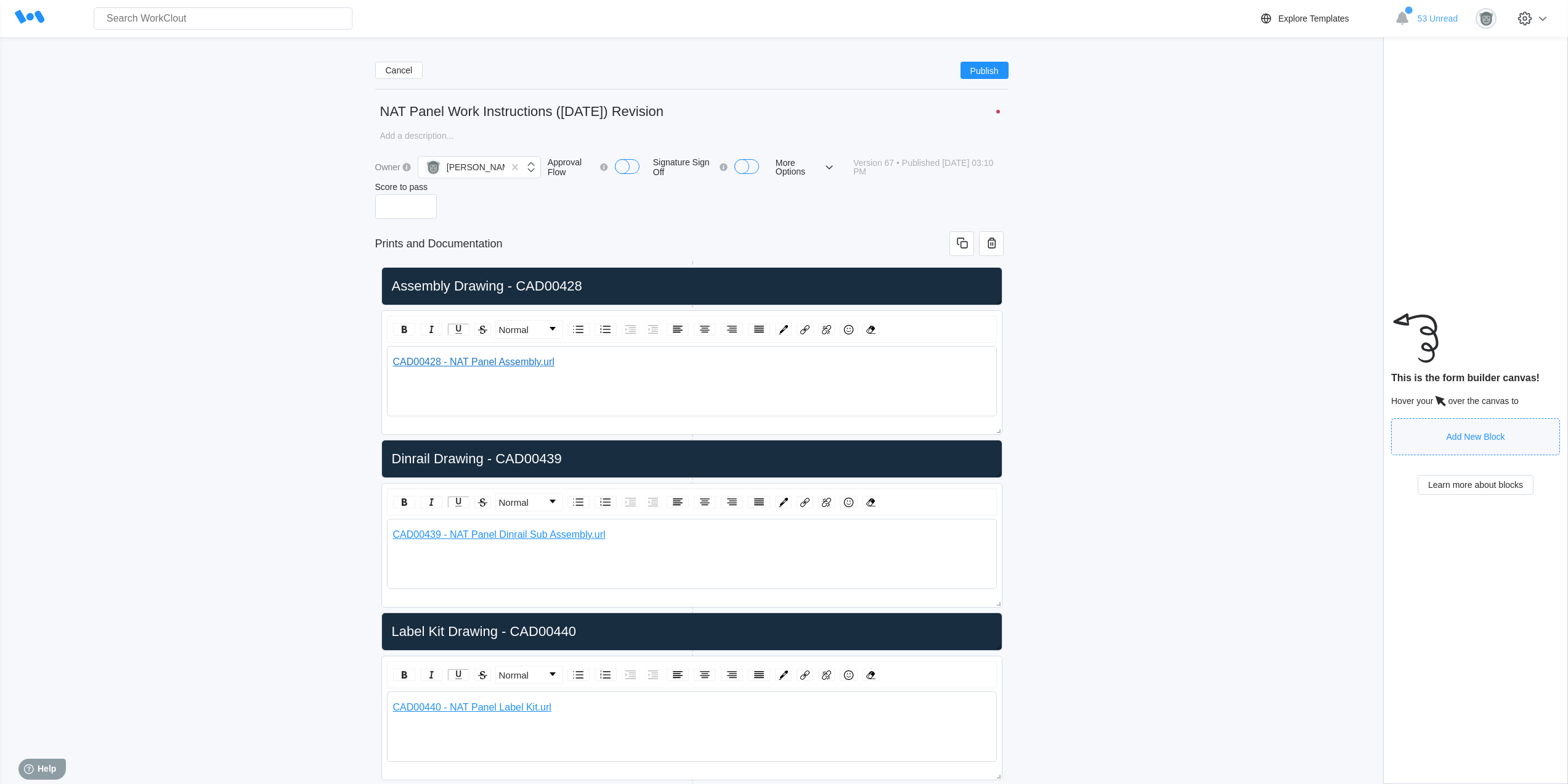
click at [1107, 323] on div "Cancel Publish NAT Panel Work Instructions ([DATE]) Revision x Owner [PERSON_NA…" at bounding box center [784, 538] width 1529 height 972
click at [525, 364] on span "CAD00428 - NAT Panel Assembly.url" at bounding box center [474, 361] width 162 height 10
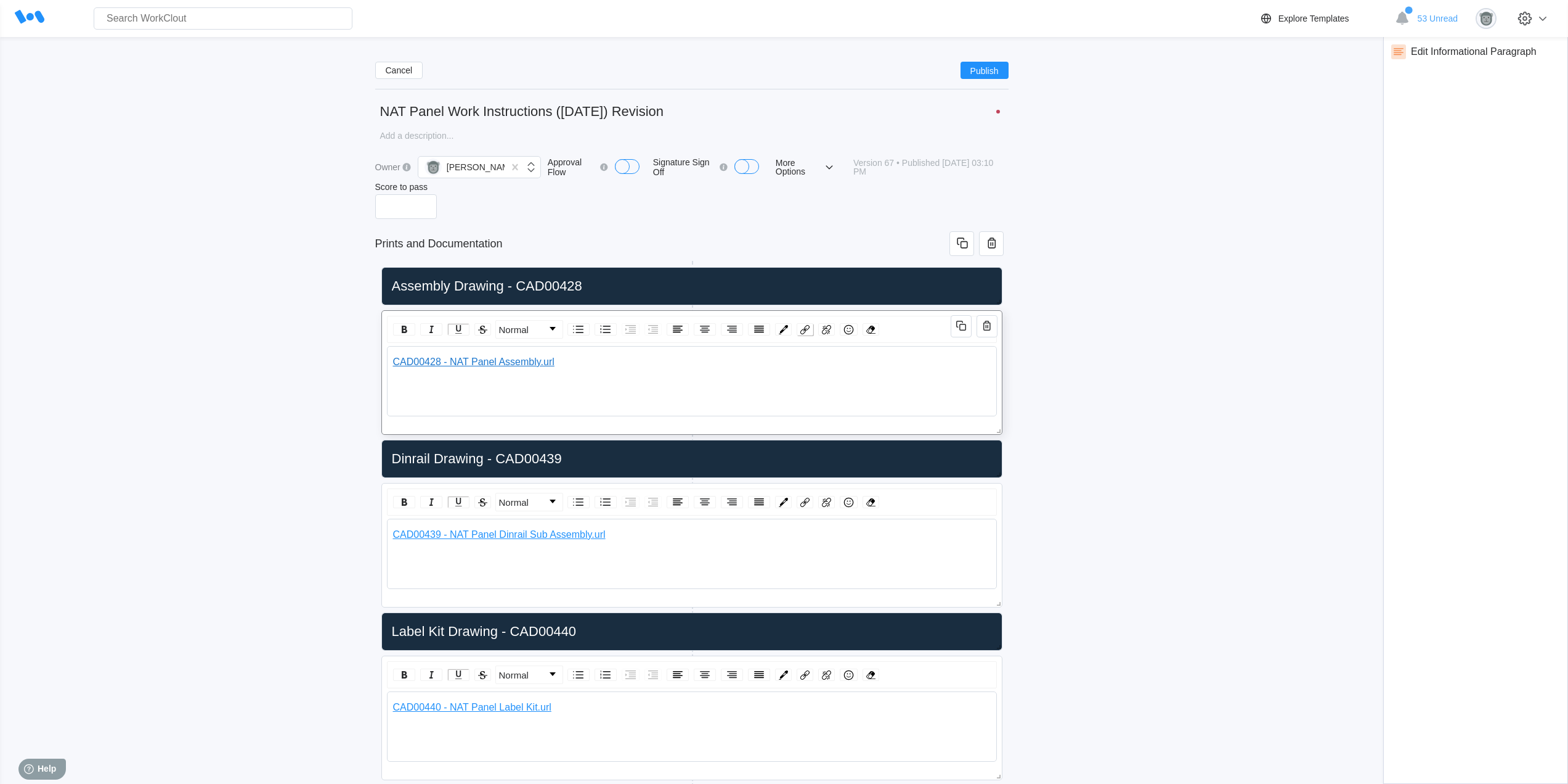
click at [805, 326] on img "rdw-link-control" at bounding box center [805, 330] width 9 height 9
drag, startPoint x: 815, startPoint y: 413, endPoint x: 1015, endPoint y: 412, distance: 200.0
click at [1015, 412] on div "Cancel Publish NAT Panel Work Instructions ([DATE]) Revision x Owner [PERSON_NA…" at bounding box center [784, 538] width 1529 height 972
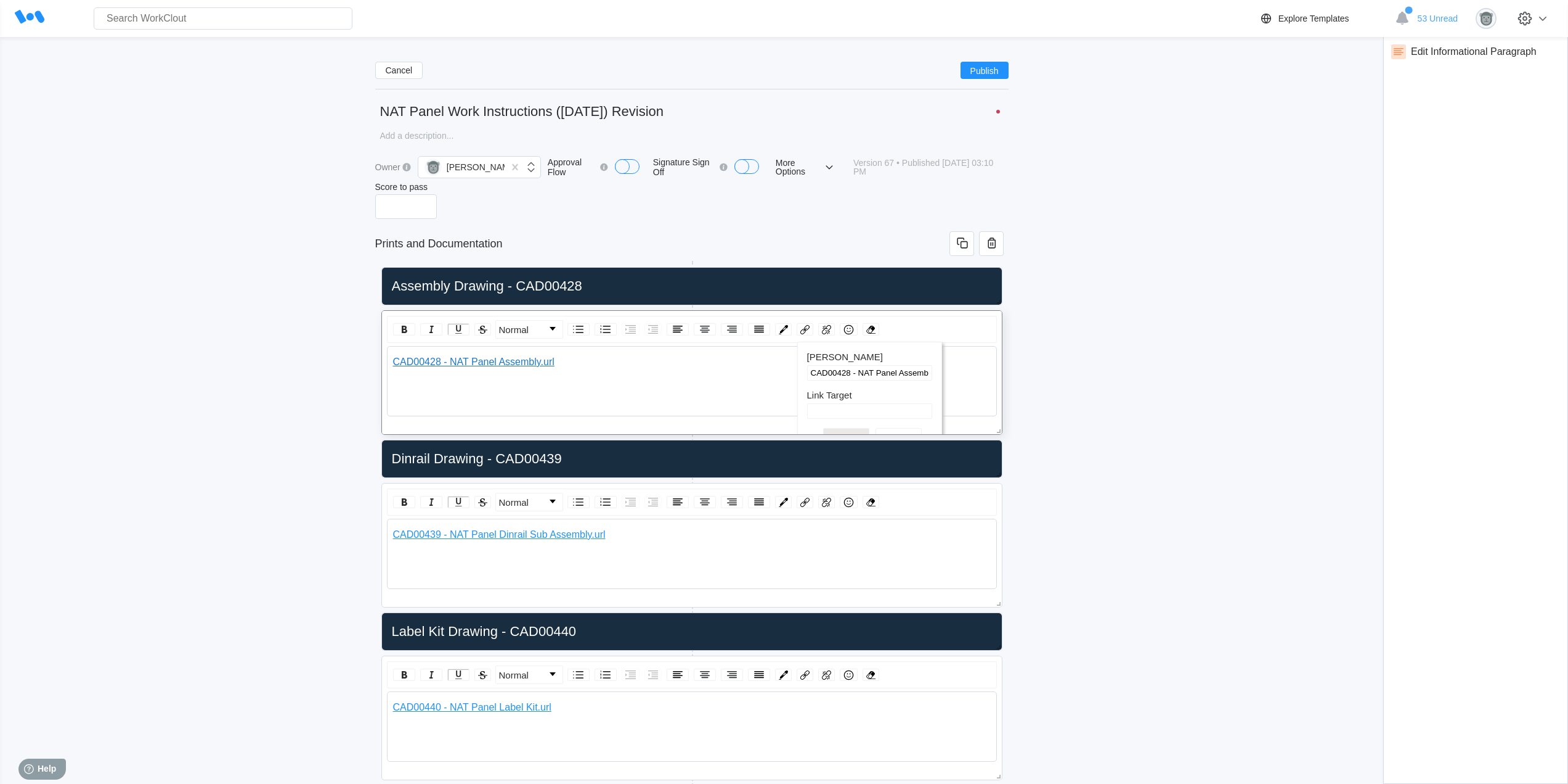
paste input "[URL][DOMAIN_NAME]"
click at [698, 377] on div "CAD00428 - NAT Panel Assembly.url" at bounding box center [692, 369] width 599 height 26
click at [997, 69] on span "Publish" at bounding box center [984, 70] width 28 height 8
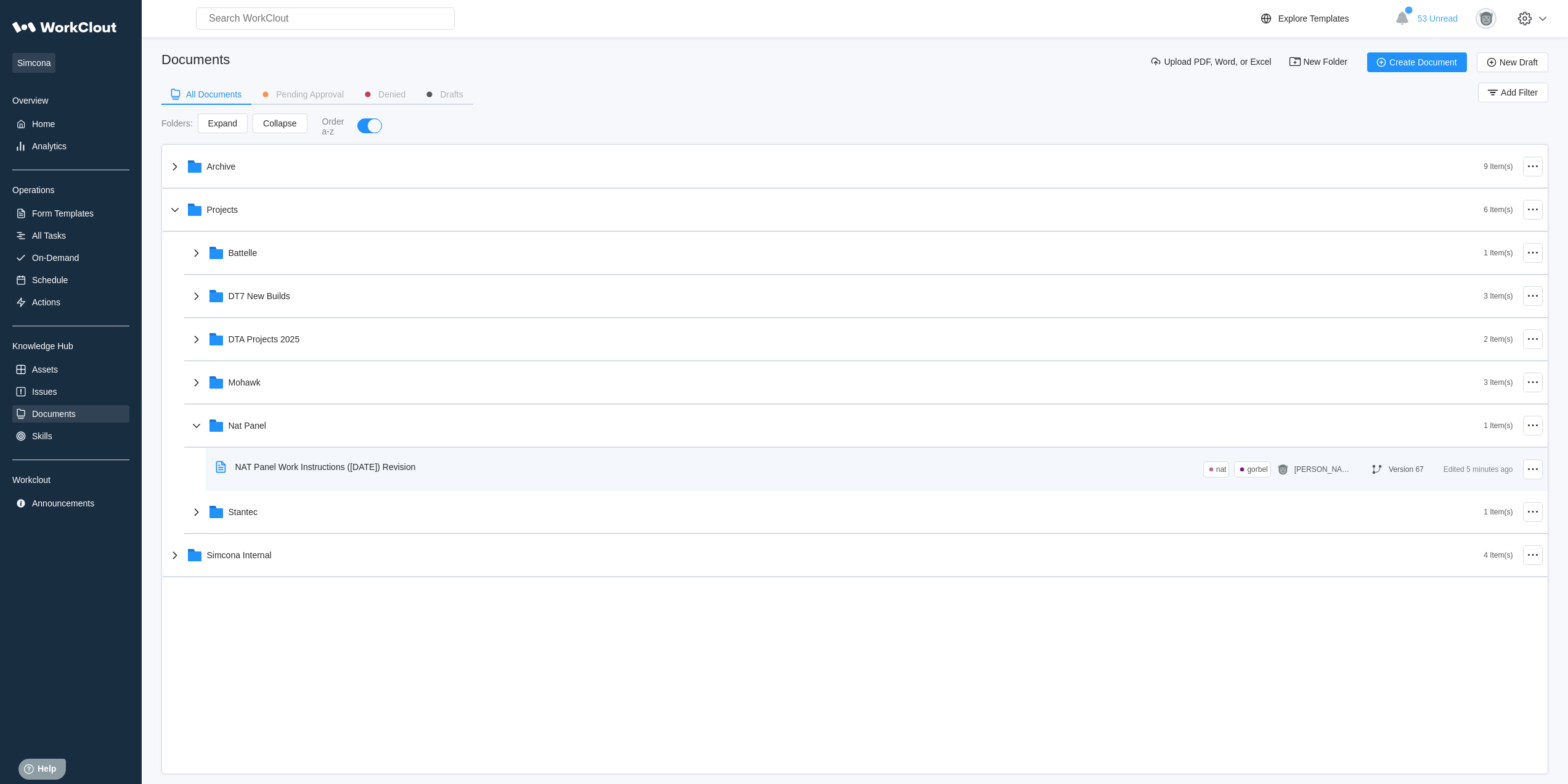
click at [415, 470] on div "NAT Panel Work Instructions ([DATE]) Revision" at bounding box center [326, 466] width 181 height 9
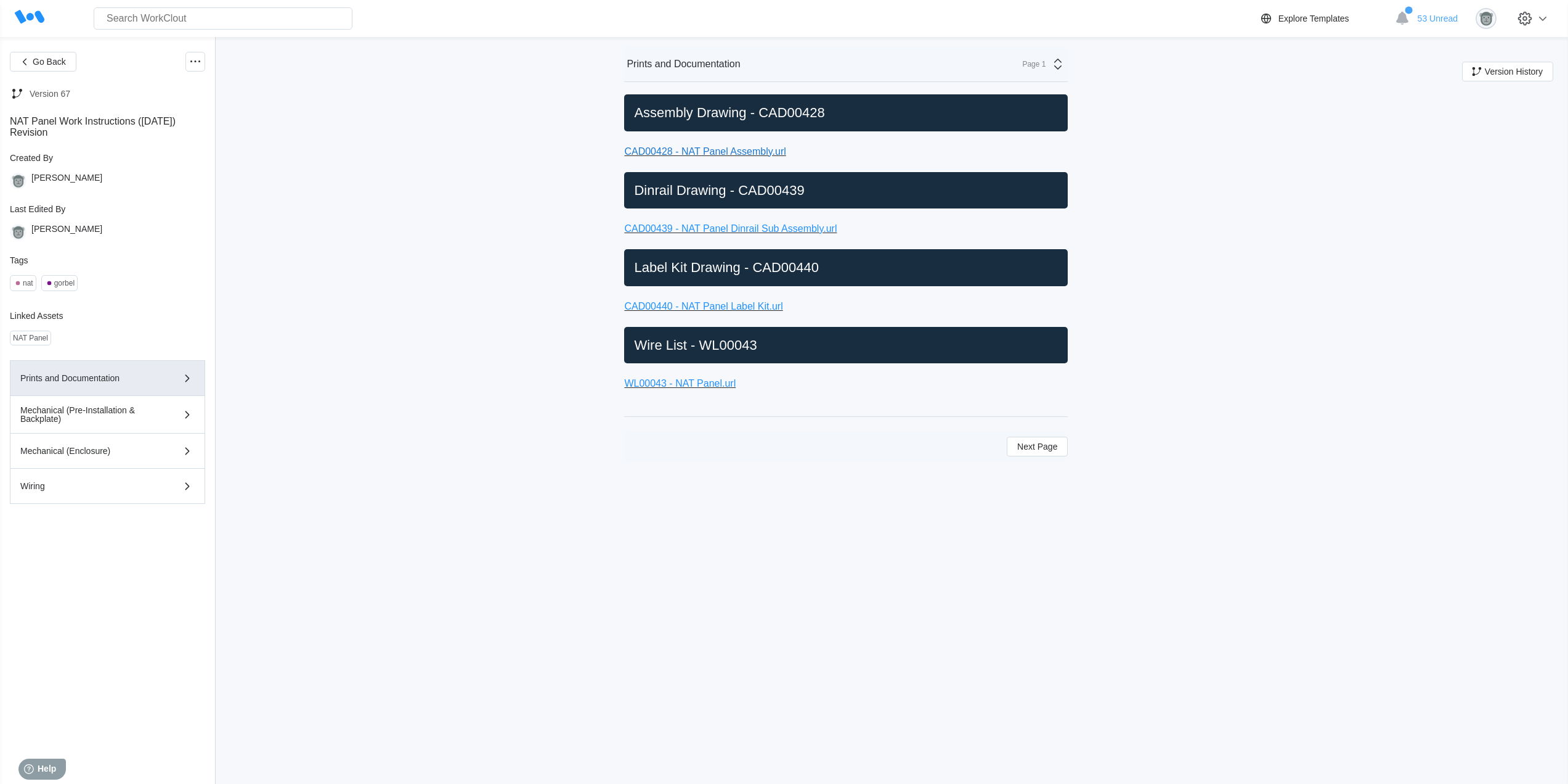
click at [728, 151] on link "CAD00428 - NAT Panel Assembly.url" at bounding box center [705, 151] width 162 height 10
click at [190, 59] on icon at bounding box center [195, 61] width 15 height 15
click at [158, 122] on div "Edit Document" at bounding box center [136, 120] width 57 height 9
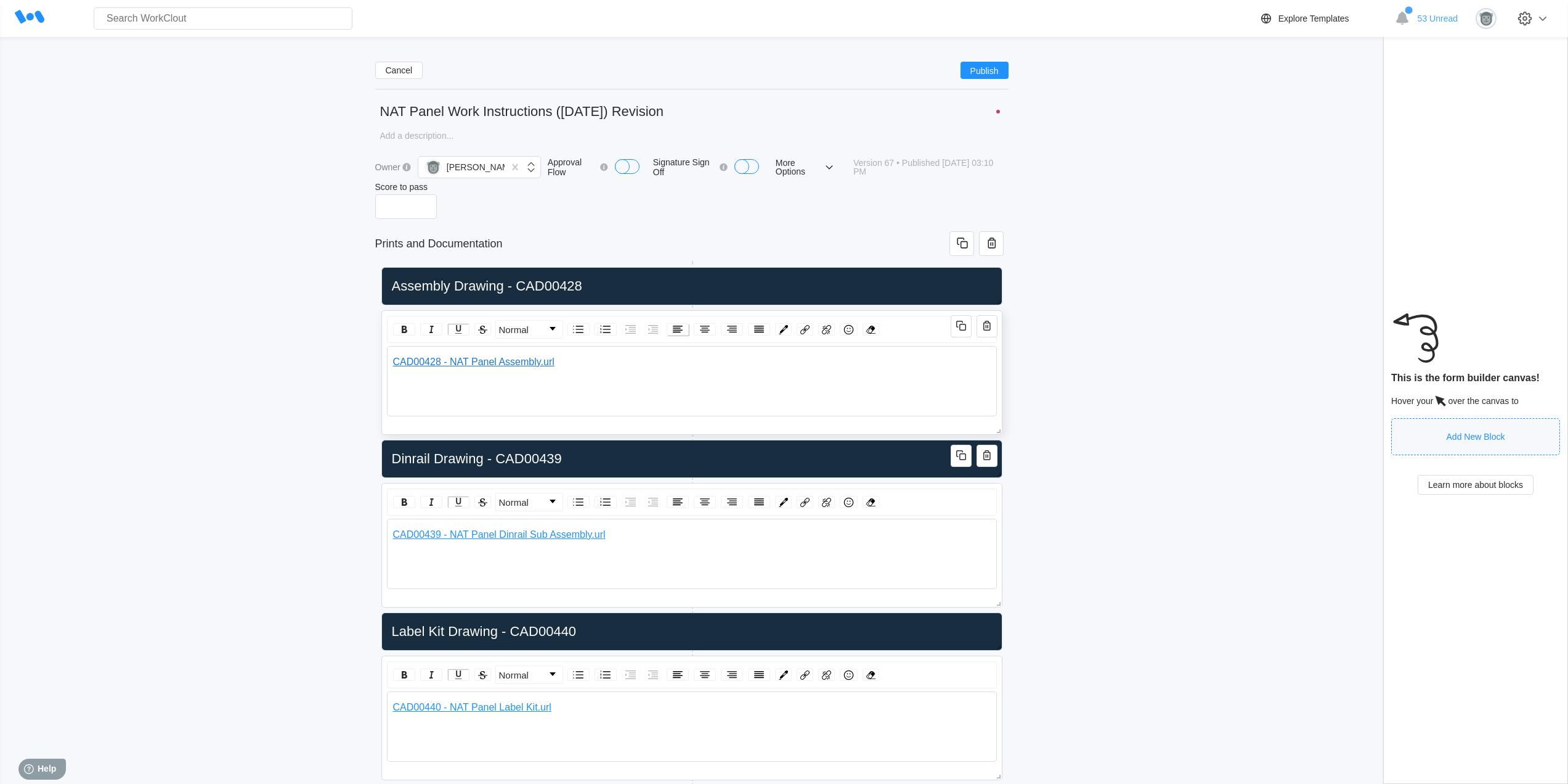
click at [685, 331] on img "rdw-textalign-control" at bounding box center [678, 329] width 15 height 15
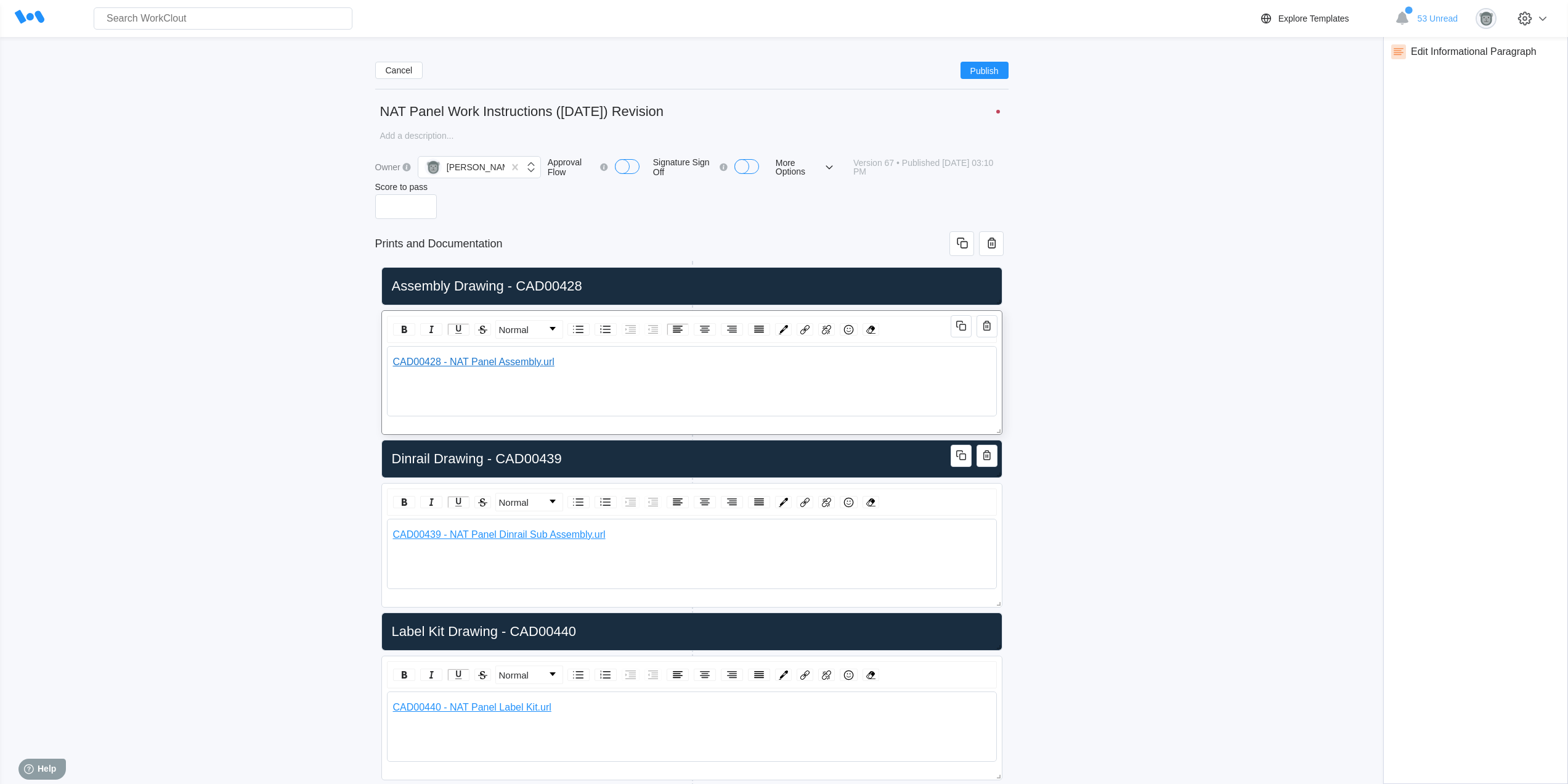
click at [673, 358] on div "CAD00428 - NAT Panel Assembly.url" at bounding box center [692, 362] width 599 height 31
drag, startPoint x: 574, startPoint y: 358, endPoint x: 356, endPoint y: 367, distance: 218.2
click at [356, 367] on div "Cancel Publish NAT Panel Work Instructions ([DATE]) Revision x Owner [PERSON_NA…" at bounding box center [784, 538] width 1529 height 972
click at [801, 332] on img "rdw-link-control" at bounding box center [805, 330] width 9 height 9
click at [842, 378] on input "[PERSON_NAME]" at bounding box center [870, 373] width 125 height 15
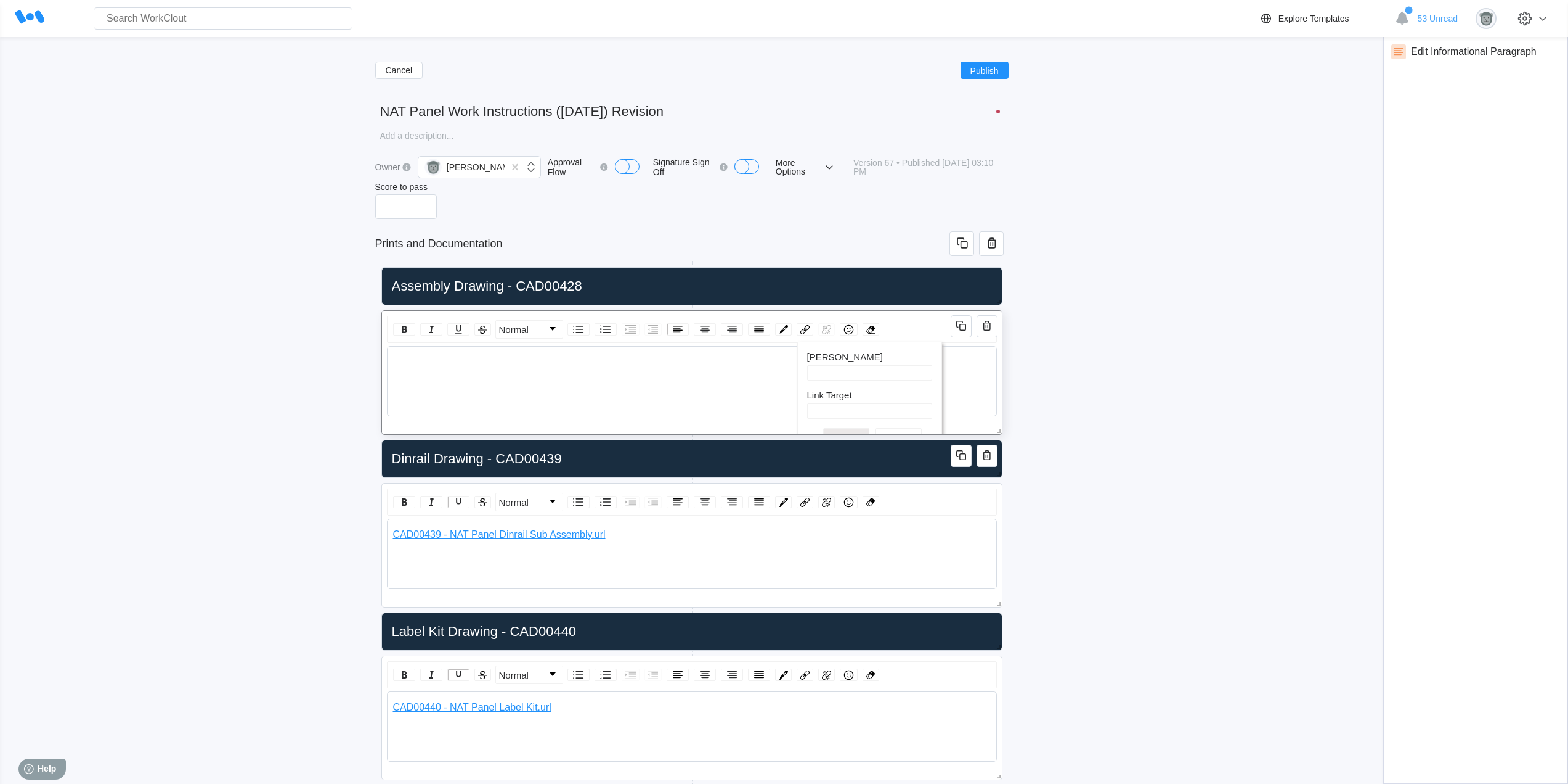
click at [832, 410] on input "Link Target" at bounding box center [870, 411] width 125 height 15
paste input "[URL][DOMAIN_NAME]"
click at [831, 370] on input "[PERSON_NAME]" at bounding box center [870, 373] width 125 height 15
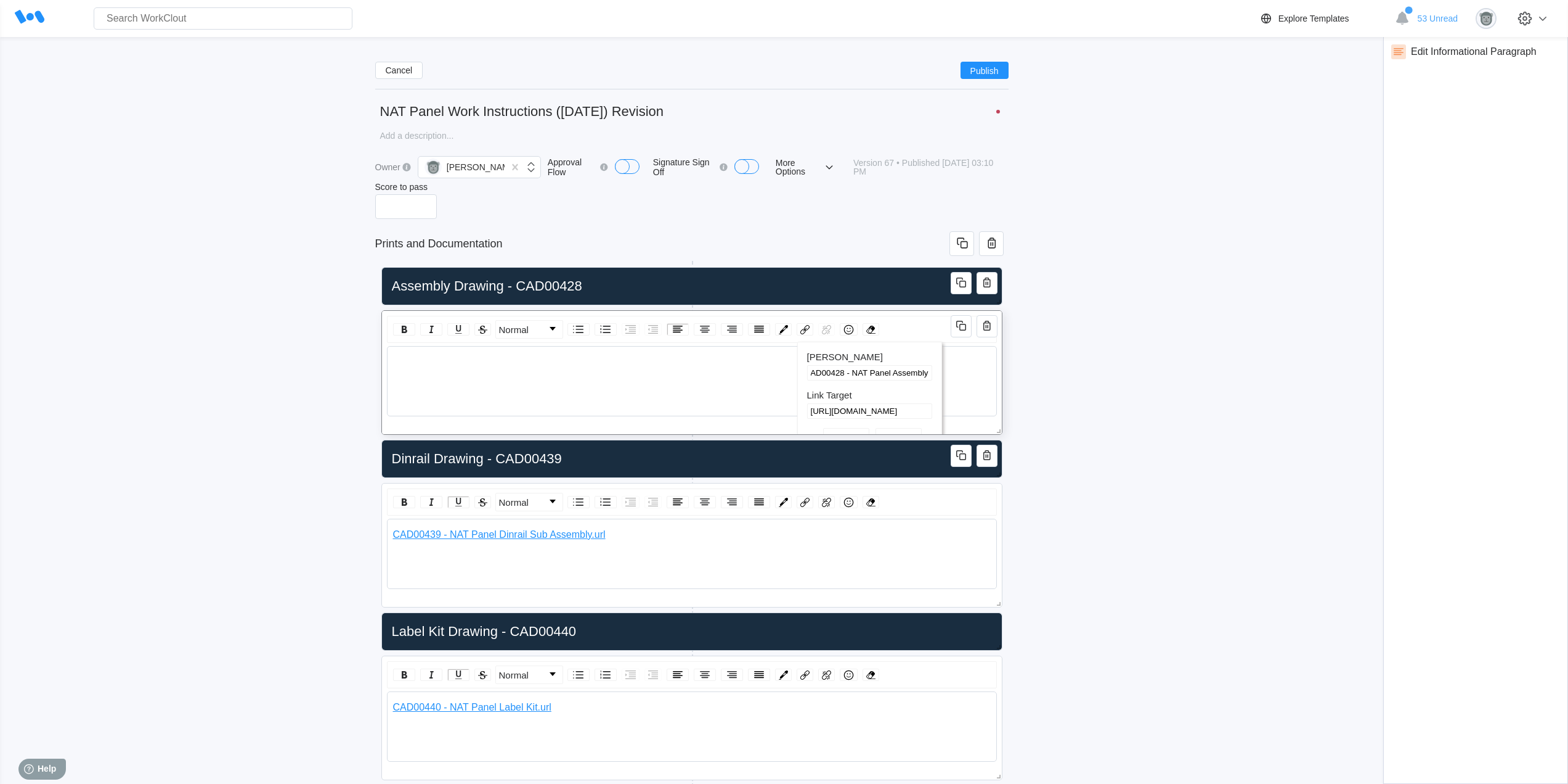
click at [599, 402] on div "rdw-wrapper" at bounding box center [692, 381] width 610 height 71
drag, startPoint x: 509, startPoint y: 354, endPoint x: 332, endPoint y: 354, distance: 177.0
click at [332, 354] on div "Cancel Publish NAT Panel Work Instructions ([DATE]) Revision x Owner [PERSON_NA…" at bounding box center [784, 538] width 1529 height 972
click at [799, 331] on div "rdw-link-control" at bounding box center [804, 329] width 16 height 12
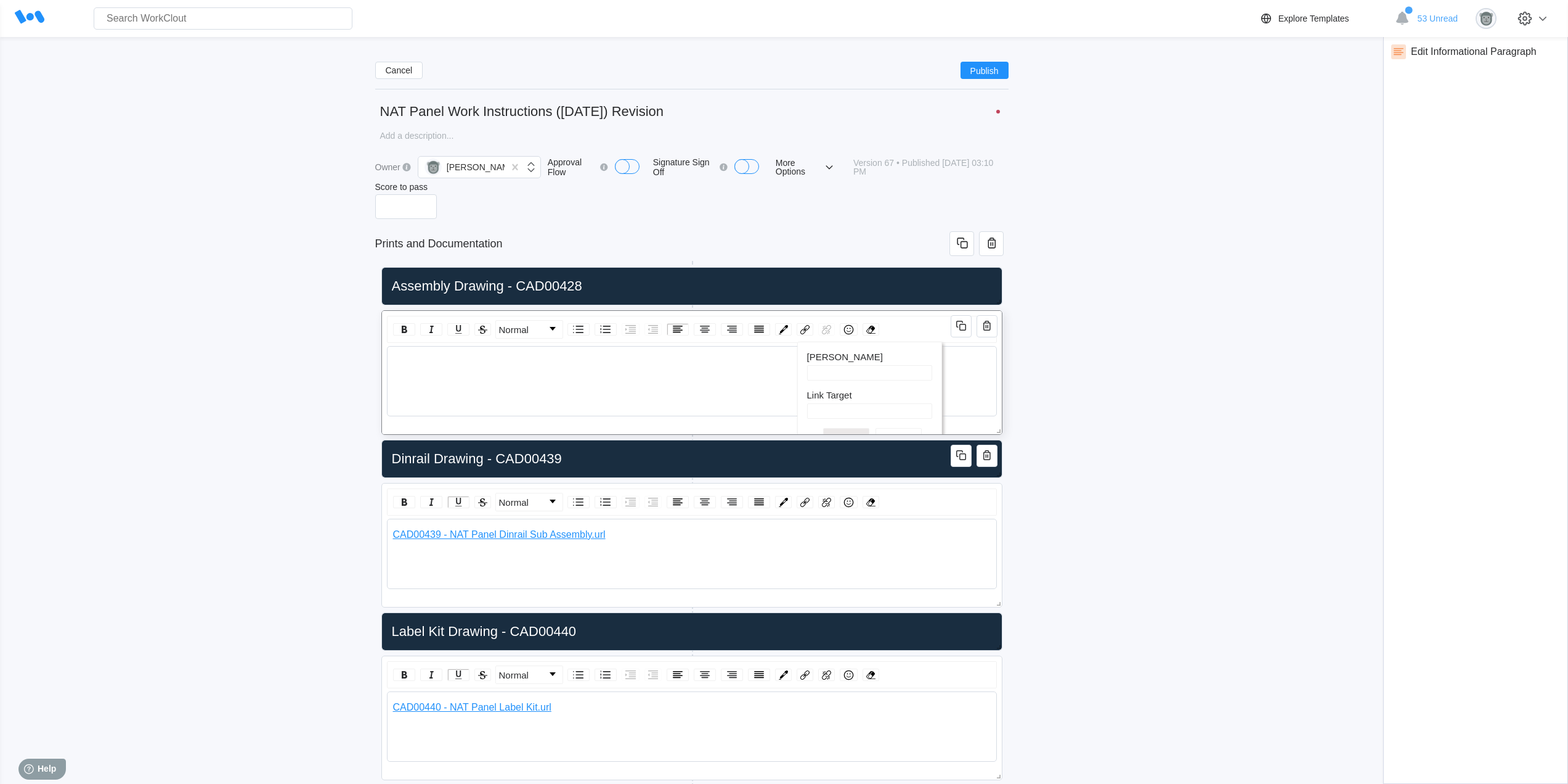
click at [438, 368] on div "rdw-editor" at bounding box center [692, 362] width 599 height 31
click at [991, 67] on span "Publish" at bounding box center [984, 70] width 28 height 8
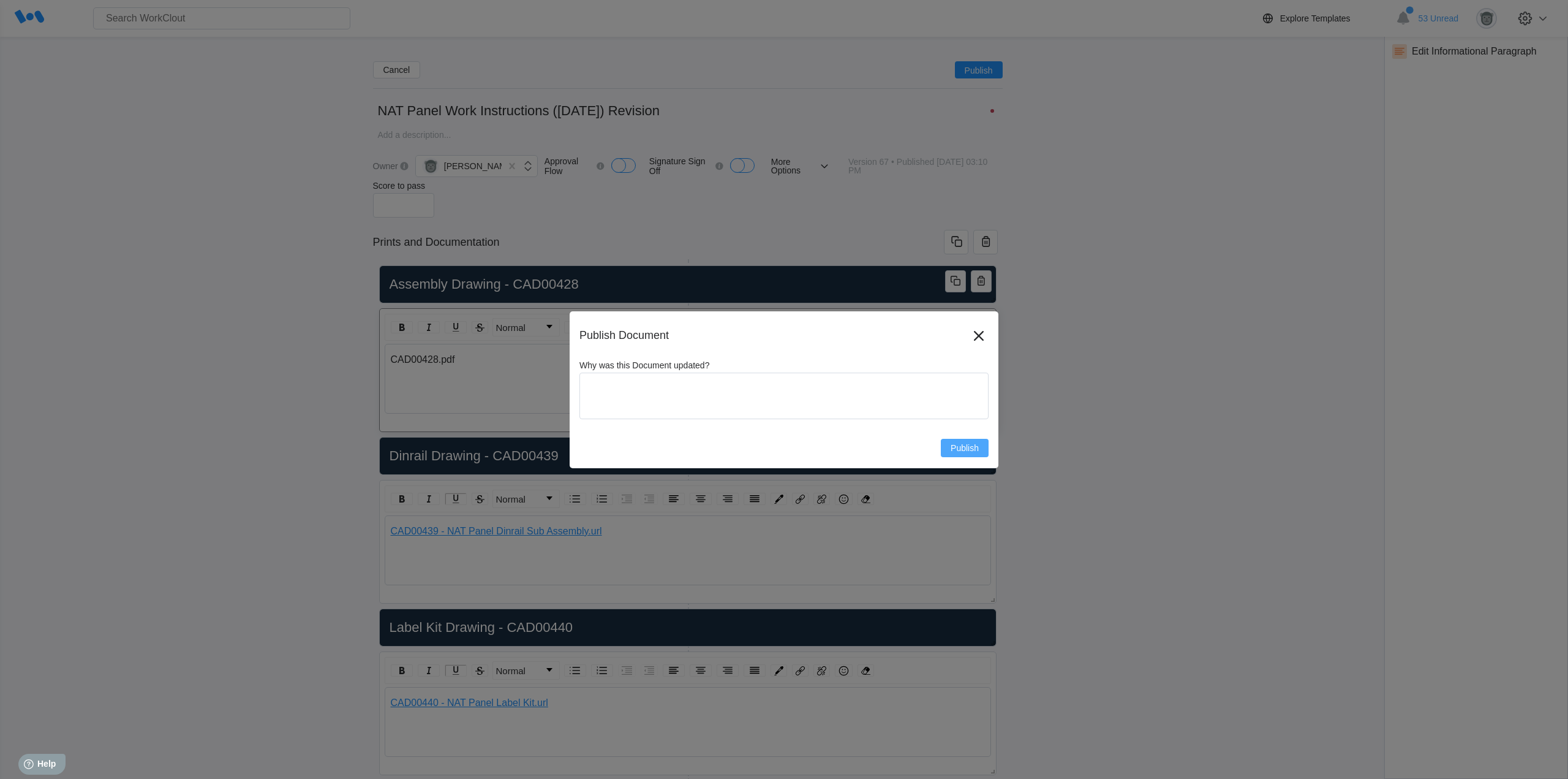
click at [967, 451] on span "Publish" at bounding box center [964, 448] width 28 height 9
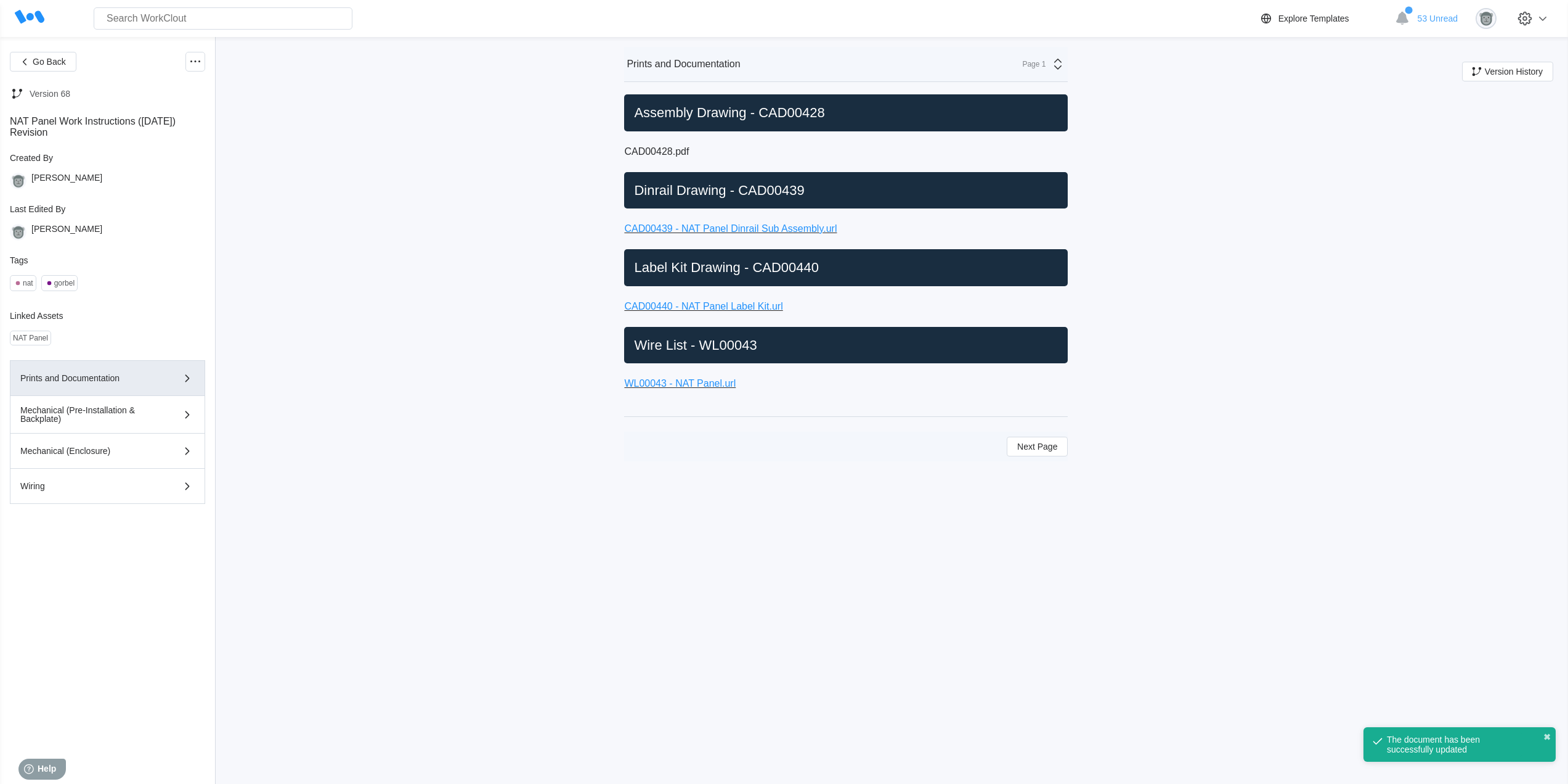
click at [669, 149] on link "CAD00428.pdf" at bounding box center [656, 151] width 65 height 10
click at [193, 61] on icon at bounding box center [195, 61] width 15 height 15
click at [156, 117] on div "Edit Document" at bounding box center [136, 120] width 57 height 9
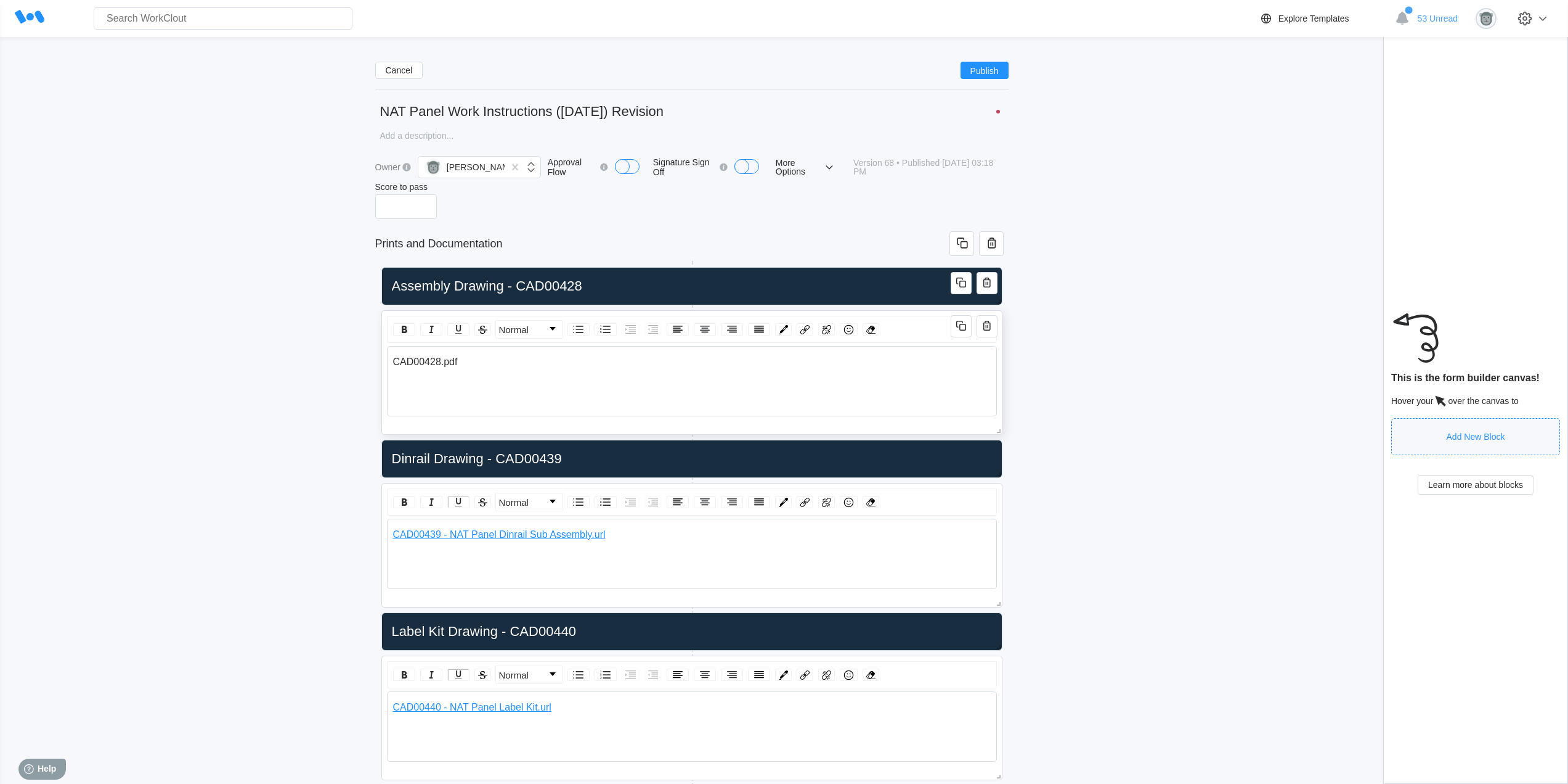
click at [470, 363] on div "CAD00428.pdf" at bounding box center [692, 361] width 599 height 11
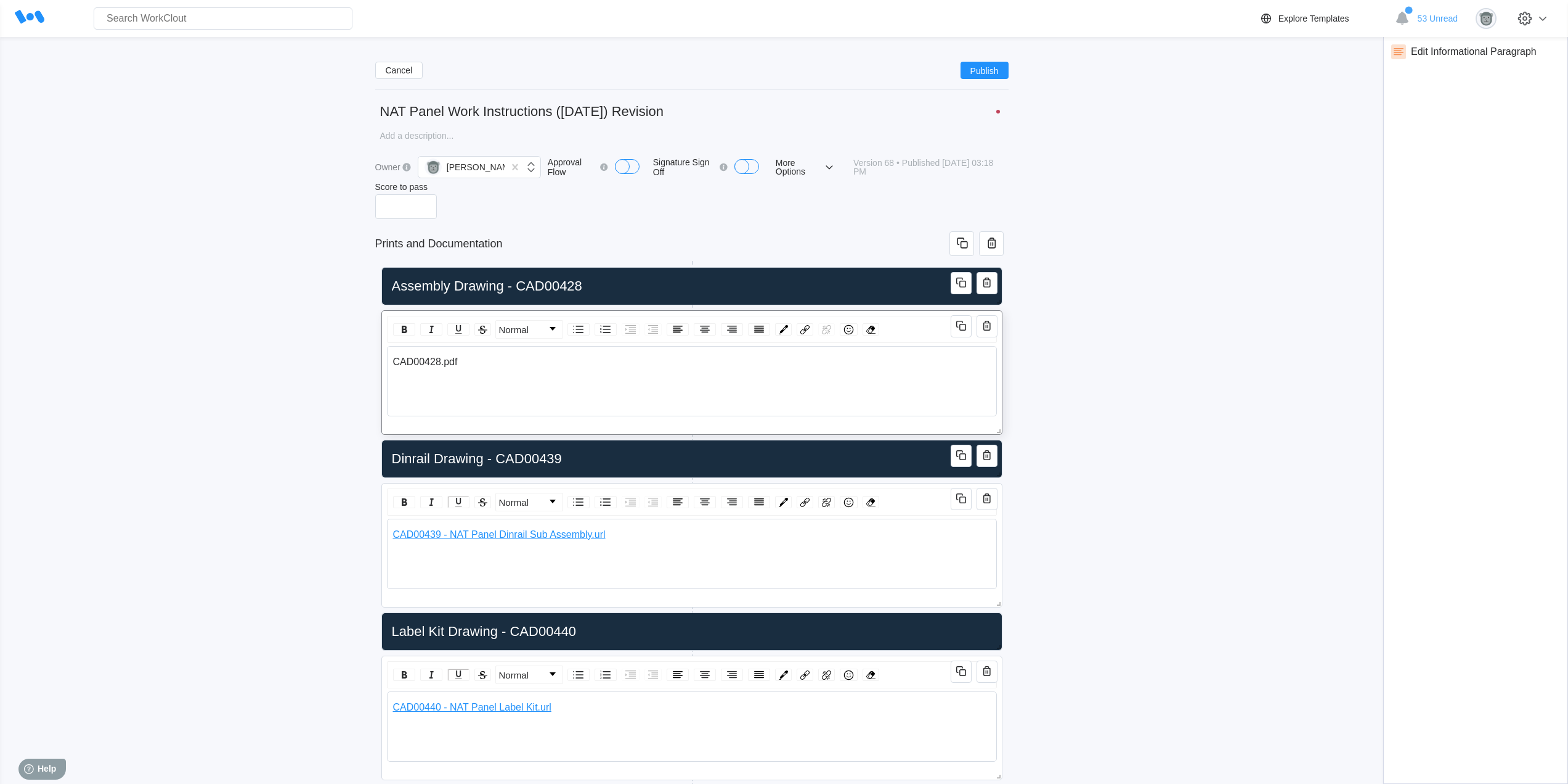
click at [462, 362] on div "CAD00428.pdf" at bounding box center [692, 361] width 599 height 11
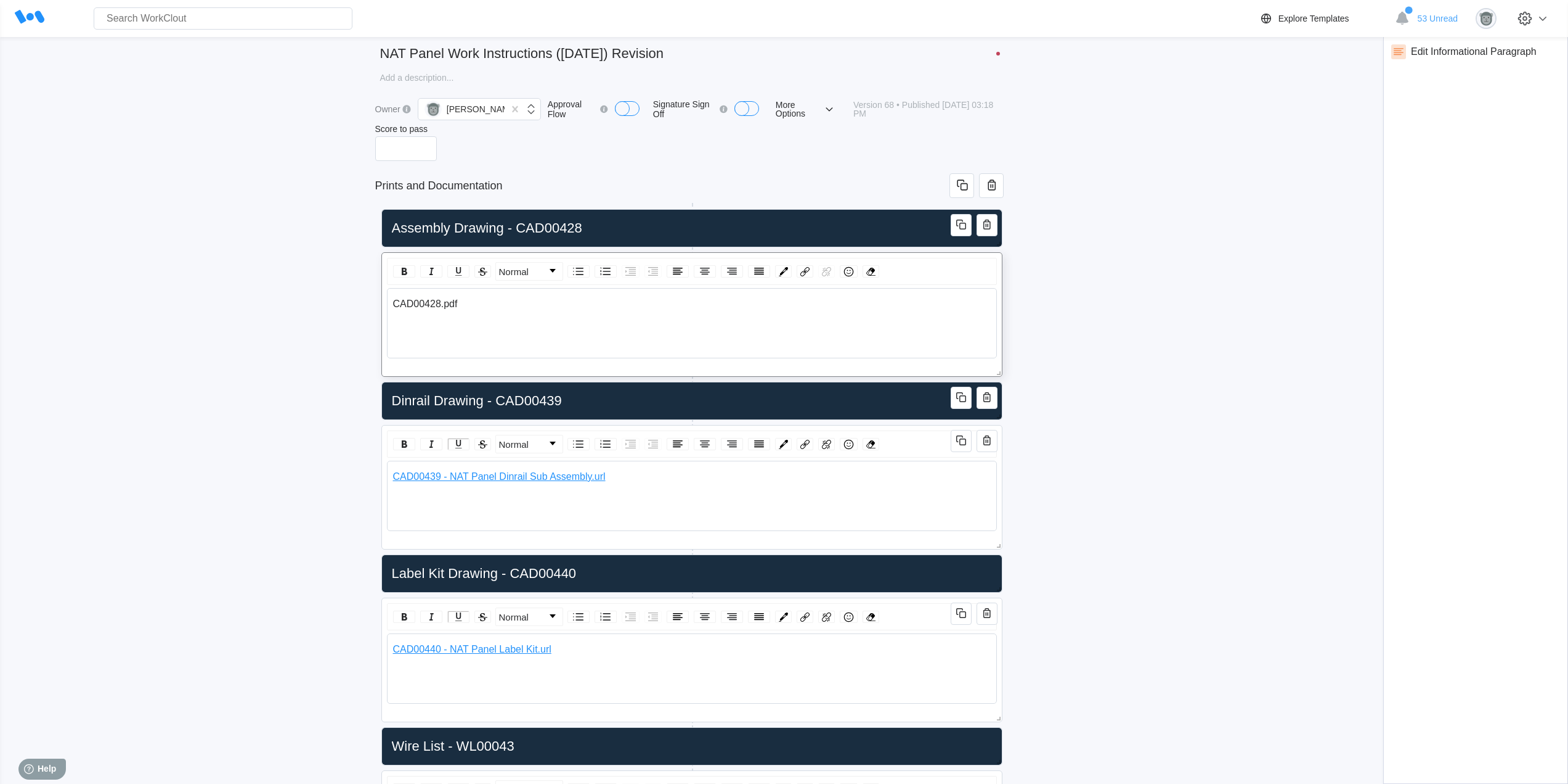
scroll to position [103, 0]
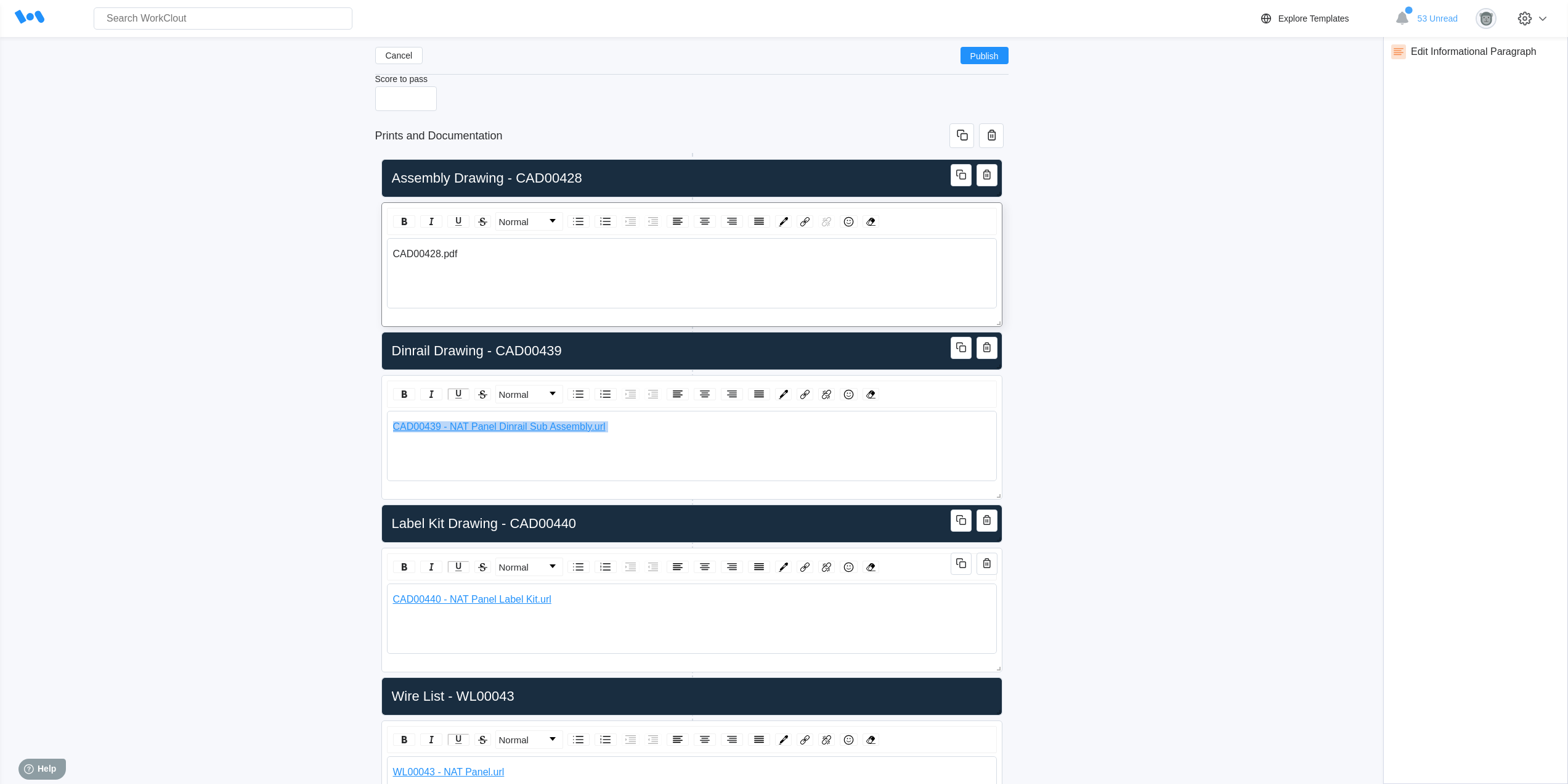
drag, startPoint x: 612, startPoint y: 431, endPoint x: 341, endPoint y: 418, distance: 271.3
click at [340, 418] on div "Cancel Publish NAT Panel Work Instructions ([DATE]) Revision x Owner [PERSON_NA…" at bounding box center [784, 433] width 1529 height 967
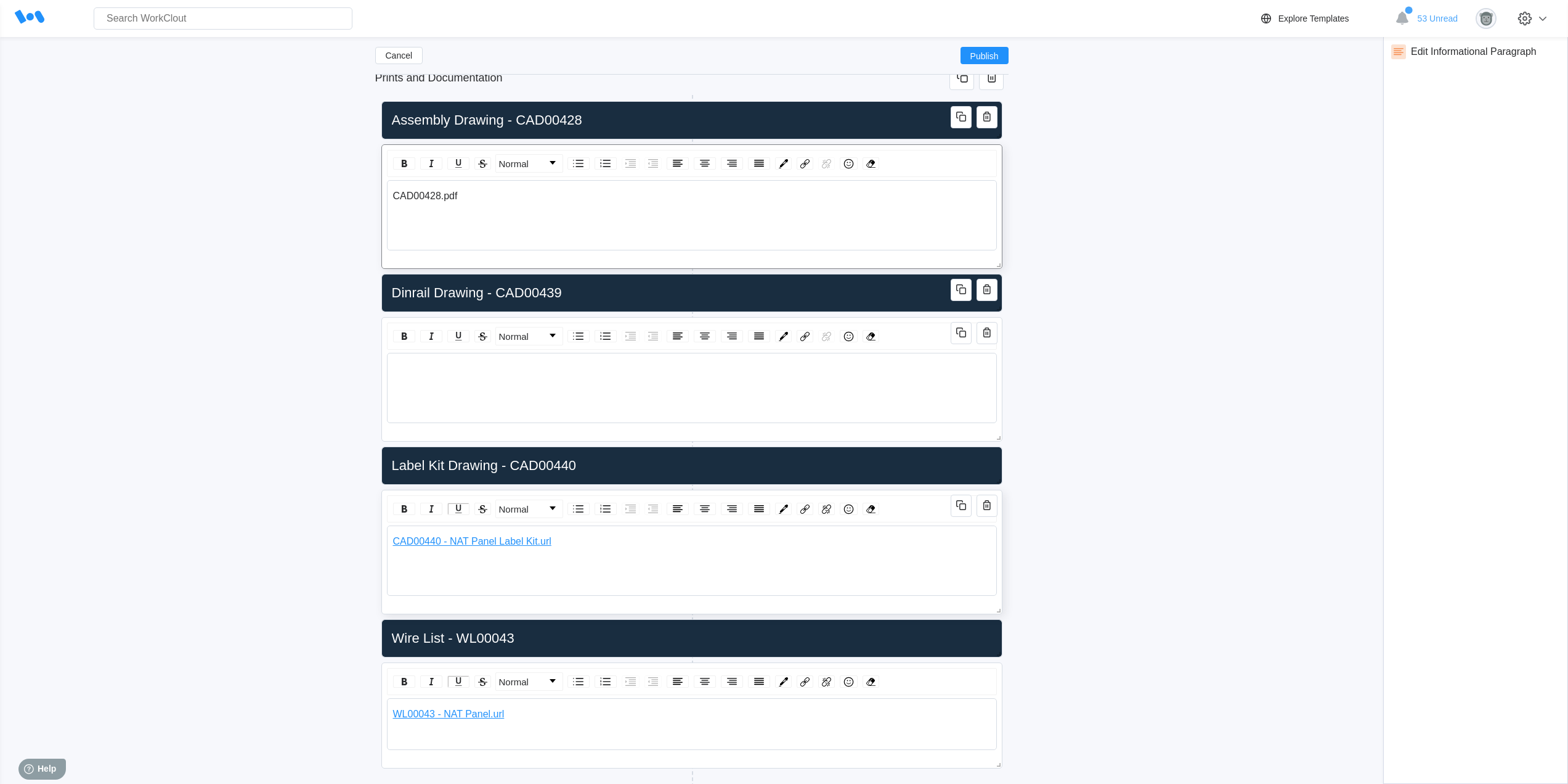
scroll to position [215, 0]
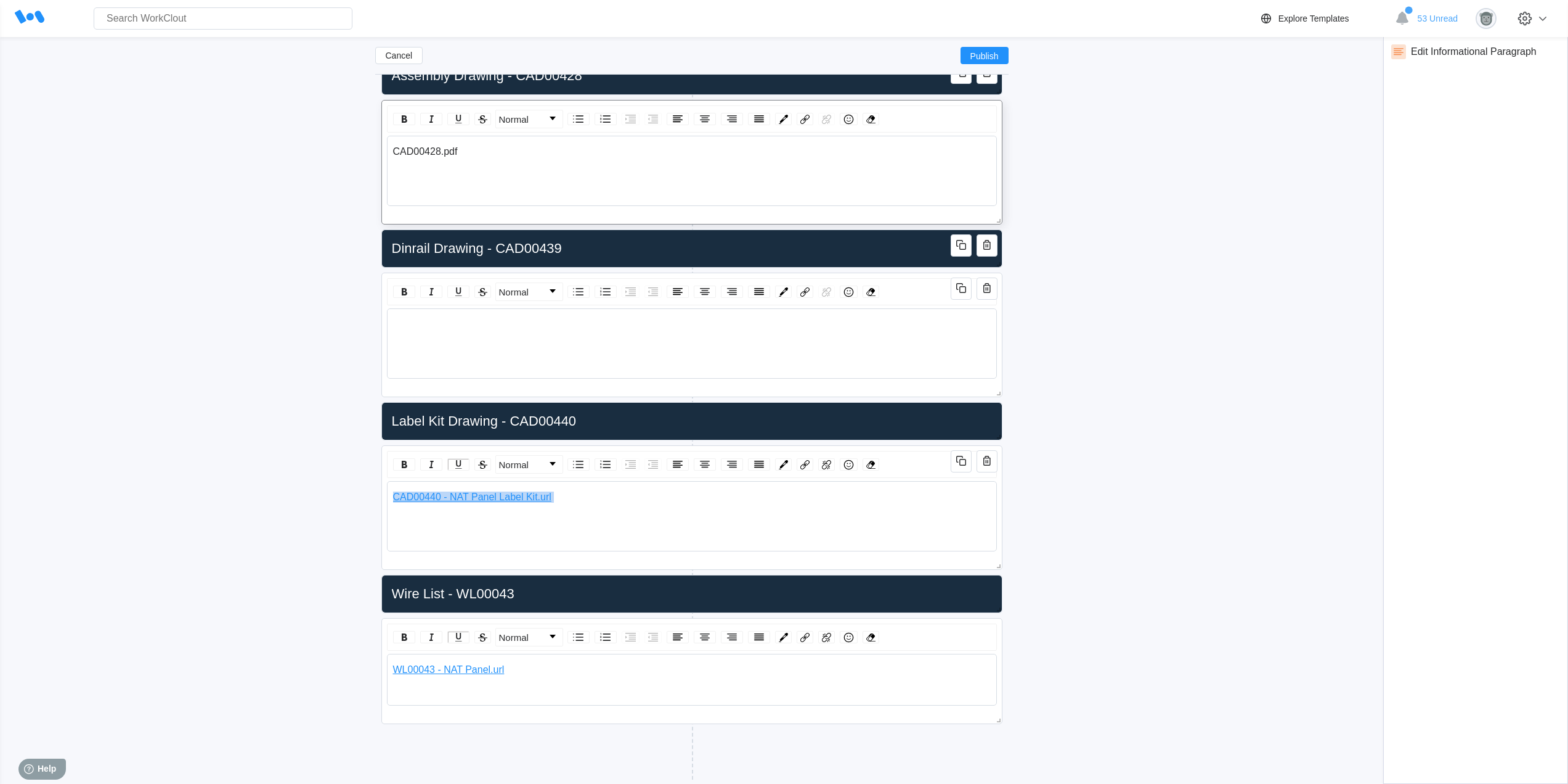
drag, startPoint x: 562, startPoint y: 499, endPoint x: 352, endPoint y: 494, distance: 210.1
click at [335, 491] on div "Cancel Publish NAT Panel Work Instructions ([DATE]) Revision x Owner [PERSON_NA…" at bounding box center [784, 325] width 1529 height 978
drag, startPoint x: 513, startPoint y: 670, endPoint x: 381, endPoint y: 667, distance: 132.0
click at [379, 670] on div "Assembly Drawing - CAD00428 Normal CAD00428.pdf Wire List - WL00043 Normal WL00…" at bounding box center [692, 415] width 634 height 729
click at [482, 325] on div "rdw-editor" at bounding box center [692, 324] width 599 height 11
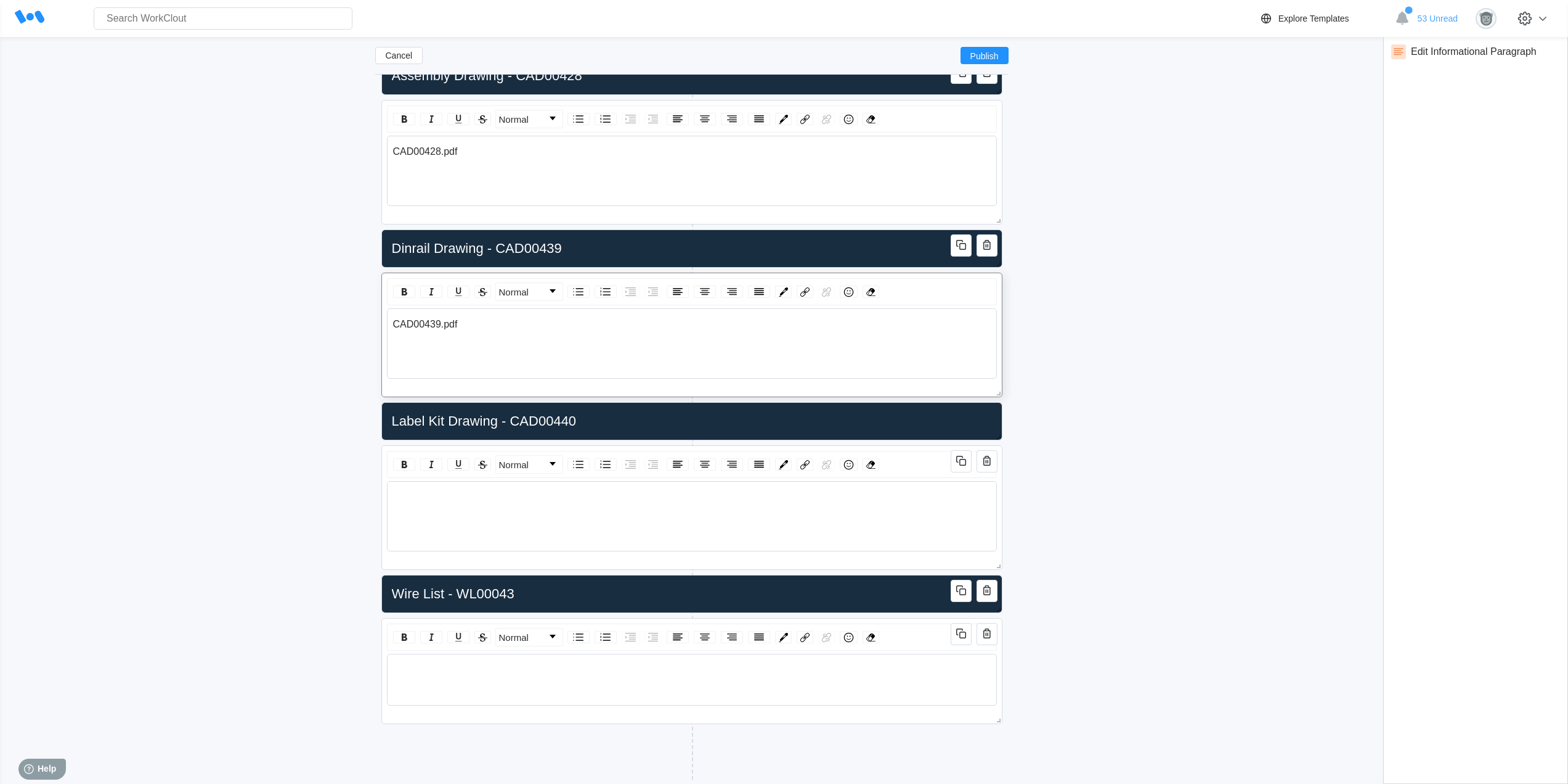
click at [1213, 408] on div "Cancel Publish NAT Panel Work Instructions ([DATE]) Revision x Owner [PERSON_NA…" at bounding box center [784, 325] width 1529 height 978
click at [468, 497] on div "rdw-editor" at bounding box center [692, 497] width 599 height 11
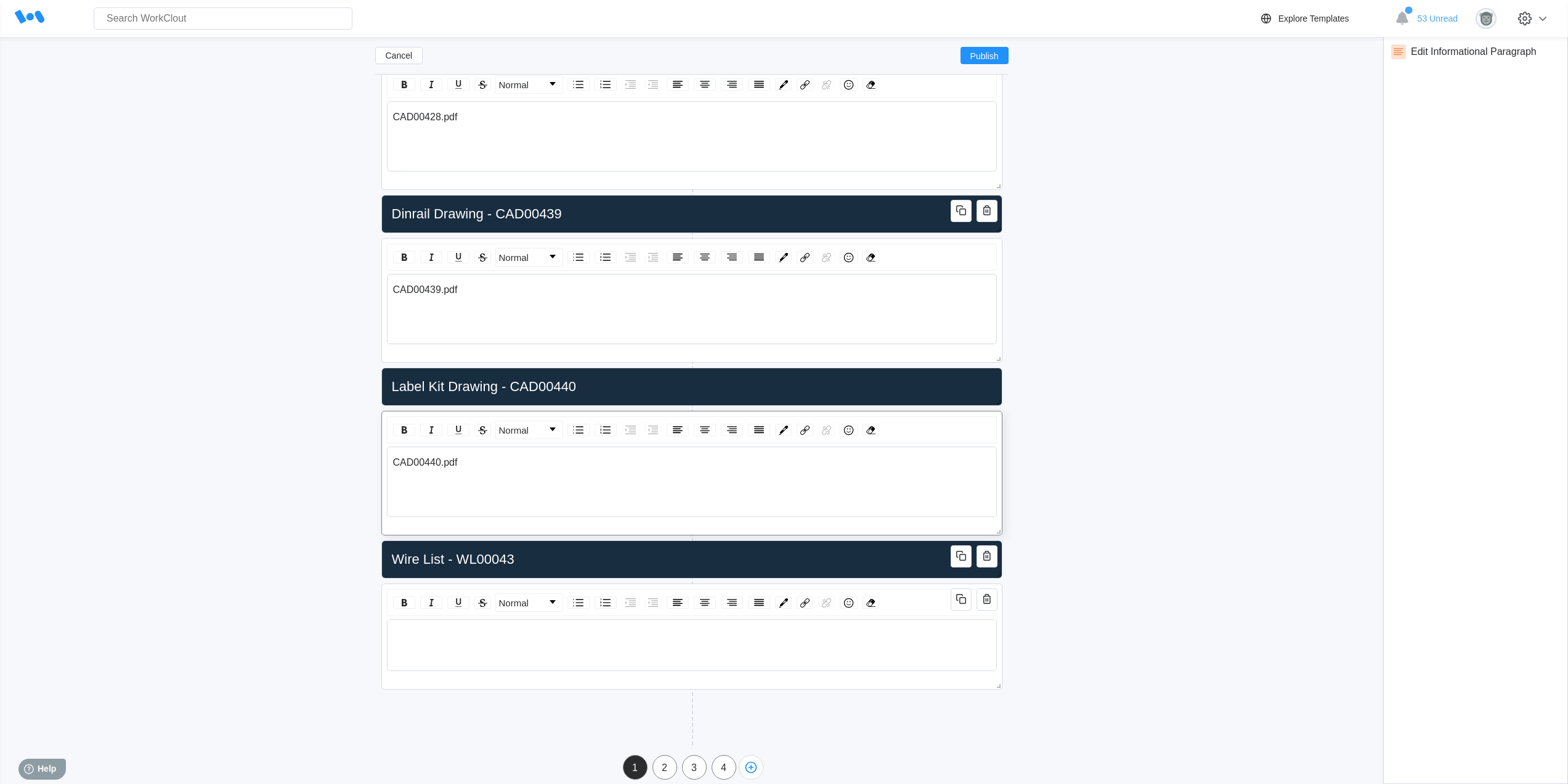
scroll to position [265, 0]
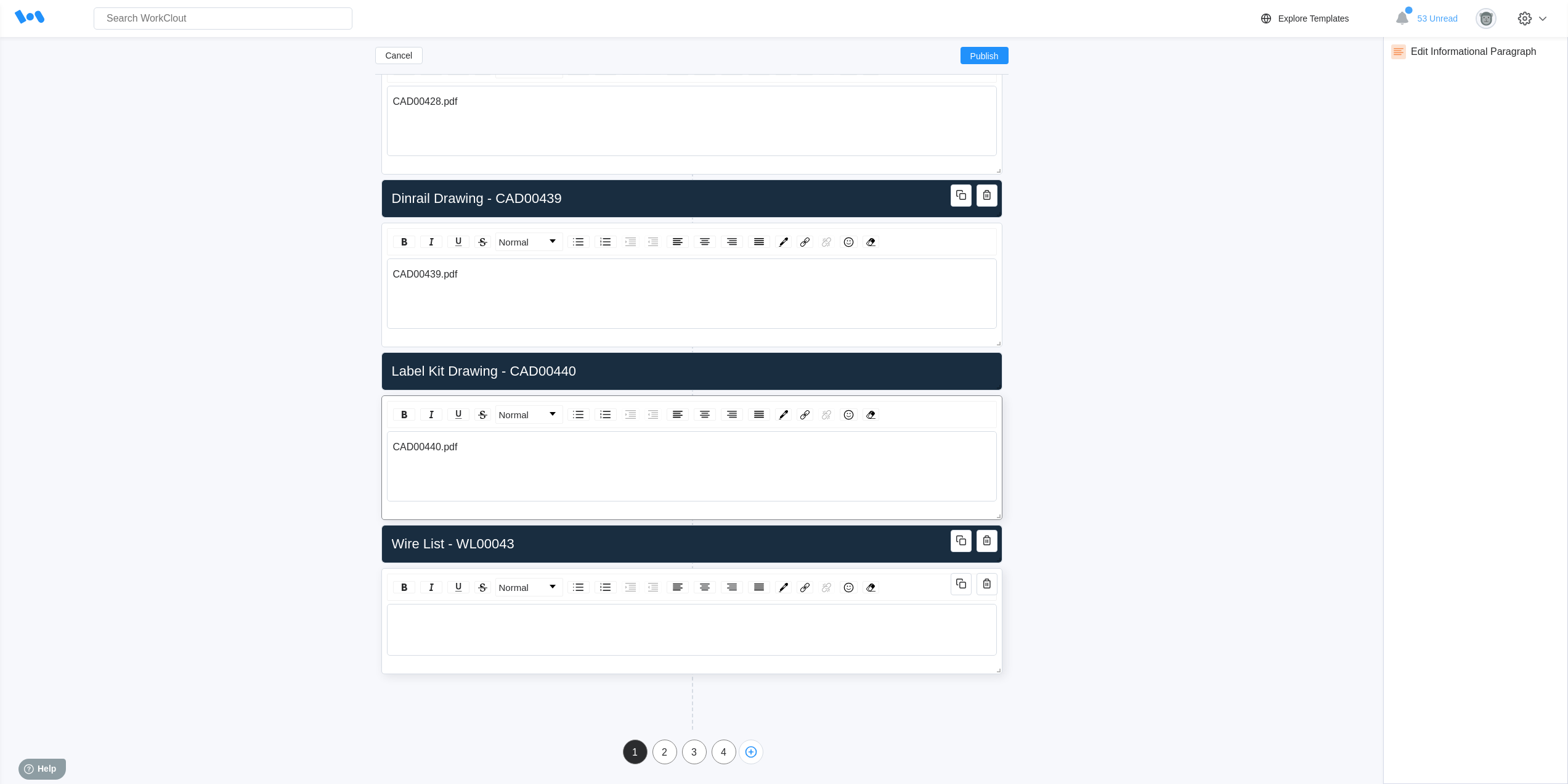
click at [445, 616] on div "rdw-editor" at bounding box center [692, 620] width 599 height 11
drag, startPoint x: 578, startPoint y: 617, endPoint x: 562, endPoint y: 620, distance: 16.3
click at [577, 617] on div "WL00043 - NAT Panel.xlsm" at bounding box center [692, 620] width 599 height 11
drag, startPoint x: 556, startPoint y: 623, endPoint x: 268, endPoint y: 623, distance: 288.0
click at [268, 626] on div "Cancel Publish NAT Panel Work Instructions ([DATE]) Revision x Owner [PERSON_NA…" at bounding box center [784, 275] width 1529 height 978
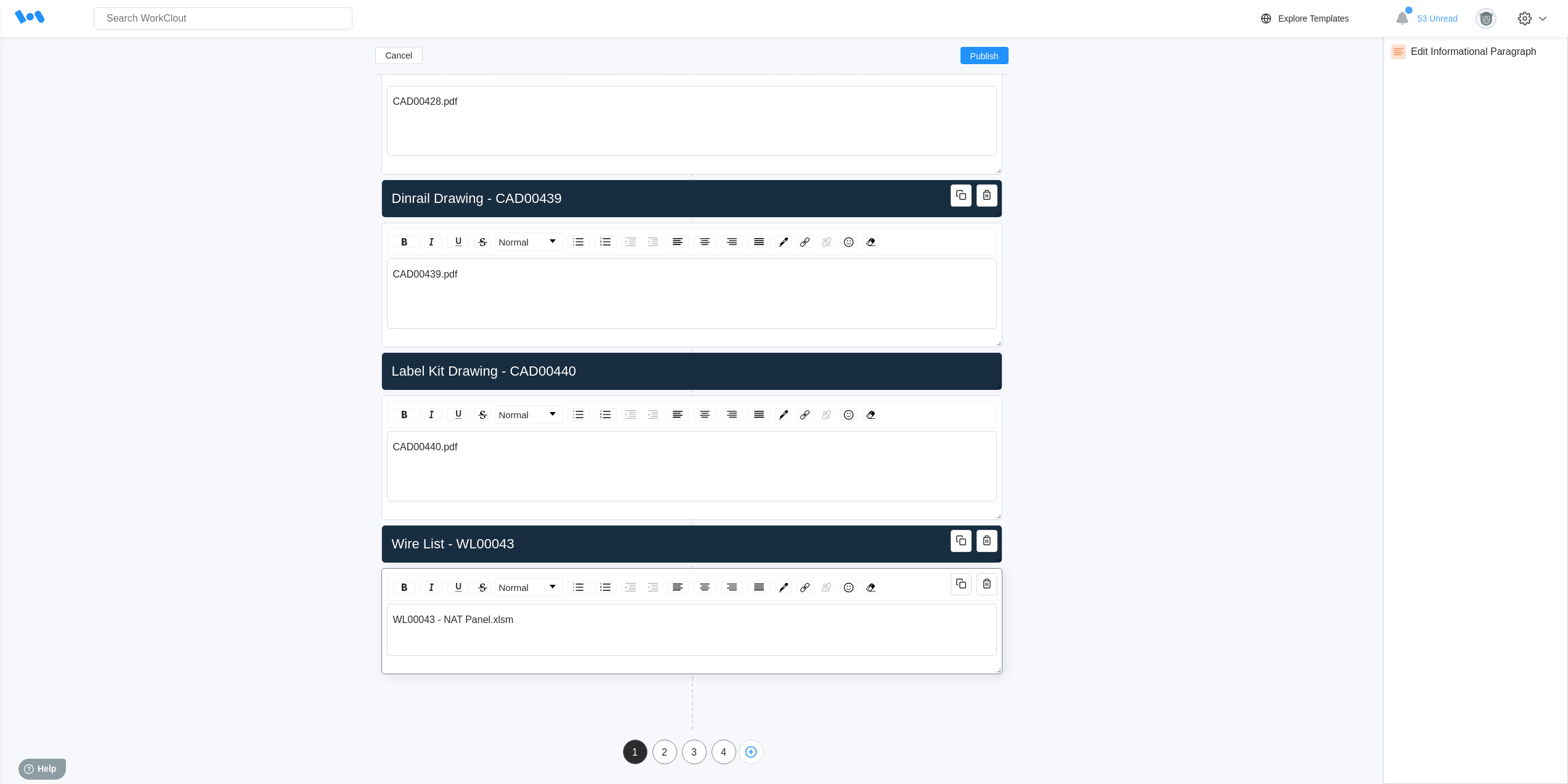
click at [905, 617] on div "WL00043 - NAT Panel.xlsm" at bounding box center [692, 620] width 599 height 11
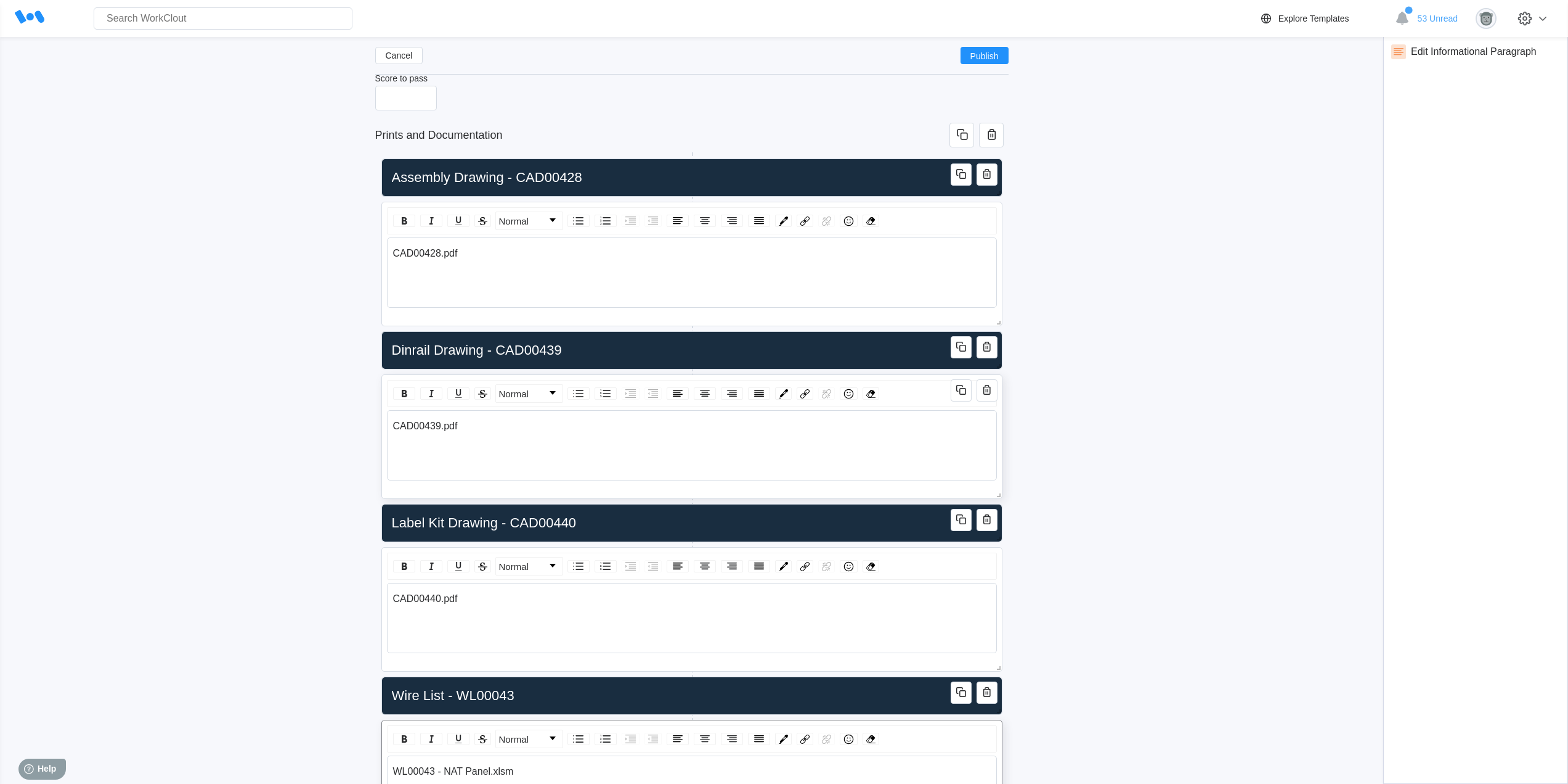
scroll to position [206, 0]
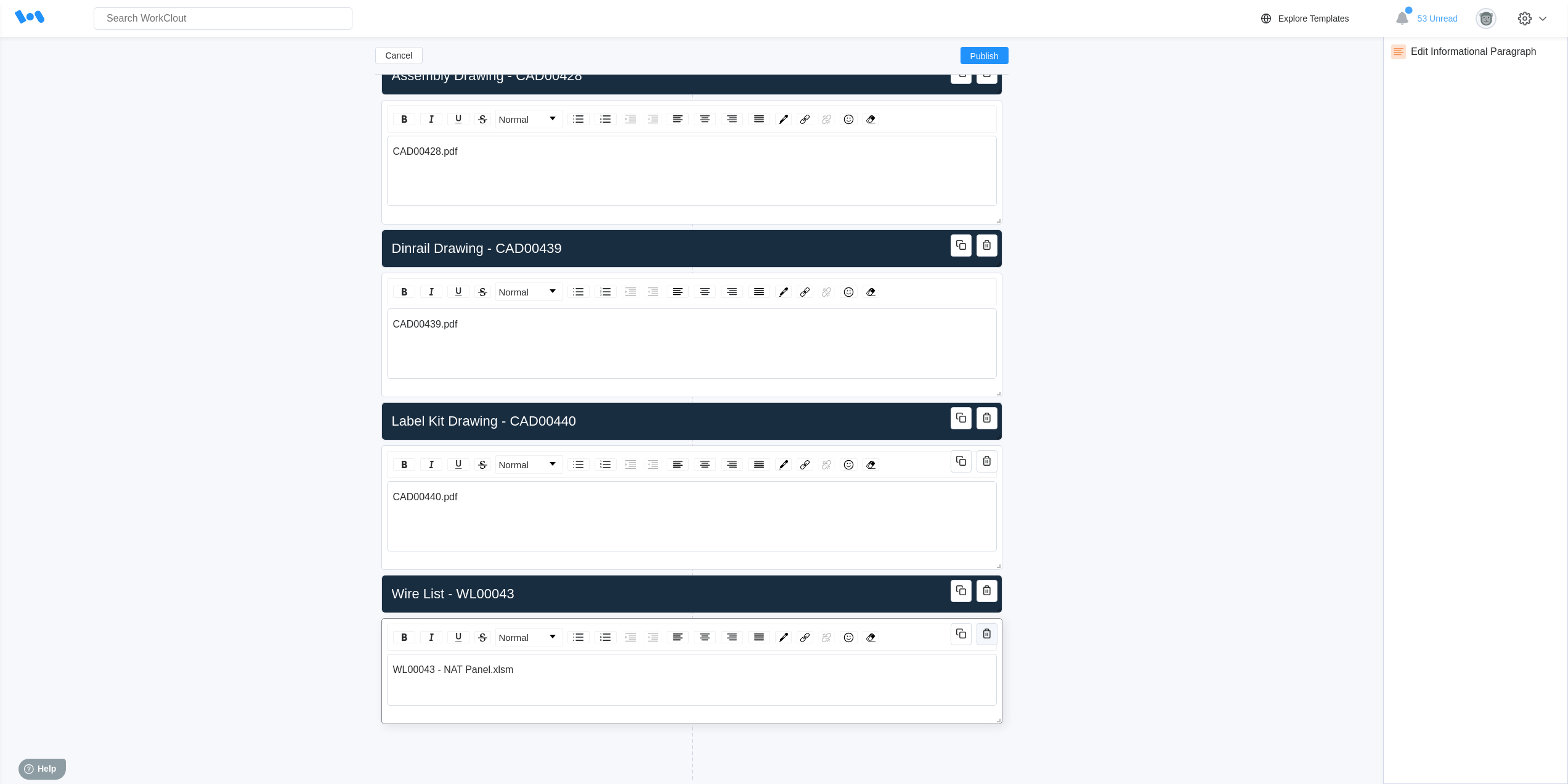
click at [986, 638] on icon "button" at bounding box center [987, 633] width 8 height 9
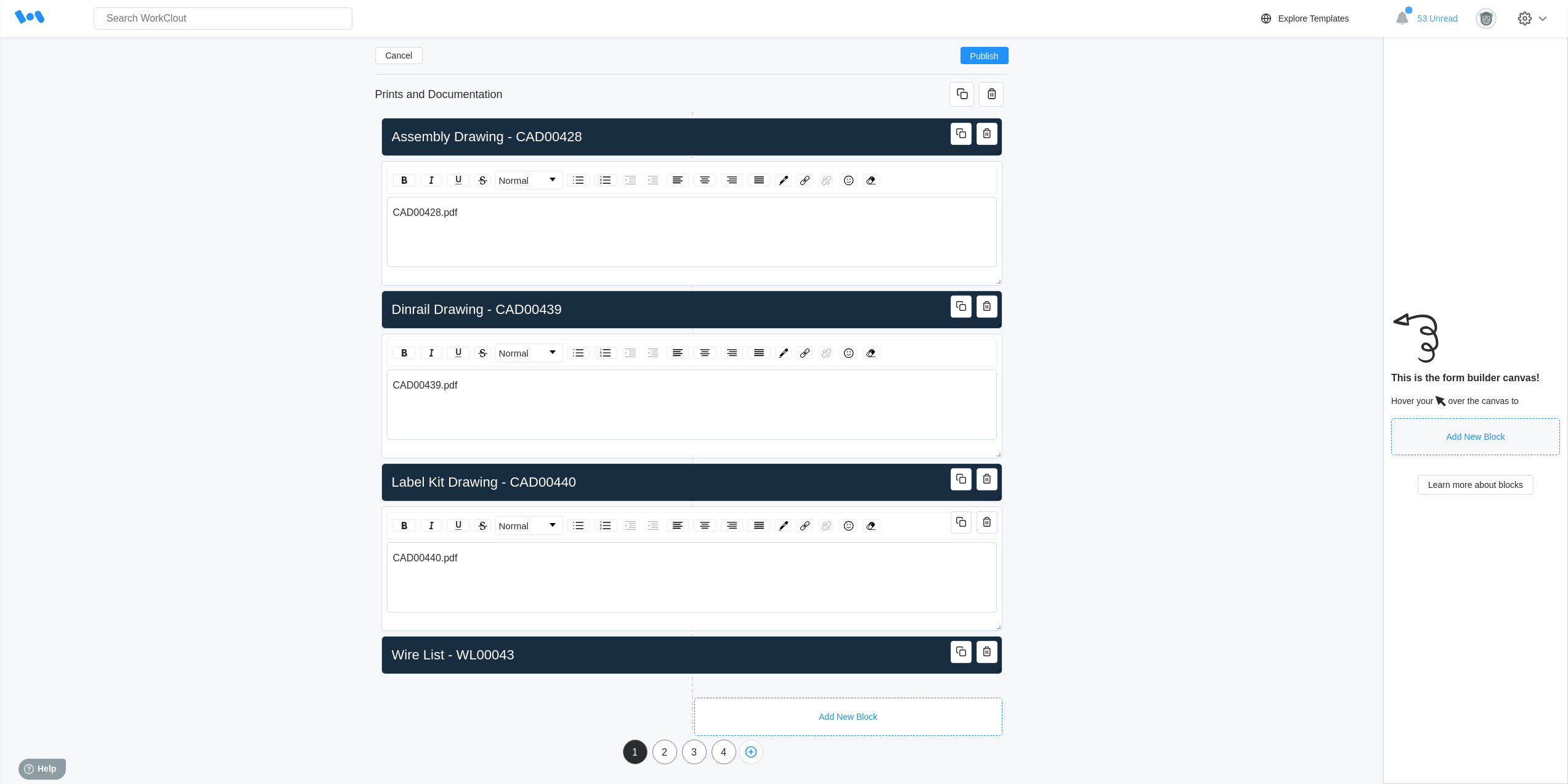
scroll to position [154, 0]
drag, startPoint x: 542, startPoint y: 679, endPoint x: 538, endPoint y: 694, distance: 15.5
click at [538, 694] on div "Add New Block" at bounding box center [535, 710] width 308 height 38
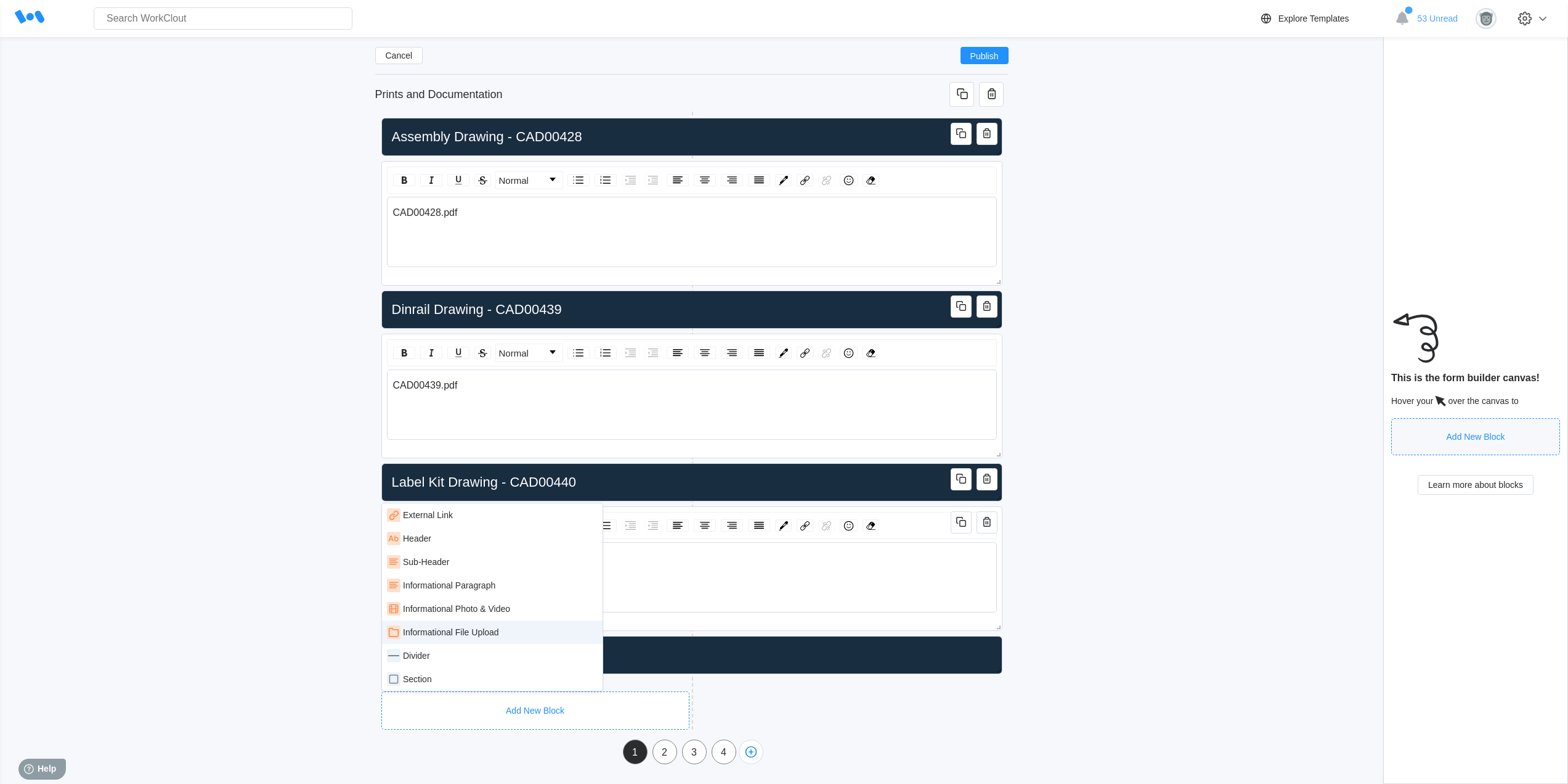
click at [500, 634] on div "Informational File Upload" at bounding box center [492, 633] width 211 height 14
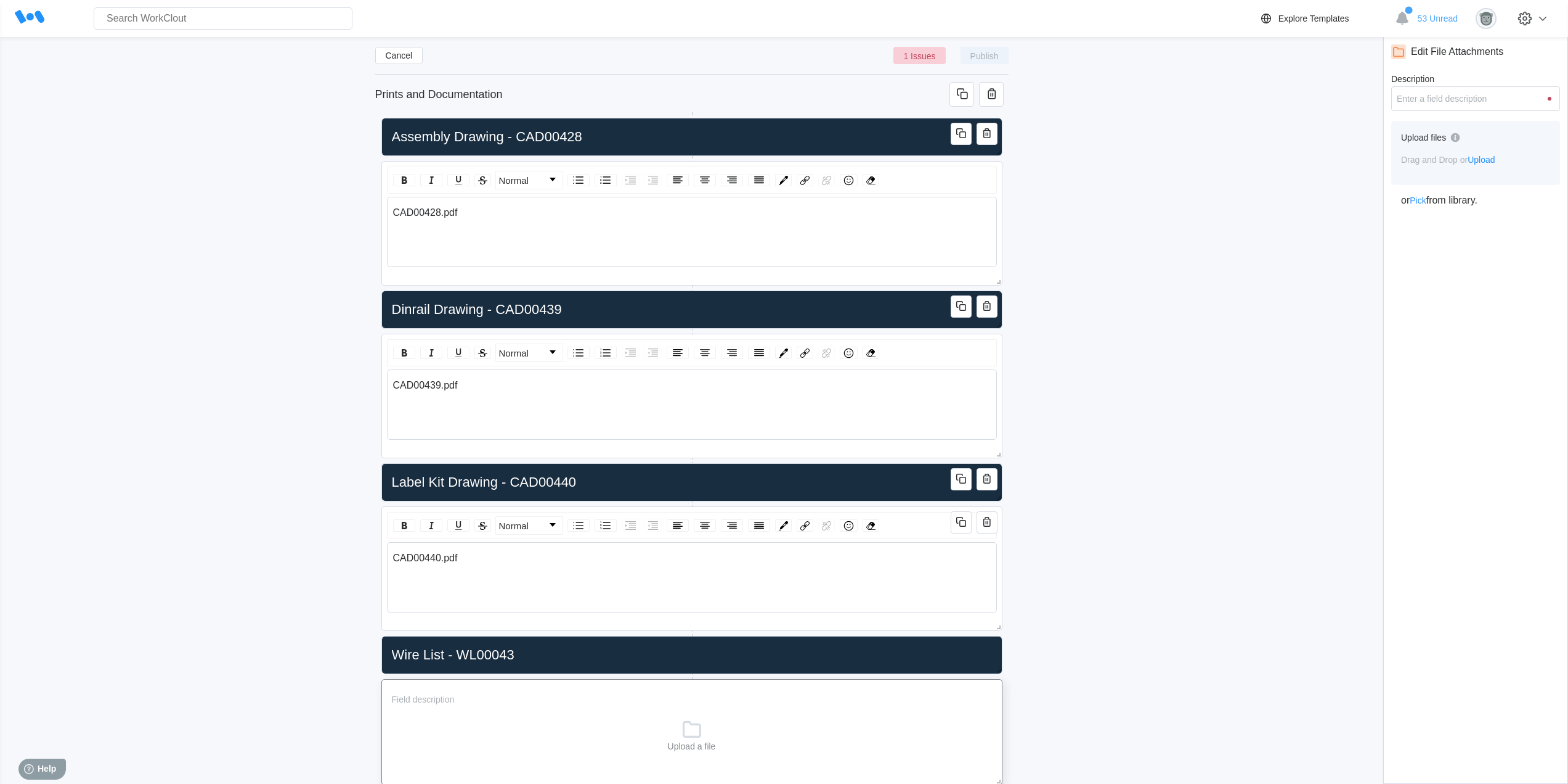
scroll to position [215, 0]
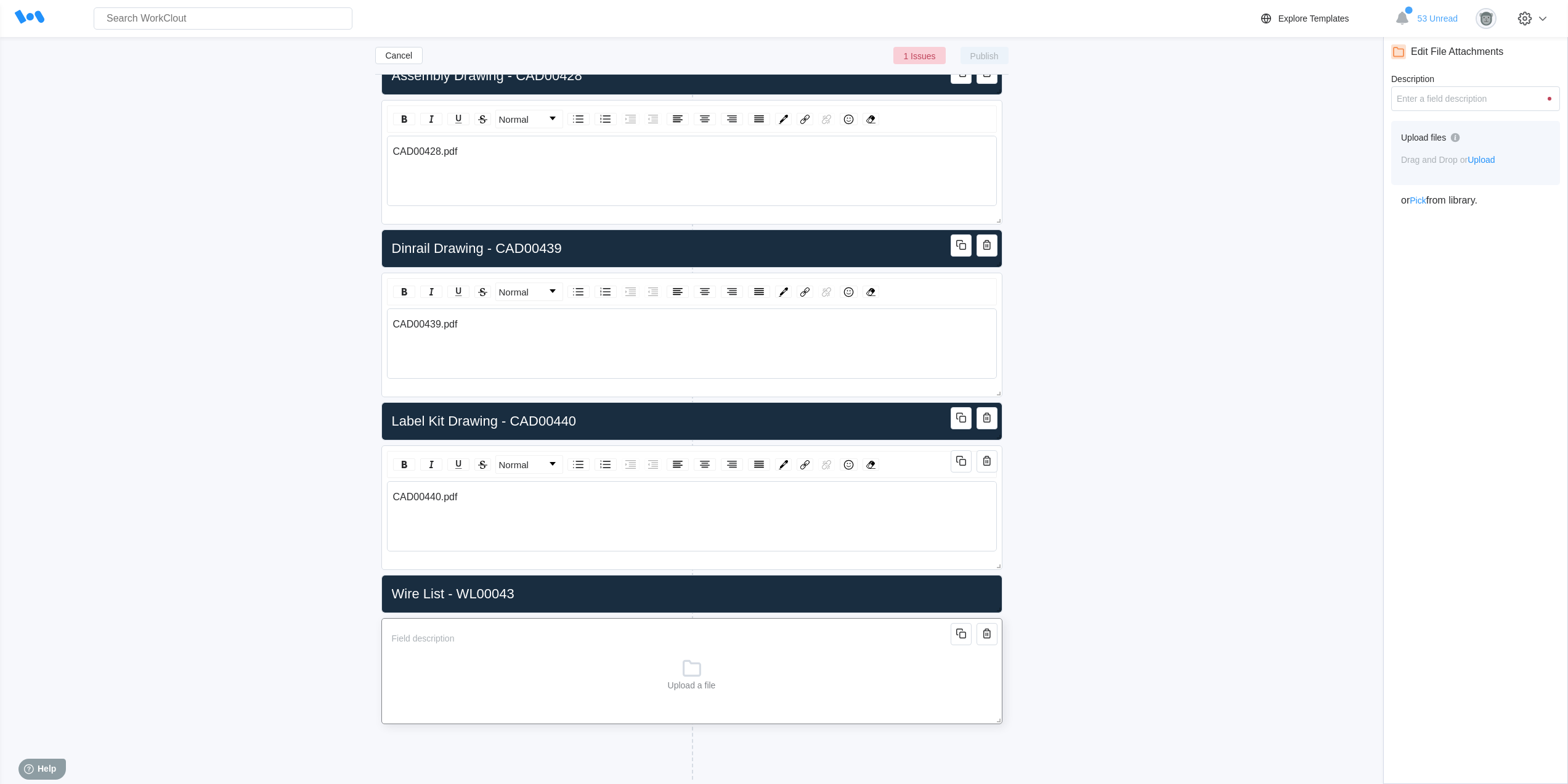
click at [1483, 160] on span "Upload" at bounding box center [1482, 159] width 28 height 9
click at [1192, 585] on div "Cancel 1 Issues Publish NAT Panel Work Instructions ([DATE]) Revision x Owner […" at bounding box center [784, 325] width 1529 height 978
click at [708, 655] on div "Upload a file" at bounding box center [692, 670] width 621 height 106
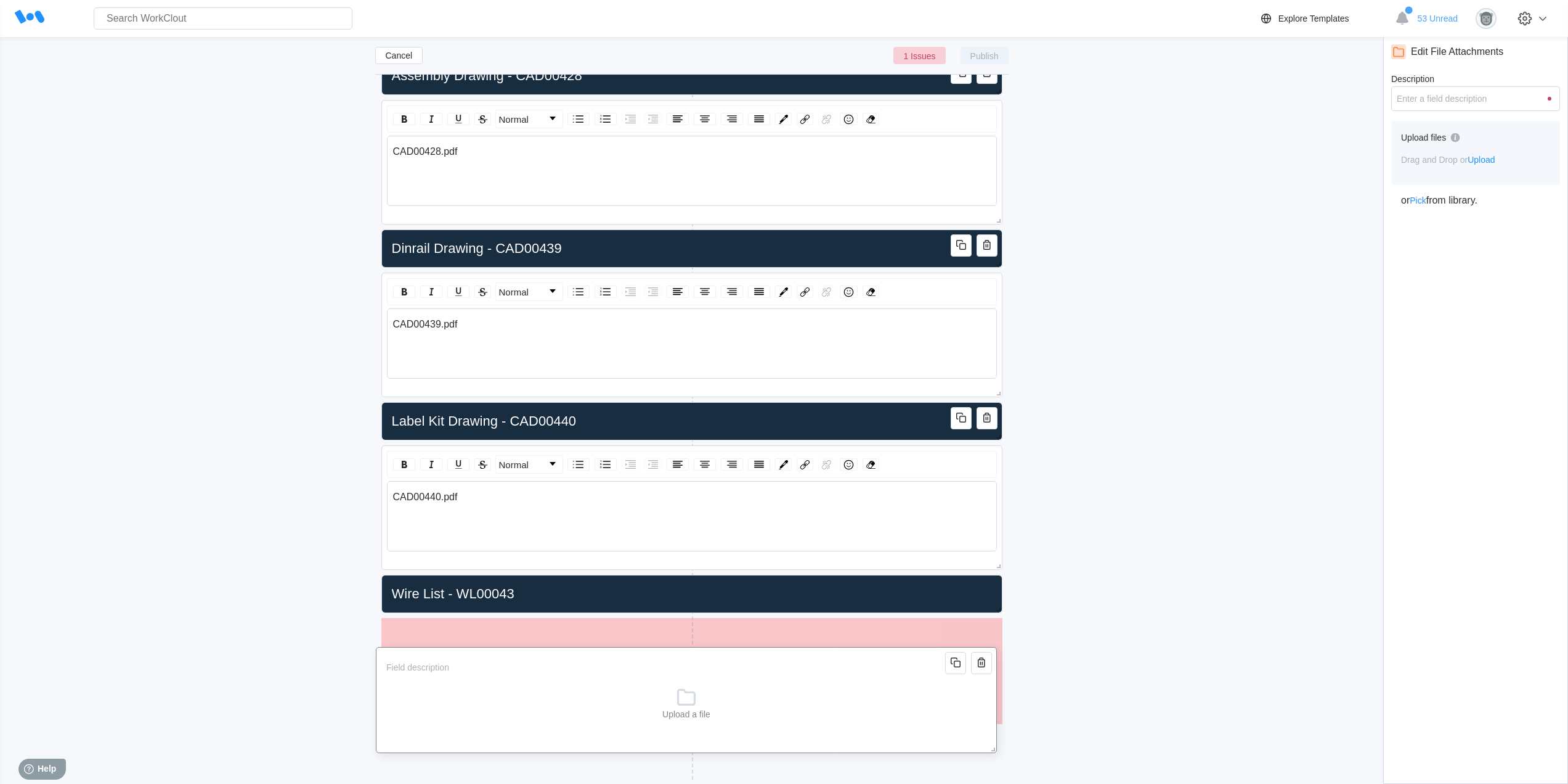
drag, startPoint x: 822, startPoint y: 646, endPoint x: 817, endPoint y: 676, distance: 30.4
click at [817, 676] on input "Description" at bounding box center [665, 667] width 569 height 25
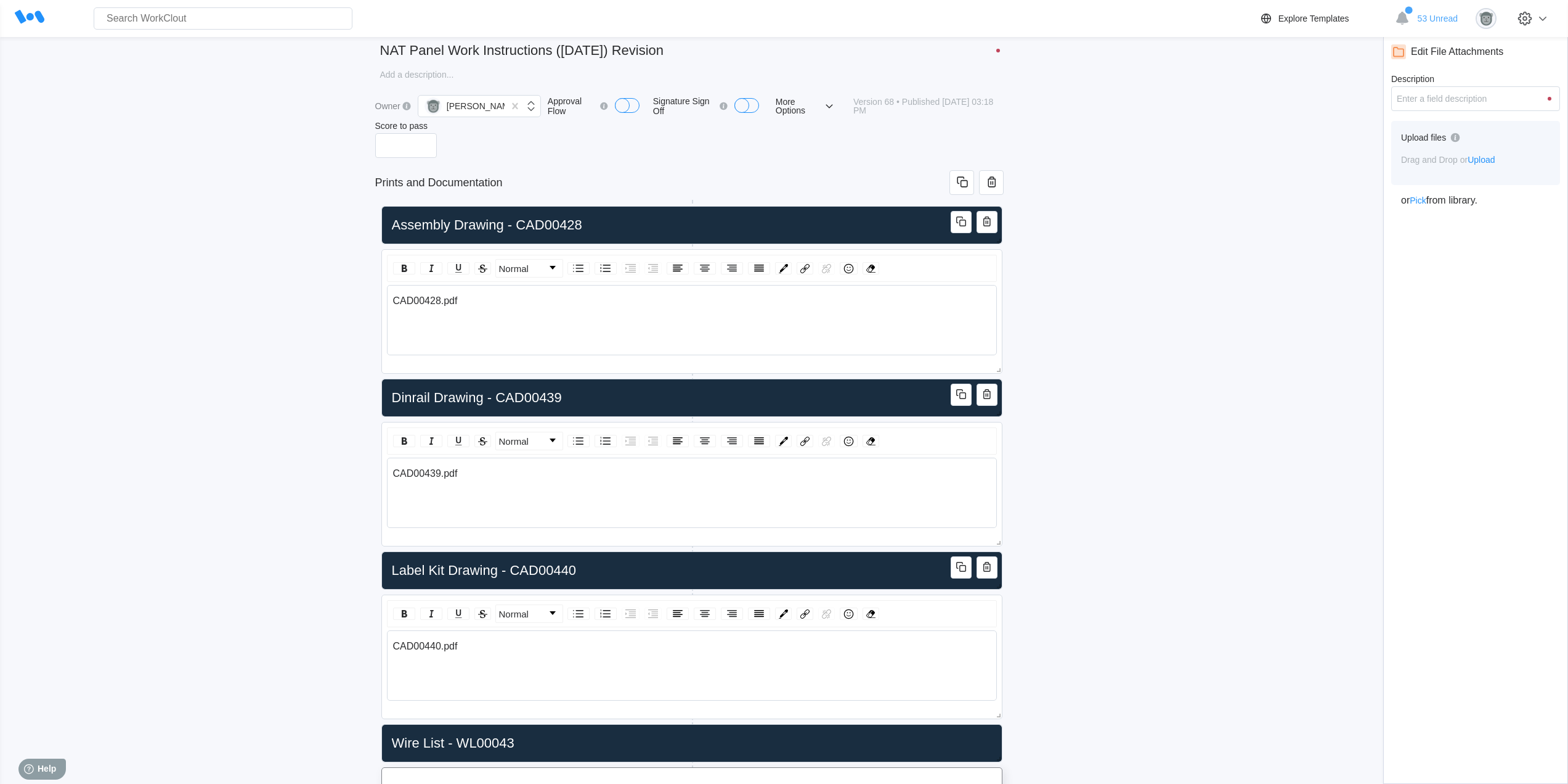
scroll to position [0, 0]
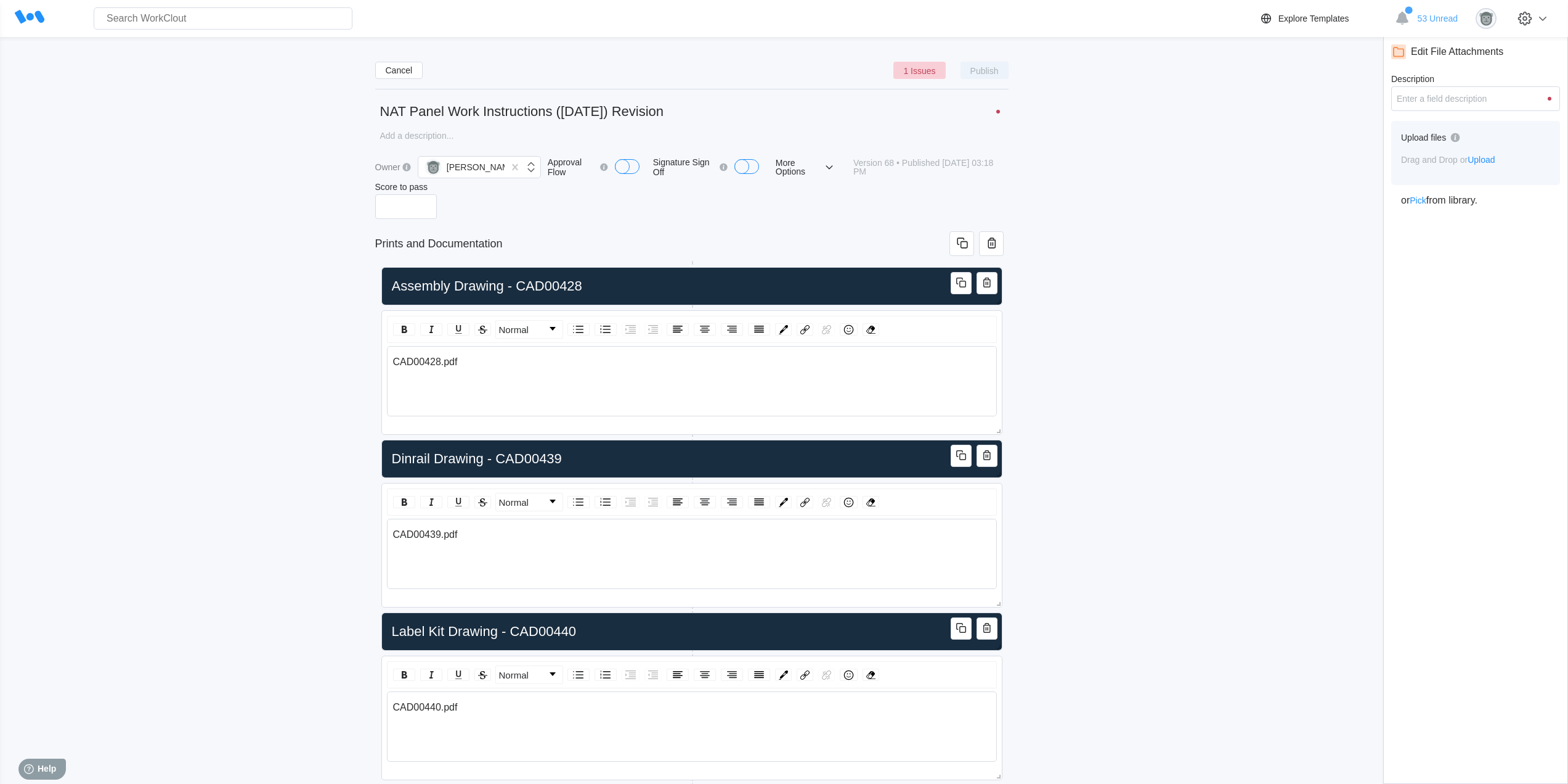
click at [1103, 627] on div "Cancel 1 Issues Publish NAT Panel Work Instructions ([DATE]) Revision x Owner […" at bounding box center [784, 538] width 1529 height 972
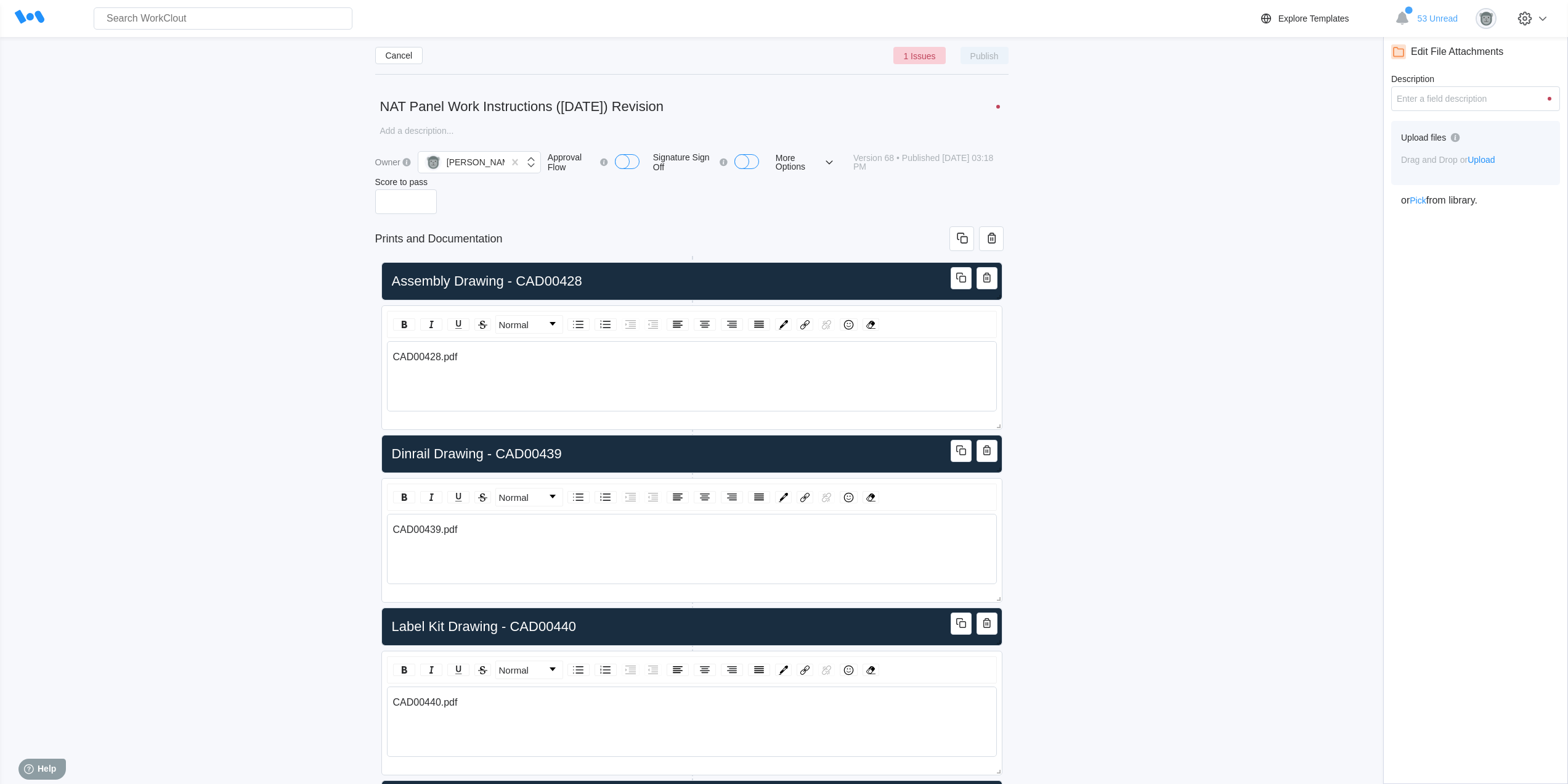
scroll to position [256, 0]
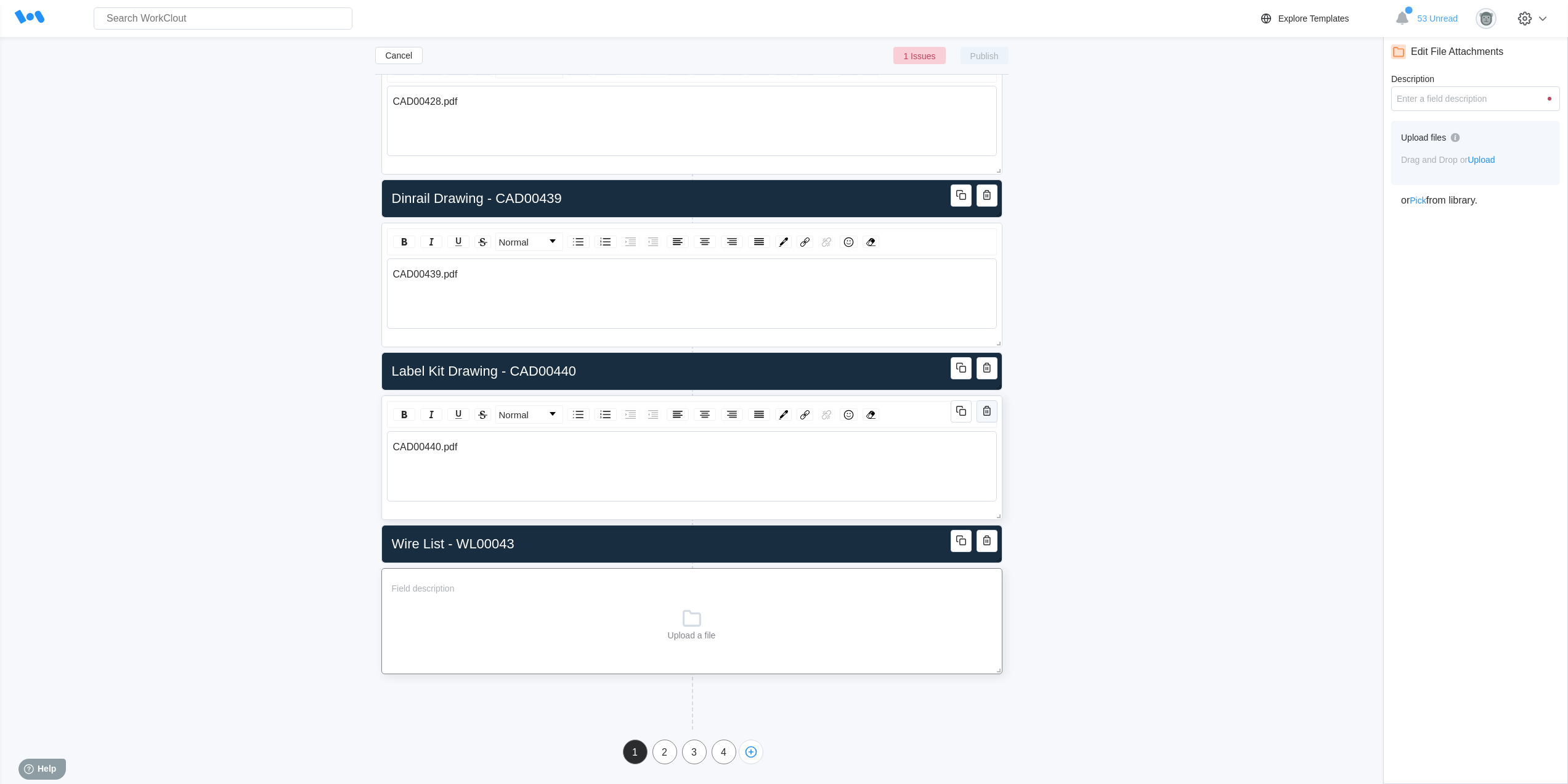
click at [987, 410] on icon "button" at bounding box center [987, 411] width 15 height 15
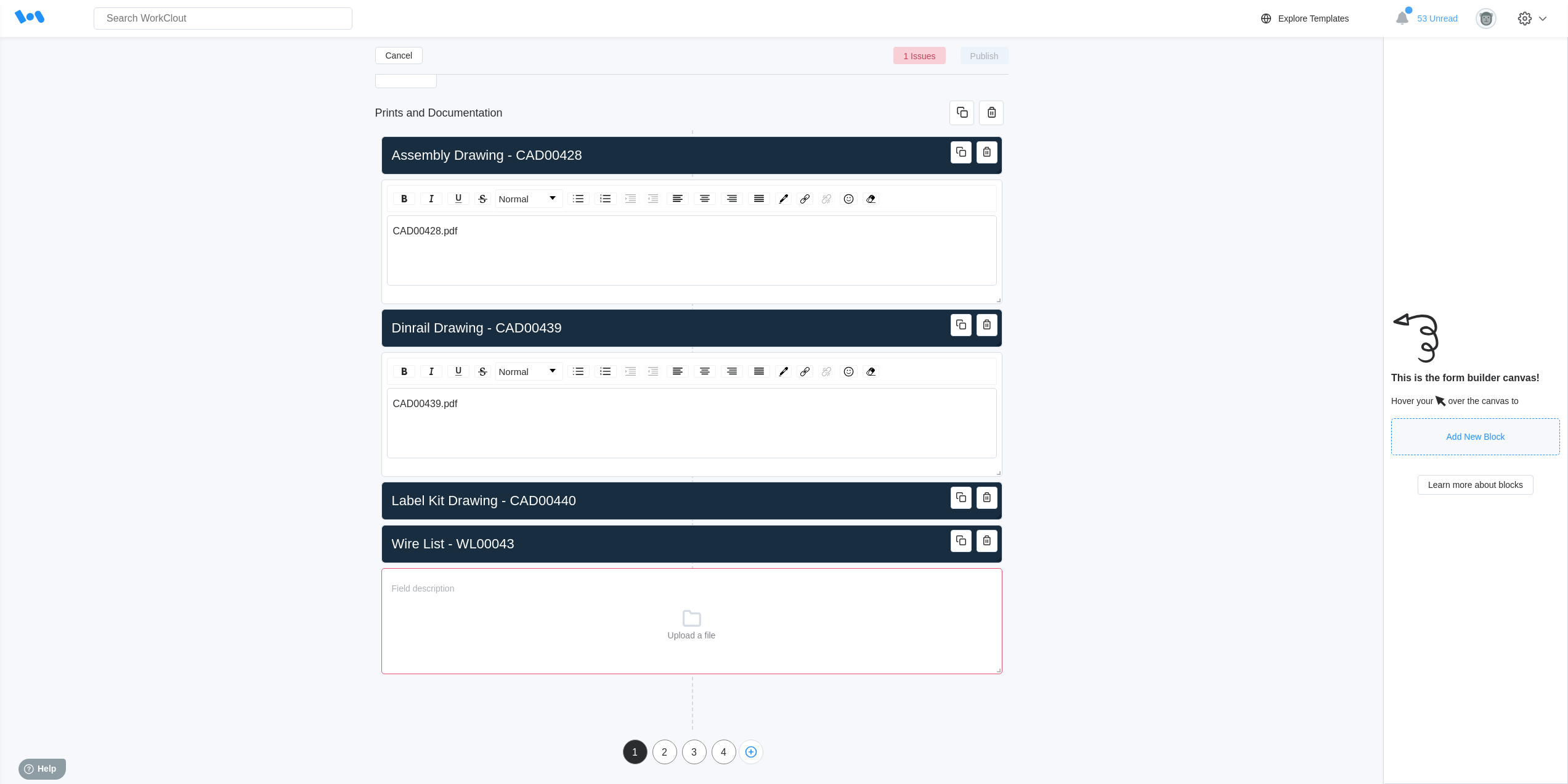
scroll to position [136, 0]
click at [957, 582] on icon "button" at bounding box center [961, 583] width 15 height 15
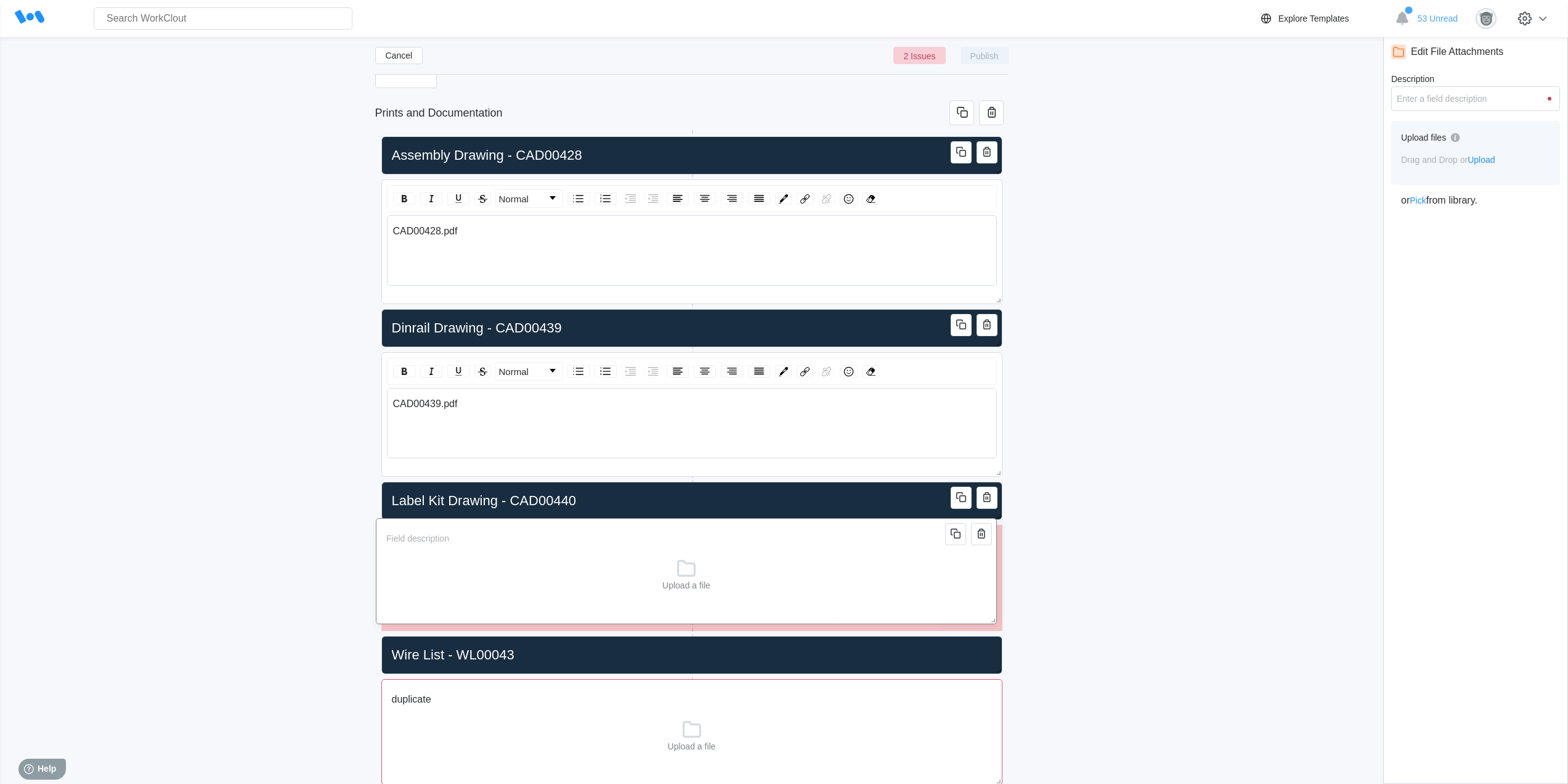
drag, startPoint x: 592, startPoint y: 589, endPoint x: 586, endPoint y: 538, distance: 51.4
click at [586, 538] on input "Description" at bounding box center [665, 538] width 569 height 25
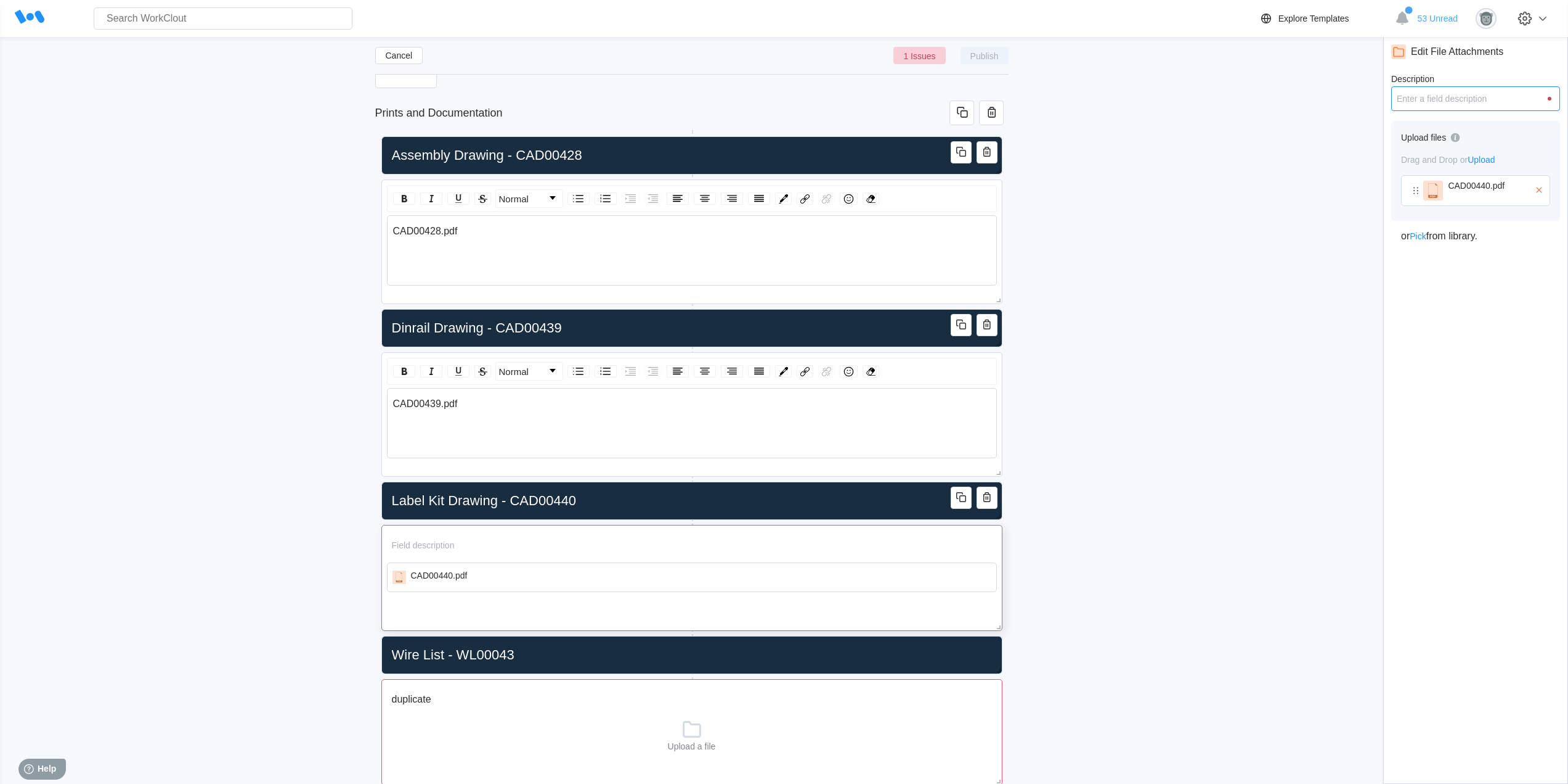
click at [1414, 95] on input "Description" at bounding box center [1476, 98] width 169 height 25
click at [1116, 400] on div "Cancel 1 Issues Publish NAT Panel Work Instructions ([DATE]) Revision x Owner […" at bounding box center [784, 396] width 1529 height 959
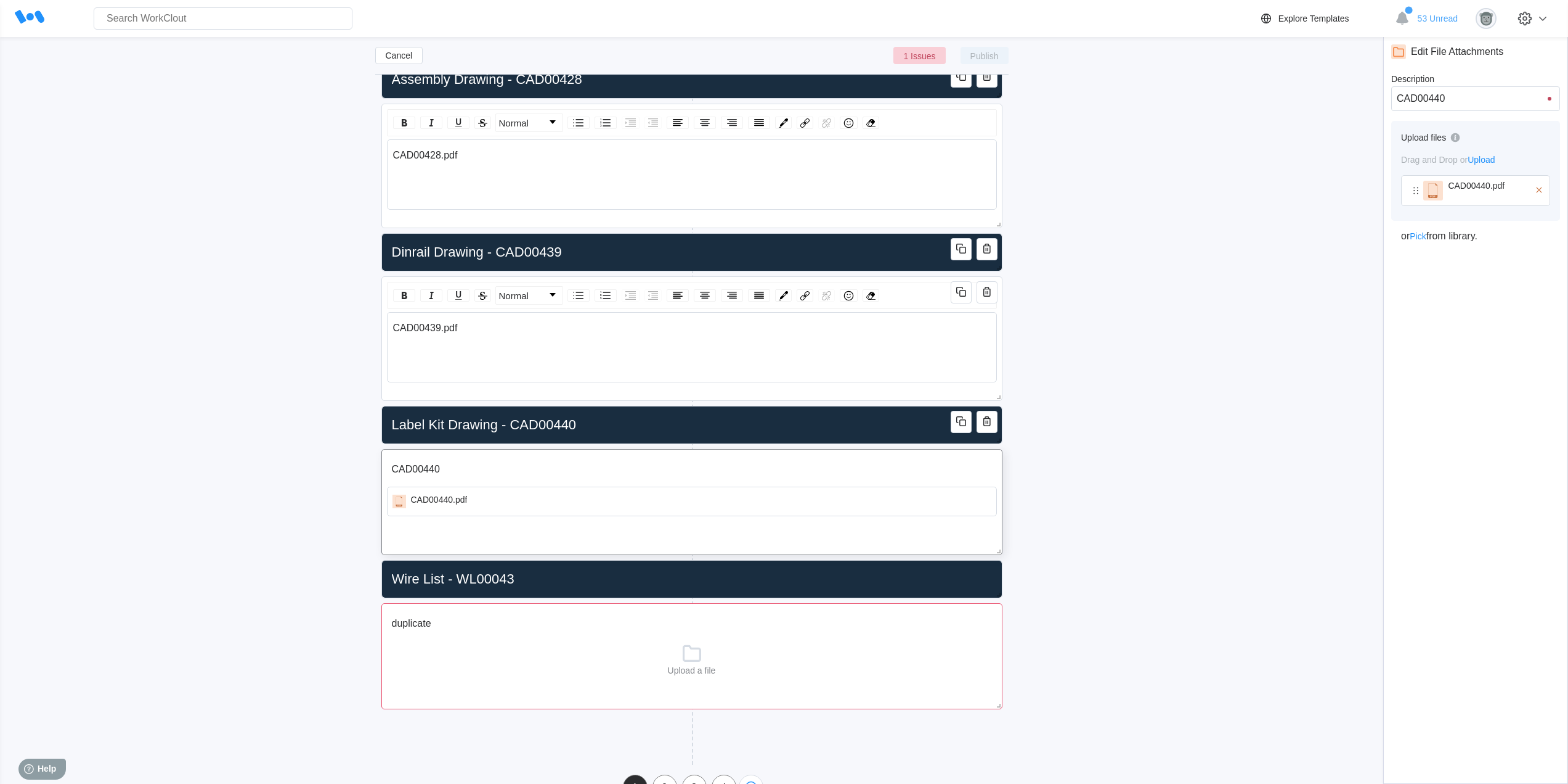
scroll to position [238, 0]
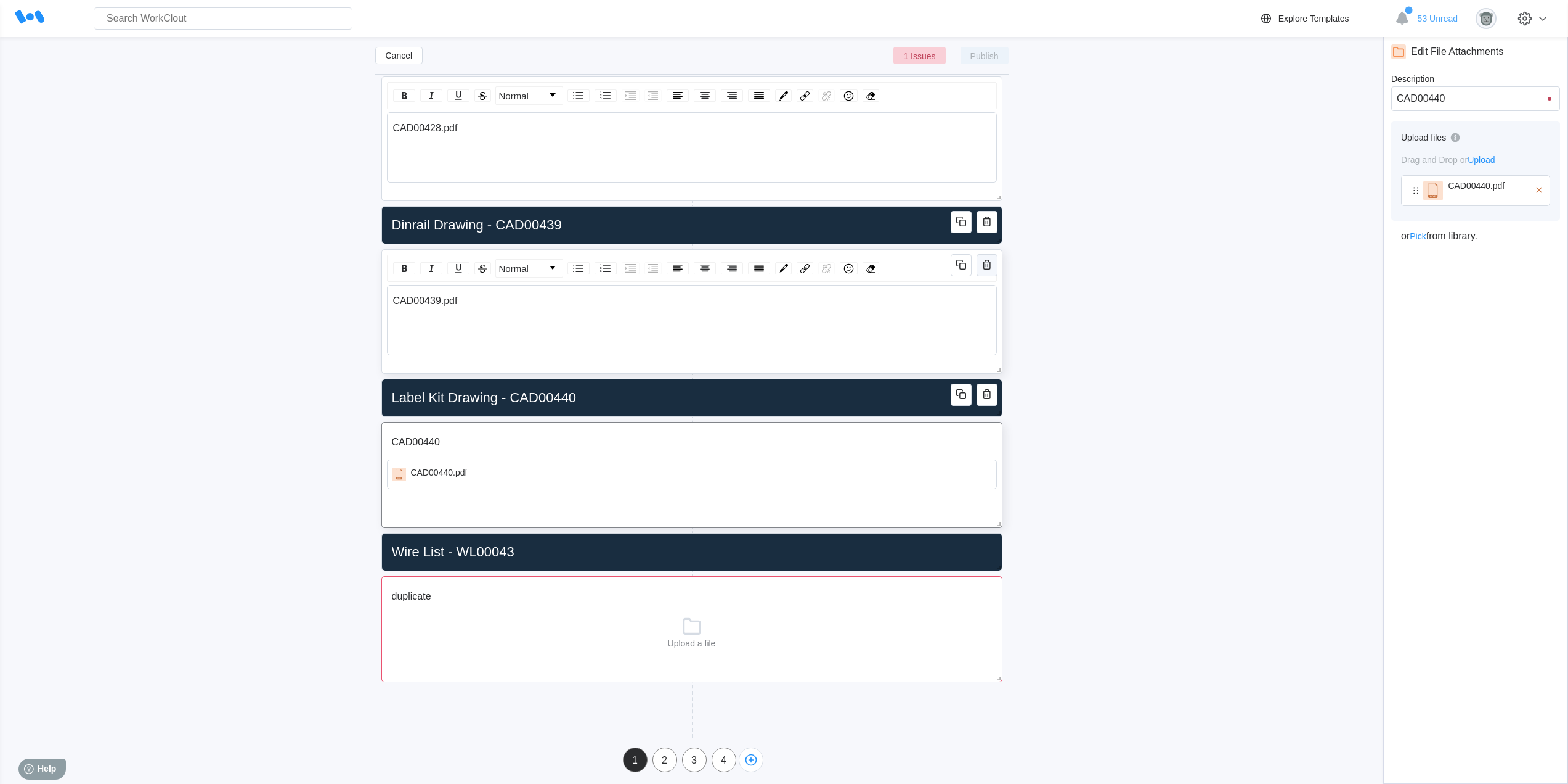
click at [984, 262] on icon "button" at bounding box center [987, 264] width 8 height 9
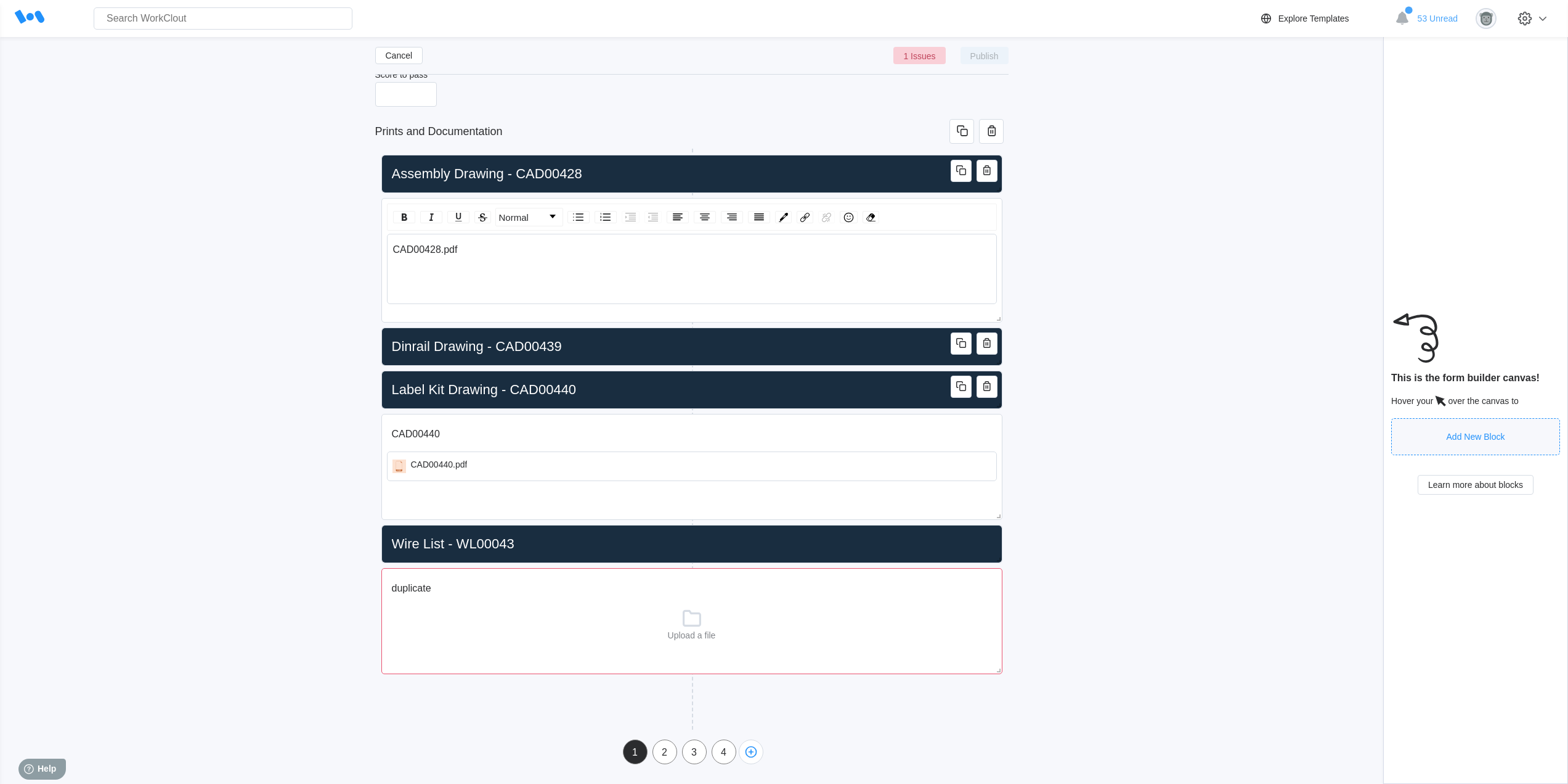
scroll to position [117, 0]
click at [958, 577] on icon "button" at bounding box center [961, 583] width 15 height 15
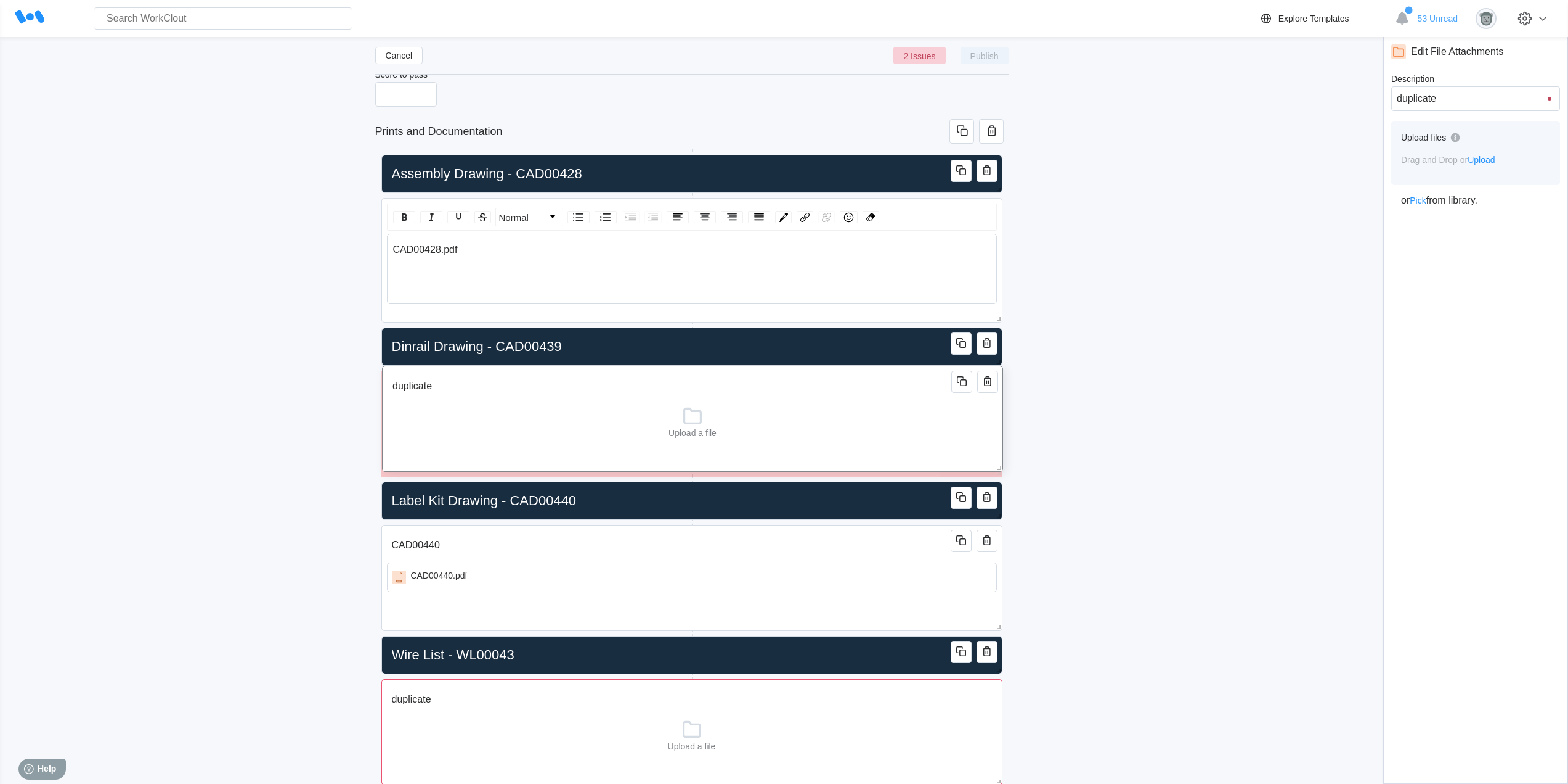
drag, startPoint x: 795, startPoint y: 593, endPoint x: 901, endPoint y: 376, distance: 241.5
click at [801, 397] on input "duplicate" at bounding box center [672, 386] width 569 height 25
click at [990, 212] on icon "button" at bounding box center [987, 213] width 15 height 15
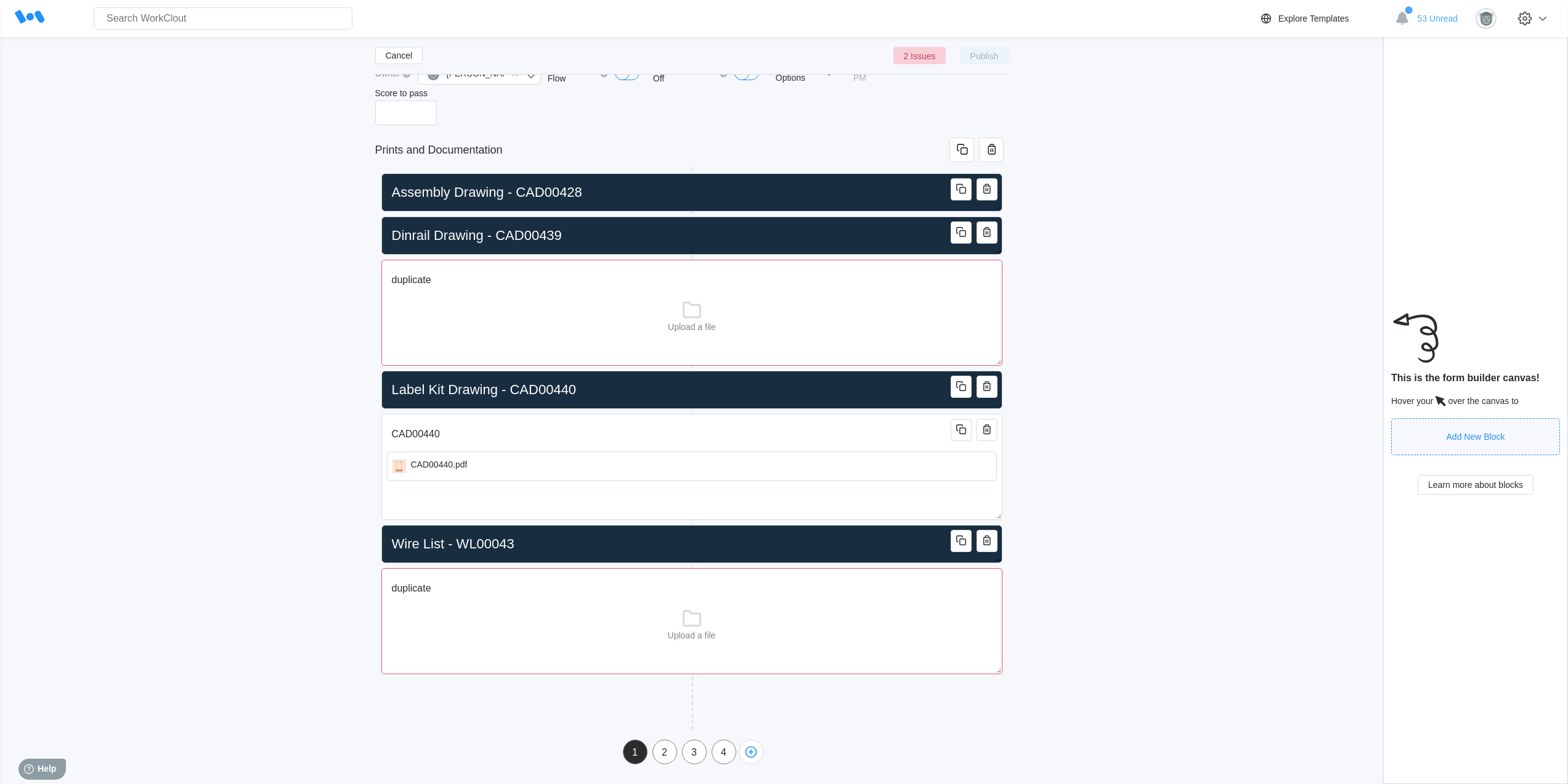
scroll to position [99, 0]
click at [960, 275] on icon "button" at bounding box center [963, 276] width 7 height 7
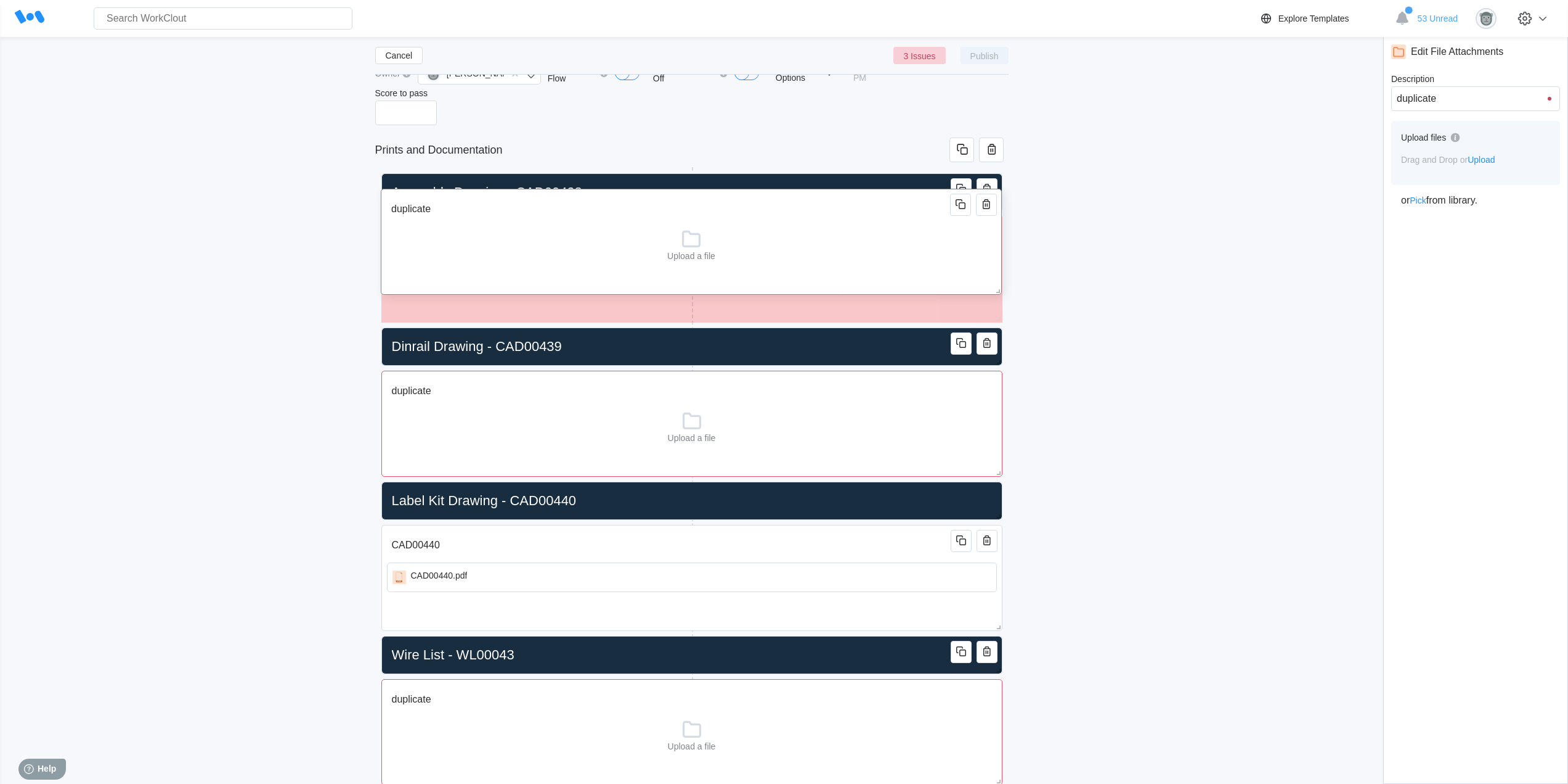
drag, startPoint x: 796, startPoint y: 295, endPoint x: 799, endPoint y: 254, distance: 41.1
click at [799, 254] on div "duplicate Upload a file" at bounding box center [692, 241] width 621 height 106
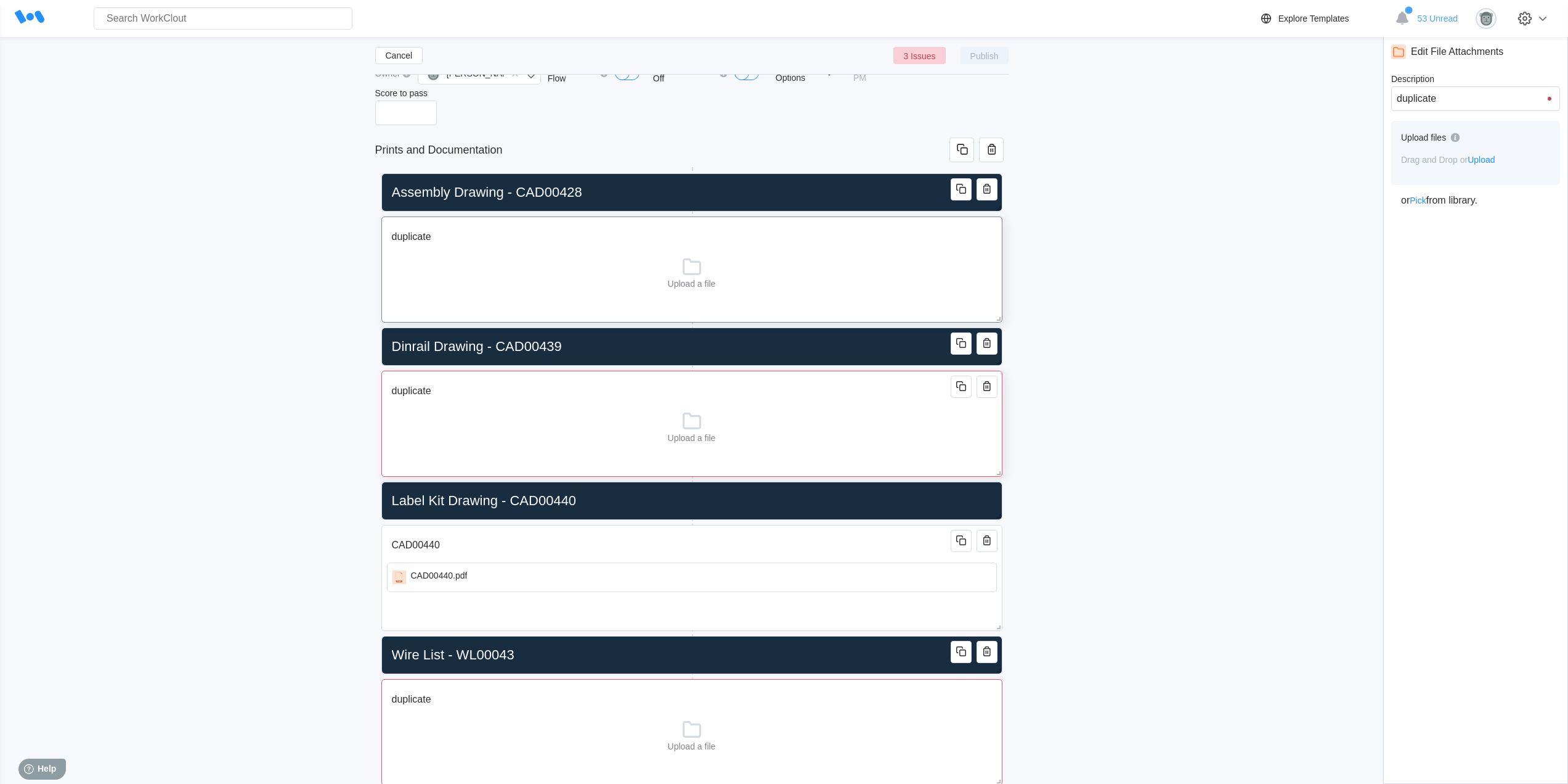
click at [783, 412] on div "Upload a file" at bounding box center [692, 425] width 610 height 34
click at [553, 247] on input "duplicate" at bounding box center [671, 237] width 569 height 25
click at [475, 240] on input "duplicate" at bounding box center [671, 237] width 569 height 25
click at [483, 396] on input "duplicate" at bounding box center [671, 391] width 569 height 25
click at [1281, 506] on div "Cancel 1 Issues Publish NAT Panel Work Instructions ([DATE]) Revision x Owner […" at bounding box center [784, 414] width 1529 height 922
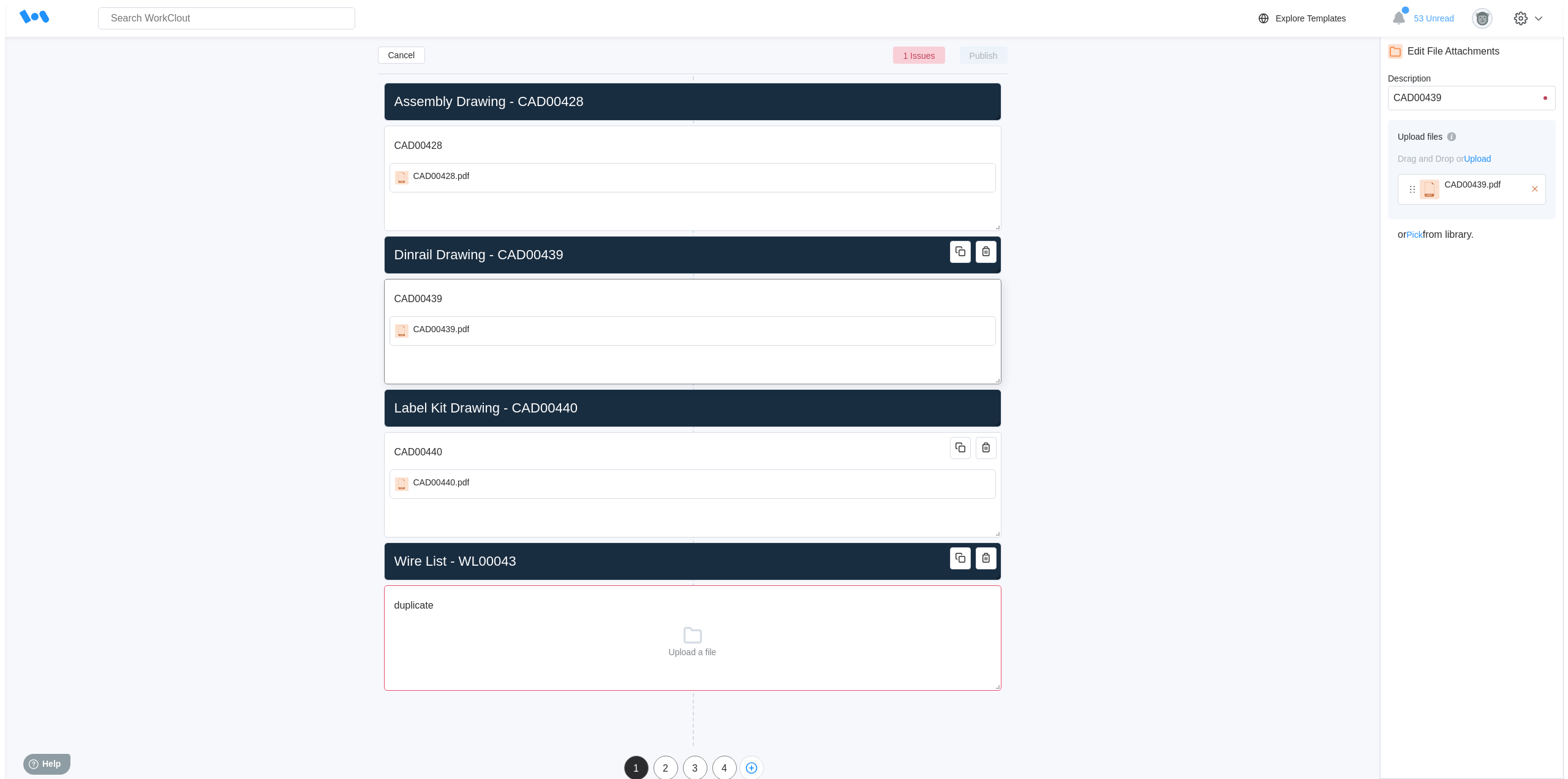
scroll to position [209, 0]
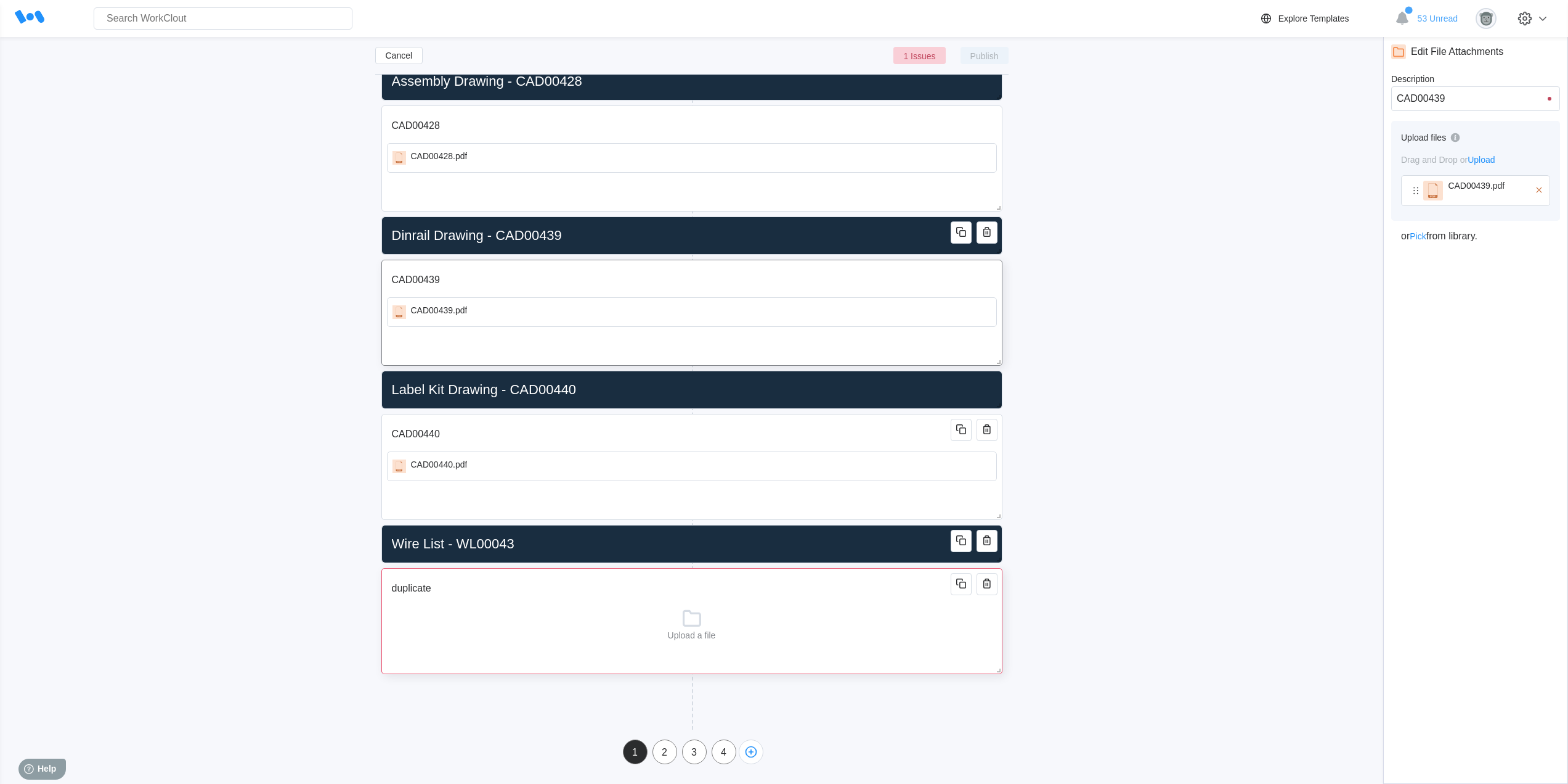
click at [822, 624] on div "Upload a file" at bounding box center [692, 623] width 610 height 34
click at [449, 594] on input "duplicate" at bounding box center [671, 588] width 569 height 25
click at [999, 56] on span "Publish" at bounding box center [984, 55] width 28 height 8
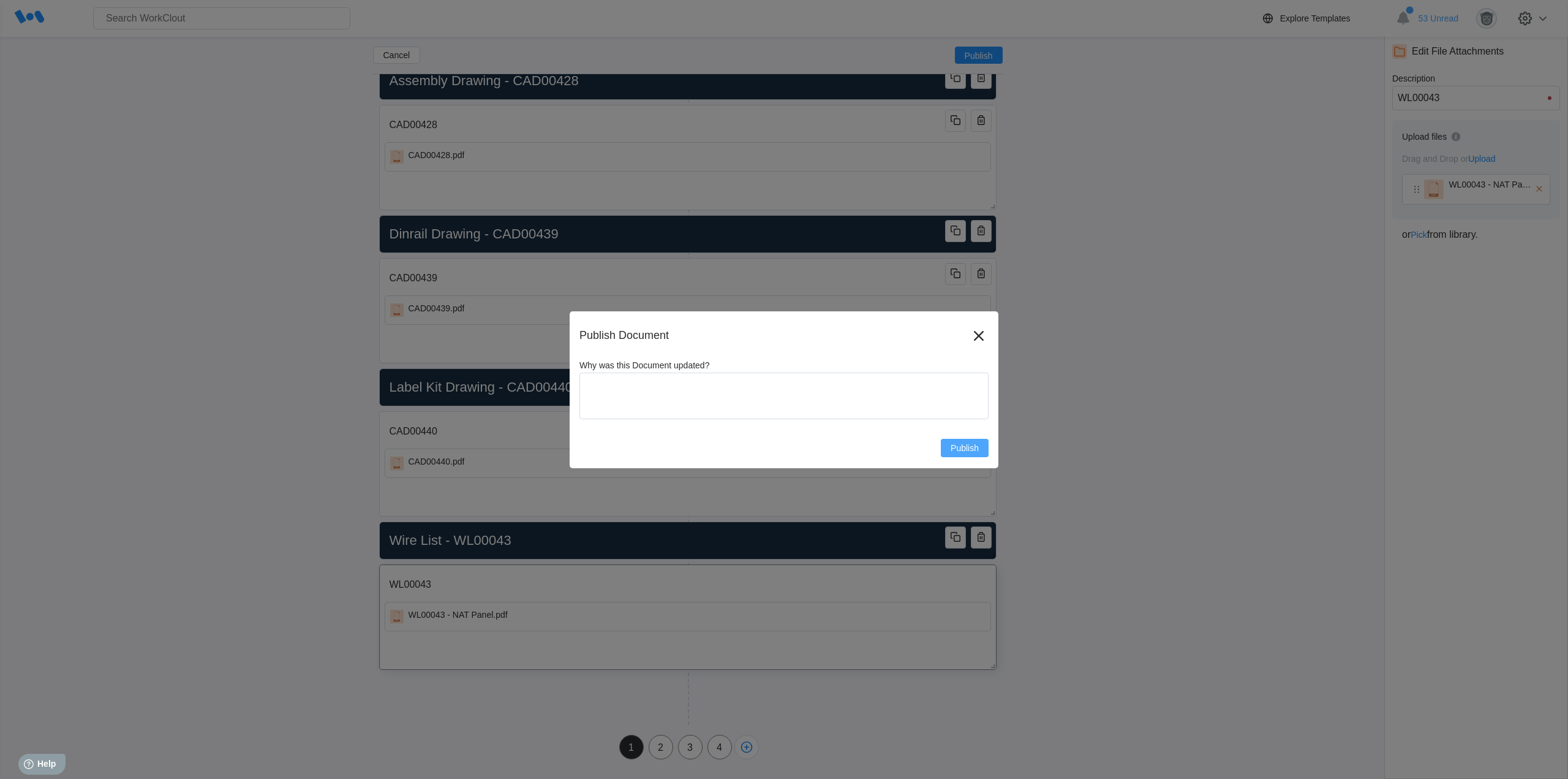
click at [967, 446] on span "Publish" at bounding box center [964, 448] width 28 height 9
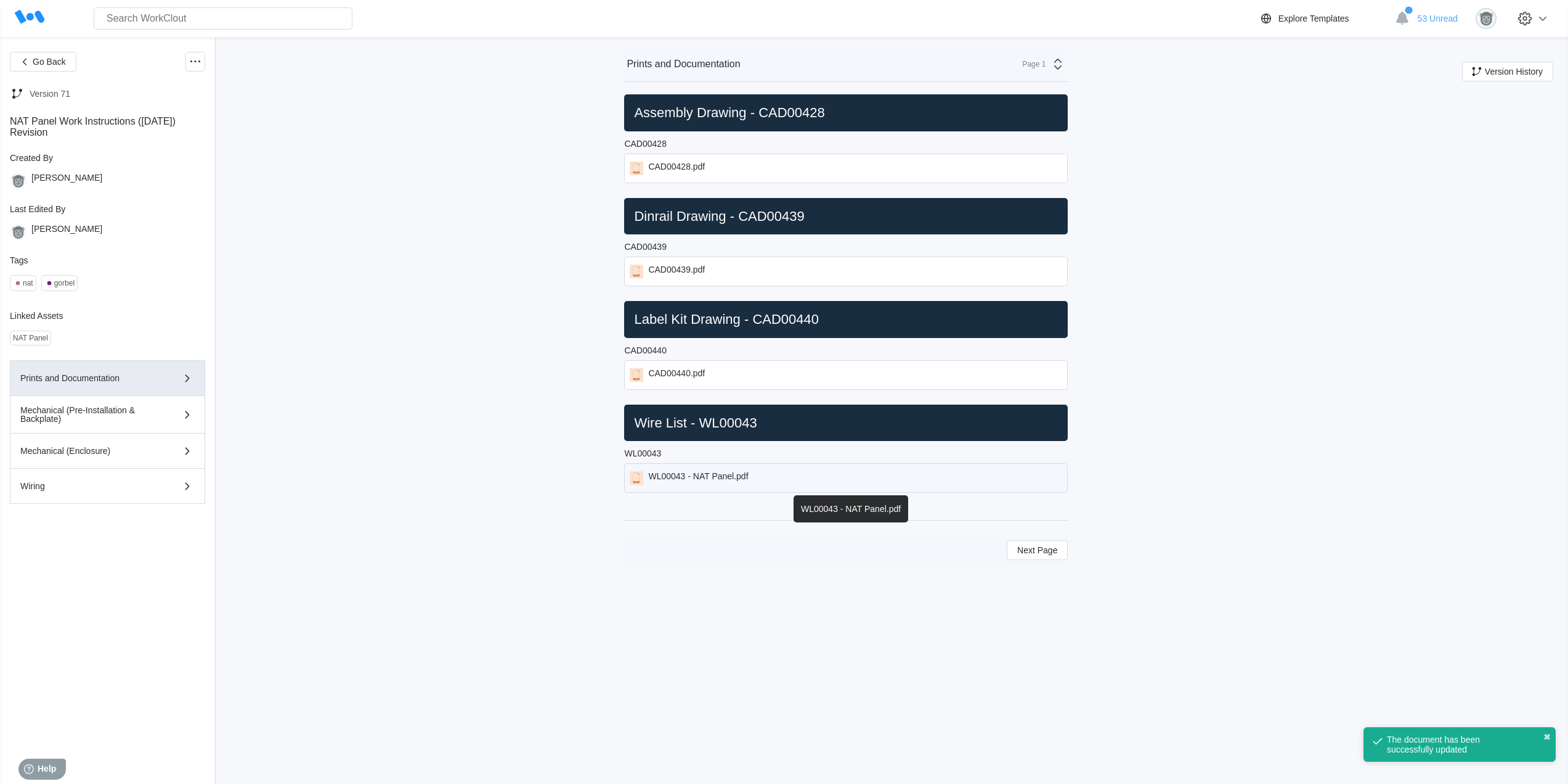
click at [677, 471] on div "WL00043 - NAT Panel.pdf" at bounding box center [846, 478] width 444 height 29
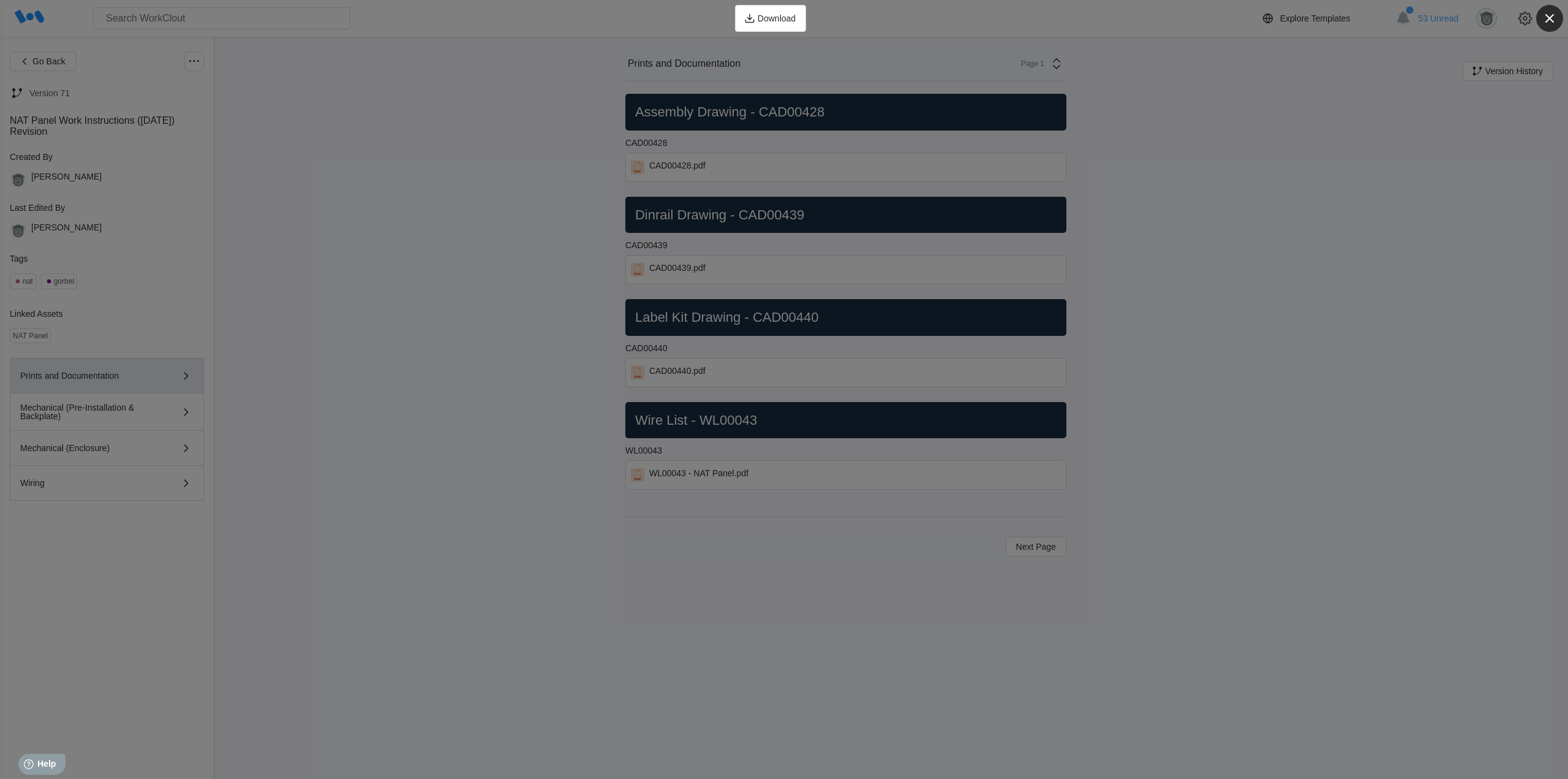
click at [1541, 16] on icon "button" at bounding box center [1550, 18] width 17 height 17
